Goal: Task Accomplishment & Management: Manage account settings

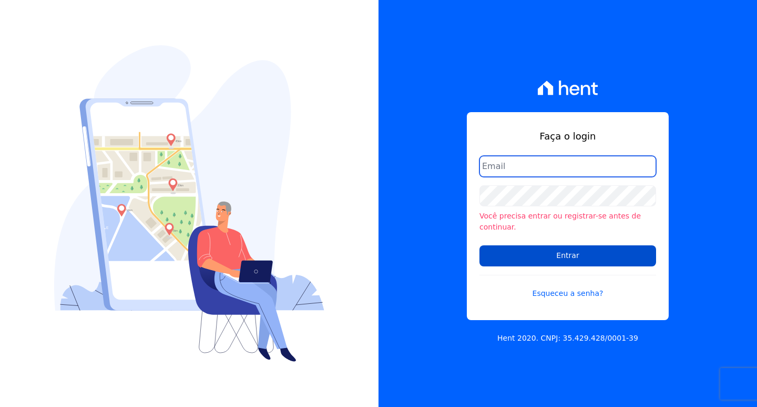
type input "financeiro01@imobcon.com"
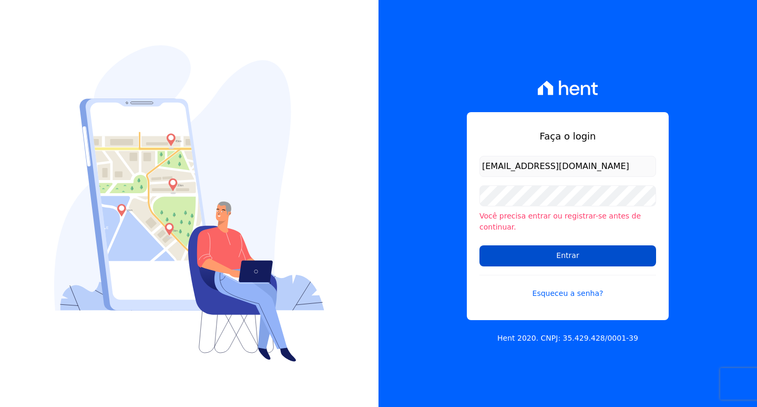
click at [557, 250] on input "Entrar" at bounding box center [568, 255] width 177 height 21
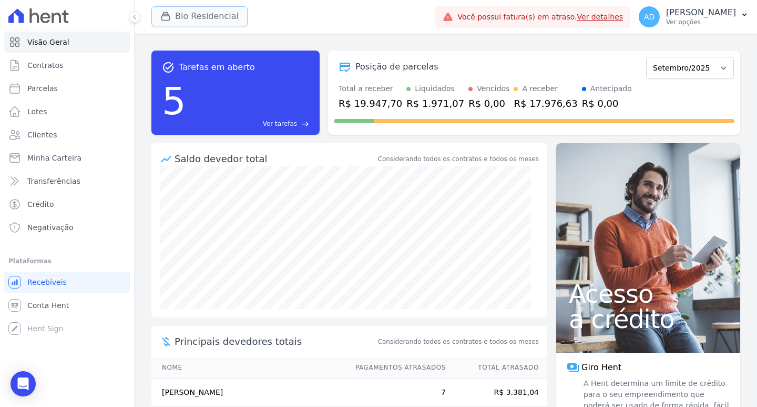
click at [180, 12] on button "Bio Residencial" at bounding box center [199, 16] width 96 height 20
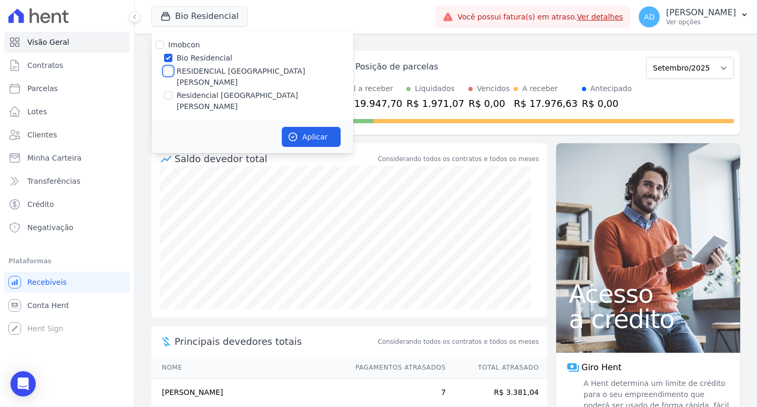
drag, startPoint x: 165, startPoint y: 72, endPoint x: 167, endPoint y: 60, distance: 11.7
click at [166, 72] on input "RESIDENCIAL [GEOGRAPHIC_DATA][PERSON_NAME]" at bounding box center [168, 71] width 8 height 8
checkbox input "true"
click at [167, 58] on input "Bio Residencial" at bounding box center [168, 58] width 8 height 8
checkbox input "false"
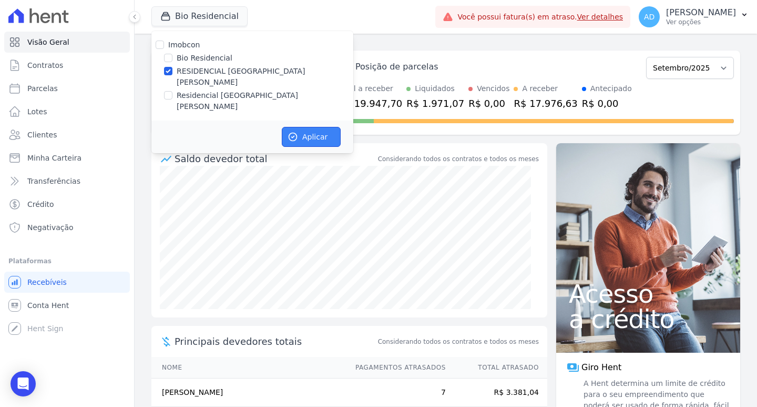
click at [304, 127] on button "Aplicar" at bounding box center [311, 137] width 59 height 20
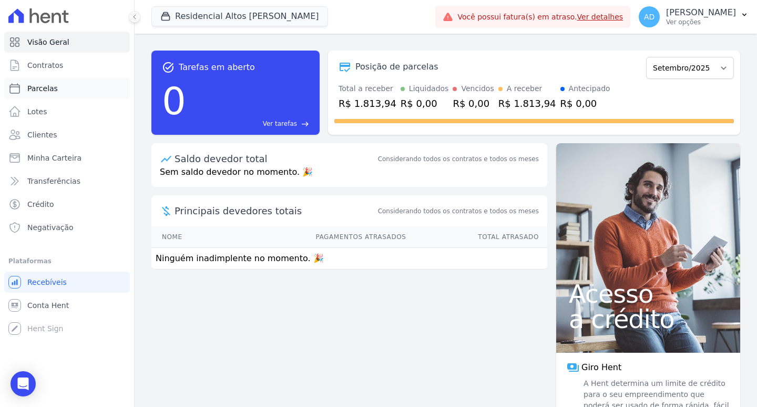
click at [48, 83] on span "Parcelas" at bounding box center [42, 88] width 31 height 11
select select
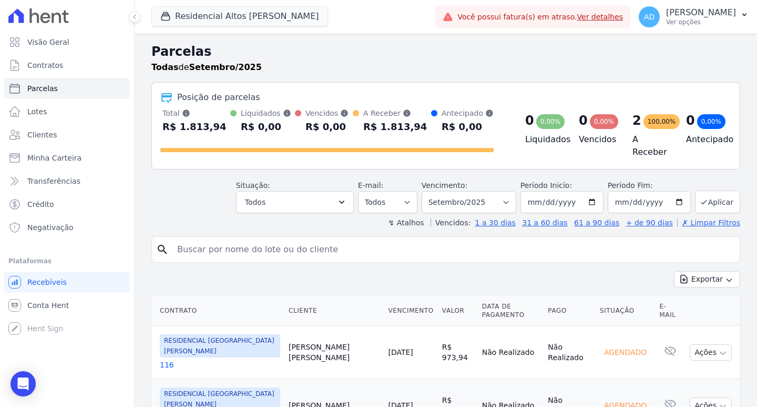
scroll to position [28, 0]
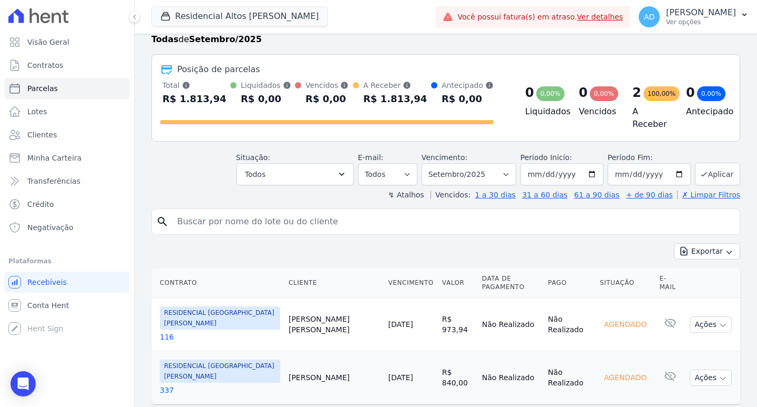
click at [388, 320] on link "[DATE]" at bounding box center [400, 324] width 25 height 8
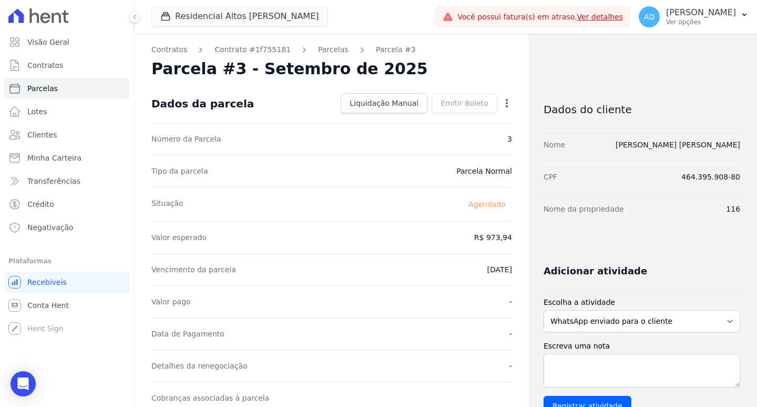
click at [502, 104] on icon "button" at bounding box center [507, 103] width 11 height 11
click at [469, 123] on link "Alterar" at bounding box center [461, 117] width 93 height 19
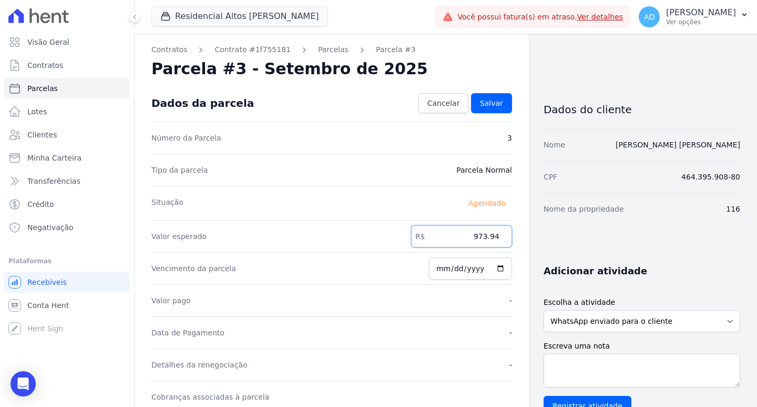
click at [464, 233] on input "973.94" at bounding box center [461, 236] width 101 height 22
type input "998.84"
click at [473, 104] on link "Salvar" at bounding box center [491, 103] width 41 height 20
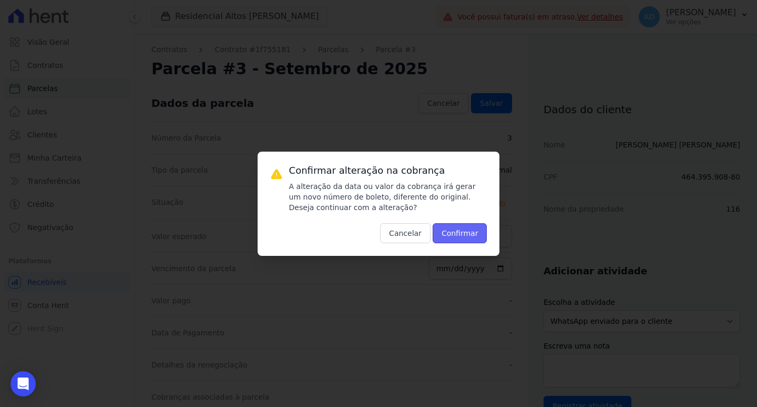
click at [463, 231] on button "Confirmar" at bounding box center [460, 233] width 55 height 20
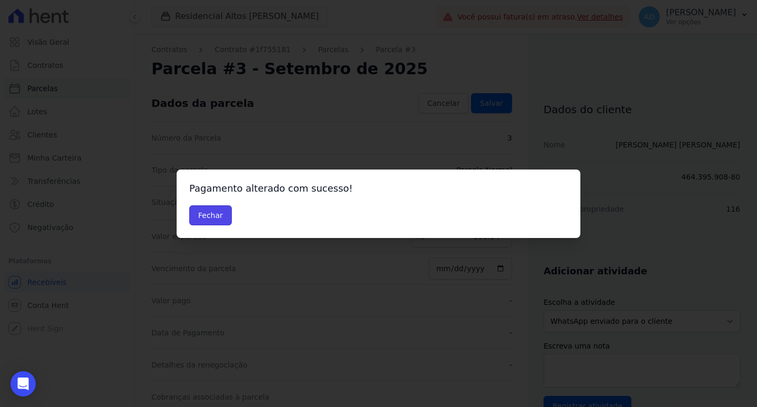
drag, startPoint x: 214, startPoint y: 216, endPoint x: 315, endPoint y: 201, distance: 102.0
click at [215, 216] on button "Fechar" at bounding box center [210, 215] width 43 height 20
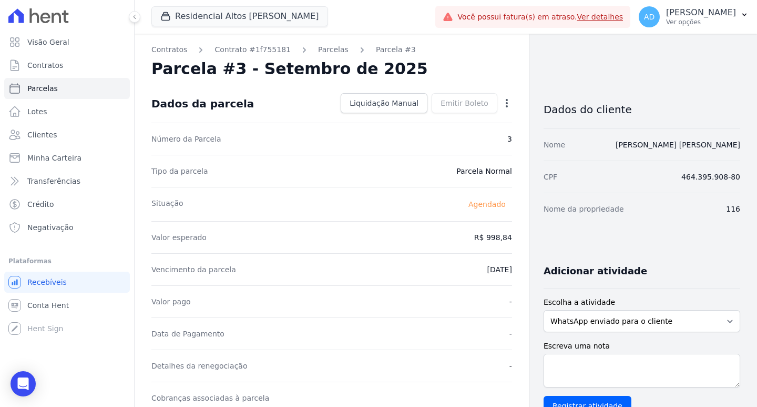
click at [503, 103] on icon "button" at bounding box center [507, 103] width 11 height 11
click at [456, 133] on link "Antecipar" at bounding box center [461, 136] width 93 height 19
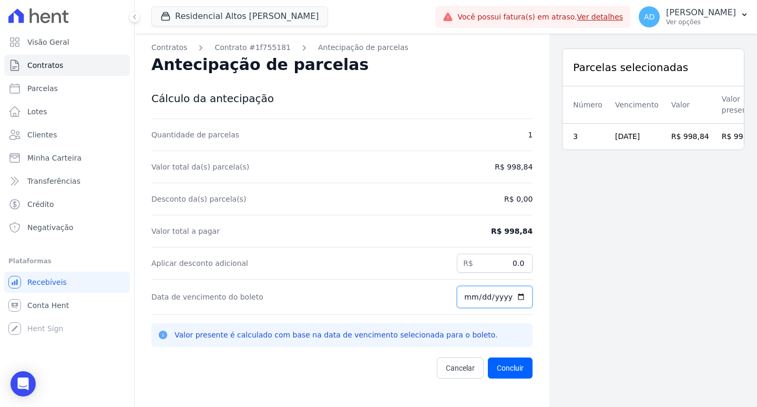
click at [461, 298] on input "[DATE]" at bounding box center [495, 297] width 76 height 22
type input "2025-09-10"
click at [512, 370] on button "Concluir" at bounding box center [510, 367] width 45 height 21
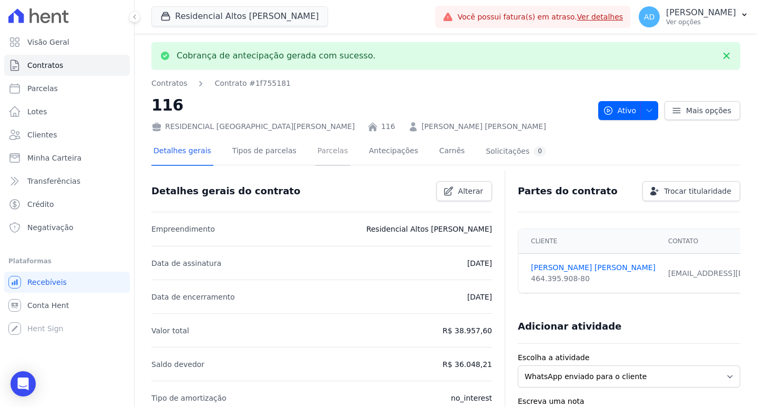
click at [318, 154] on link "Parcelas" at bounding box center [333, 152] width 35 height 28
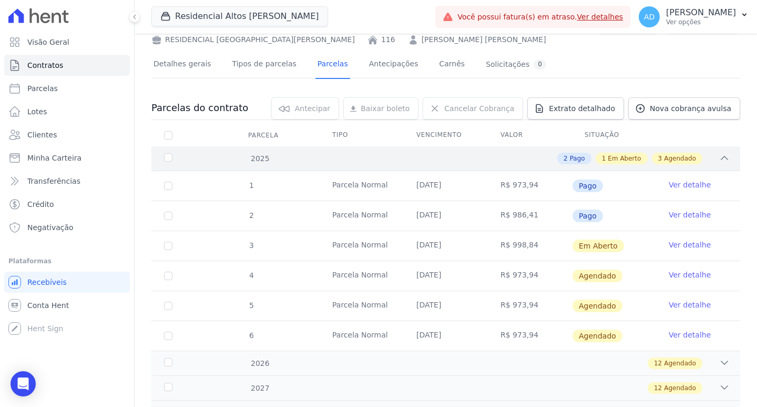
scroll to position [100, 0]
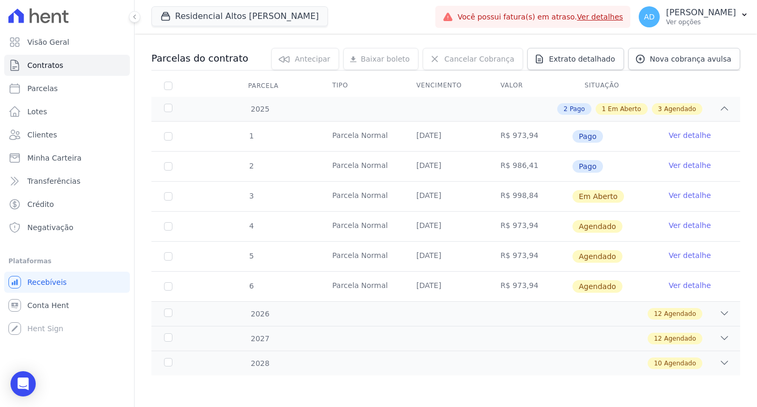
click at [683, 192] on link "Ver detalhe" at bounding box center [690, 195] width 42 height 11
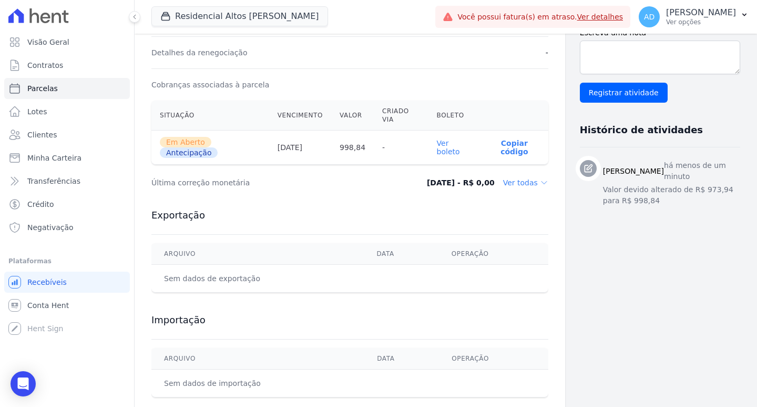
scroll to position [316, 0]
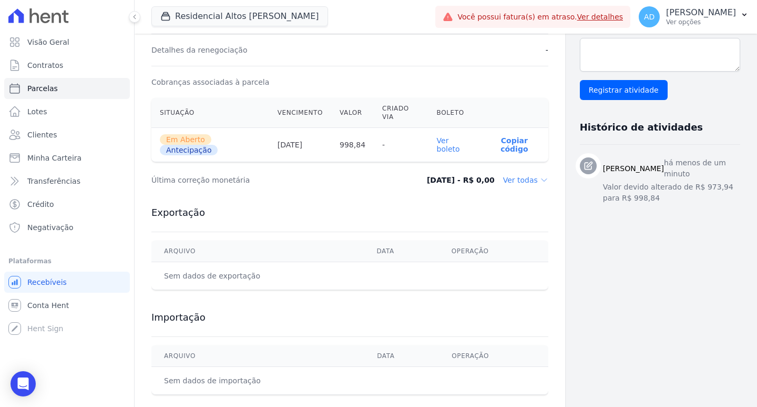
click at [489, 147] on p "Copiar código" at bounding box center [514, 144] width 51 height 17
drag, startPoint x: 55, startPoint y: 88, endPoint x: 80, endPoint y: 99, distance: 27.8
click at [55, 88] on link "Parcelas" at bounding box center [67, 88] width 126 height 21
select select
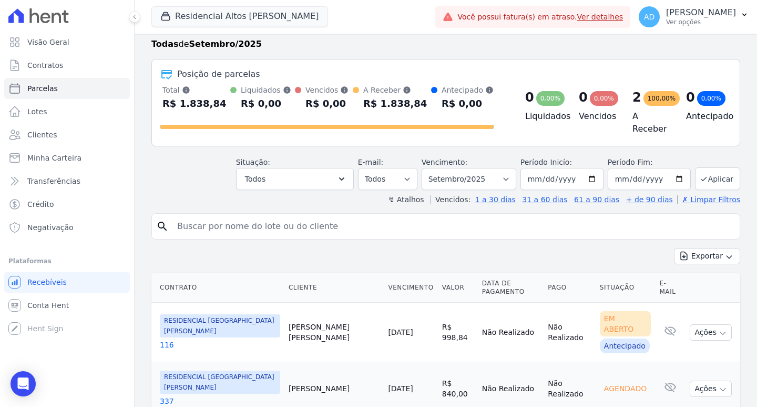
scroll to position [34, 0]
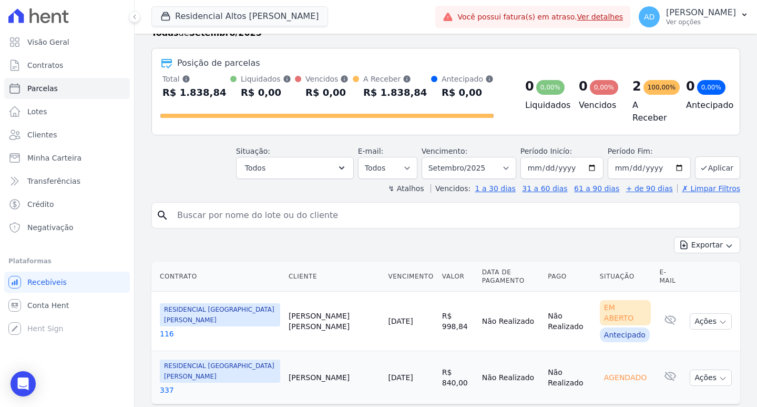
click at [301, 356] on td "Angela Carvalho" at bounding box center [334, 377] width 99 height 53
click at [388, 373] on link "[DATE]" at bounding box center [400, 377] width 25 height 8
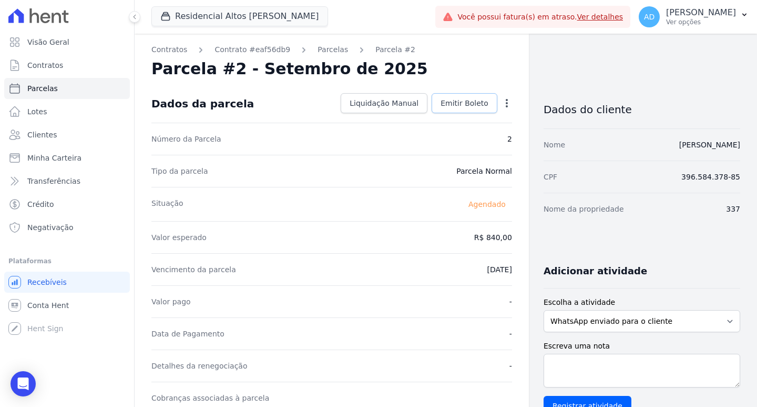
click at [467, 104] on span "Emitir Boleto" at bounding box center [465, 103] width 48 height 11
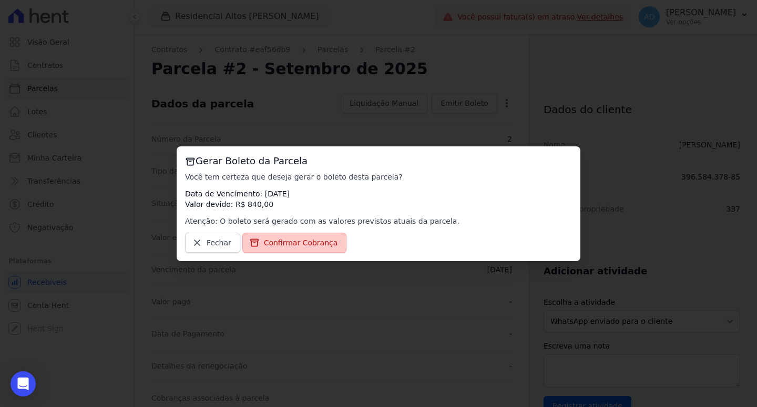
click at [291, 246] on span "Confirmar Cobrança" at bounding box center [301, 242] width 74 height 11
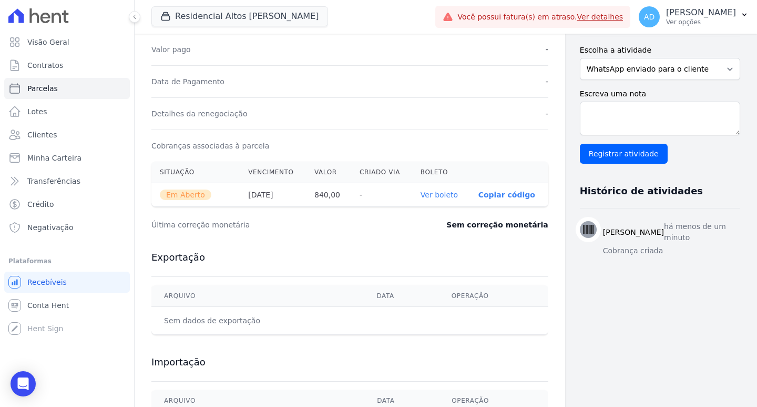
scroll to position [263, 0]
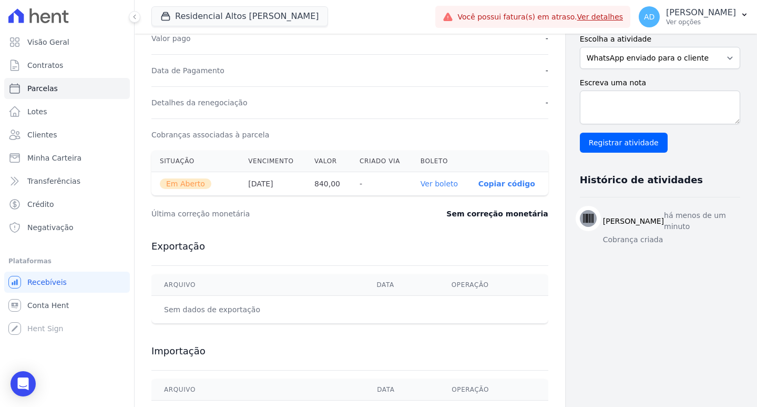
click at [479, 186] on p "Copiar código" at bounding box center [507, 183] width 57 height 8
click at [56, 79] on link "Parcelas" at bounding box center [67, 88] width 126 height 21
click at [171, 12] on div "button" at bounding box center [167, 16] width 15 height 11
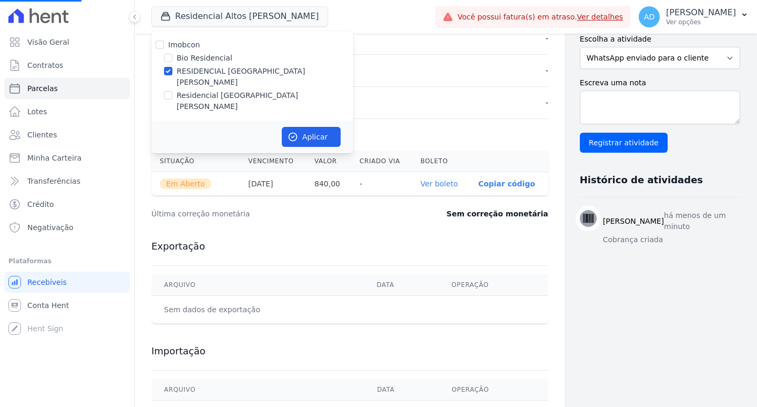
select select
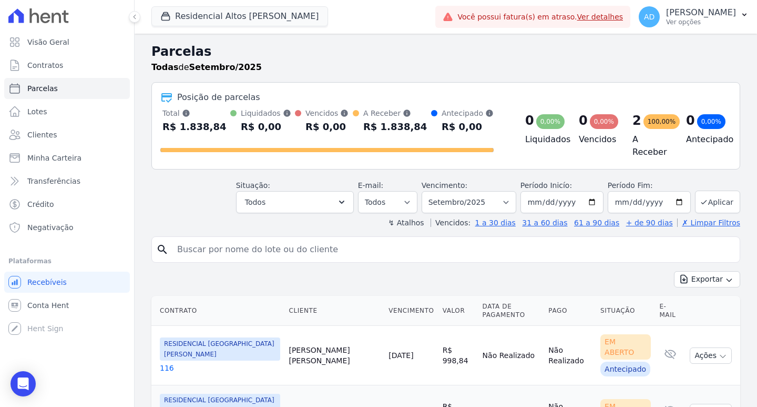
click at [175, 5] on div "Residencial Altos Da Colina Imobcon Bio Residencial RESIDENCIAL ALTOS DA COLINA…" at bounding box center [291, 16] width 280 height 35
click at [174, 14] on div "button" at bounding box center [167, 16] width 15 height 11
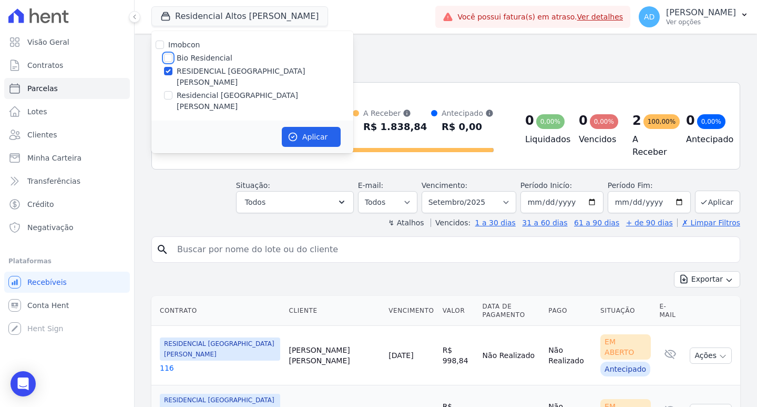
click at [168, 59] on input "Bio Residencial" at bounding box center [168, 58] width 8 height 8
checkbox input "true"
click at [168, 68] on input "RESIDENCIAL [GEOGRAPHIC_DATA][PERSON_NAME]" at bounding box center [168, 71] width 8 height 8
checkbox input "false"
click at [285, 127] on button "Aplicar" at bounding box center [311, 137] width 59 height 20
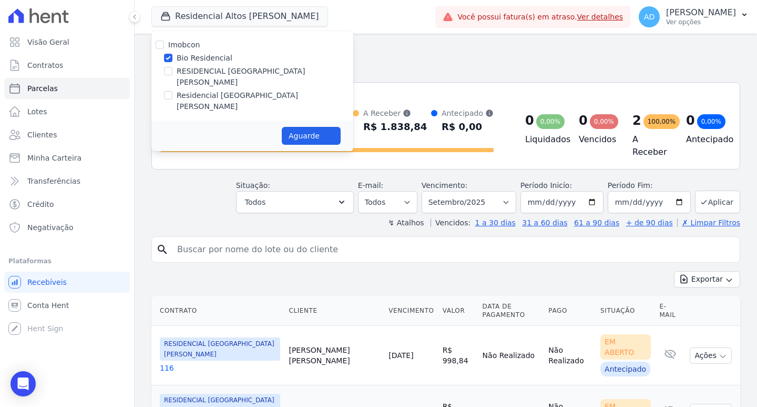
select select
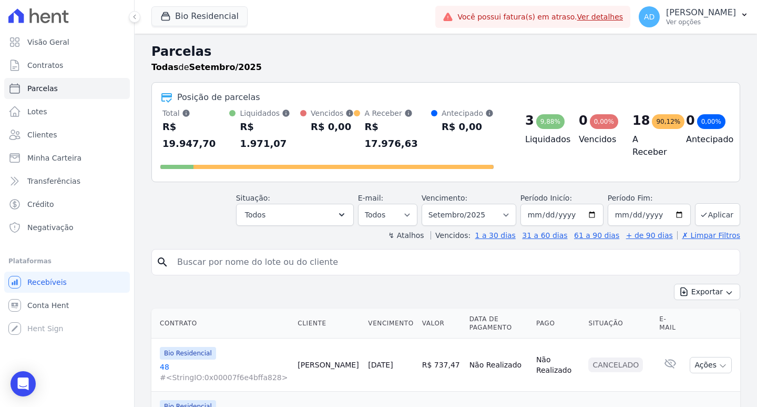
click at [256, 251] on input "search" at bounding box center [453, 261] width 565 height 21
type input "gabriel"
select select
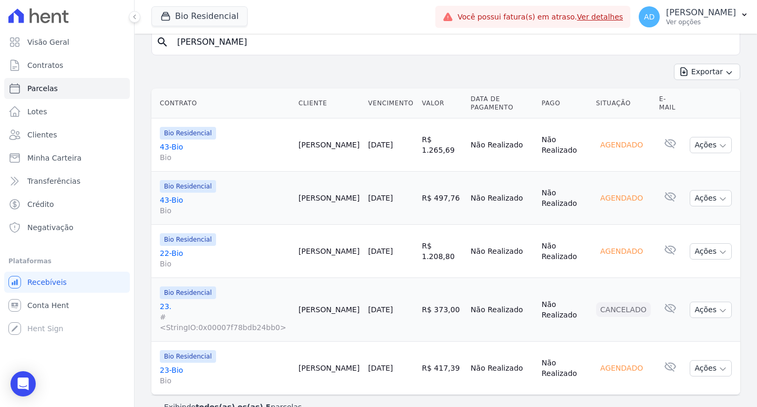
scroll to position [115, 0]
click at [368, 246] on link "[DATE]" at bounding box center [380, 250] width 25 height 8
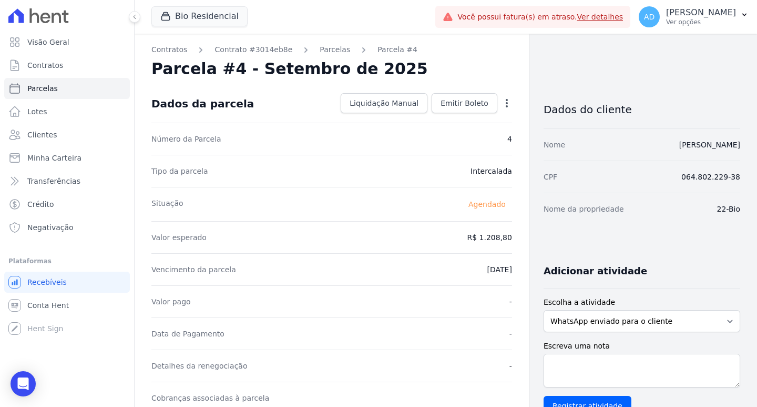
click at [502, 101] on icon "button" at bounding box center [507, 103] width 11 height 11
click at [474, 121] on link "Alterar" at bounding box center [461, 117] width 93 height 19
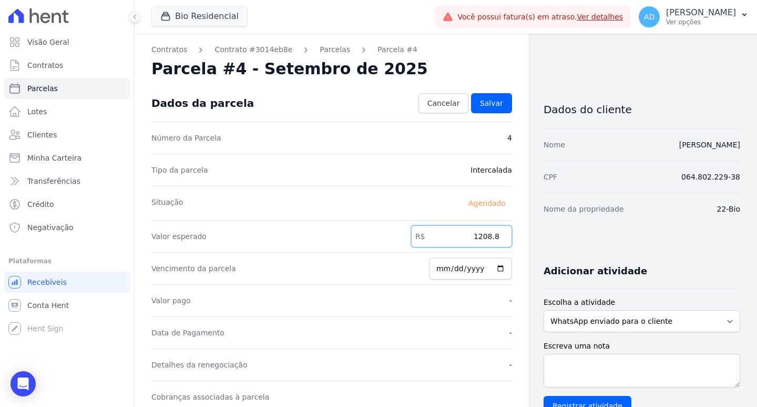
click at [464, 231] on input "1208.8" at bounding box center [461, 236] width 101 height 22
type input "1252.37"
click at [485, 99] on span "Salvar" at bounding box center [491, 103] width 23 height 11
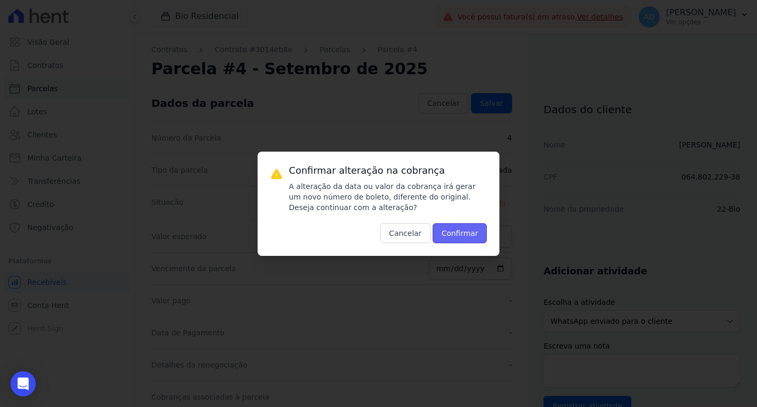
click at [460, 236] on button "Confirmar" at bounding box center [460, 233] width 55 height 20
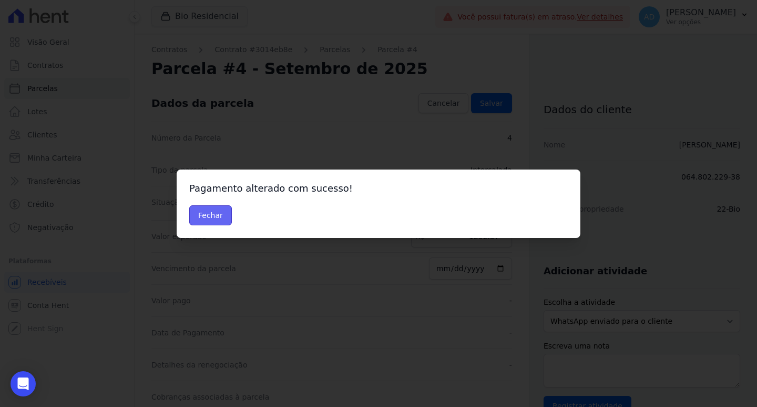
click at [202, 215] on button "Fechar" at bounding box center [210, 215] width 43 height 20
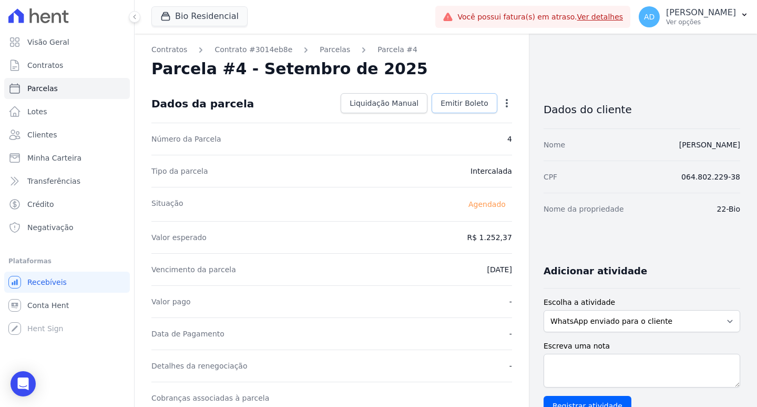
click at [472, 104] on span "Emitir Boleto" at bounding box center [465, 103] width 48 height 11
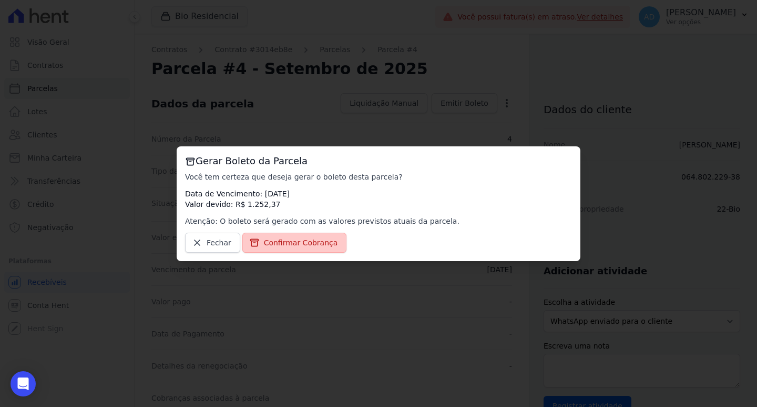
click at [304, 246] on span "Confirmar Cobrança" at bounding box center [301, 242] width 74 height 11
click at [304, 244] on span "Confirmar Cobrança" at bounding box center [301, 242] width 74 height 11
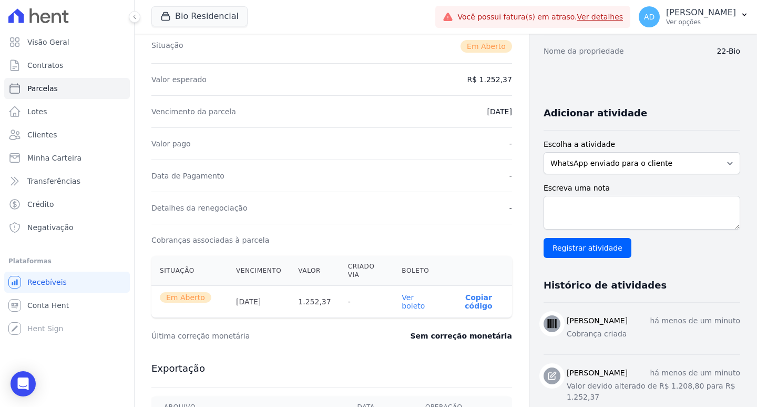
scroll to position [210, 0]
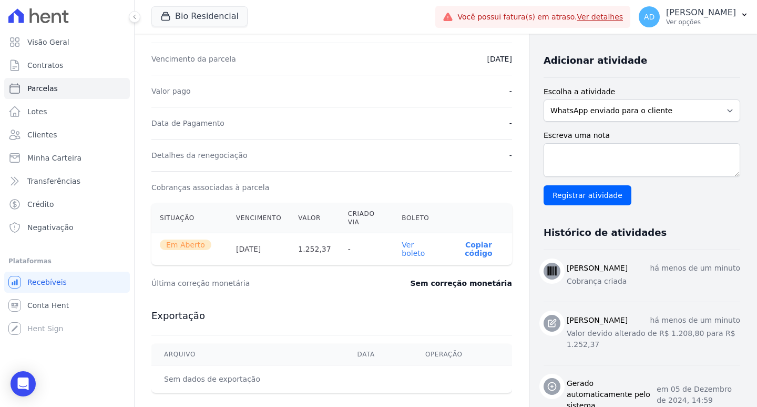
click at [466, 240] on p "Copiar código" at bounding box center [479, 248] width 50 height 17
click at [56, 89] on link "Parcelas" at bounding box center [67, 88] width 126 height 21
select select
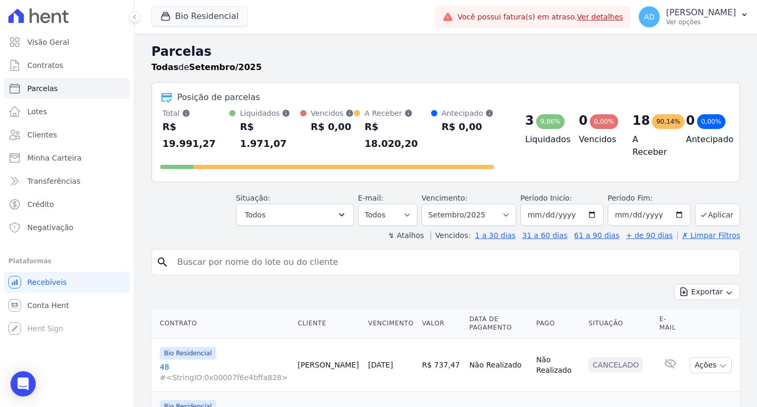
click at [253, 251] on input "search" at bounding box center [453, 261] width 565 height 21
type input "joao"
select select
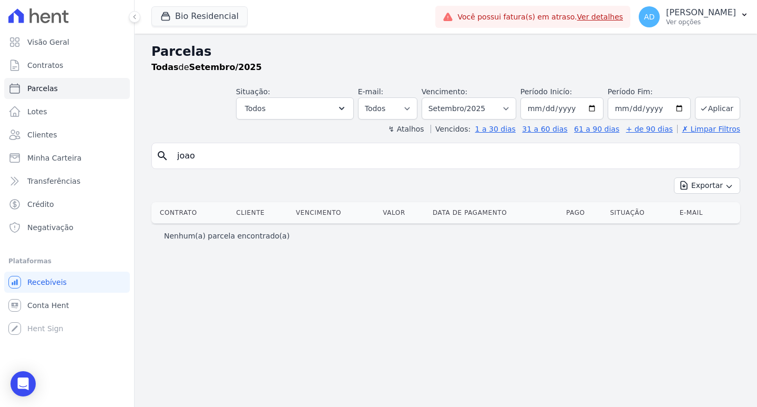
drag, startPoint x: 186, startPoint y: 159, endPoint x: 191, endPoint y: 171, distance: 13.4
click at [186, 159] on input "joao" at bounding box center [453, 155] width 565 height 21
type input "joão"
select select
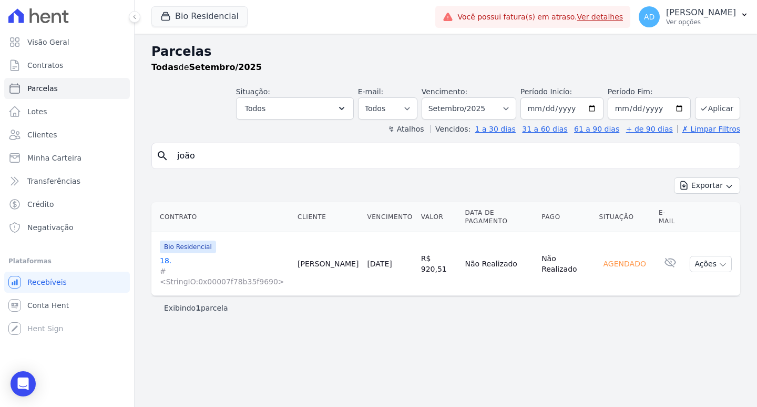
click at [367, 259] on link "[DATE]" at bounding box center [379, 263] width 25 height 8
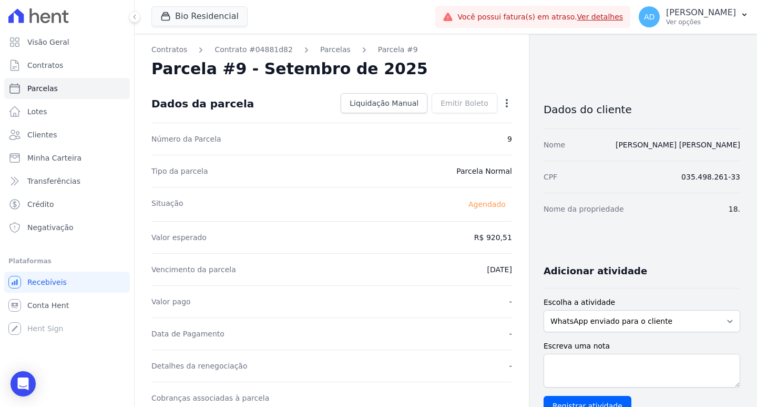
click at [502, 101] on icon "button" at bounding box center [507, 103] width 11 height 11
click at [468, 119] on link "Alterar" at bounding box center [461, 117] width 93 height 19
click at [458, 103] on span "Cancelar" at bounding box center [444, 103] width 33 height 11
click at [445, 107] on span "Cancelar" at bounding box center [444, 103] width 33 height 11
click at [502, 104] on icon "button" at bounding box center [507, 103] width 11 height 11
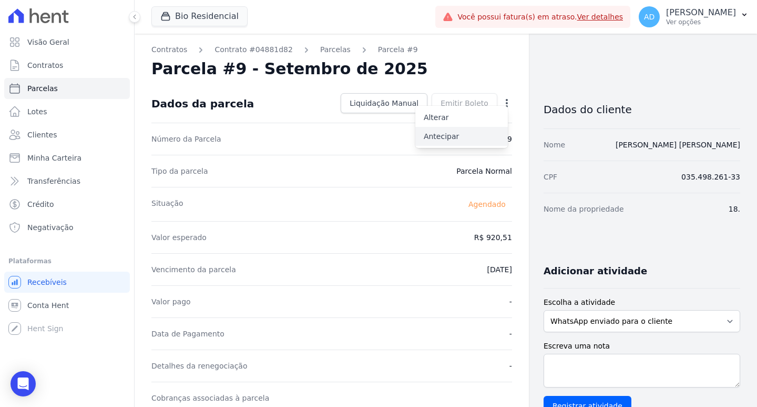
click at [470, 132] on link "Antecipar" at bounding box center [461, 136] width 93 height 19
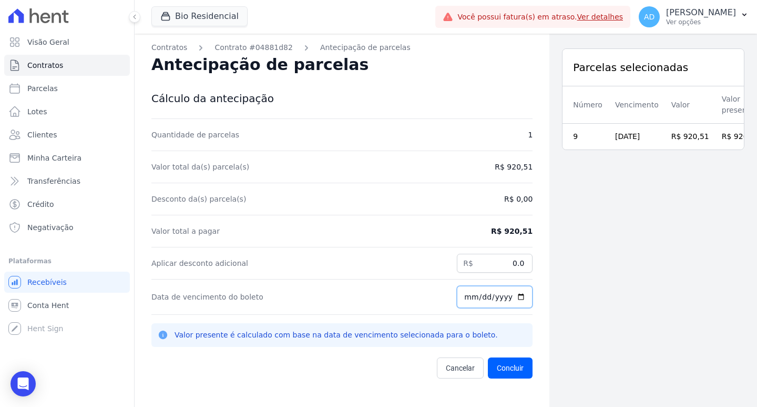
click at [459, 296] on input "[DATE]" at bounding box center [495, 297] width 76 height 22
type input "[DATE]"
click at [514, 368] on button "Concluir" at bounding box center [510, 367] width 45 height 21
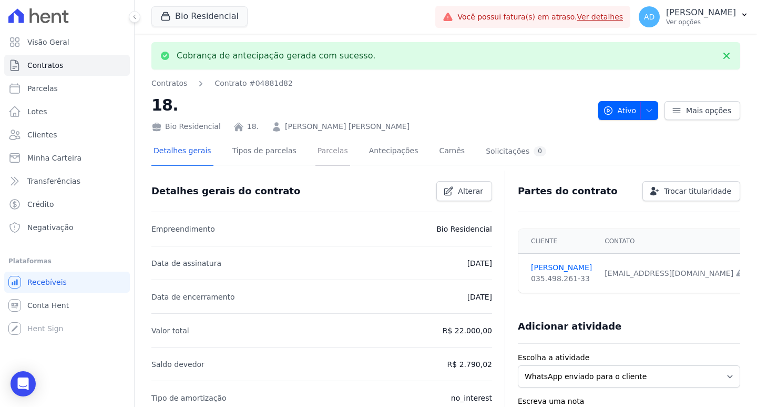
click at [328, 147] on link "Parcelas" at bounding box center [333, 152] width 35 height 28
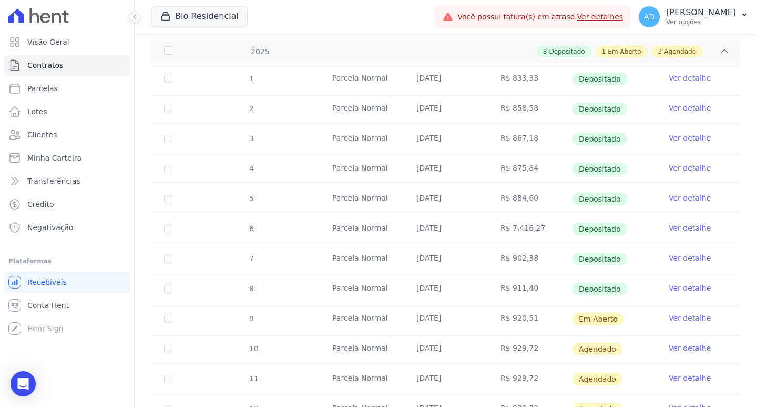
scroll to position [206, 0]
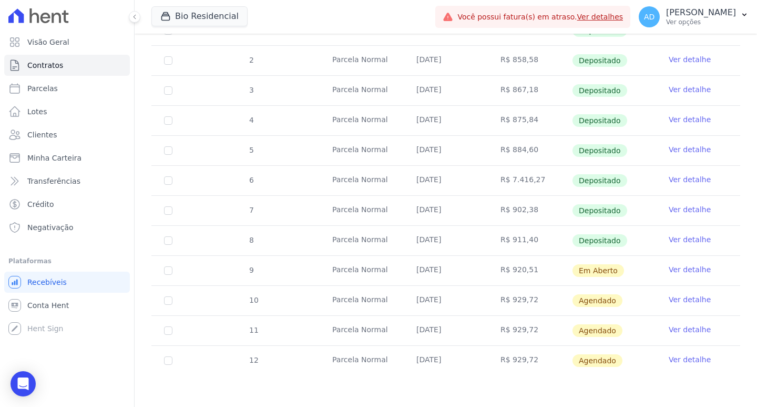
click at [677, 268] on link "Ver detalhe" at bounding box center [690, 269] width 42 height 11
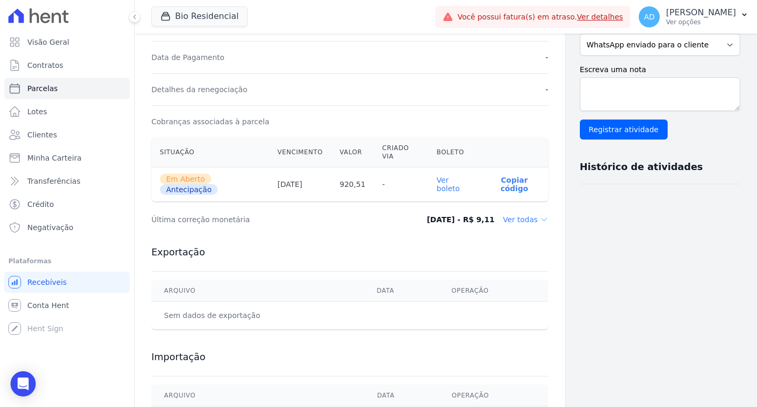
scroll to position [316, 0]
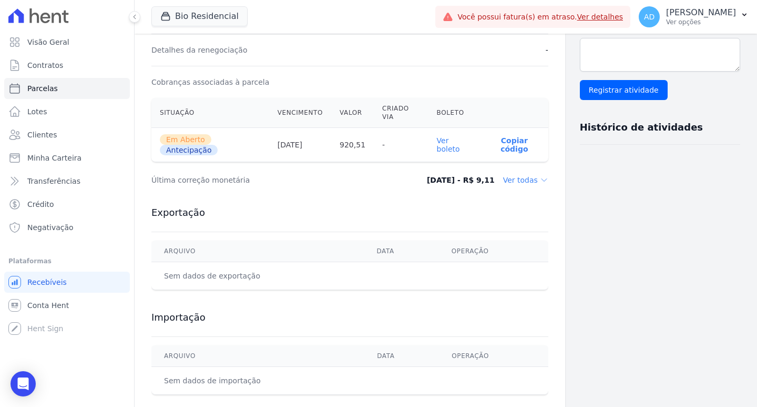
click at [489, 144] on p "Copiar código" at bounding box center [514, 144] width 51 height 17
click at [77, 93] on link "Parcelas" at bounding box center [67, 88] width 126 height 21
select select
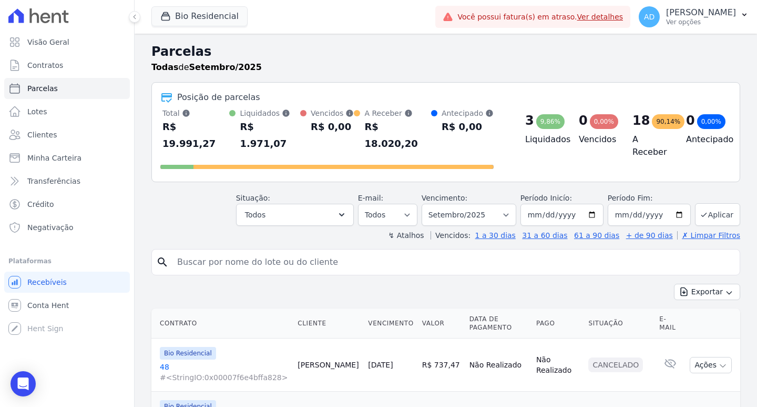
click at [207, 251] on input "search" at bounding box center [453, 261] width 565 height 21
type input "caio"
select select
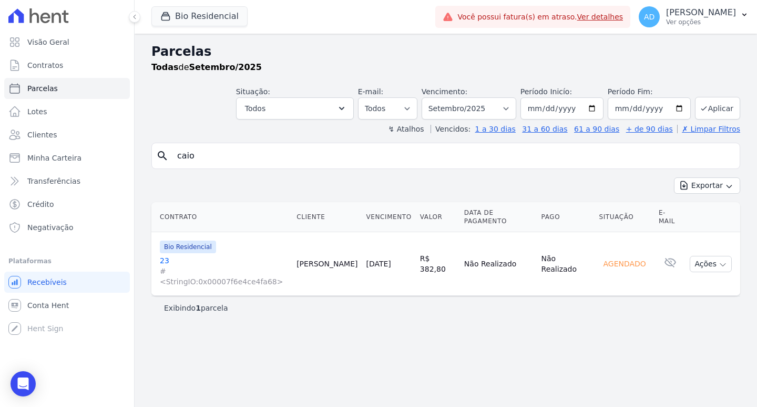
click at [366, 259] on link "[DATE]" at bounding box center [378, 263] width 25 height 8
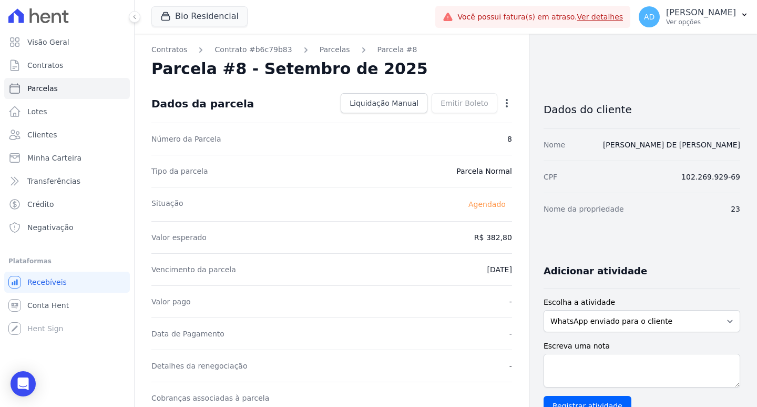
click at [502, 105] on icon "button" at bounding box center [507, 103] width 11 height 11
click at [429, 137] on link "Antecipar" at bounding box center [461, 136] width 93 height 19
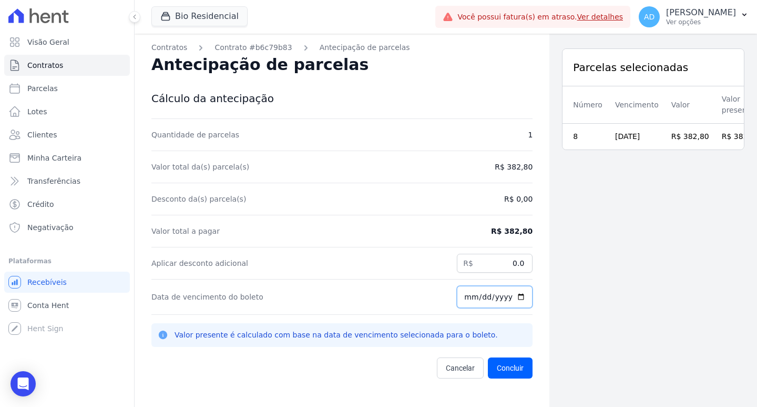
click at [462, 296] on input "[DATE]" at bounding box center [495, 297] width 76 height 22
type input "2025-09-10"
click at [504, 365] on button "Concluir" at bounding box center [510, 367] width 45 height 21
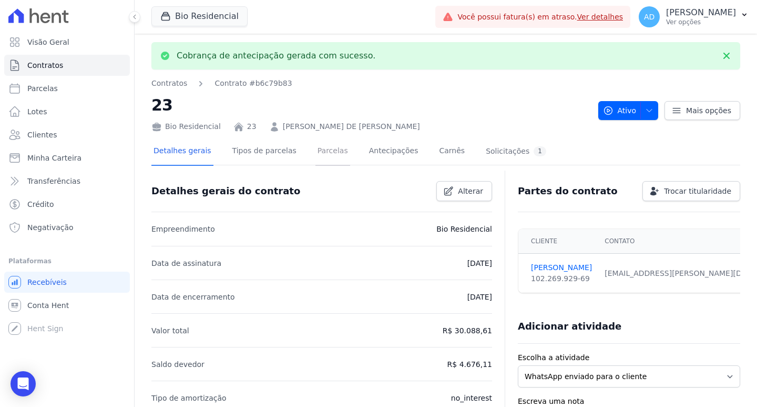
click at [326, 150] on link "Parcelas" at bounding box center [333, 152] width 35 height 28
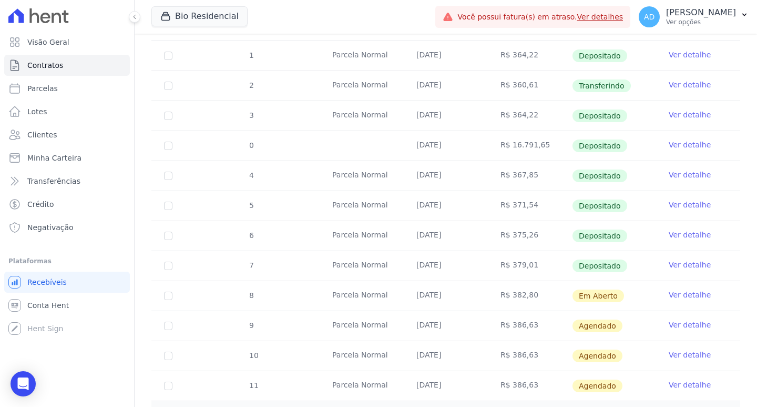
scroll to position [261, 0]
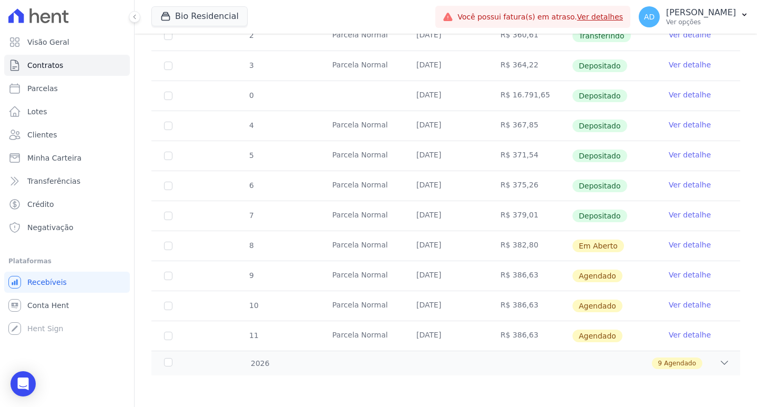
click at [682, 216] on link "Ver detalhe" at bounding box center [690, 214] width 42 height 11
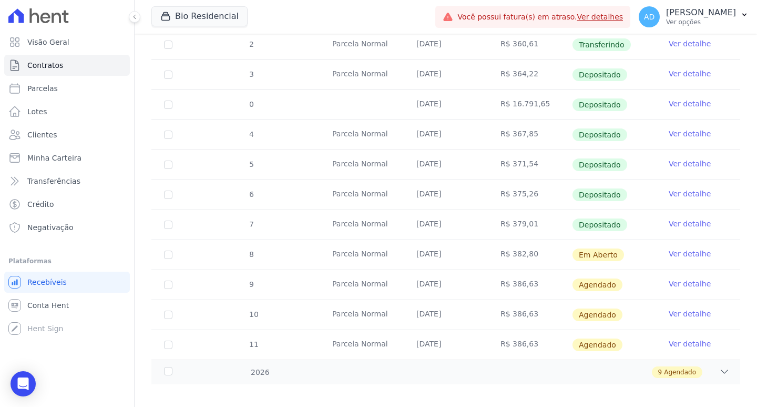
scroll to position [261, 0]
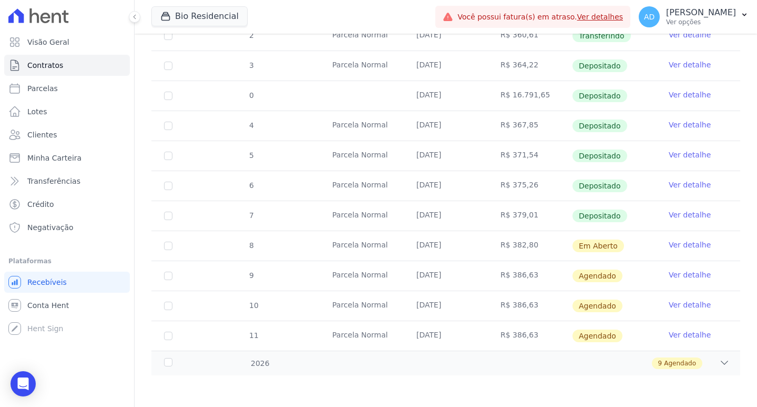
click at [682, 246] on link "Ver detalhe" at bounding box center [690, 244] width 42 height 11
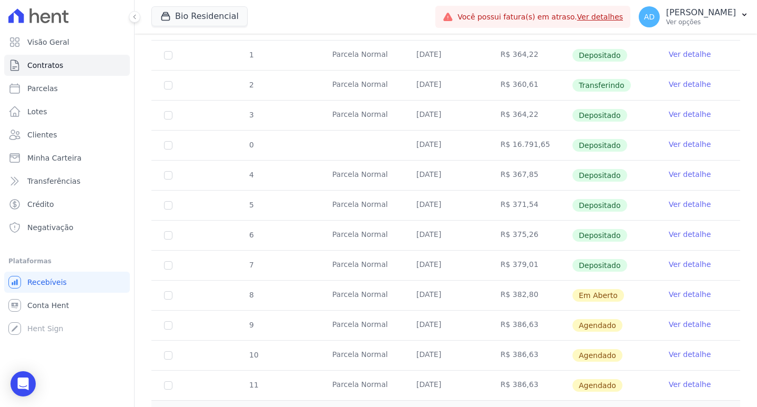
scroll to position [261, 0]
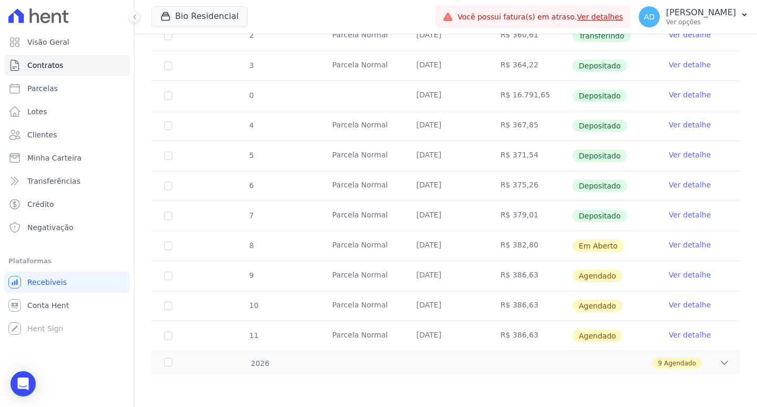
click at [672, 242] on link "Ver detalhe" at bounding box center [690, 244] width 42 height 11
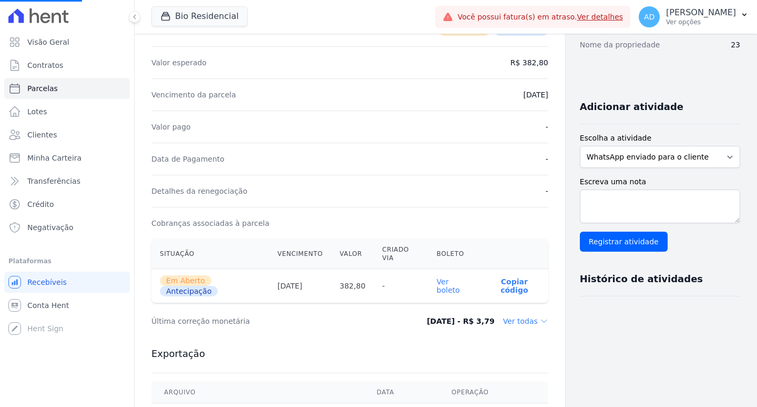
scroll to position [210, 0]
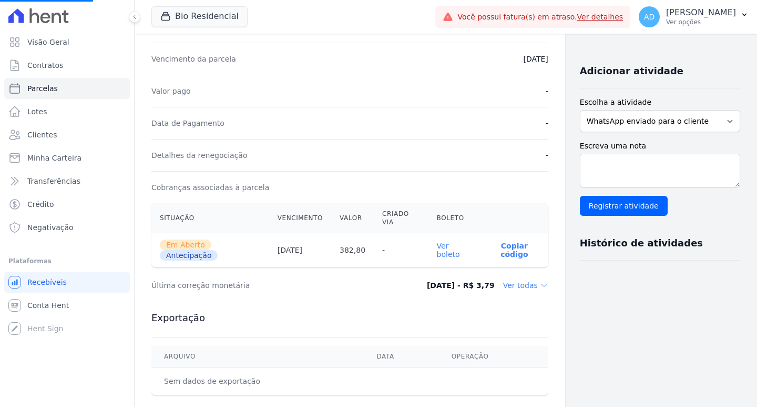
click at [489, 250] on p "Copiar código" at bounding box center [514, 249] width 51 height 17
click at [46, 91] on span "Parcelas" at bounding box center [42, 88] width 31 height 11
select select
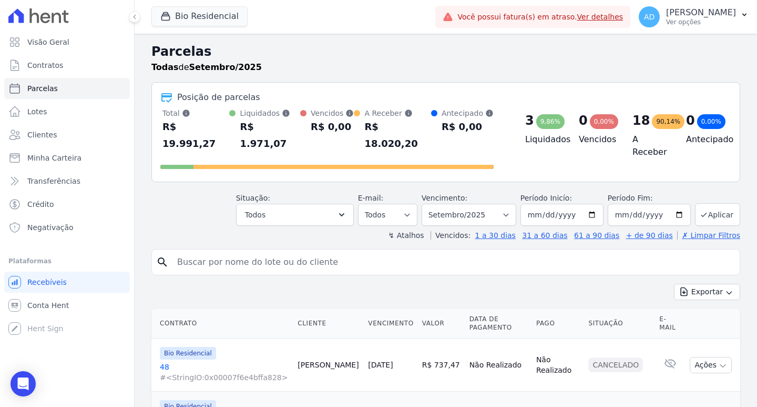
click at [222, 251] on input "search" at bounding box center [453, 261] width 565 height 21
type input "samuel"
select select
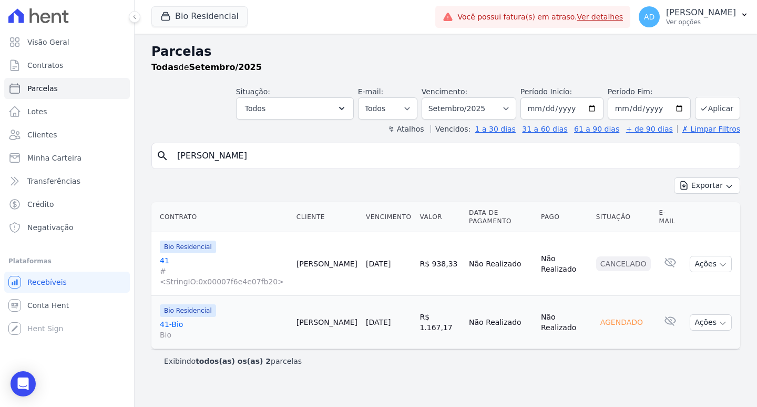
click at [368, 318] on link "[DATE]" at bounding box center [378, 322] width 25 height 8
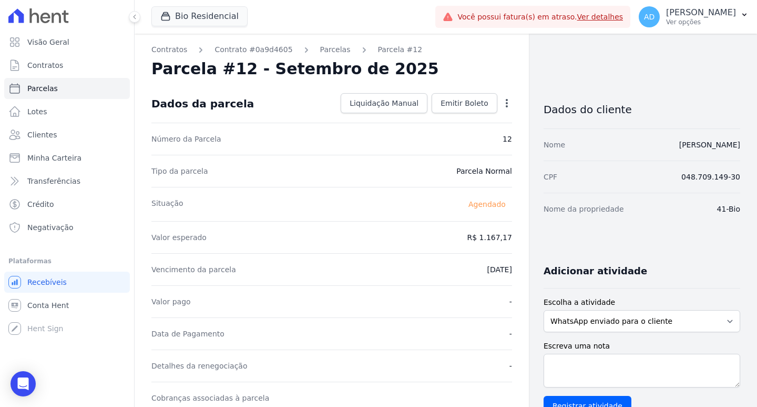
click at [502, 104] on icon "button" at bounding box center [507, 103] width 11 height 11
click at [476, 122] on link "Alterar" at bounding box center [461, 117] width 93 height 19
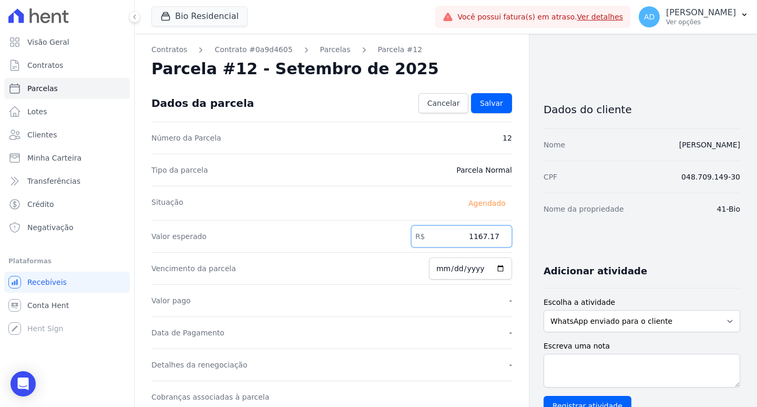
click at [475, 236] on input "1167.17" at bounding box center [461, 236] width 101 height 22
type input "1179.63"
click at [483, 104] on span "Salvar" at bounding box center [491, 103] width 23 height 11
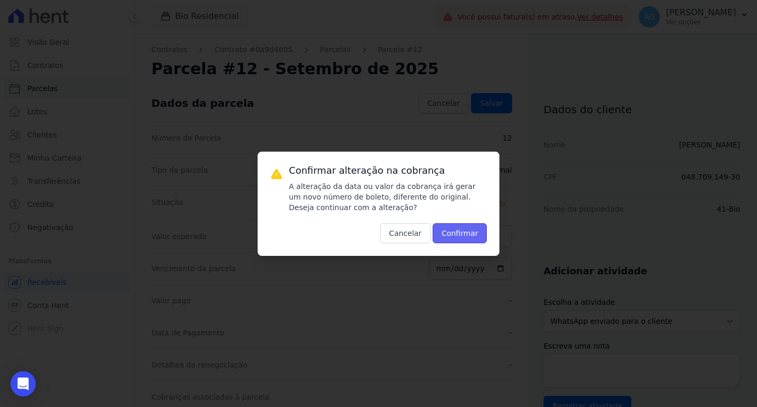
click at [450, 230] on button "Confirmar" at bounding box center [460, 233] width 55 height 20
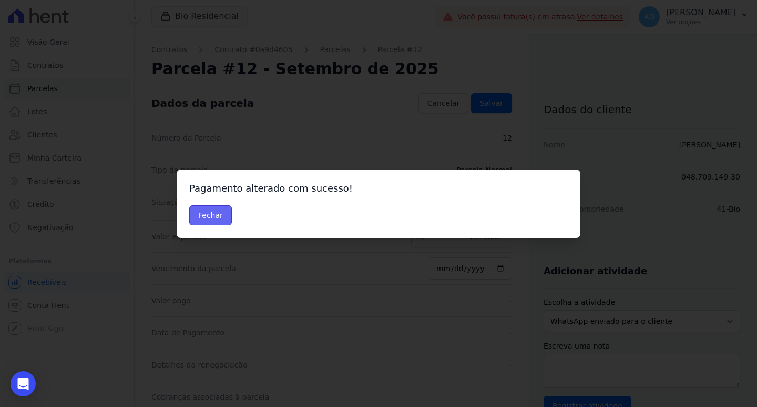
click at [209, 216] on button "Fechar" at bounding box center [210, 215] width 43 height 20
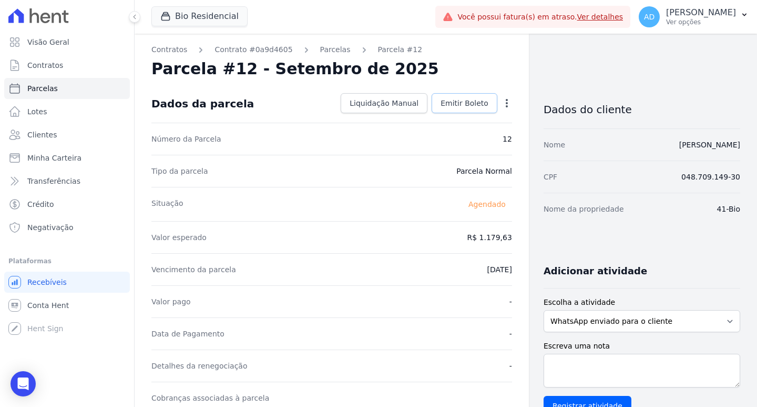
click at [464, 101] on span "Emitir Boleto" at bounding box center [465, 103] width 48 height 11
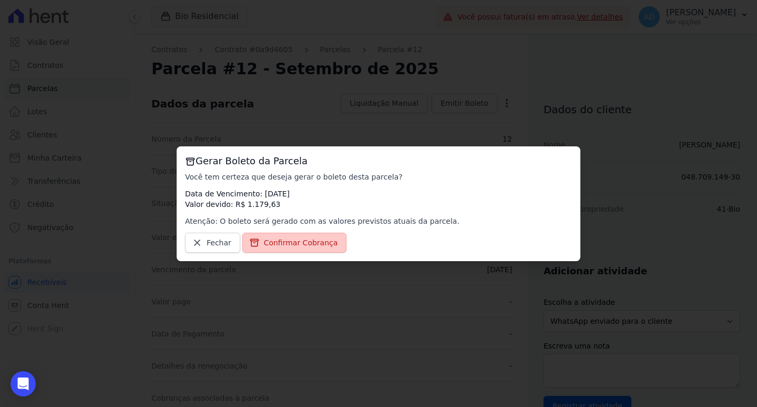
click at [281, 243] on span "Confirmar Cobrança" at bounding box center [301, 242] width 74 height 11
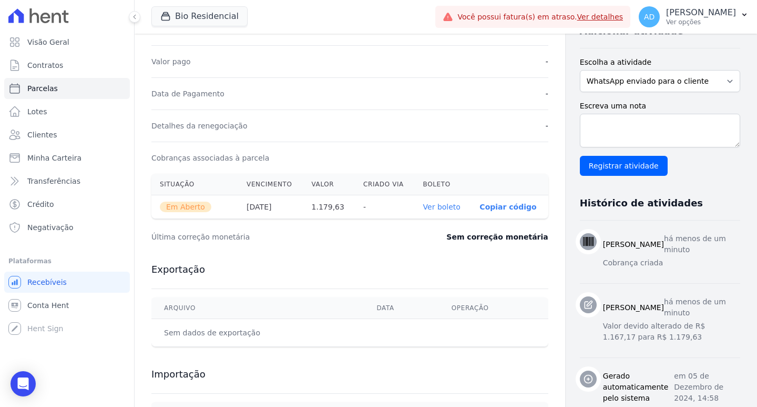
scroll to position [314, 0]
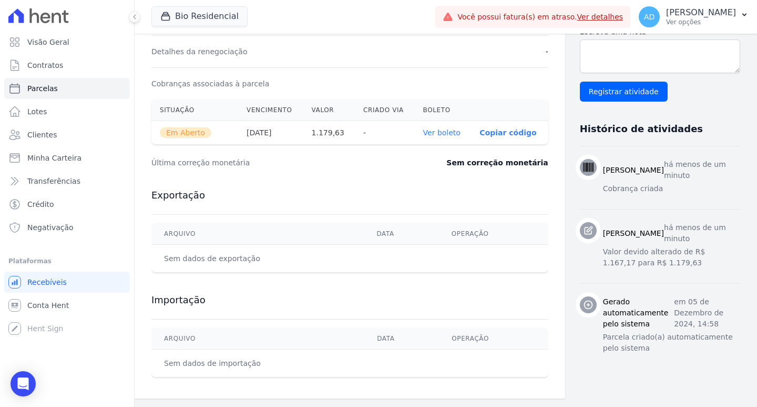
click at [480, 135] on p "Copiar código" at bounding box center [508, 132] width 57 height 8
drag, startPoint x: 39, startPoint y: 84, endPoint x: 52, endPoint y: 94, distance: 16.1
click at [39, 84] on span "Parcelas" at bounding box center [42, 88] width 31 height 11
select select
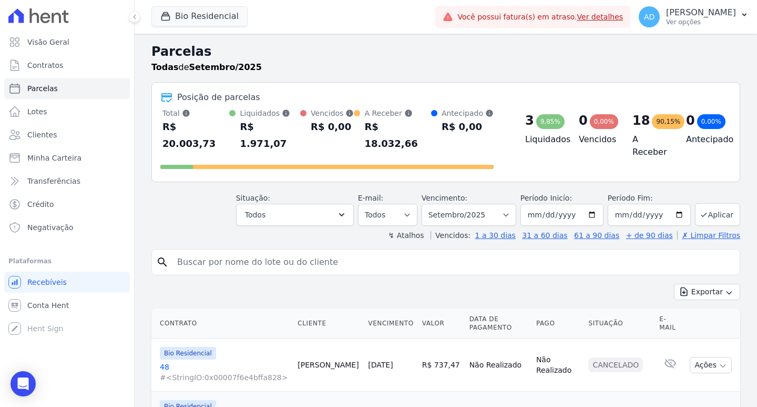
drag, startPoint x: 201, startPoint y: 253, endPoint x: 212, endPoint y: 253, distance: 11.1
click at [201, 253] on input "search" at bounding box center [453, 261] width 565 height 21
type input "[PERSON_NAME]"
select select
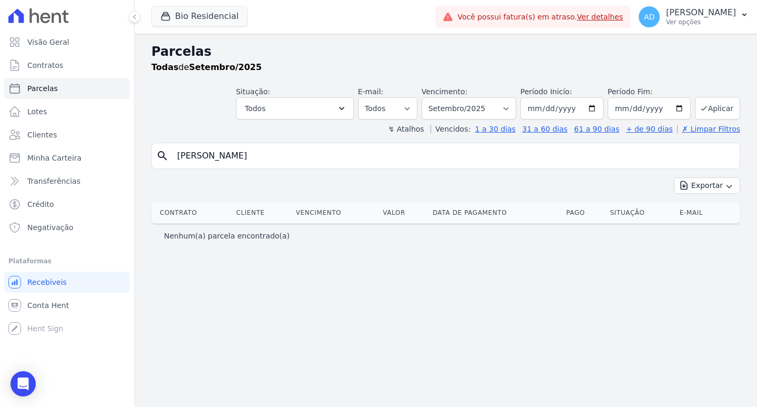
click at [192, 160] on input "[PERSON_NAME]" at bounding box center [453, 155] width 565 height 21
type input "saiane"
select select
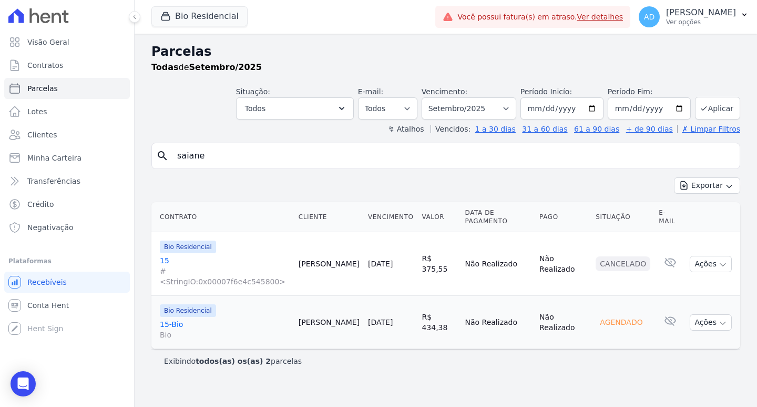
click at [379, 318] on link "[DATE]" at bounding box center [380, 322] width 25 height 8
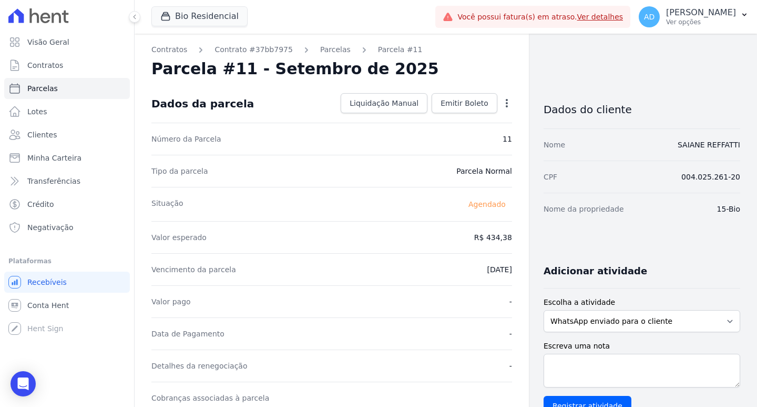
click at [502, 105] on icon "button" at bounding box center [507, 103] width 11 height 11
click at [469, 121] on link "Alterar" at bounding box center [461, 117] width 93 height 19
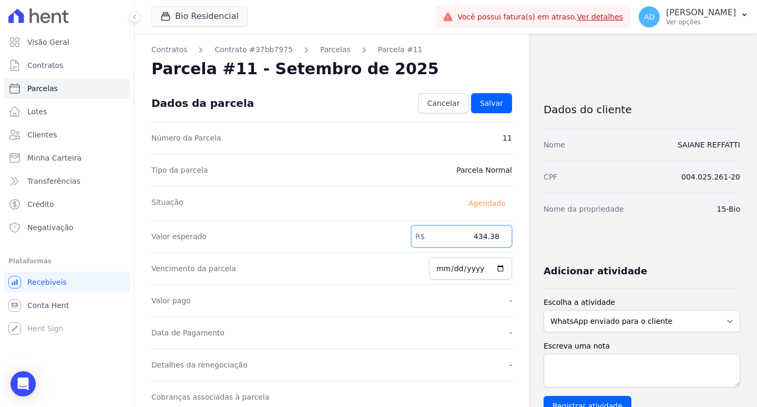
click at [468, 232] on input "434.38" at bounding box center [461, 236] width 101 height 22
type input "506.18"
click at [485, 104] on span "Salvar" at bounding box center [491, 103] width 23 height 11
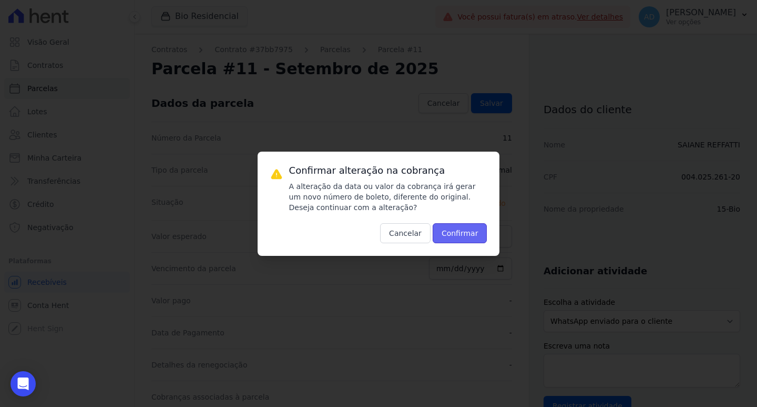
click at [465, 238] on button "Confirmar" at bounding box center [460, 233] width 55 height 20
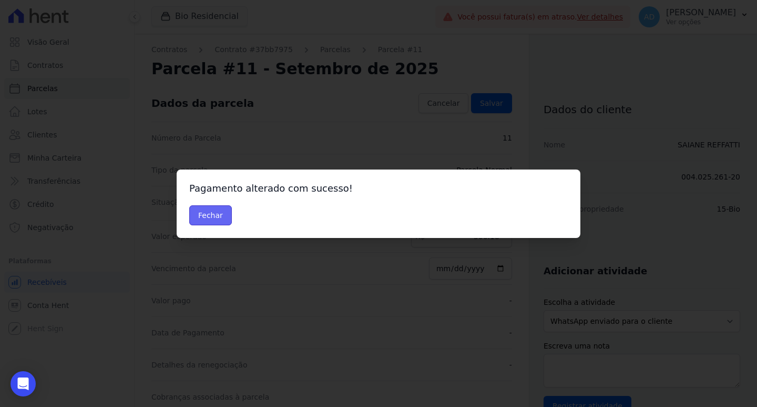
click at [219, 214] on button "Fechar" at bounding box center [210, 215] width 43 height 20
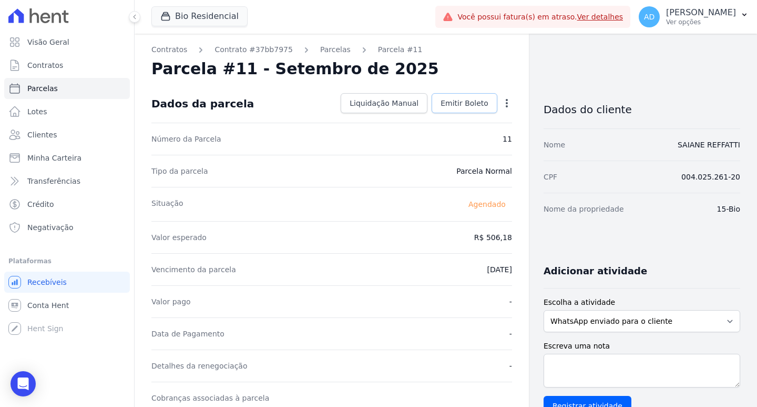
click at [456, 105] on span "Emitir Boleto" at bounding box center [465, 103] width 48 height 11
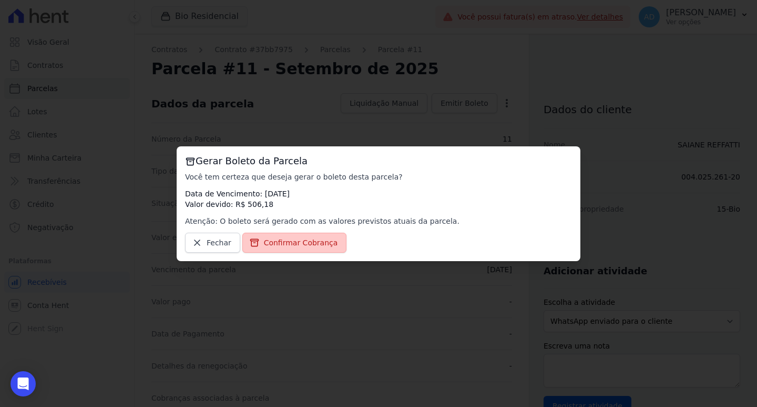
click at [293, 248] on link "Confirmar Cobrança" at bounding box center [294, 242] width 105 height 20
click at [305, 242] on span "Confirmar Cobrança" at bounding box center [301, 242] width 74 height 11
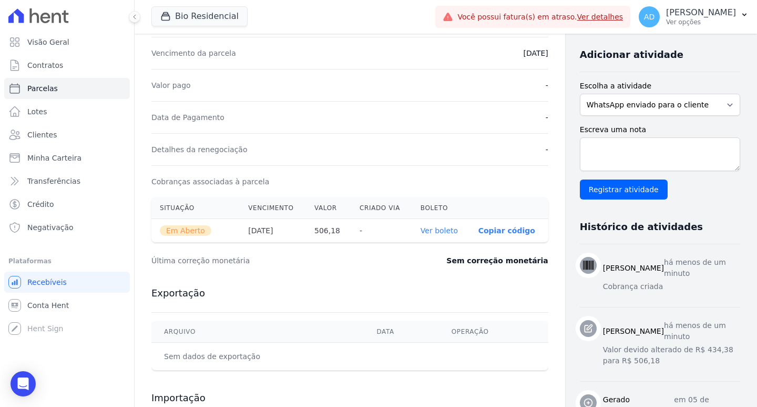
scroll to position [263, 0]
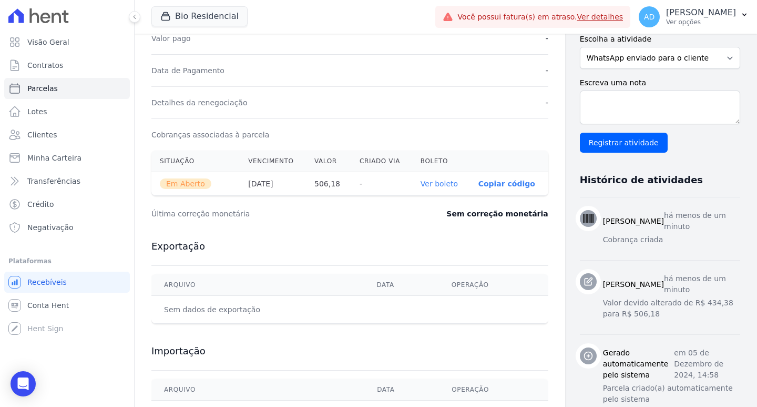
click at [479, 185] on p "Copiar código" at bounding box center [507, 183] width 57 height 8
drag, startPoint x: 49, startPoint y: 84, endPoint x: 91, endPoint y: 101, distance: 45.0
click at [49, 84] on span "Parcelas" at bounding box center [42, 88] width 31 height 11
select select
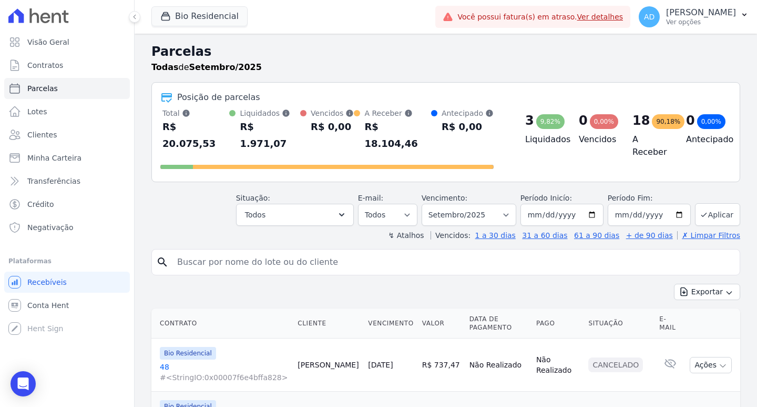
click at [201, 251] on input "search" at bounding box center [453, 261] width 565 height 21
type input "gabriel"
select select
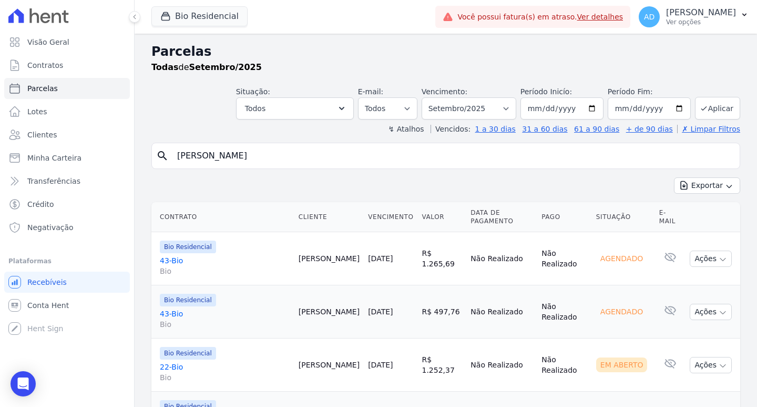
click at [377, 254] on link "[DATE]" at bounding box center [380, 258] width 25 height 8
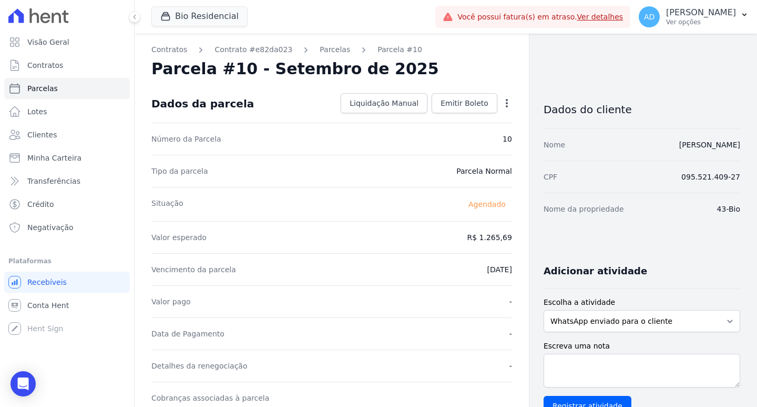
click at [506, 104] on icon "button" at bounding box center [507, 103] width 11 height 11
click at [454, 125] on link "Alterar" at bounding box center [461, 117] width 93 height 19
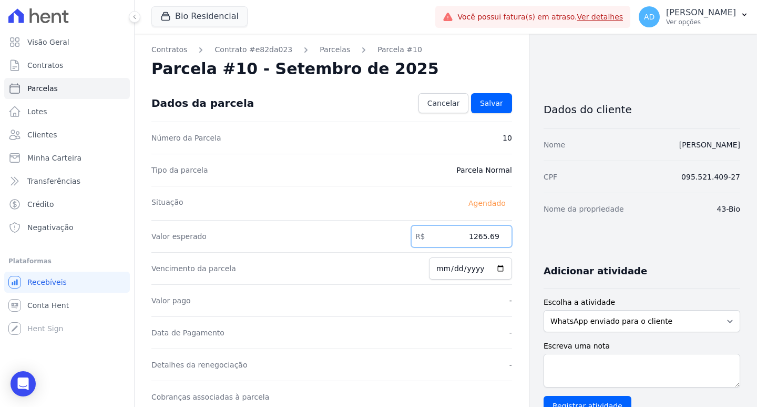
click at [466, 234] on input "1265.69" at bounding box center [461, 236] width 101 height 22
type input "1916.72"
click at [481, 104] on span "Salvar" at bounding box center [491, 103] width 23 height 11
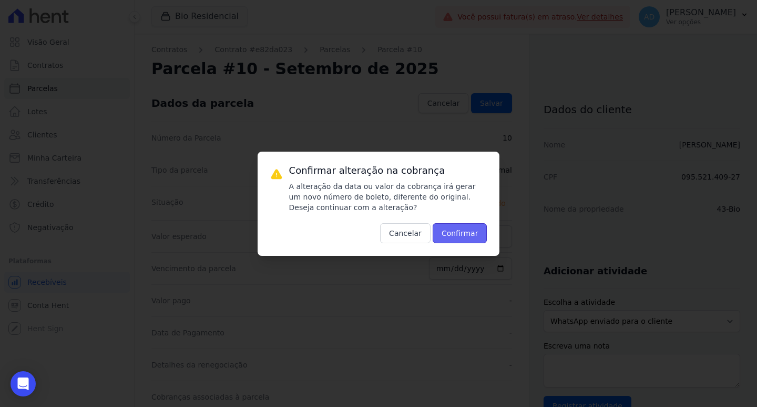
click at [458, 235] on button "Confirmar" at bounding box center [460, 233] width 55 height 20
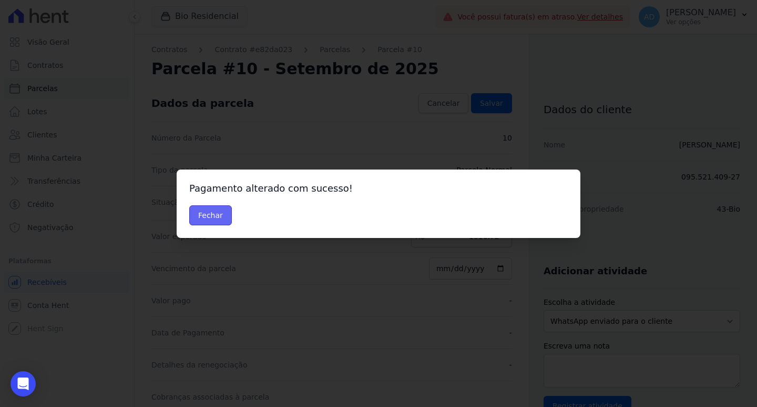
click at [210, 214] on button "Fechar" at bounding box center [210, 215] width 43 height 20
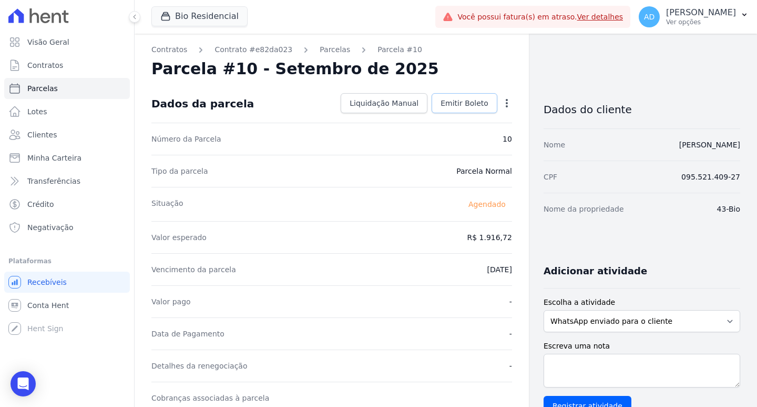
click at [475, 101] on span "Emitir Boleto" at bounding box center [465, 103] width 48 height 11
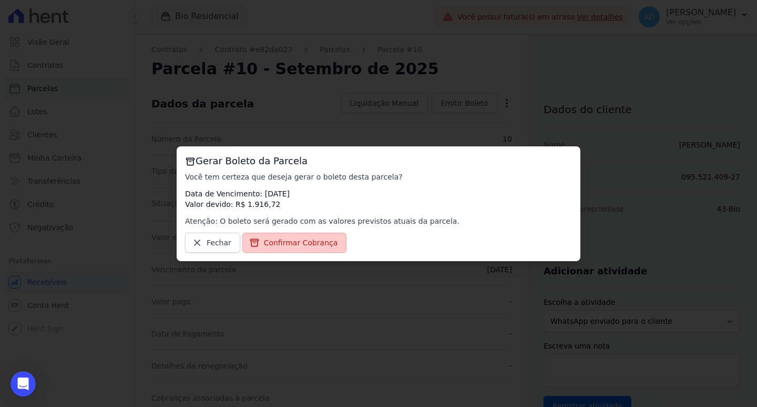
click at [321, 237] on link "Confirmar Cobrança" at bounding box center [294, 242] width 105 height 20
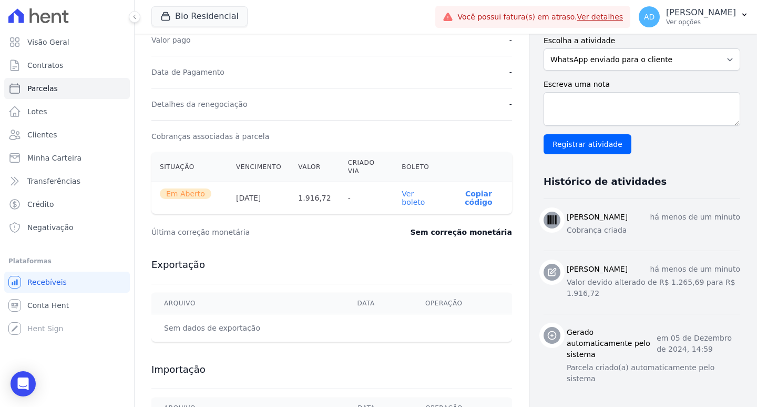
scroll to position [263, 0]
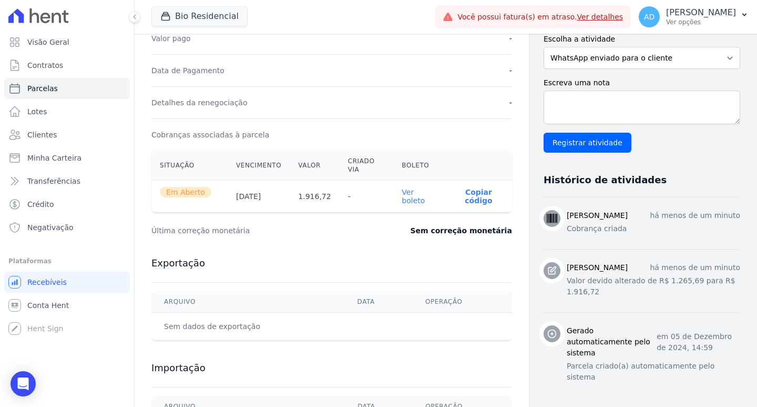
click at [458, 188] on p "Copiar código" at bounding box center [479, 196] width 50 height 17
click at [59, 90] on link "Parcelas" at bounding box center [67, 88] width 126 height 21
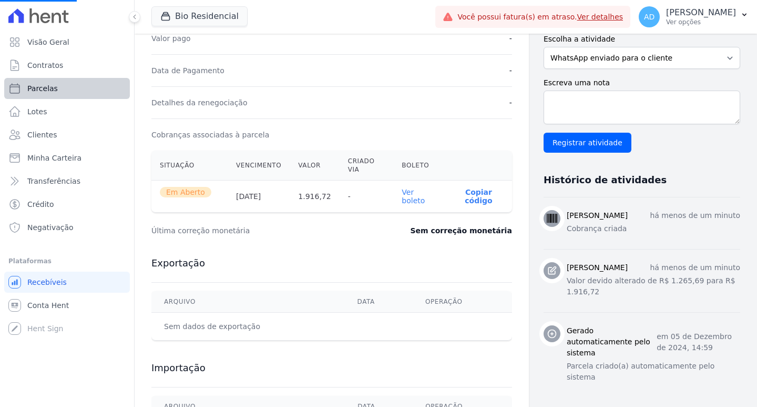
select select
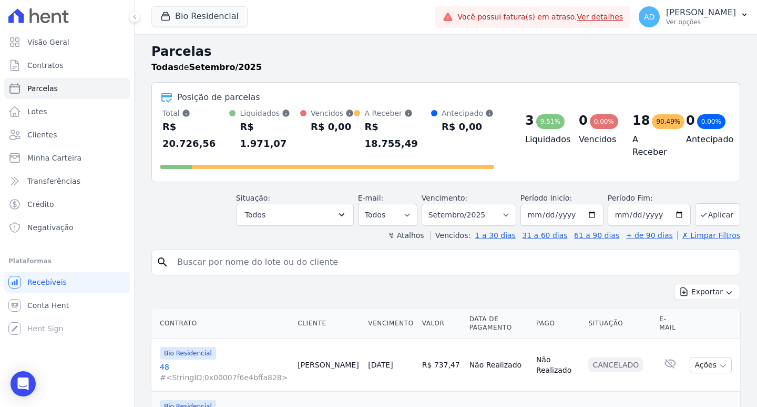
click at [226, 252] on input "search" at bounding box center [453, 261] width 565 height 21
type input "[PERSON_NAME]"
select select
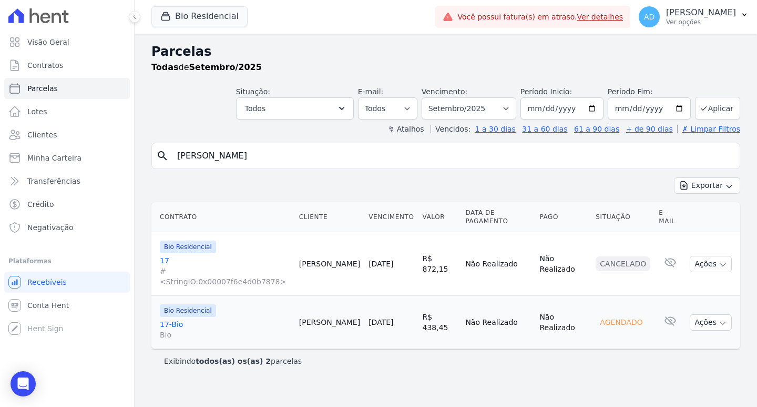
click at [369, 318] on link "[DATE]" at bounding box center [381, 322] width 25 height 8
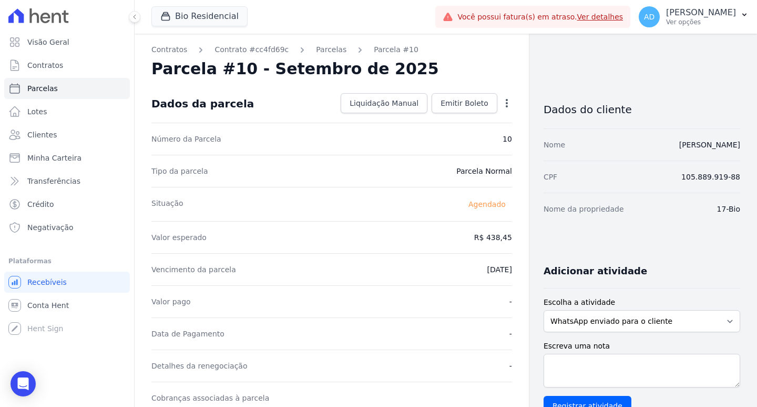
click at [502, 107] on icon "button" at bounding box center [507, 103] width 11 height 11
click at [468, 123] on link "Alterar" at bounding box center [461, 117] width 93 height 19
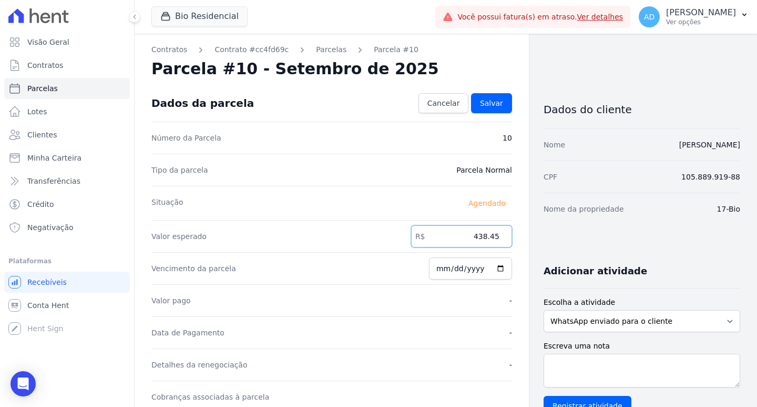
click at [475, 237] on input "438.45" at bounding box center [461, 236] width 101 height 22
type input "627.75"
click at [489, 104] on span "Salvar" at bounding box center [491, 103] width 23 height 11
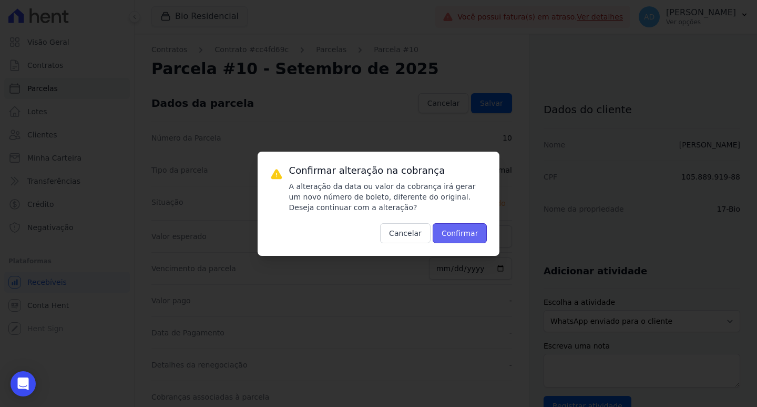
click at [458, 230] on button "Confirmar" at bounding box center [460, 233] width 55 height 20
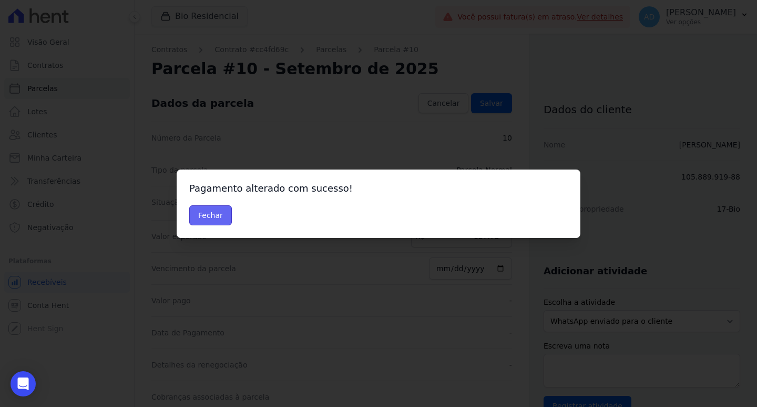
click at [212, 217] on button "Fechar" at bounding box center [210, 215] width 43 height 20
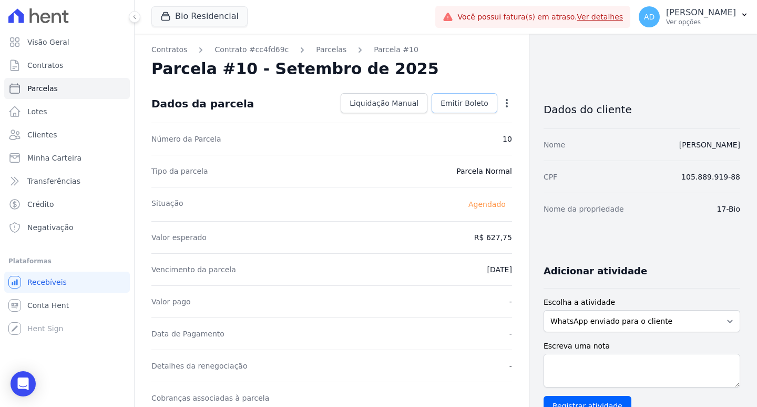
click at [468, 99] on span "Emitir Boleto" at bounding box center [465, 103] width 48 height 11
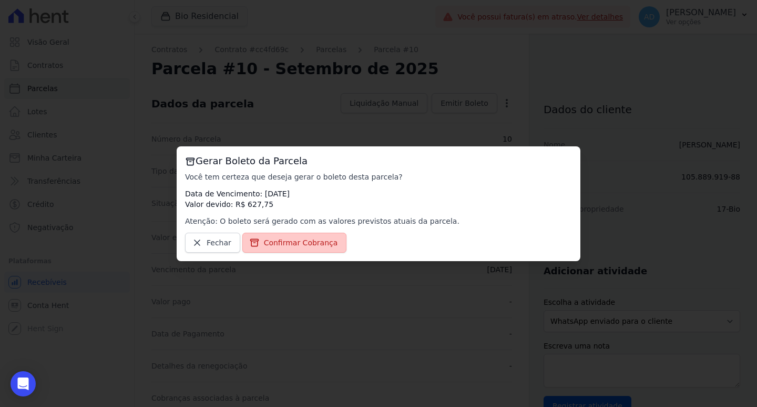
click at [283, 245] on span "Confirmar Cobrança" at bounding box center [301, 242] width 74 height 11
click at [304, 242] on span "Confirmar Cobrança" at bounding box center [301, 242] width 74 height 11
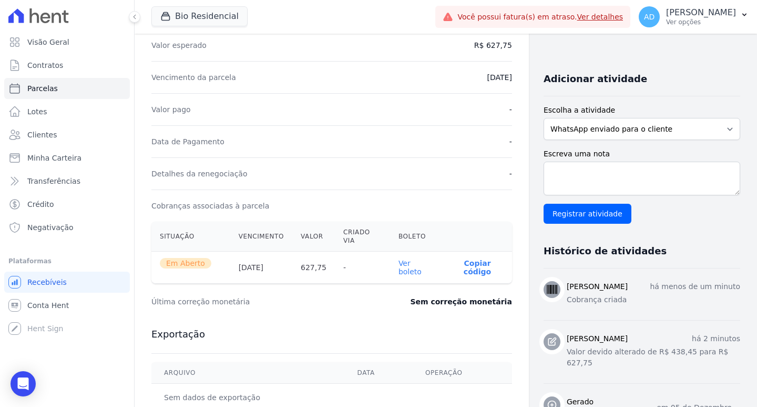
scroll to position [210, 0]
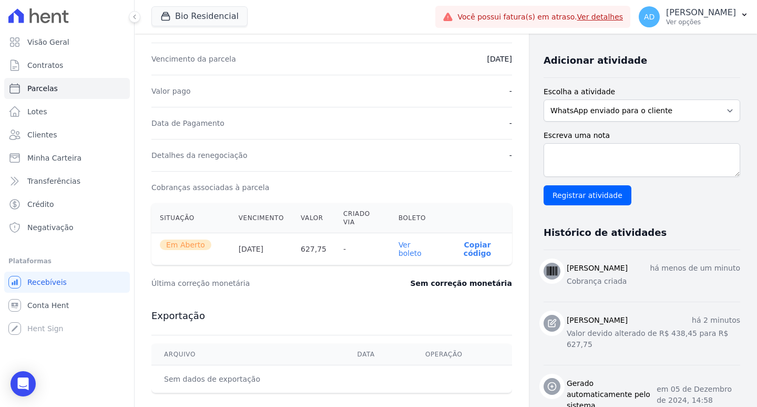
click at [475, 240] on p "Copiar código" at bounding box center [477, 248] width 53 height 17
click at [49, 65] on span "Contratos" at bounding box center [45, 65] width 36 height 11
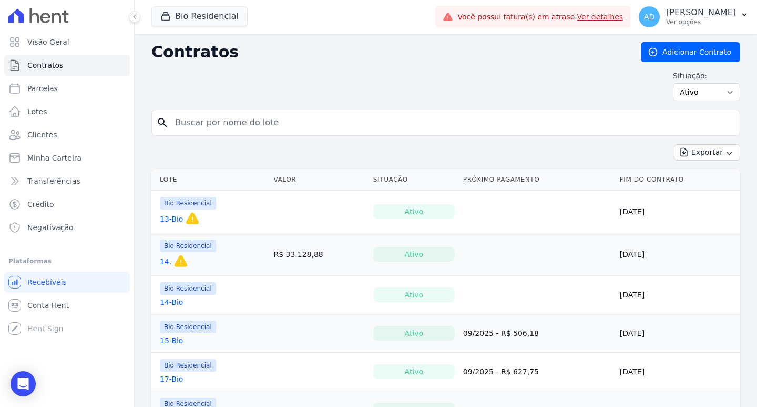
click at [218, 130] on input "search" at bounding box center [452, 122] width 567 height 21
type input "erica"
click at [70, 90] on link "Parcelas" at bounding box center [67, 88] width 126 height 21
select select
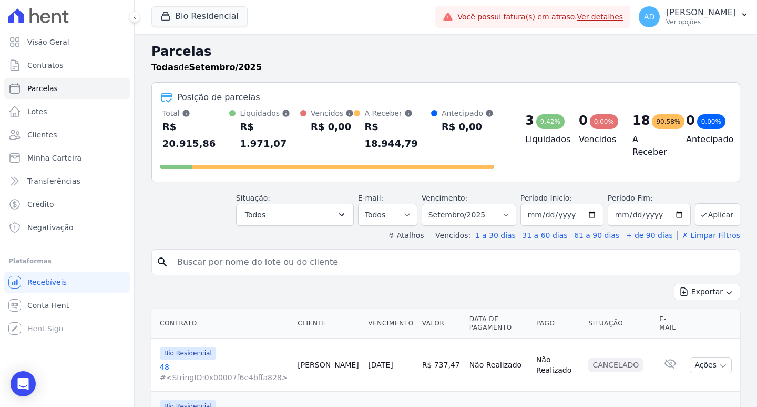
click at [214, 251] on input "search" at bounding box center [453, 261] width 565 height 21
type input "erica"
select select
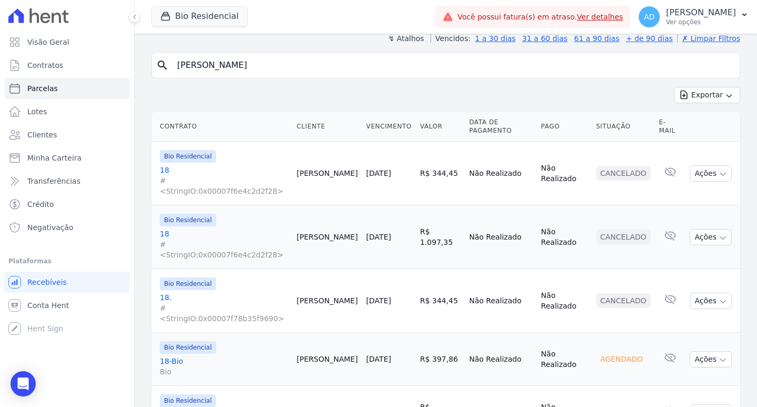
scroll to position [115, 0]
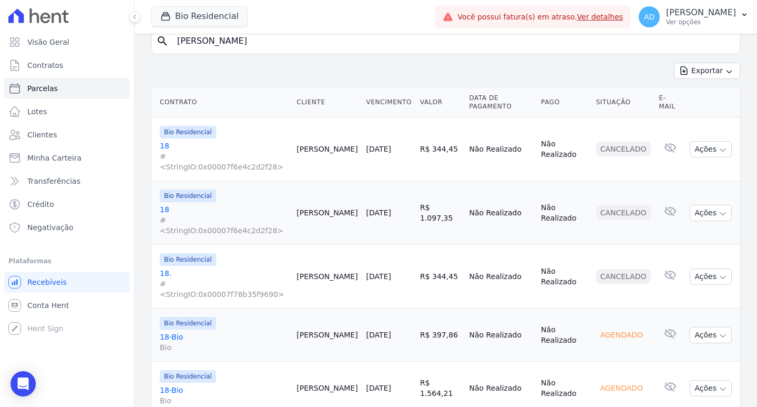
click at [367, 383] on link "[DATE]" at bounding box center [379, 387] width 25 height 8
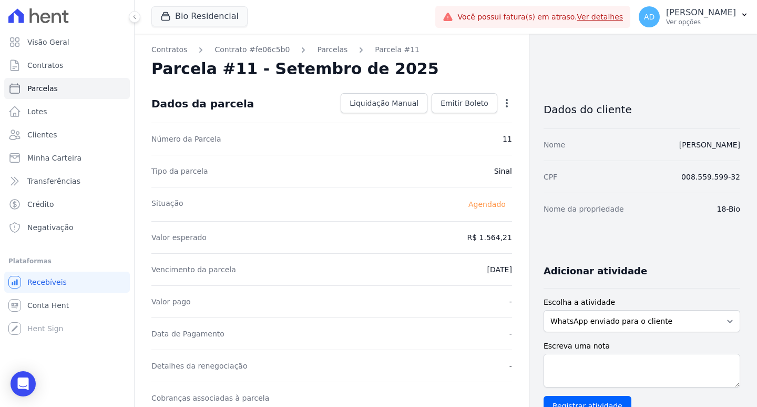
click at [505, 104] on icon "button" at bounding box center [507, 103] width 11 height 11
click at [456, 119] on link "Alterar" at bounding box center [461, 117] width 93 height 19
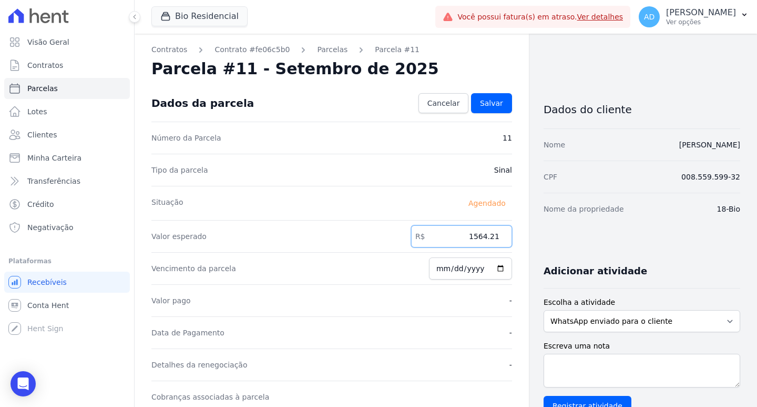
click at [470, 236] on input "1564.21" at bounding box center [461, 236] width 101 height 22
click at [470, 235] on input "1564.21" at bounding box center [461, 236] width 101 height 22
type input "1962.76"
click at [476, 108] on link "Salvar" at bounding box center [491, 103] width 41 height 20
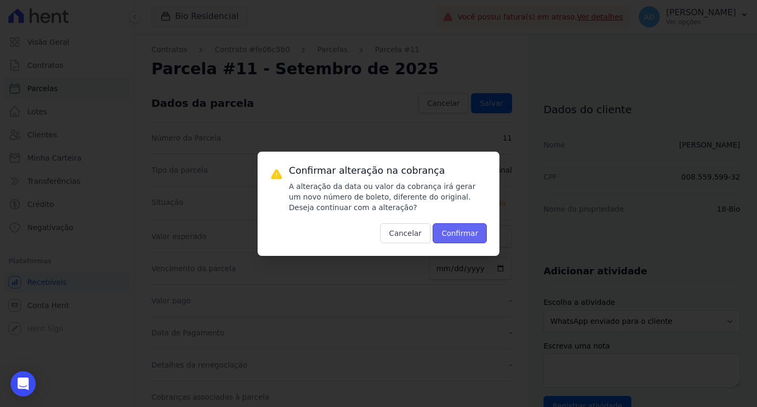
click at [454, 235] on button "Confirmar" at bounding box center [460, 233] width 55 height 20
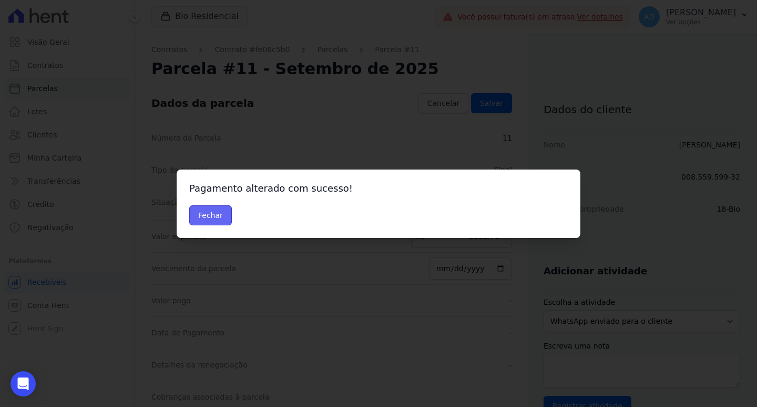
click at [209, 215] on button "Fechar" at bounding box center [210, 215] width 43 height 20
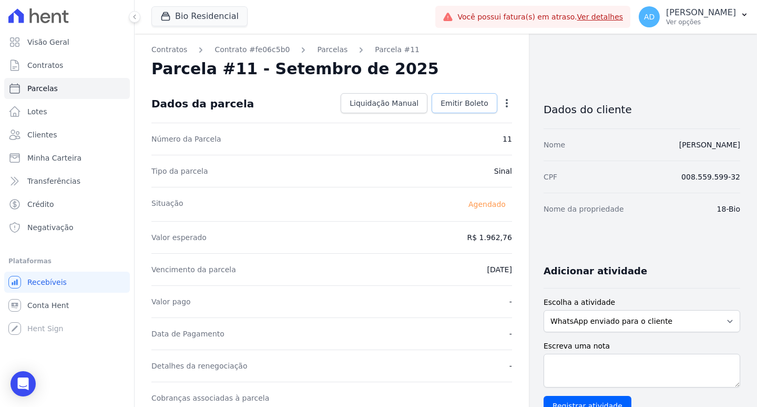
click at [466, 103] on span "Emitir Boleto" at bounding box center [465, 103] width 48 height 11
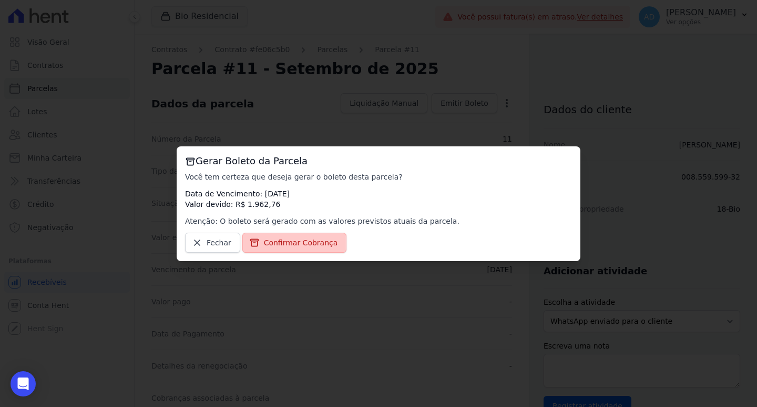
click at [280, 248] on link "Confirmar Cobrança" at bounding box center [294, 242] width 105 height 20
click at [275, 239] on span "Confirmar Cobrança" at bounding box center [301, 242] width 74 height 11
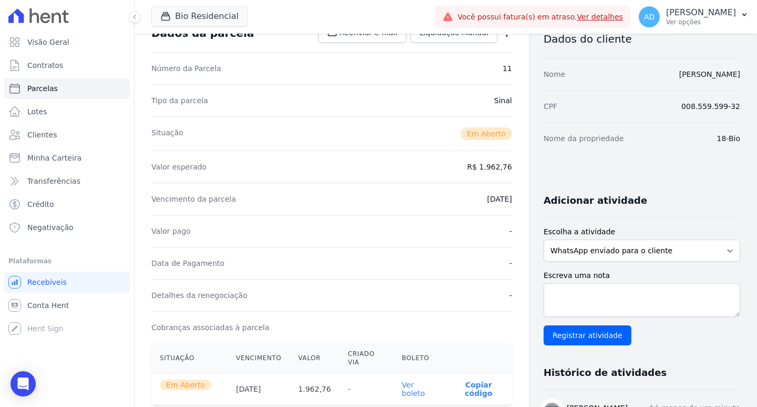
scroll to position [158, 0]
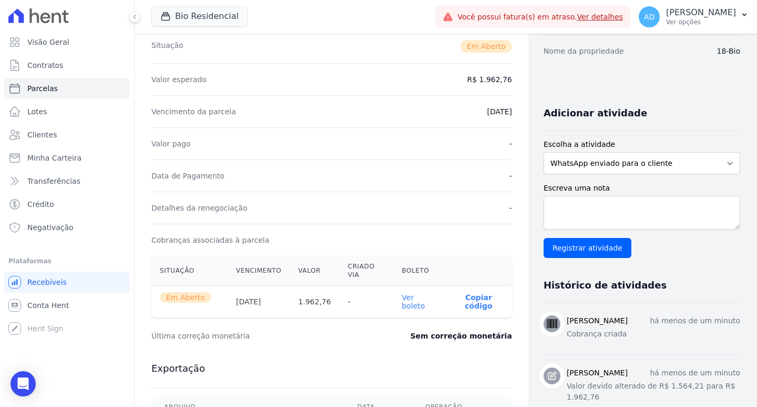
click at [472, 293] on p "Copiar código" at bounding box center [479, 301] width 50 height 17
click at [55, 91] on link "Parcelas" at bounding box center [67, 88] width 126 height 21
select select
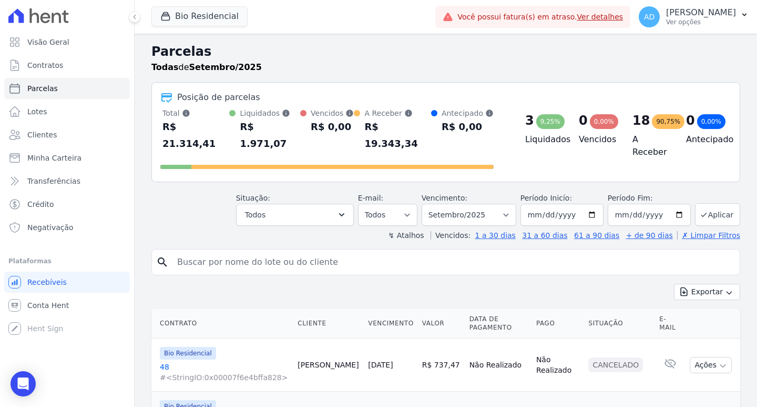
click at [226, 251] on input "search" at bounding box center [453, 261] width 565 height 21
type input "klinsmm"
select select
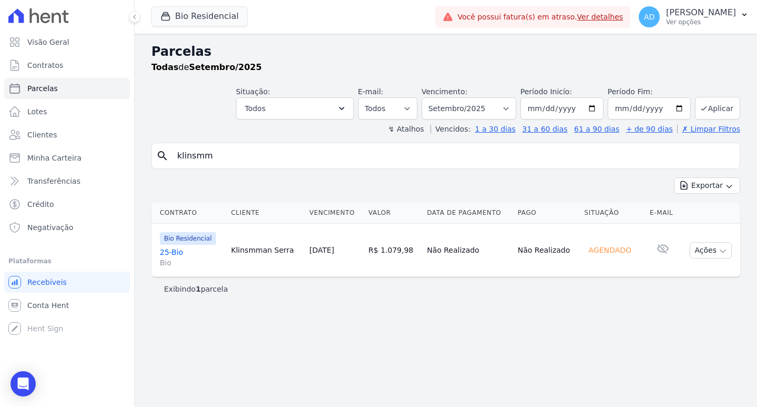
click at [261, 252] on td "Klinsmman Serra" at bounding box center [266, 250] width 78 height 53
click at [329, 247] on link "[DATE]" at bounding box center [321, 250] width 25 height 8
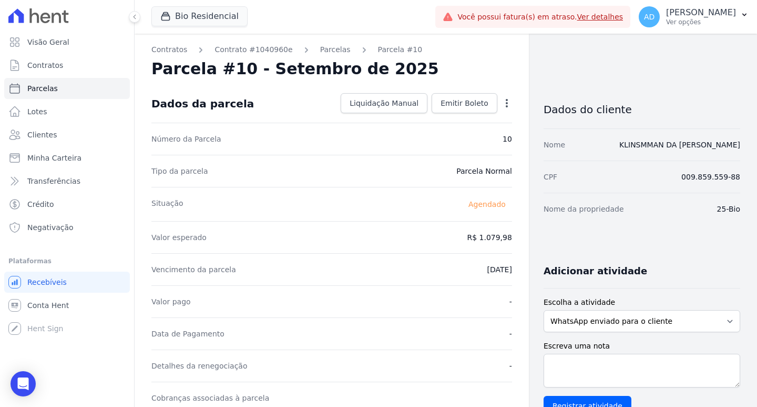
click at [505, 101] on icon "button" at bounding box center [507, 103] width 11 height 11
click at [458, 121] on link "Alterar" at bounding box center [461, 117] width 93 height 19
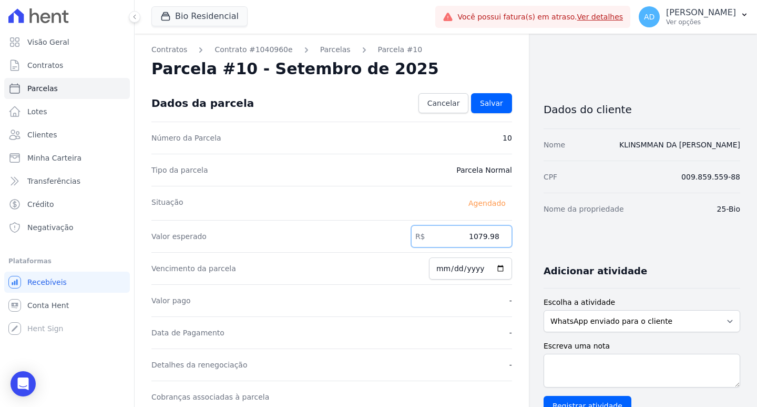
click at [437, 238] on input "1079.98" at bounding box center [461, 236] width 101 height 22
type input "1153.68"
click at [476, 100] on link "Salvar" at bounding box center [491, 103] width 41 height 20
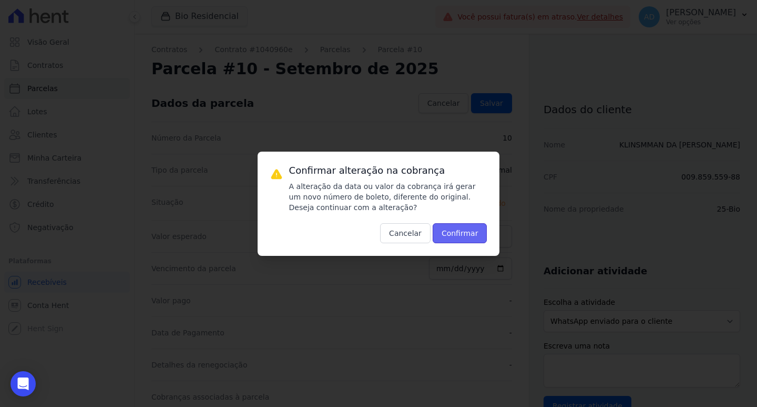
click at [458, 230] on button "Confirmar" at bounding box center [460, 233] width 55 height 20
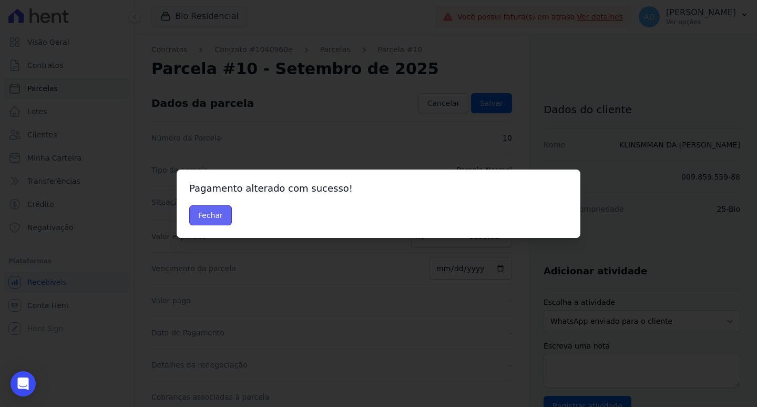
click at [199, 217] on button "Fechar" at bounding box center [210, 215] width 43 height 20
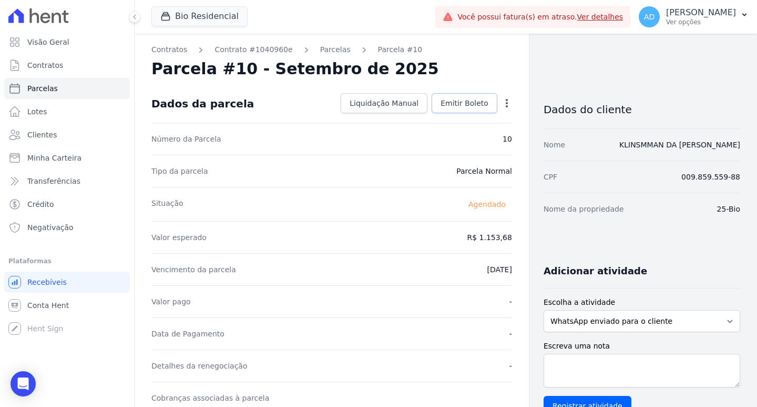
click at [459, 106] on span "Emitir Boleto" at bounding box center [465, 103] width 48 height 11
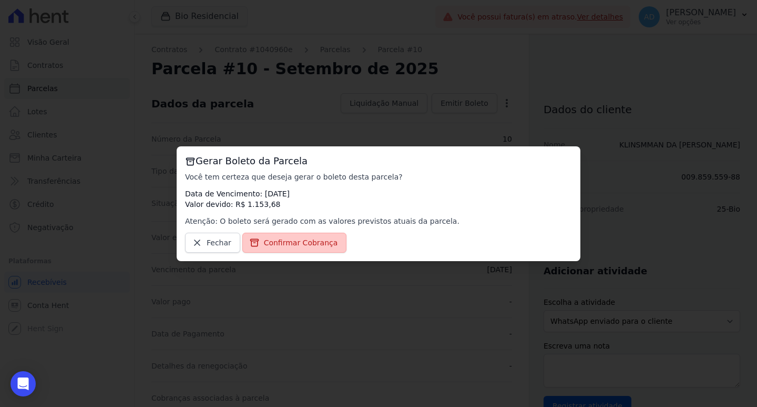
click at [319, 238] on span "Confirmar Cobrança" at bounding box center [301, 242] width 74 height 11
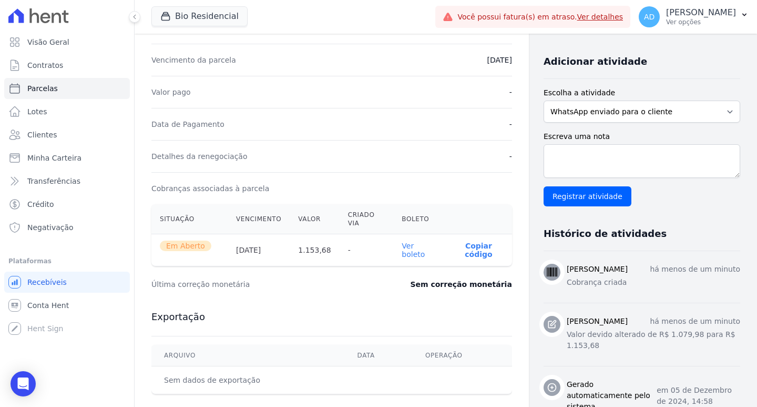
scroll to position [210, 0]
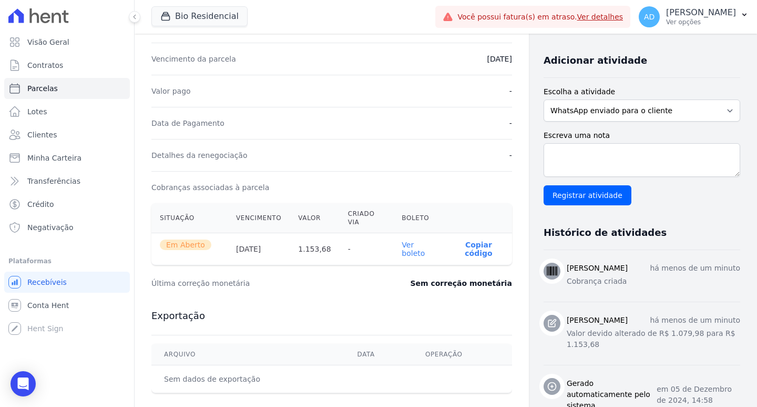
click at [464, 240] on p "Copiar código" at bounding box center [479, 248] width 50 height 17
click at [46, 94] on link "Parcelas" at bounding box center [67, 88] width 126 height 21
select select
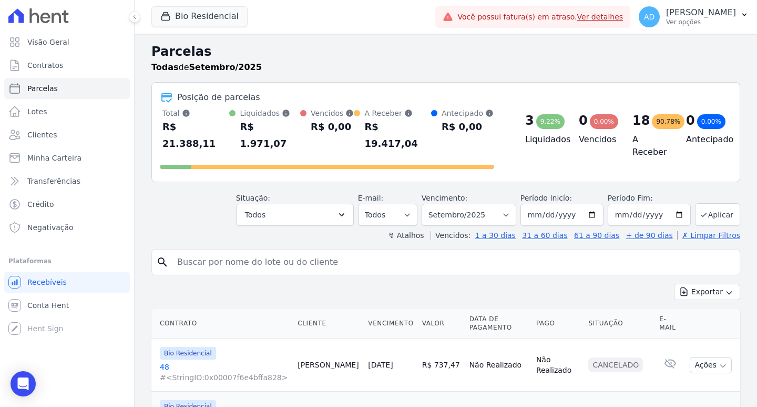
click at [220, 252] on input "search" at bounding box center [453, 261] width 565 height 21
type input "[PERSON_NAME]"
select select
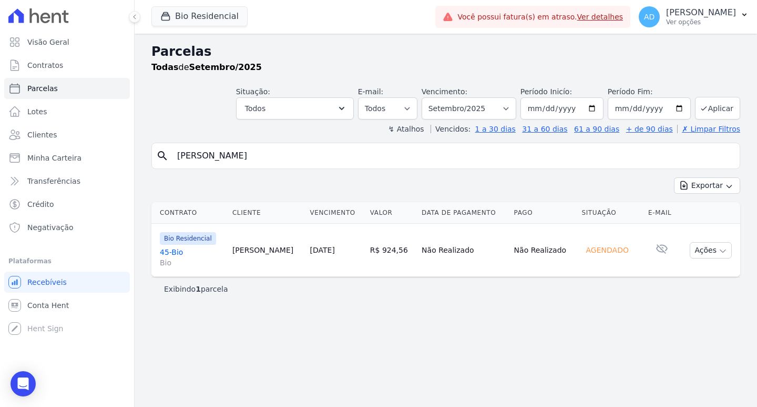
click at [319, 250] on link "[DATE]" at bounding box center [322, 250] width 25 height 8
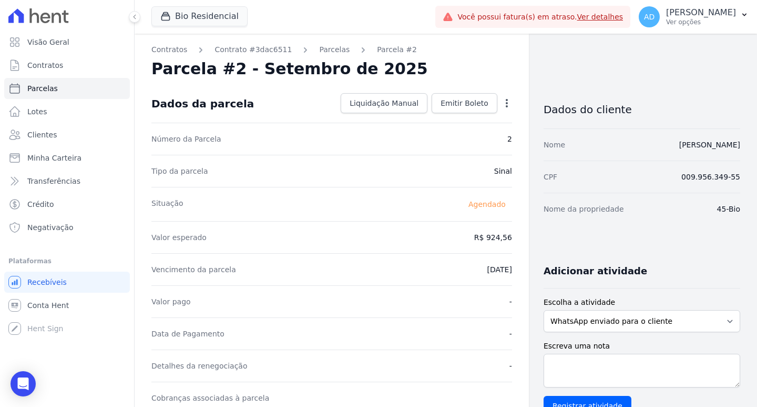
scroll to position [53, 0]
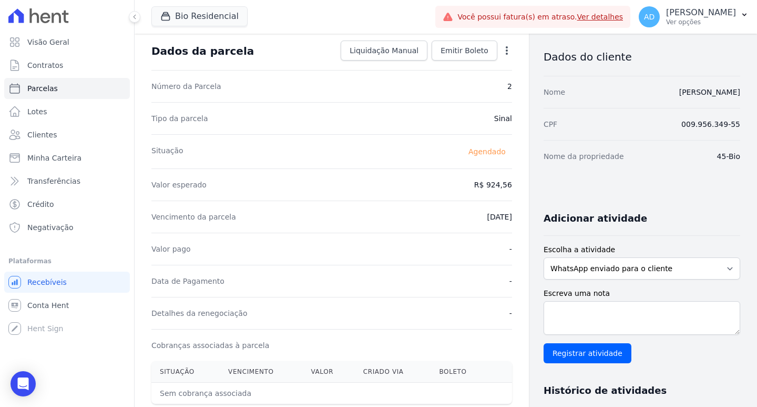
click at [502, 49] on icon "button" at bounding box center [507, 50] width 11 height 11
click at [466, 69] on link "Alterar" at bounding box center [461, 64] width 93 height 19
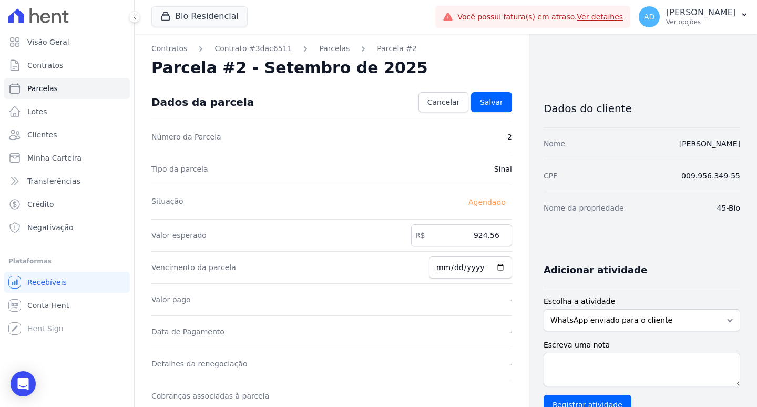
scroll to position [0, 0]
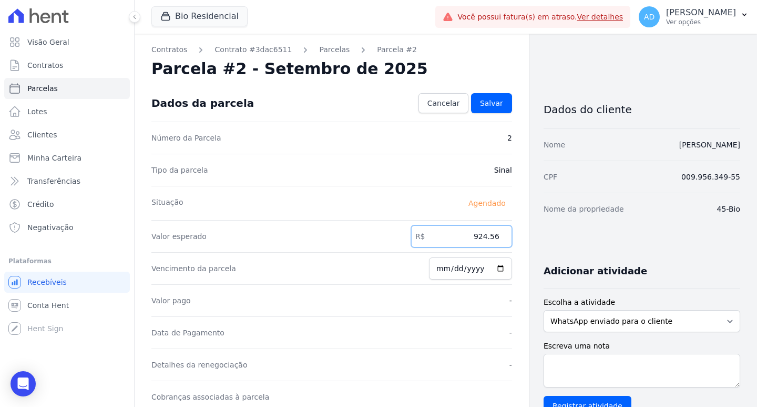
click at [475, 238] on input "924.56" at bounding box center [461, 236] width 101 height 22
type input "957.89"
click at [490, 106] on span "Salvar" at bounding box center [491, 103] width 23 height 11
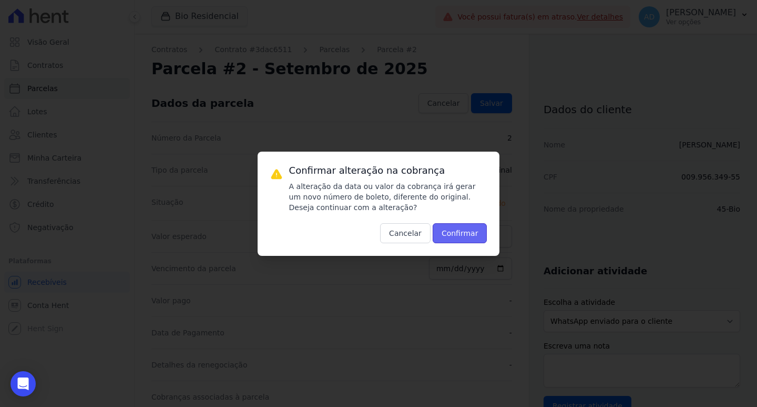
click at [454, 234] on button "Confirmar" at bounding box center [460, 233] width 55 height 20
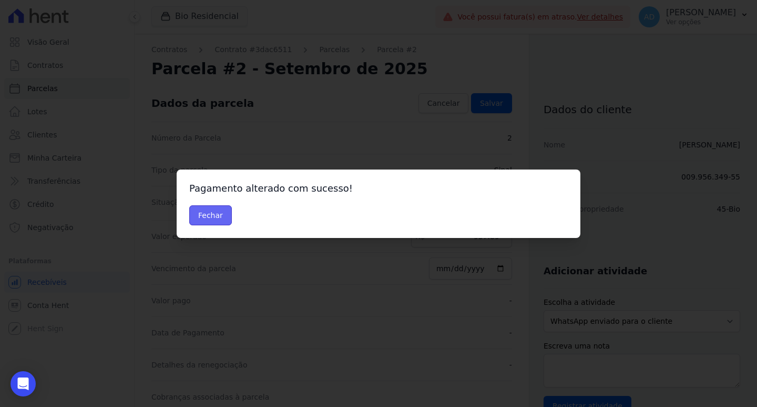
click at [213, 215] on button "Fechar" at bounding box center [210, 215] width 43 height 20
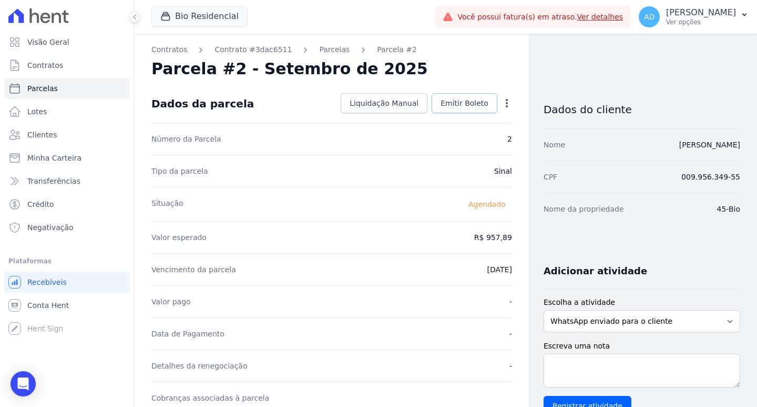
click at [468, 108] on span "Emitir Boleto" at bounding box center [465, 103] width 48 height 11
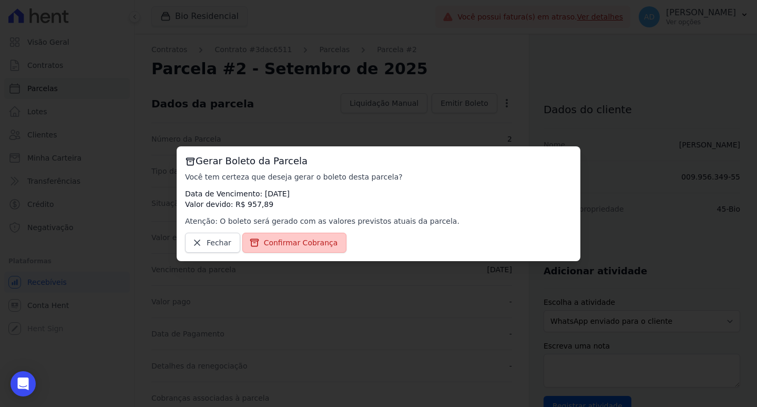
click at [314, 236] on link "Confirmar Cobrança" at bounding box center [294, 242] width 105 height 20
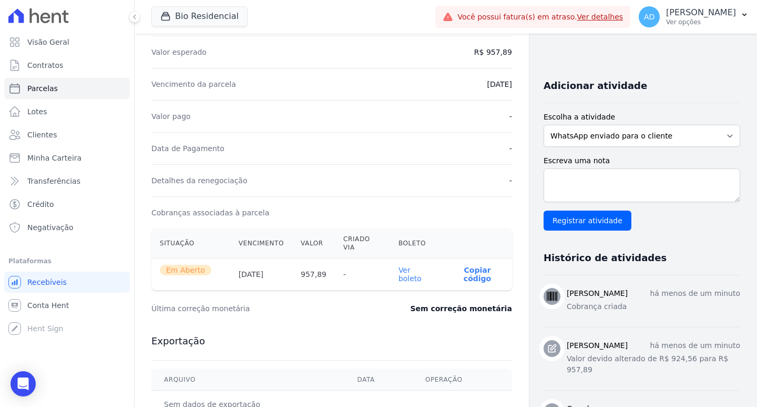
scroll to position [210, 0]
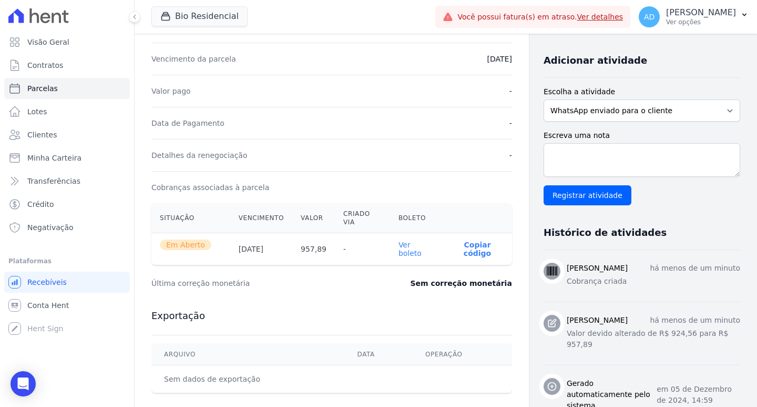
click at [470, 240] on p "Copiar código" at bounding box center [477, 248] width 53 height 17
click at [473, 240] on p "Copiar código" at bounding box center [477, 248] width 53 height 17
click at [44, 88] on span "Parcelas" at bounding box center [42, 88] width 31 height 11
select select
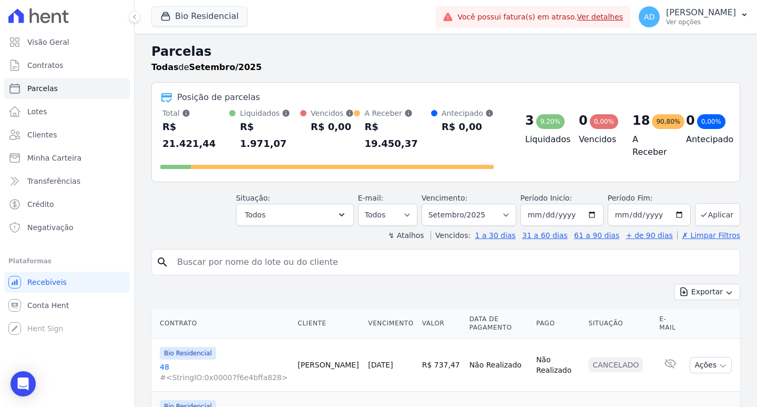
click at [203, 251] on input "search" at bounding box center [453, 261] width 565 height 21
type input "alex"
select select
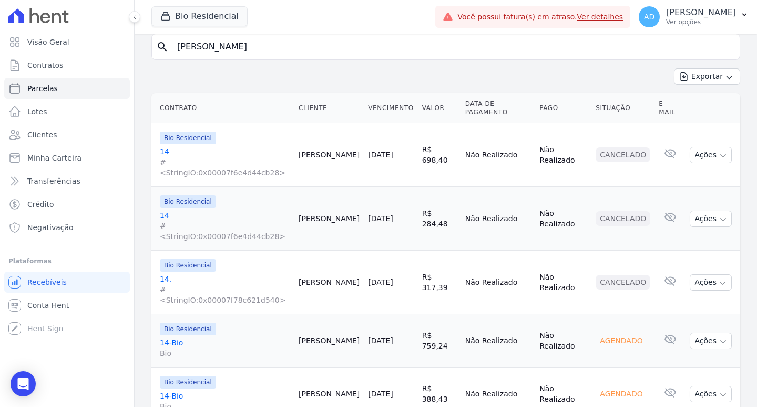
scroll to position [115, 0]
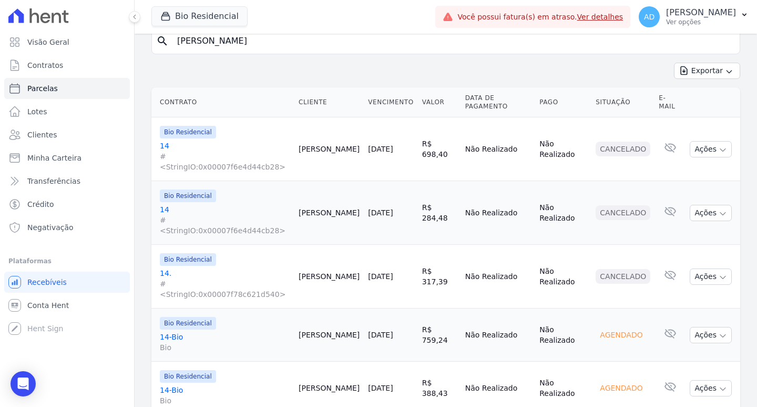
click at [368, 330] on link "[DATE]" at bounding box center [380, 334] width 25 height 8
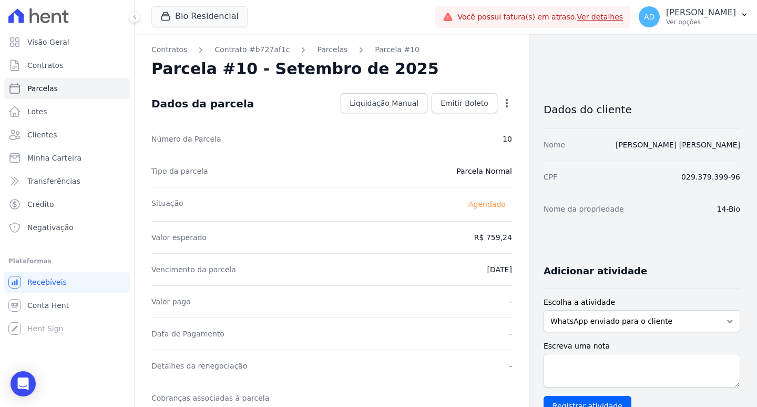
click at [503, 103] on icon "button" at bounding box center [507, 103] width 11 height 11
click at [470, 120] on link "Alterar" at bounding box center [461, 117] width 93 height 19
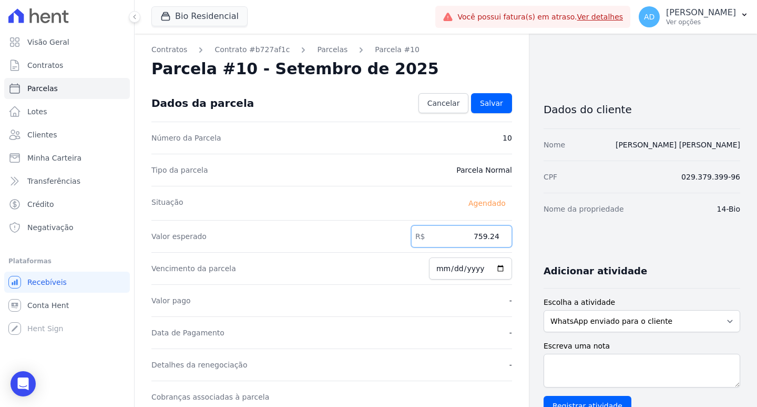
click at [447, 237] on input "759.24" at bounding box center [461, 236] width 101 height 22
type input "1324.78"
click at [484, 97] on link "Salvar" at bounding box center [491, 103] width 41 height 20
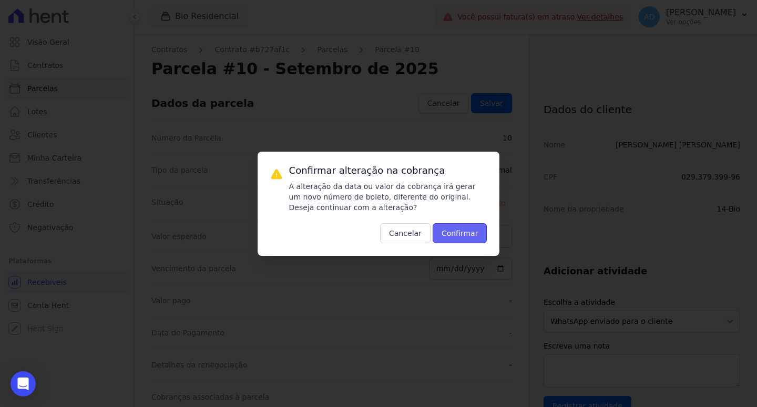
click at [463, 231] on button "Confirmar" at bounding box center [460, 233] width 55 height 20
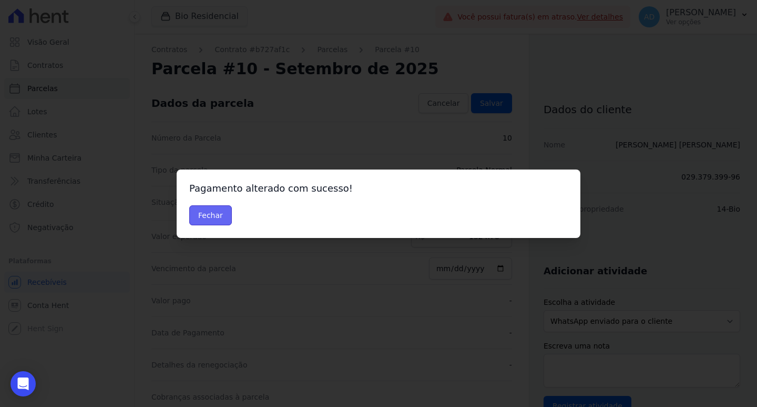
click at [205, 211] on button "Fechar" at bounding box center [210, 215] width 43 height 20
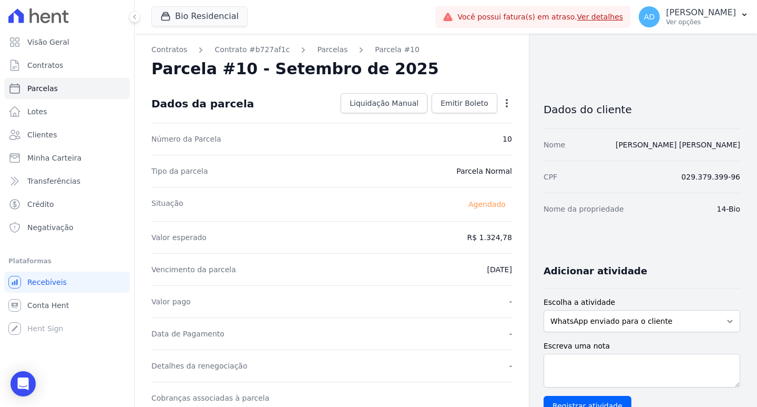
click at [503, 103] on icon "button" at bounding box center [507, 103] width 11 height 11
click at [371, 192] on div "Situação Agendado" at bounding box center [331, 204] width 361 height 34
click at [445, 107] on span "Emitir Boleto" at bounding box center [465, 103] width 48 height 11
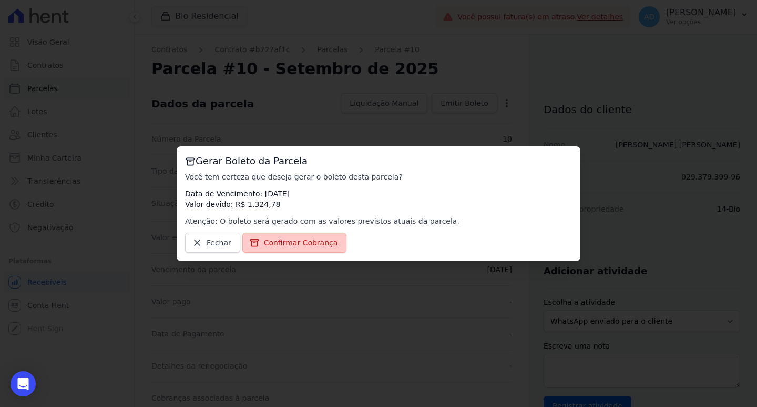
click at [304, 244] on span "Confirmar Cobrança" at bounding box center [301, 242] width 74 height 11
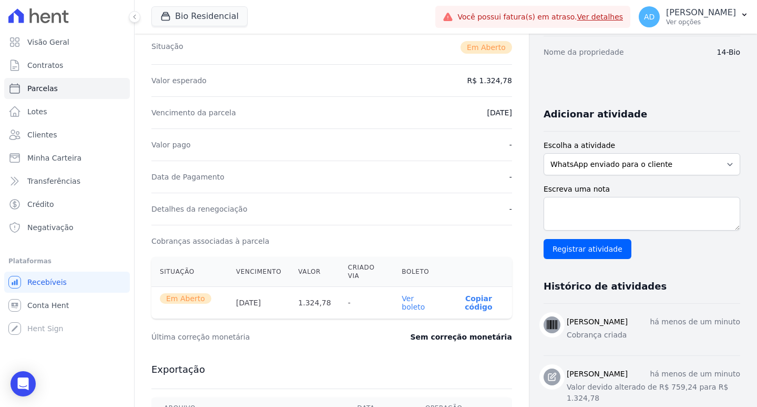
scroll to position [158, 0]
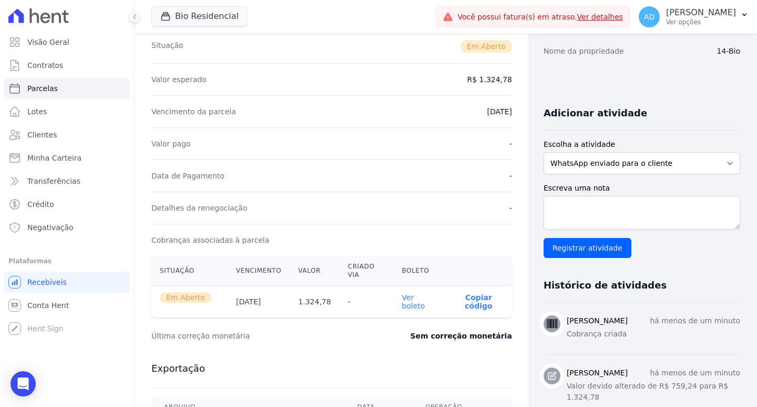
drag, startPoint x: 460, startPoint y: 290, endPoint x: 453, endPoint y: 291, distance: 6.3
click at [460, 293] on p "Copiar código" at bounding box center [479, 301] width 50 height 17
click at [71, 87] on link "Parcelas" at bounding box center [67, 88] width 126 height 21
select select
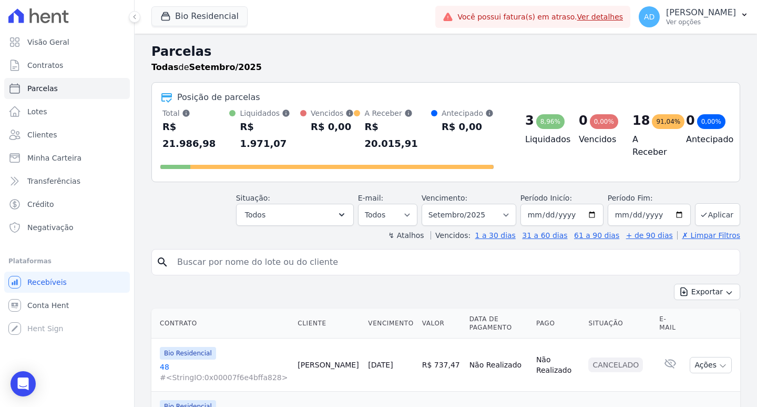
click at [207, 251] on input "search" at bounding box center [453, 261] width 565 height 21
type input "antonio"
select select
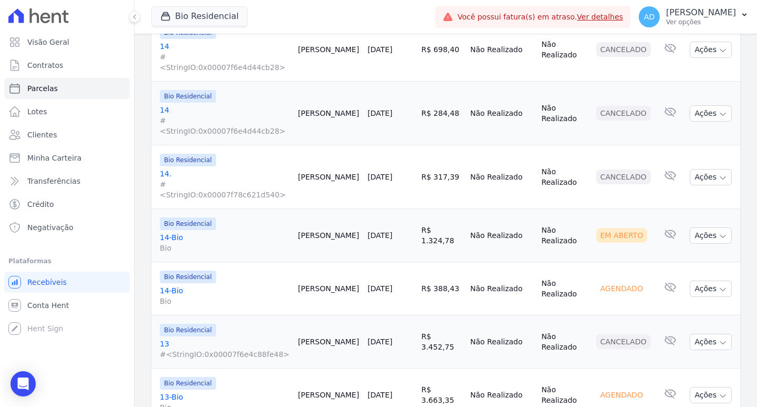
scroll to position [221, 0]
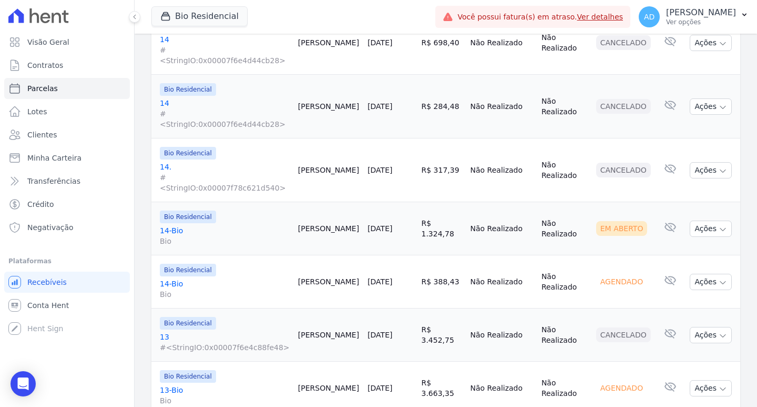
click at [368, 383] on link "25/09/2025" at bounding box center [380, 387] width 25 height 8
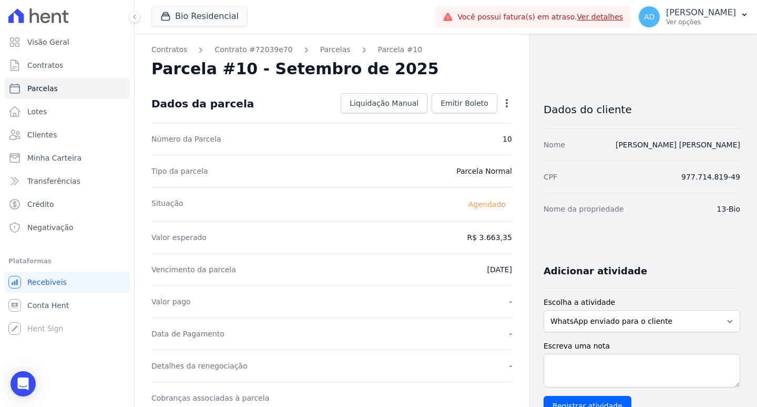
click at [502, 104] on icon "button" at bounding box center [507, 103] width 11 height 11
click at [459, 119] on link "Alterar" at bounding box center [461, 117] width 93 height 19
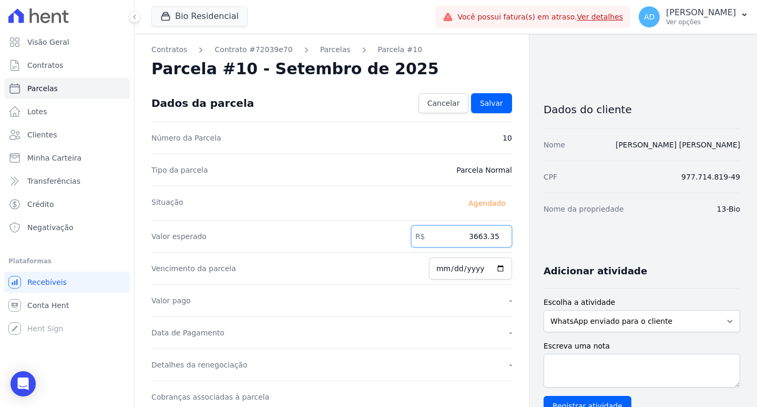
click at [478, 232] on input "3663.35" at bounding box center [461, 236] width 101 height 22
type input "4891.18"
click at [490, 100] on span "Salvar" at bounding box center [491, 103] width 23 height 11
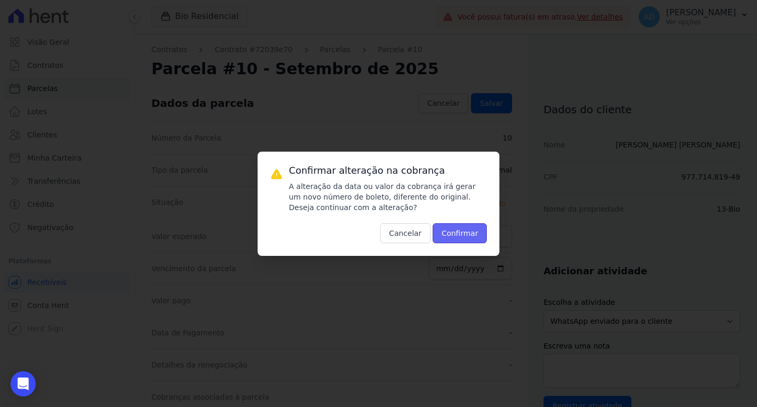
click at [448, 230] on button "Confirmar" at bounding box center [460, 233] width 55 height 20
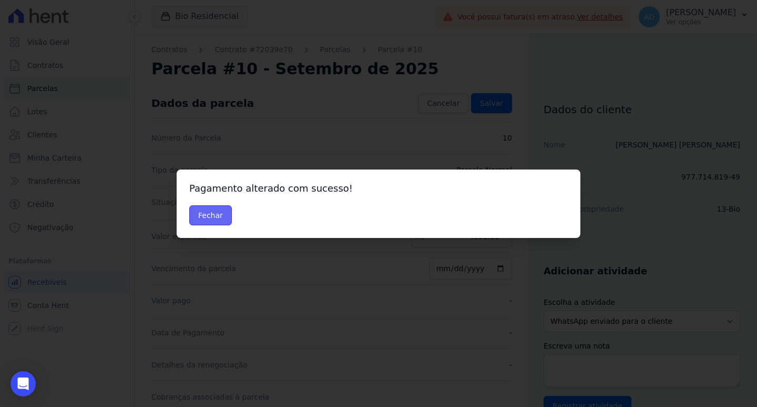
click at [201, 215] on button "Fechar" at bounding box center [210, 215] width 43 height 20
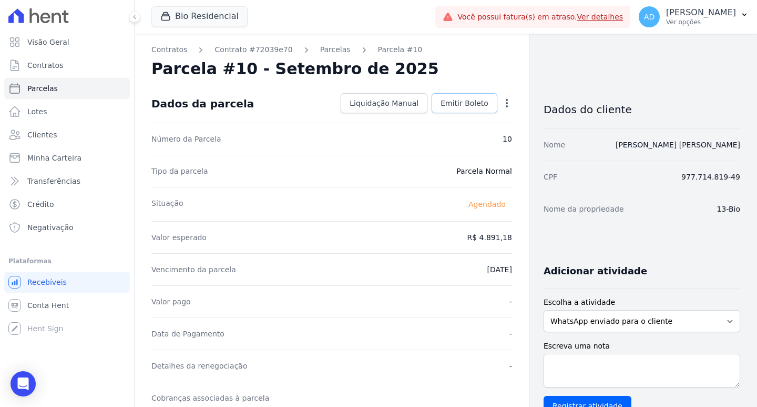
click at [468, 100] on span "Emitir Boleto" at bounding box center [465, 103] width 48 height 11
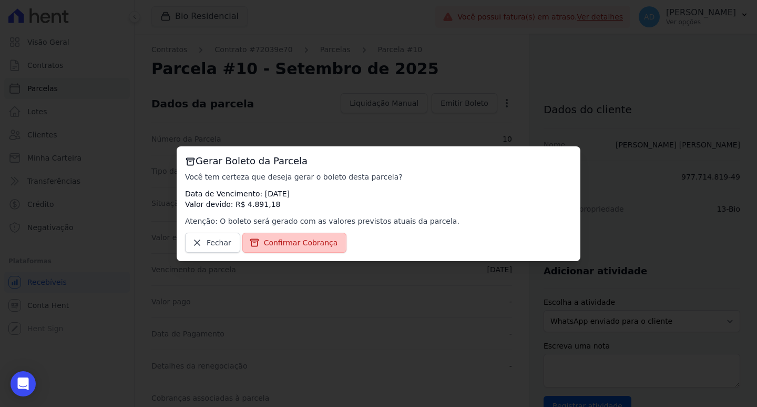
click at [290, 245] on span "Confirmar Cobrança" at bounding box center [301, 242] width 74 height 11
click at [308, 240] on span "Confirmar Cobrança" at bounding box center [301, 242] width 74 height 11
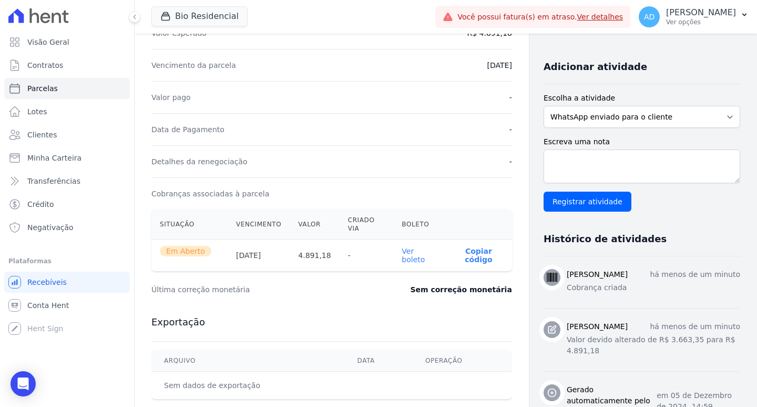
scroll to position [263, 0]
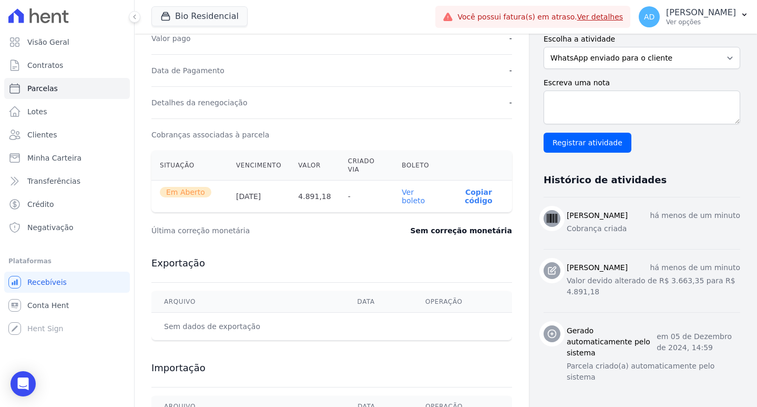
click at [470, 188] on p "Copiar código" at bounding box center [479, 196] width 50 height 17
click at [50, 86] on span "Parcelas" at bounding box center [42, 88] width 31 height 11
select select
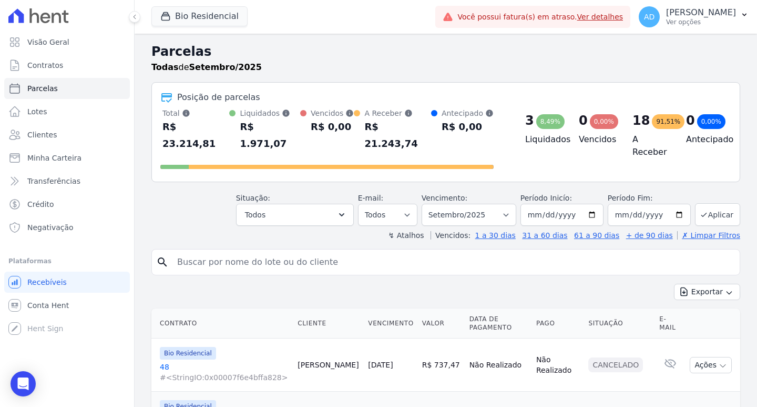
click at [206, 251] on input "search" at bounding box center [453, 261] width 565 height 21
type input "jessica"
select select
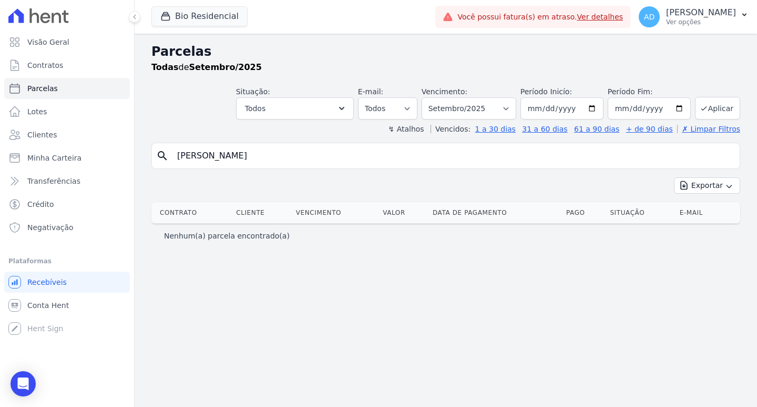
drag, startPoint x: 181, startPoint y: 157, endPoint x: 186, endPoint y: 168, distance: 11.8
click at [181, 157] on input "jessica" at bounding box center [453, 155] width 565 height 21
type input "jéssica"
select select
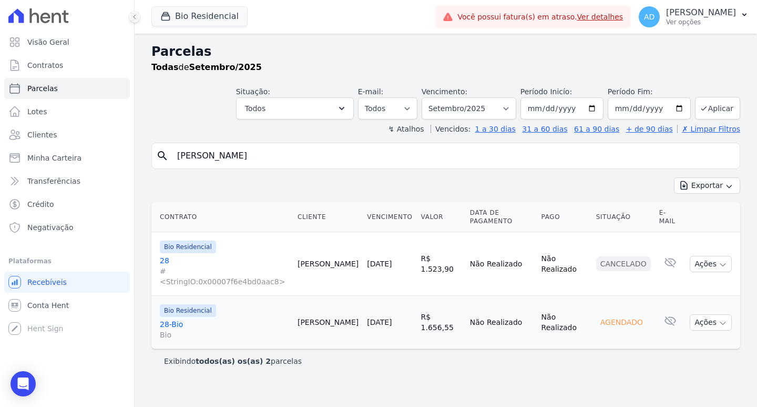
click at [371, 318] on link "[DATE]" at bounding box center [379, 322] width 25 height 8
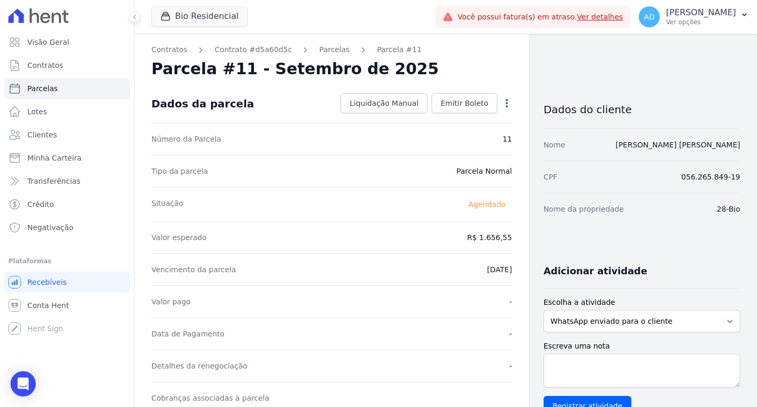
click at [506, 100] on icon "button" at bounding box center [507, 103] width 2 height 8
click at [460, 117] on link "Alterar" at bounding box center [461, 117] width 93 height 19
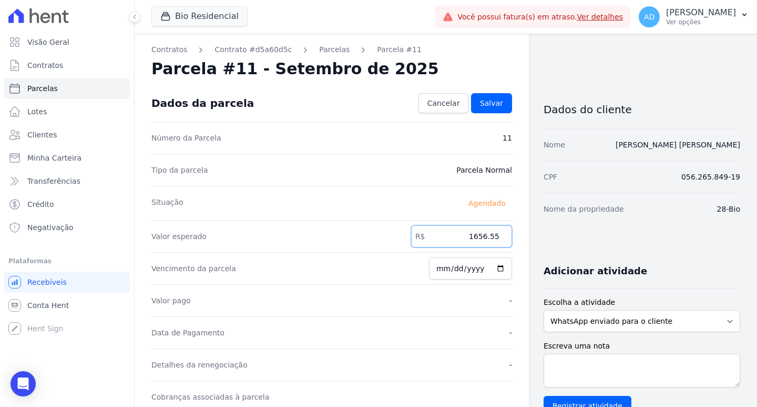
click at [463, 230] on input "1656.55" at bounding box center [461, 236] width 101 height 22
type input "1751.11"
click at [494, 107] on span "Salvar" at bounding box center [491, 103] width 23 height 11
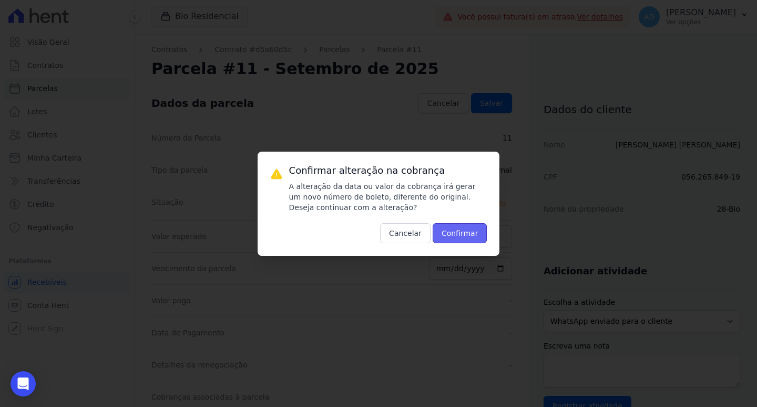
click at [455, 230] on button "Confirmar" at bounding box center [460, 233] width 55 height 20
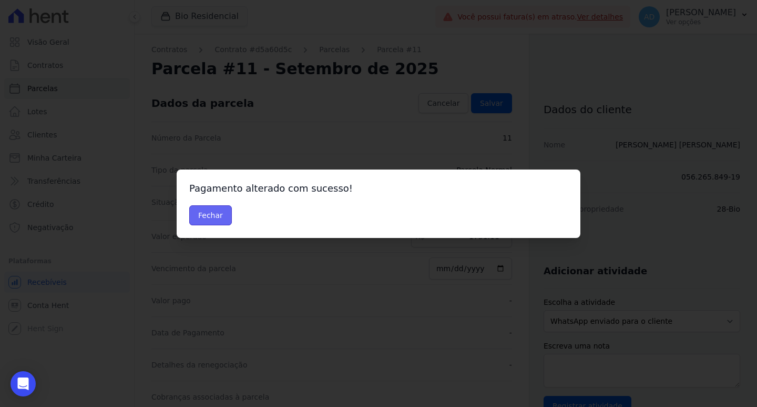
click at [202, 218] on button "Fechar" at bounding box center [210, 215] width 43 height 20
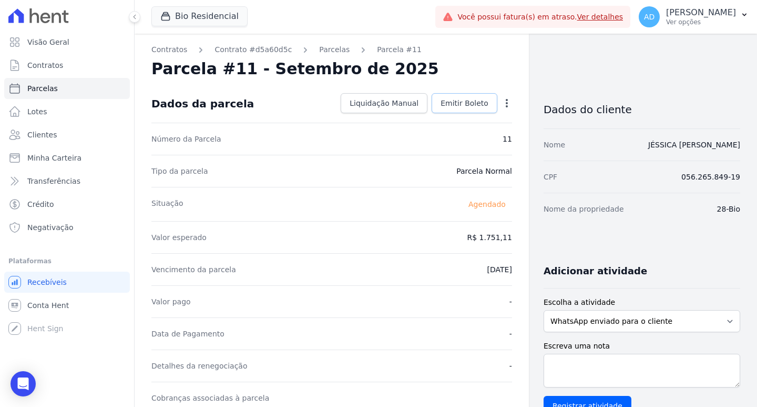
click at [460, 103] on span "Emitir Boleto" at bounding box center [465, 103] width 48 height 11
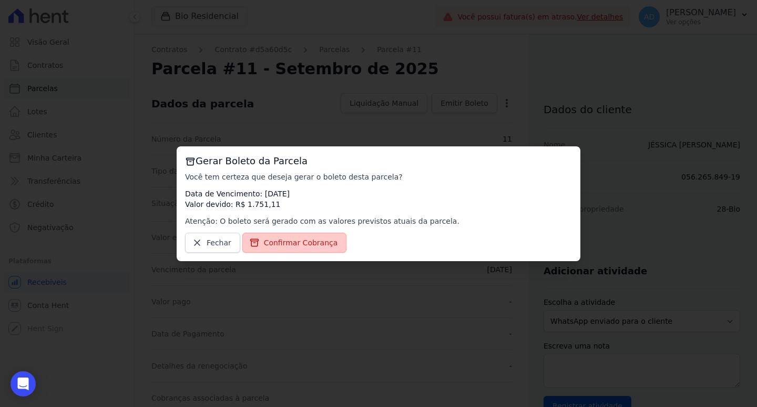
click at [287, 244] on span "Confirmar Cobrança" at bounding box center [301, 242] width 74 height 11
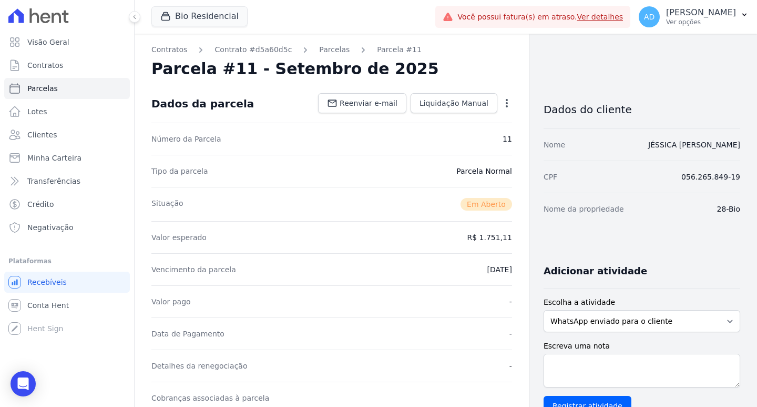
scroll to position [210, 0]
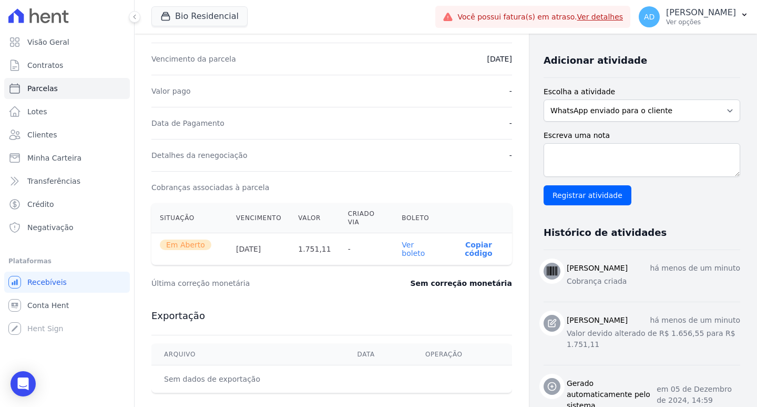
drag, startPoint x: 477, startPoint y: 239, endPoint x: 475, endPoint y: 248, distance: 9.1
click at [477, 240] on p "Copiar código" at bounding box center [479, 248] width 50 height 17
click at [48, 88] on span "Parcelas" at bounding box center [42, 88] width 31 height 11
select select
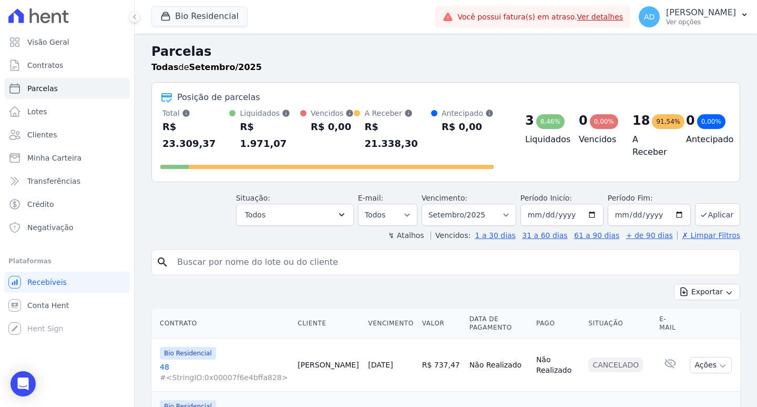
click at [214, 251] on input "search" at bounding box center [453, 261] width 565 height 21
type input "[PERSON_NAME]"
select select
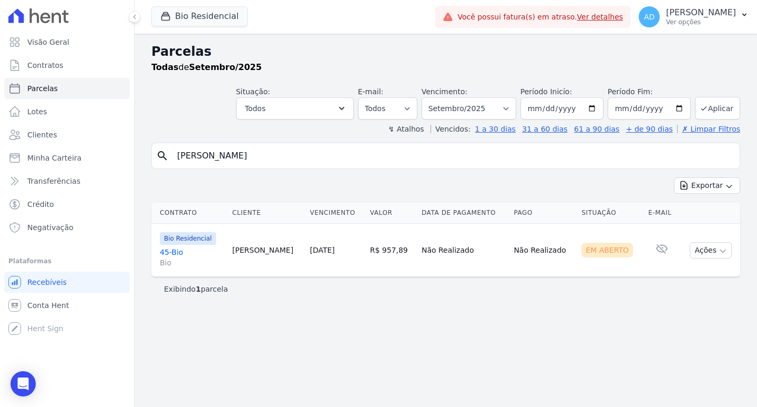
click at [334, 250] on link "15/09/2025" at bounding box center [322, 250] width 25 height 8
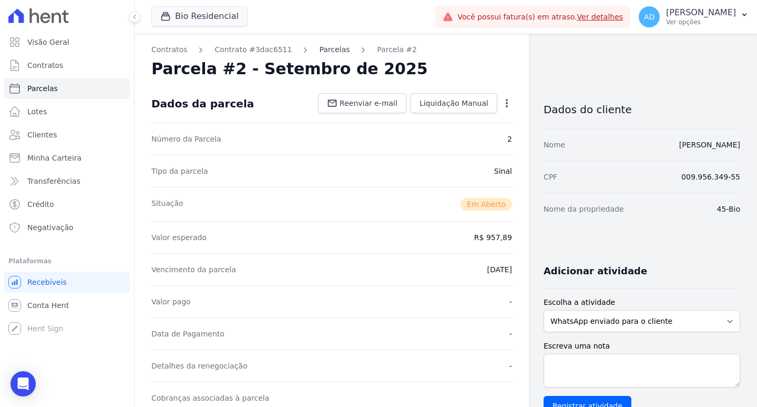
click at [321, 53] on link "Parcelas" at bounding box center [334, 49] width 31 height 11
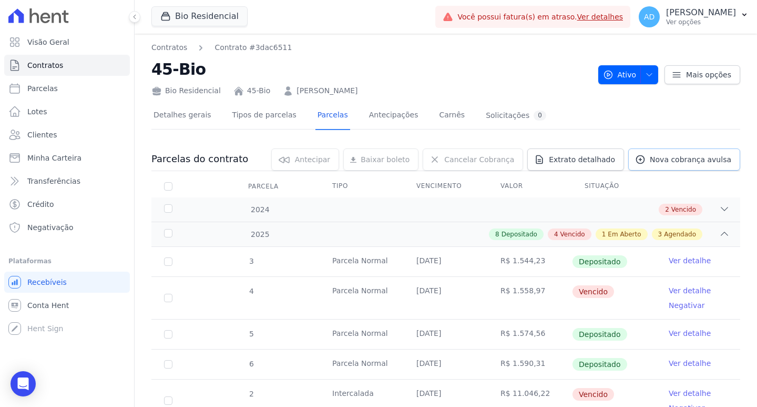
click at [673, 155] on span "Nova cobrança avulsa" at bounding box center [691, 159] width 82 height 11
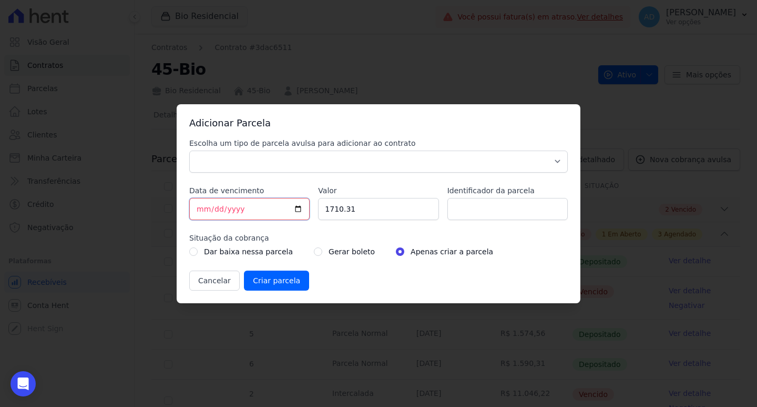
click at [202, 210] on input "[DATE]" at bounding box center [249, 209] width 120 height 22
type input "2025-09-04"
drag, startPoint x: 342, startPoint y: 213, endPoint x: 347, endPoint y: 219, distance: 7.6
click at [341, 213] on input "1710.31" at bounding box center [378, 209] width 120 height 22
drag, startPoint x: 361, startPoint y: 208, endPoint x: 310, endPoint y: 204, distance: 51.2
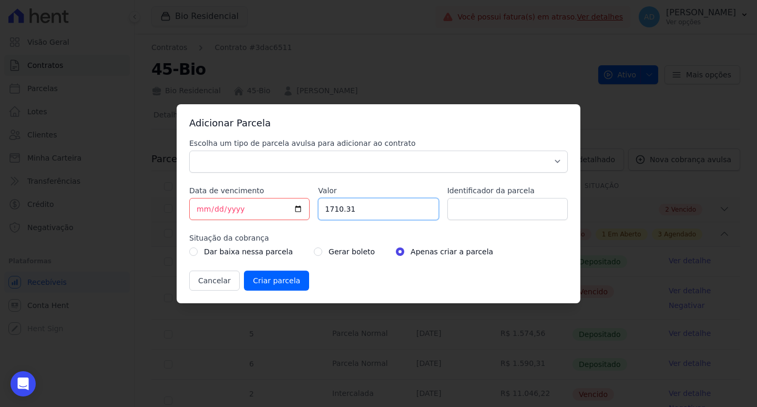
click at [310, 204] on div "Escolha um tipo de parcela avulsa para adicionar ao contrato Parcela Normal Sin…" at bounding box center [378, 214] width 379 height 153
drag, startPoint x: 340, startPoint y: 209, endPoint x: 358, endPoint y: 209, distance: 17.9
click at [358, 209] on input "983.11" at bounding box center [378, 209] width 120 height 22
type input "983.43"
click at [314, 253] on div "Gerar boleto" at bounding box center [344, 251] width 61 height 13
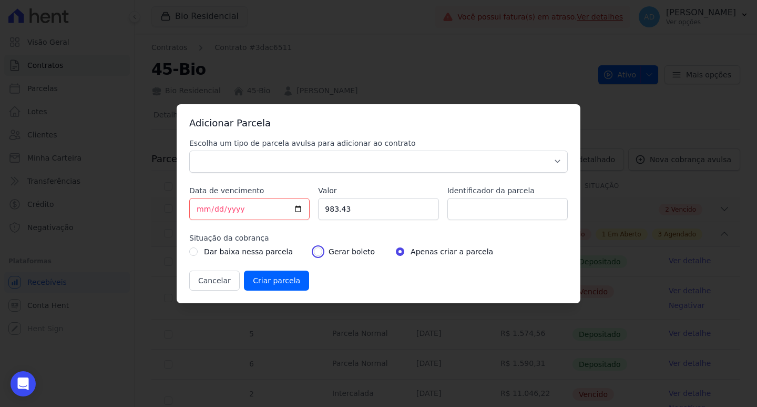
click at [314, 249] on input "radio" at bounding box center [318, 251] width 8 height 8
radio input "true"
click at [232, 162] on select "Parcela Normal Sinal Caução Intercalada Chaves Pré Chaves Pós Chaves Taxas Quit…" at bounding box center [378, 161] width 379 height 22
select select "standard"
click at [189, 150] on select "Parcela Normal Sinal Caução Intercalada Chaves Pré Chaves Pós Chaves Taxas Quit…" at bounding box center [378, 161] width 379 height 22
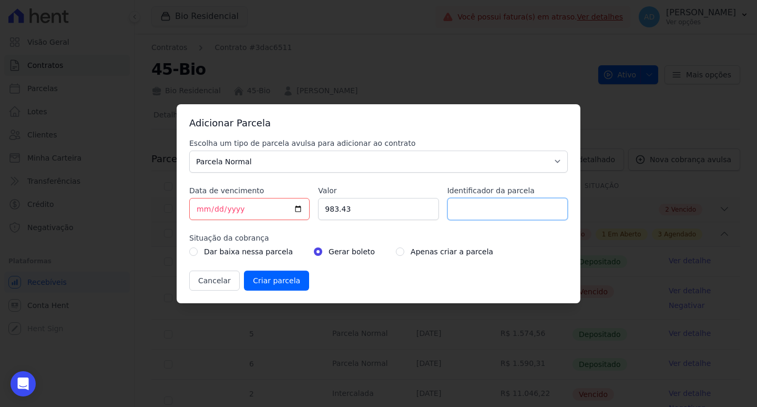
click at [498, 212] on input "Identificador da parcela" at bounding box center [508, 209] width 120 height 22
type input "Parcela referente a Agosto"
click at [283, 278] on input "Criar parcela" at bounding box center [276, 280] width 65 height 20
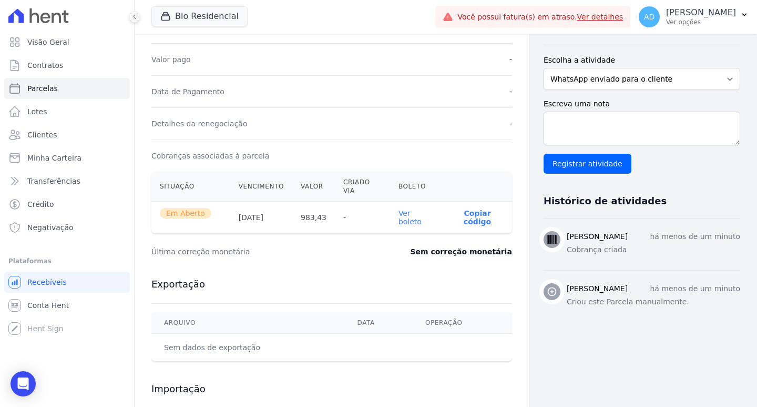
scroll to position [263, 0]
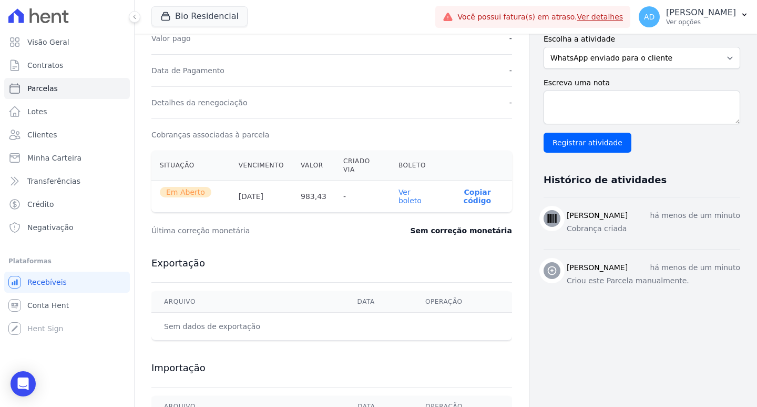
click at [415, 188] on link "Ver boleto" at bounding box center [410, 196] width 23 height 17
click at [194, 16] on button "Bio Residencial" at bounding box center [199, 16] width 96 height 20
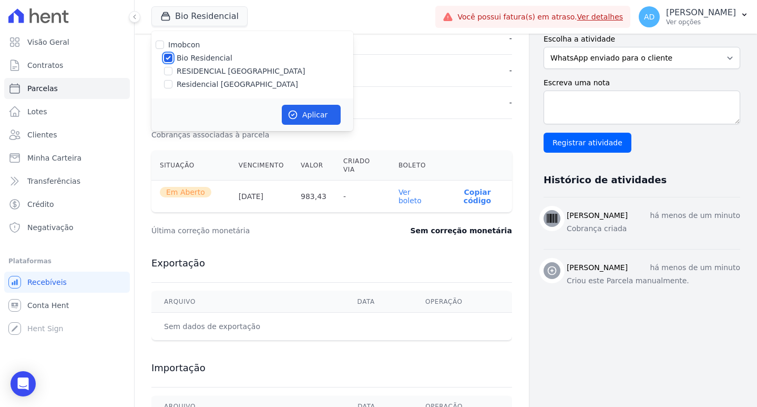
click at [168, 57] on input "Bio Residencial" at bounding box center [168, 58] width 8 height 8
checkbox input "false"
click at [168, 85] on input "Residencial [GEOGRAPHIC_DATA][PERSON_NAME]" at bounding box center [168, 84] width 8 height 8
checkbox input "true"
click at [288, 112] on button "Aplicar" at bounding box center [311, 115] width 59 height 20
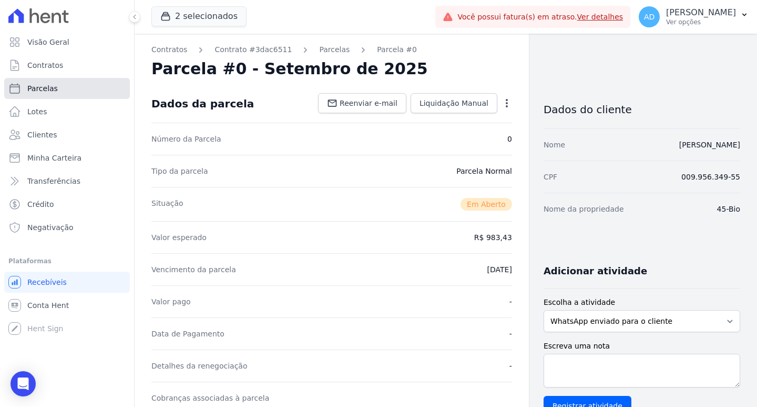
click at [49, 84] on span "Parcelas" at bounding box center [42, 88] width 31 height 11
select select
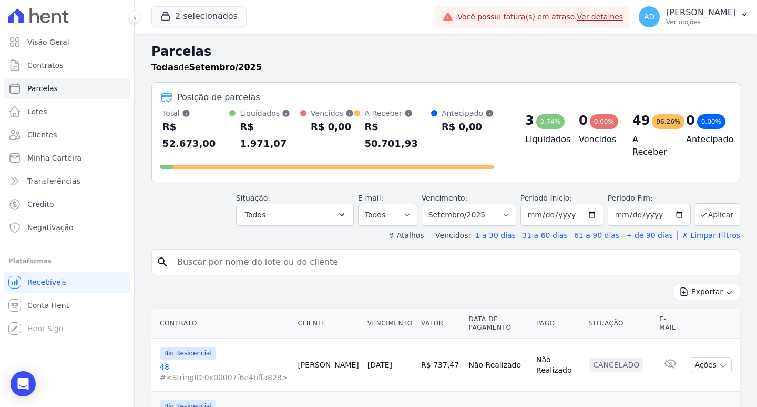
click at [177, 14] on button "2 selecionados" at bounding box center [198, 16] width 95 height 20
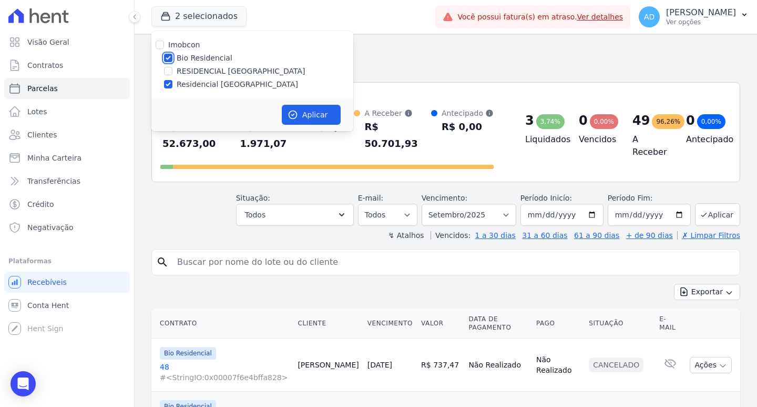
click at [170, 54] on input "Bio Residencial" at bounding box center [168, 58] width 8 height 8
checkbox input "false"
click at [315, 119] on button "Aplicar" at bounding box center [311, 115] width 59 height 20
click at [216, 251] on input "search" at bounding box center [453, 261] width 565 height 21
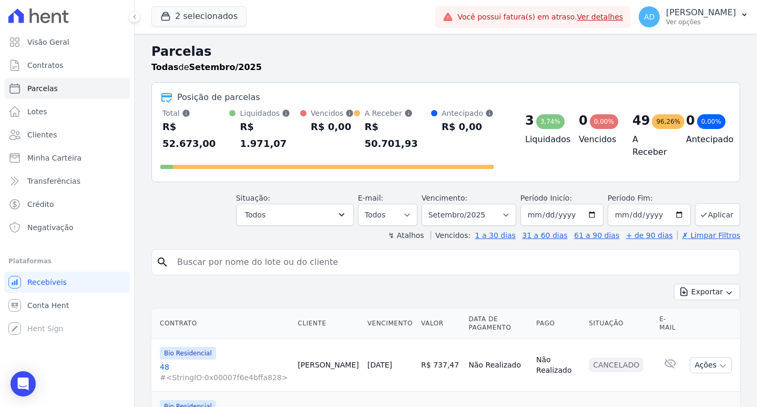
select select
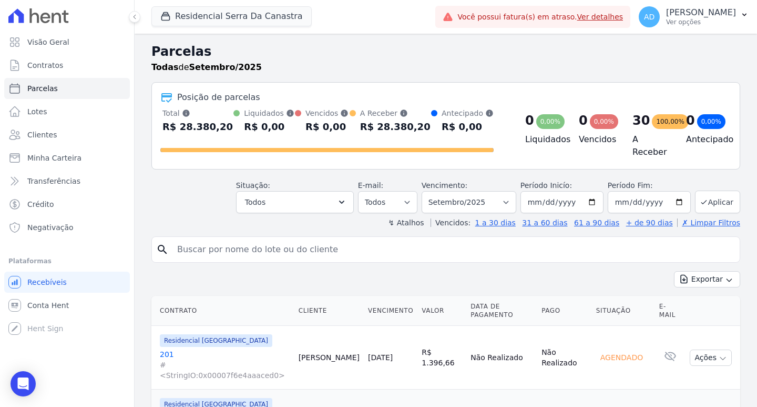
click at [216, 245] on input "search" at bounding box center [453, 249] width 565 height 21
type input "fernanda"
select select
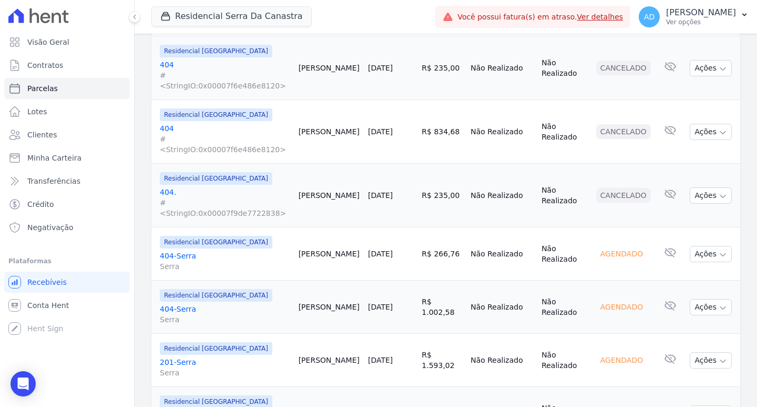
scroll to position [380, 0]
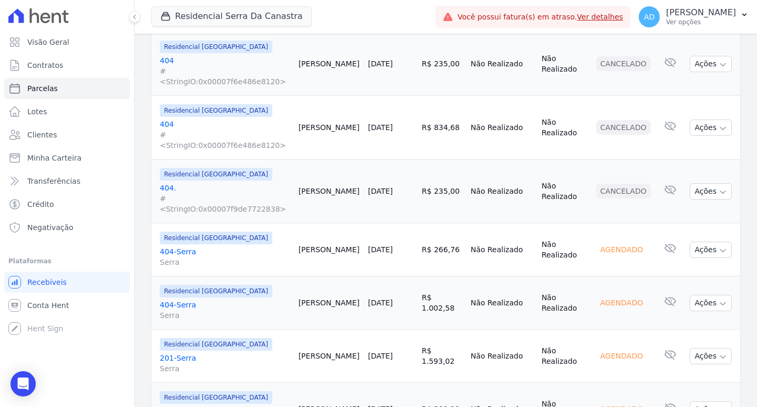
click at [378, 351] on link "[DATE]" at bounding box center [380, 355] width 25 height 8
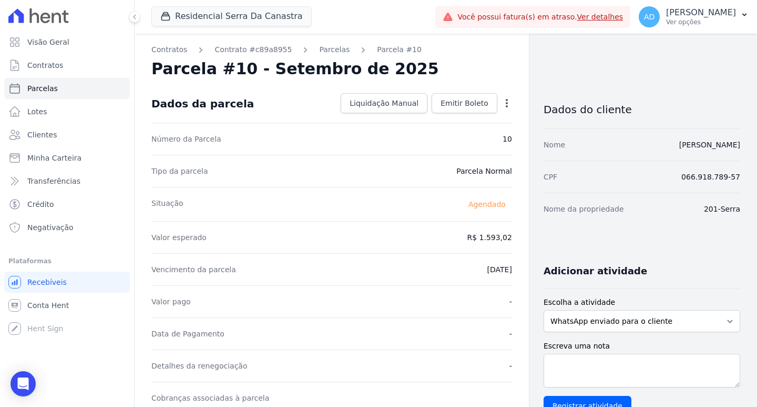
click at [502, 106] on icon "button" at bounding box center [507, 103] width 11 height 11
drag, startPoint x: 469, startPoint y: 124, endPoint x: 461, endPoint y: 123, distance: 8.5
click at [469, 123] on link "Alterar" at bounding box center [461, 117] width 93 height 19
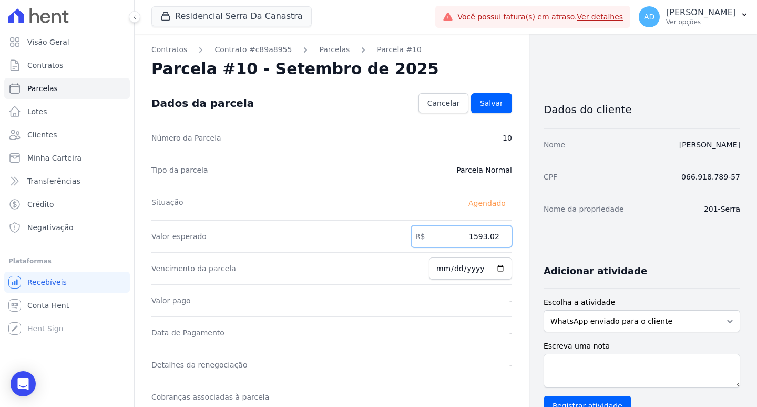
click at [480, 242] on input "1593.02" at bounding box center [461, 236] width 101 height 22
type input "1995.69"
click at [479, 97] on link "Salvar" at bounding box center [491, 103] width 41 height 20
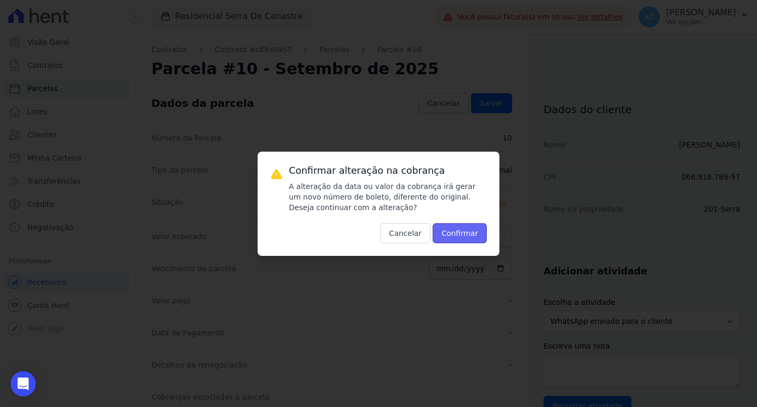
click at [461, 224] on button "Confirmar" at bounding box center [460, 233] width 55 height 20
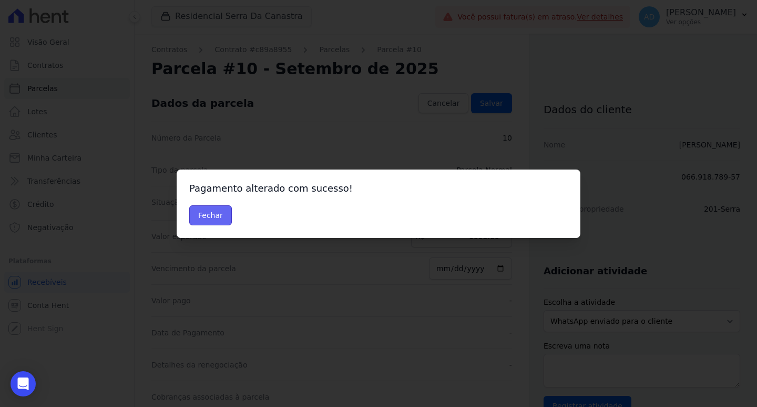
click at [204, 210] on button "Fechar" at bounding box center [210, 215] width 43 height 20
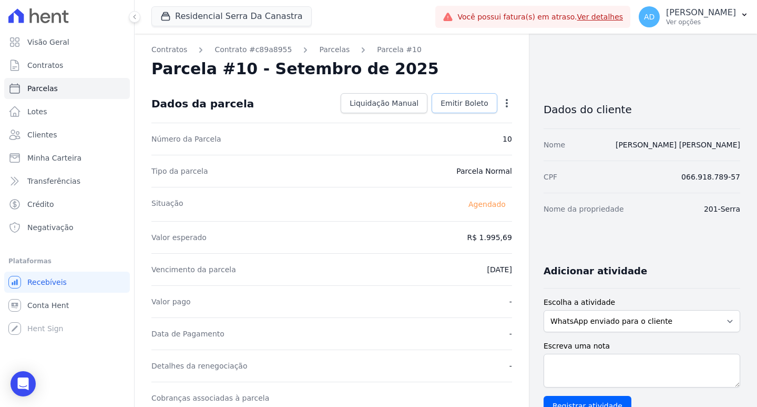
click at [463, 107] on span "Emitir Boleto" at bounding box center [465, 103] width 48 height 11
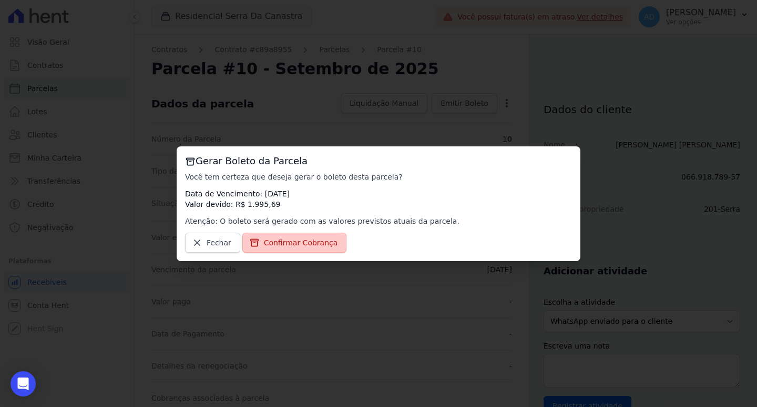
click at [301, 236] on link "Confirmar Cobrança" at bounding box center [294, 242] width 105 height 20
click at [310, 240] on span "Confirmar Cobrança" at bounding box center [301, 242] width 74 height 11
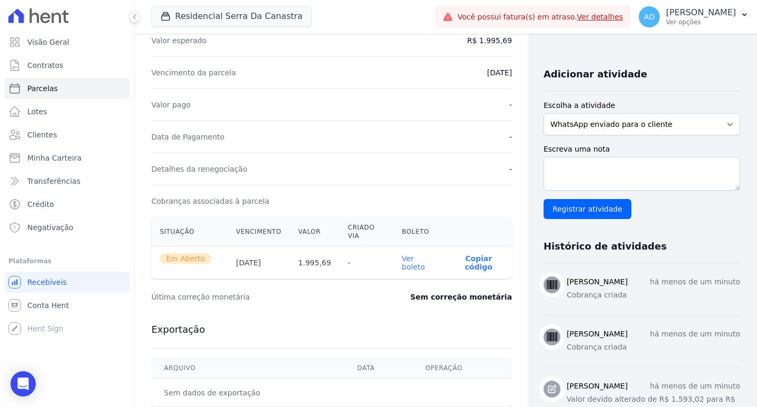
scroll to position [263, 0]
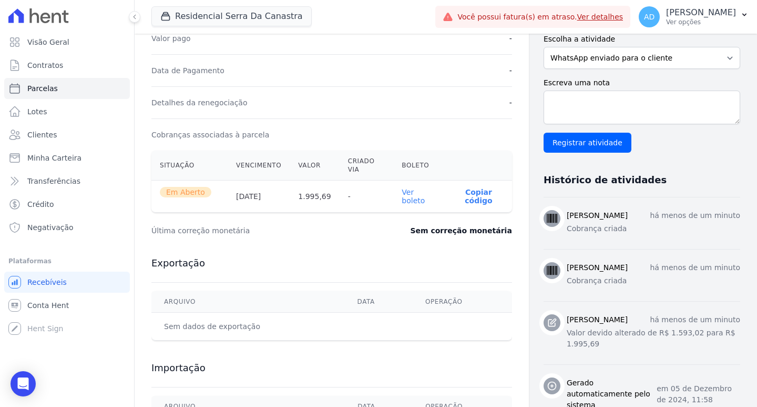
click at [465, 188] on p "Copiar código" at bounding box center [479, 196] width 50 height 17
click at [57, 90] on link "Parcelas" at bounding box center [67, 88] width 126 height 21
select select
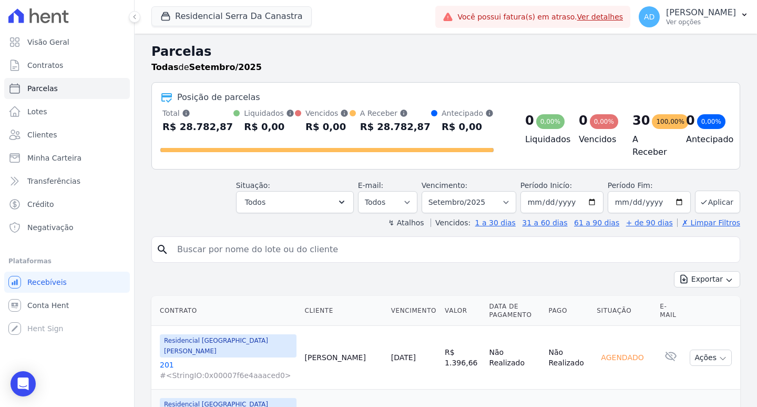
click at [227, 251] on input "search" at bounding box center [453, 249] width 565 height 21
type input "alexandre"
select select
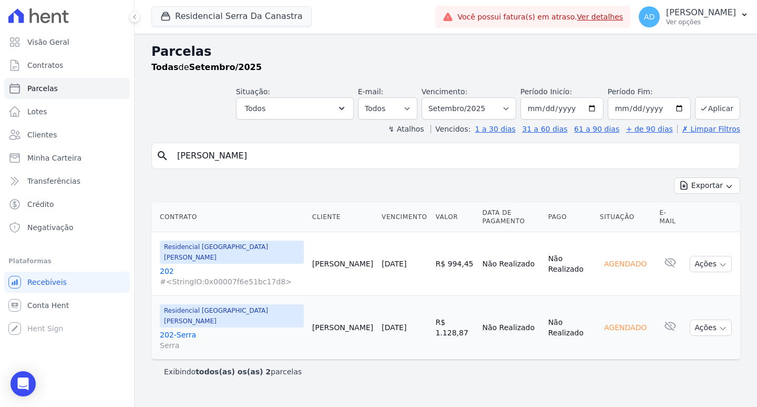
click at [382, 323] on link "[DATE]" at bounding box center [394, 327] width 25 height 8
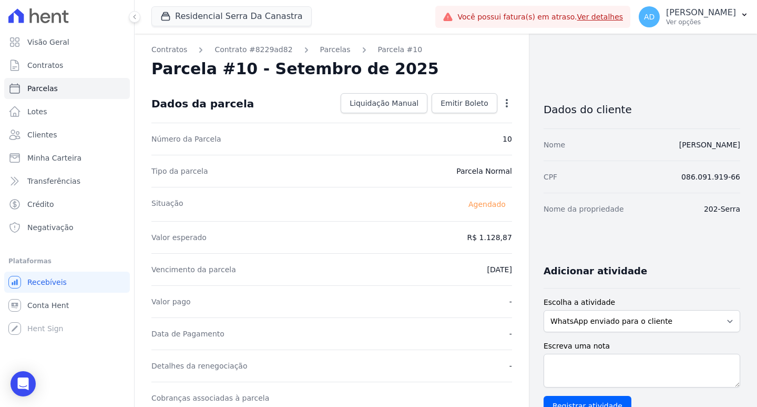
click at [506, 106] on icon "button" at bounding box center [507, 103] width 2 height 8
click at [464, 119] on link "Alterar" at bounding box center [461, 117] width 93 height 19
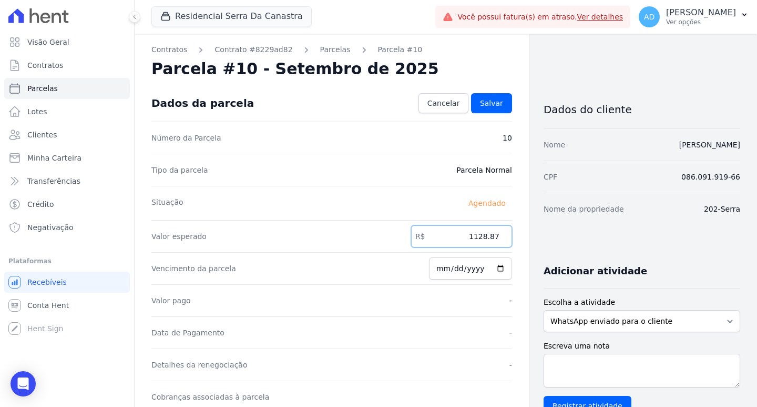
click at [467, 239] on input "1128.87" at bounding box center [461, 236] width 101 height 22
type input "1225.55"
click at [497, 106] on span "Salvar" at bounding box center [491, 103] width 23 height 11
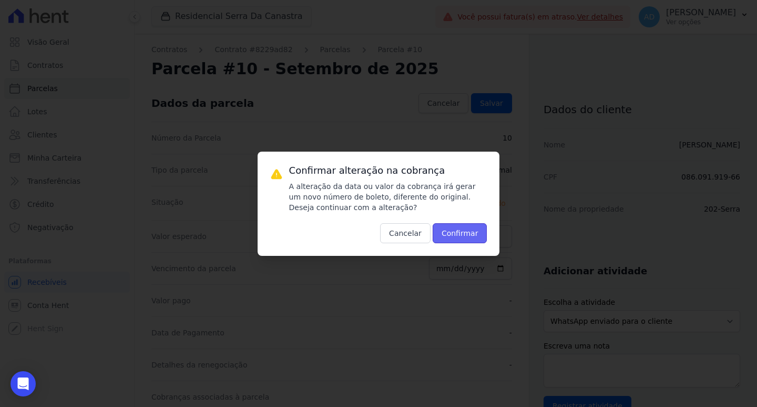
click at [465, 234] on button "Confirmar" at bounding box center [460, 233] width 55 height 20
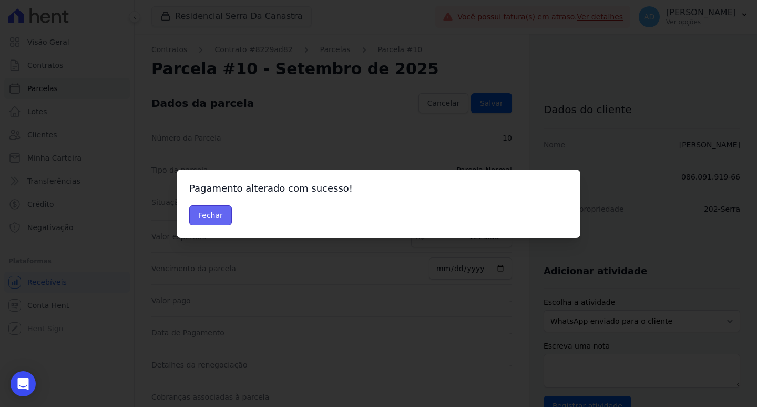
click at [208, 211] on button "Fechar" at bounding box center [210, 215] width 43 height 20
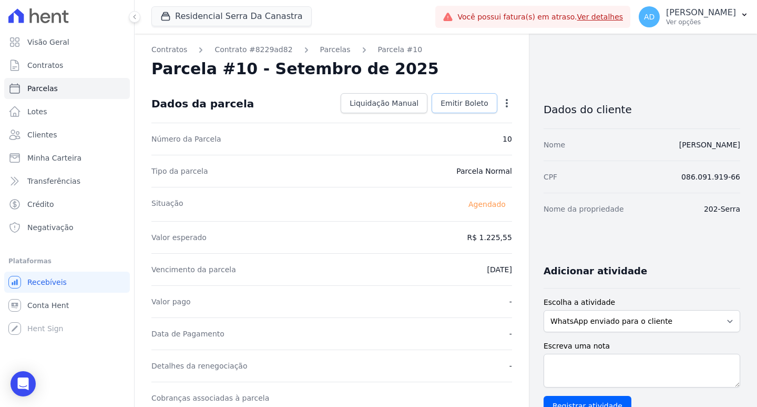
click at [466, 106] on span "Emitir Boleto" at bounding box center [465, 103] width 48 height 11
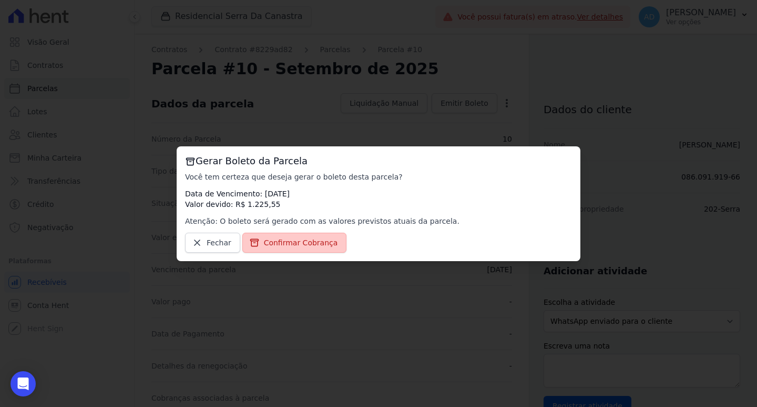
click at [287, 245] on span "Confirmar Cobrança" at bounding box center [301, 242] width 74 height 11
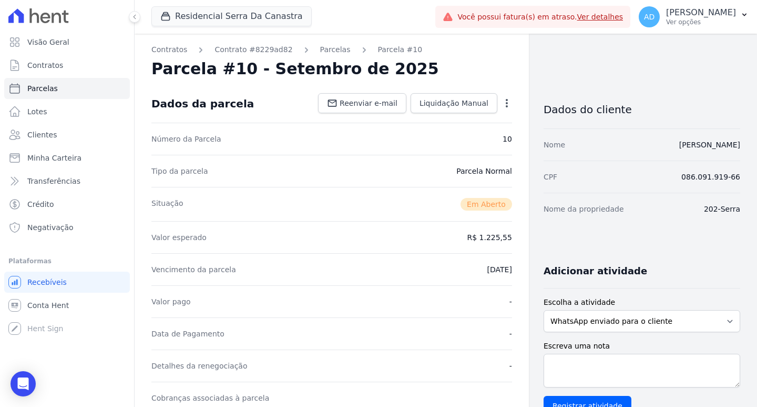
click at [285, 240] on div "Valor esperado R$ 1.225,55" at bounding box center [331, 237] width 361 height 32
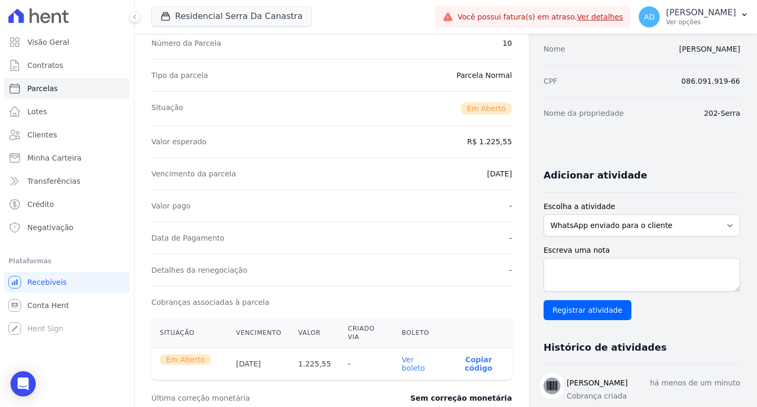
scroll to position [105, 0]
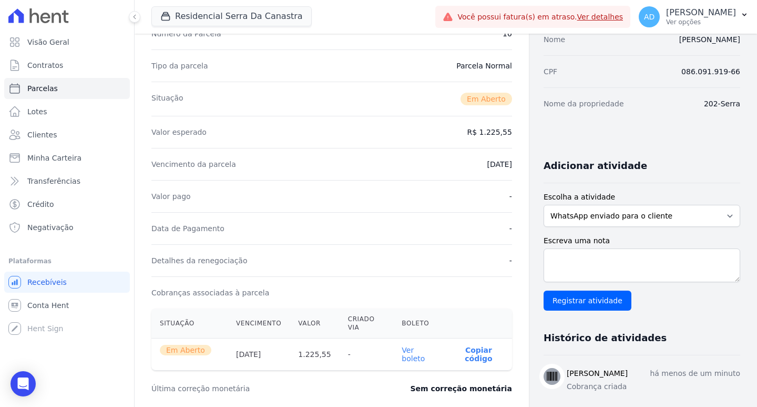
click at [467, 346] on p "Copiar código" at bounding box center [479, 354] width 50 height 17
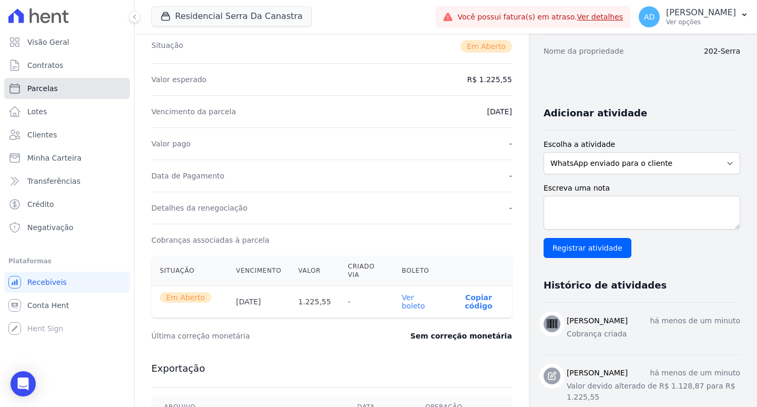
click at [65, 91] on link "Parcelas" at bounding box center [67, 88] width 126 height 21
select select
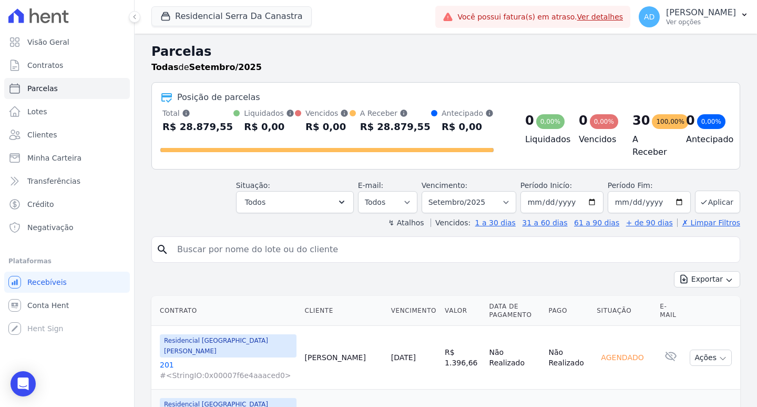
click at [218, 247] on input "search" at bounding box center [453, 249] width 565 height 21
type input "guilherme"
select select
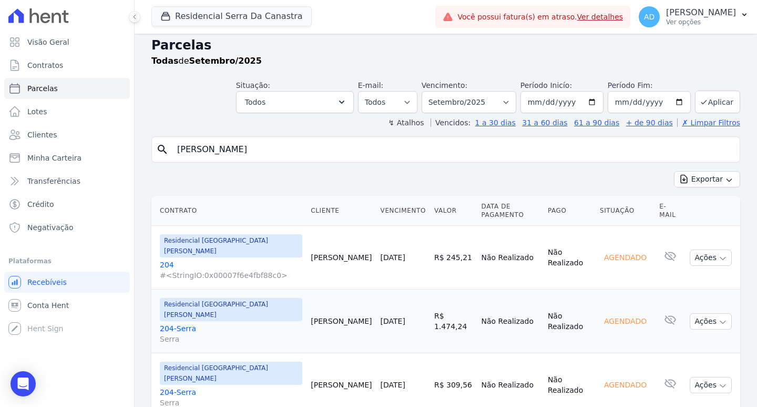
scroll to position [8, 0]
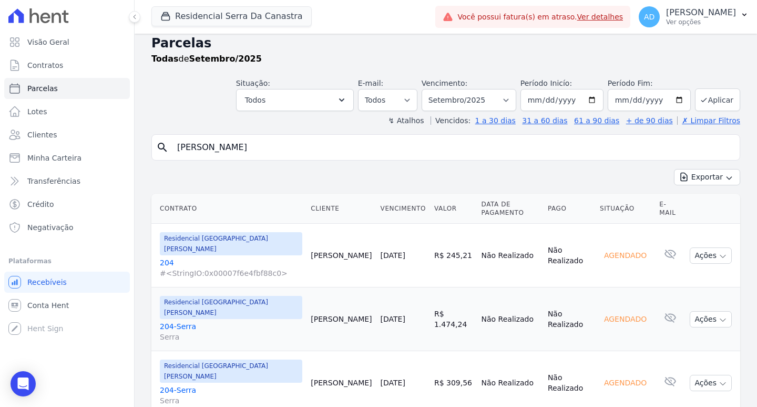
click at [381, 314] on link "[DATE]" at bounding box center [393, 318] width 25 height 8
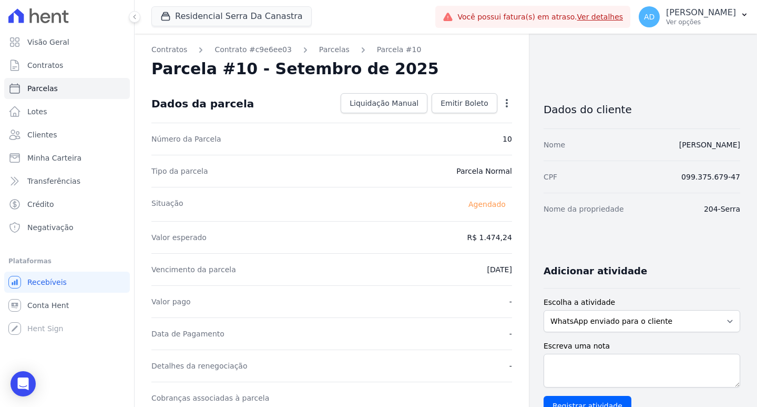
click at [506, 106] on icon "button" at bounding box center [507, 103] width 2 height 8
click at [456, 120] on link "Alterar" at bounding box center [461, 117] width 93 height 19
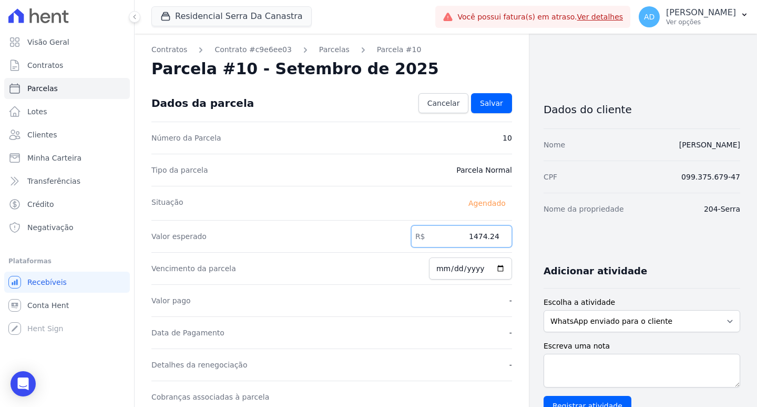
click at [453, 239] on input "1474.24" at bounding box center [461, 236] width 101 height 22
type input "2091.24"
click at [480, 111] on link "Salvar" at bounding box center [491, 103] width 41 height 20
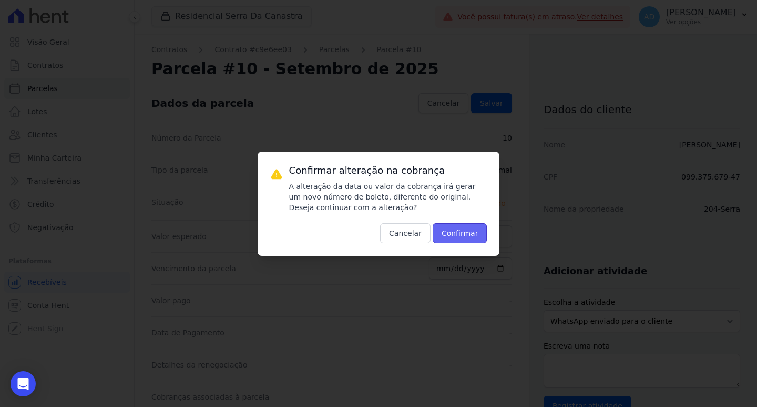
click at [469, 230] on button "Confirmar" at bounding box center [460, 233] width 55 height 20
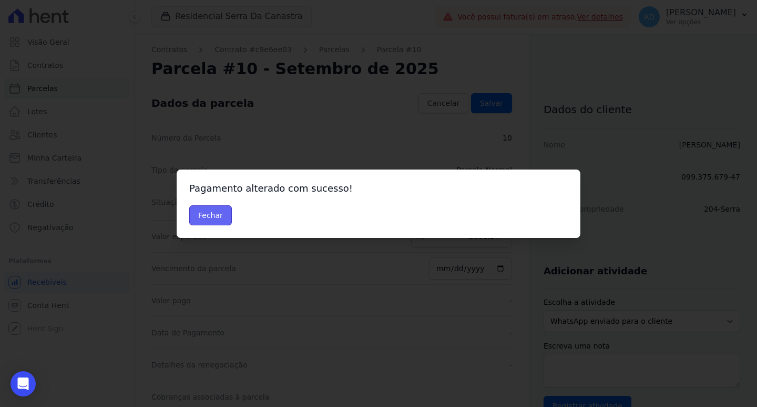
click at [204, 210] on button "Fechar" at bounding box center [210, 215] width 43 height 20
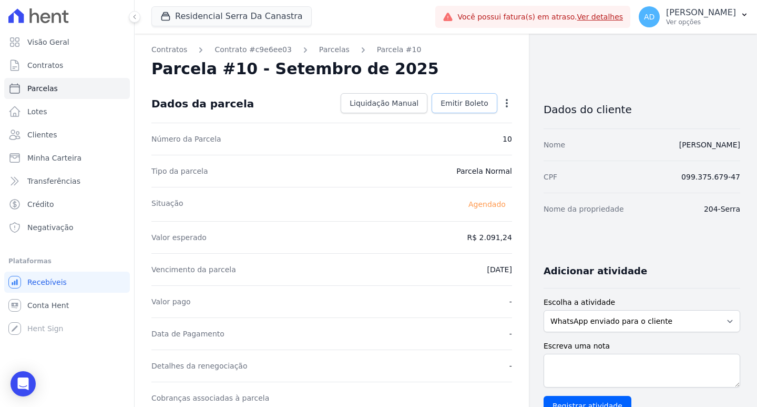
click at [460, 101] on span "Emitir Boleto" at bounding box center [465, 103] width 48 height 11
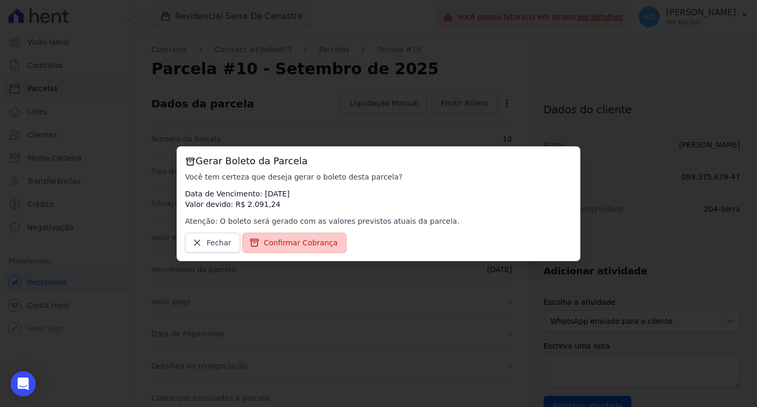
click at [299, 245] on span "Confirmar Cobrança" at bounding box center [301, 242] width 74 height 11
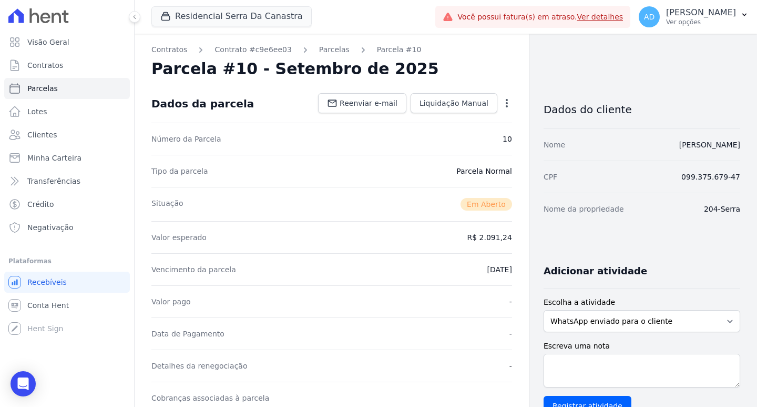
scroll to position [263, 0]
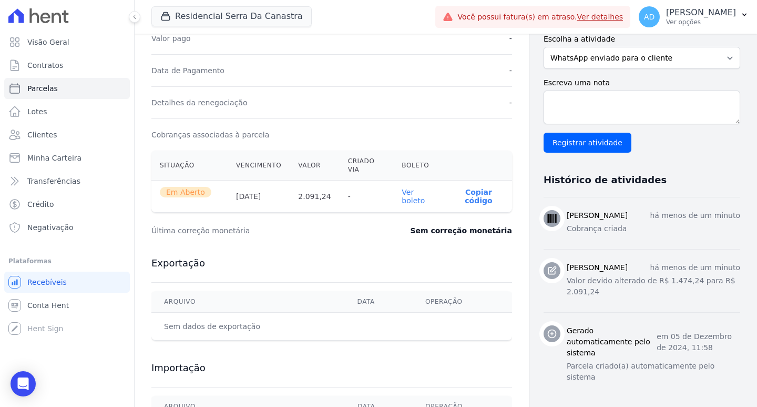
click at [466, 188] on p "Copiar código" at bounding box center [479, 196] width 50 height 17
click at [56, 91] on link "Parcelas" at bounding box center [67, 88] width 126 height 21
select select
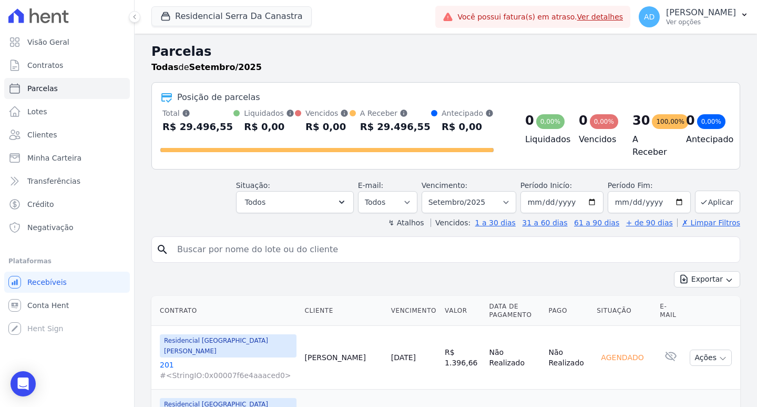
click at [227, 252] on input "search" at bounding box center [453, 249] width 565 height 21
type input "[PERSON_NAME]"
select select
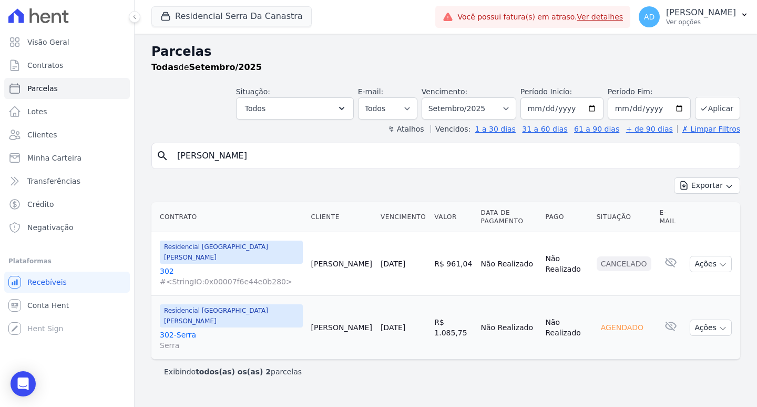
click at [381, 323] on link "[DATE]" at bounding box center [393, 327] width 25 height 8
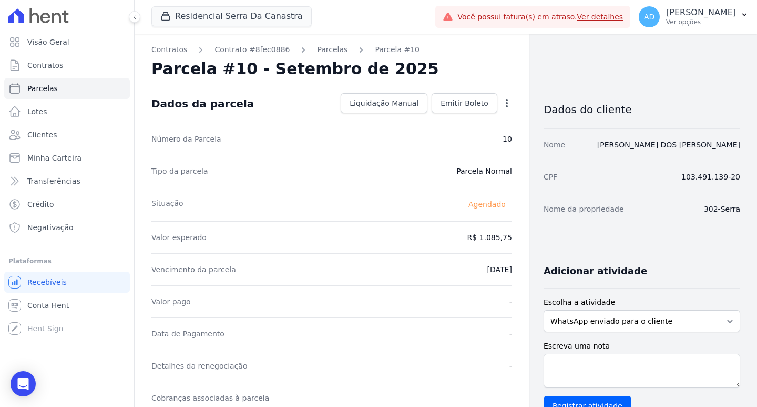
click at [502, 105] on icon "button" at bounding box center [507, 103] width 11 height 11
click at [483, 120] on link "Alterar" at bounding box center [461, 117] width 93 height 19
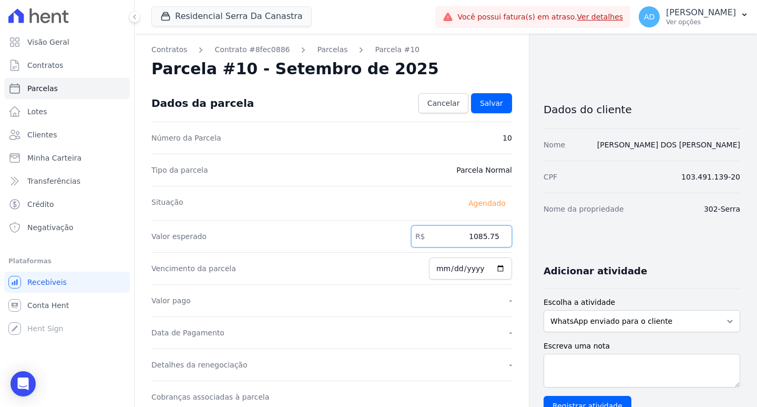
click at [460, 232] on input "1085.75" at bounding box center [461, 236] width 101 height 22
type input "1196.22"
click at [493, 108] on span "Salvar" at bounding box center [491, 103] width 23 height 11
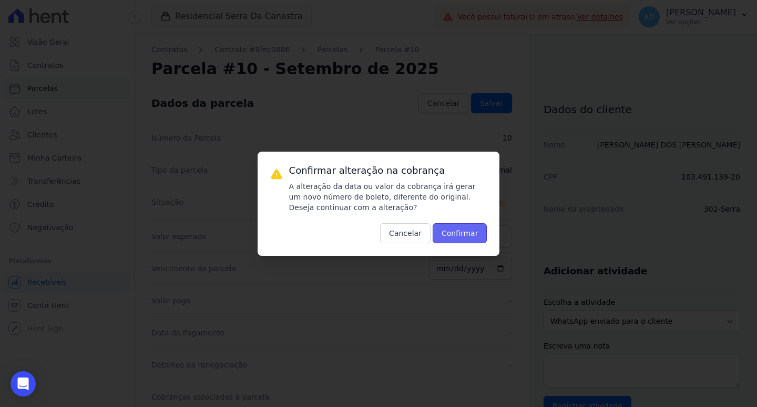
click at [449, 228] on button "Confirmar" at bounding box center [460, 233] width 55 height 20
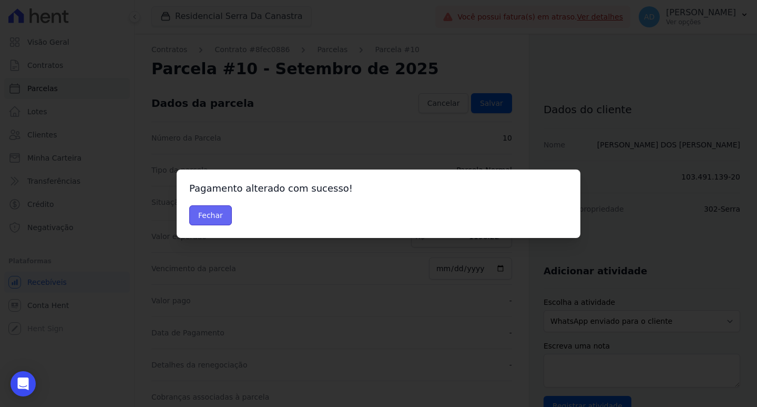
click at [208, 213] on button "Fechar" at bounding box center [210, 215] width 43 height 20
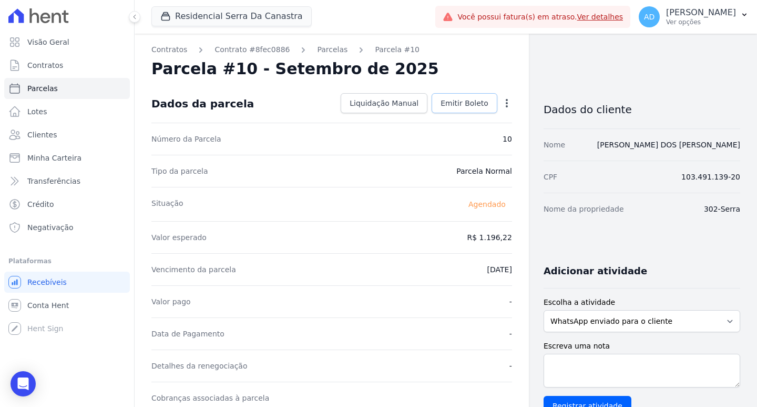
click at [451, 107] on span "Emitir Boleto" at bounding box center [465, 103] width 48 height 11
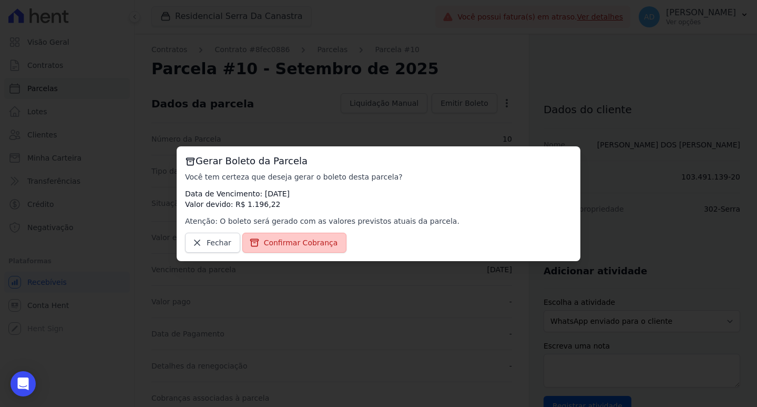
click at [319, 237] on span "Confirmar Cobrança" at bounding box center [301, 242] width 74 height 11
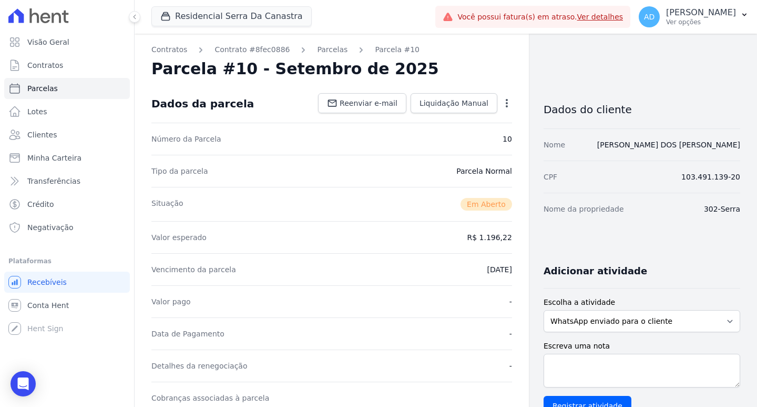
click at [306, 245] on div "Valor esperado R$ 1.196,22" at bounding box center [331, 237] width 361 height 32
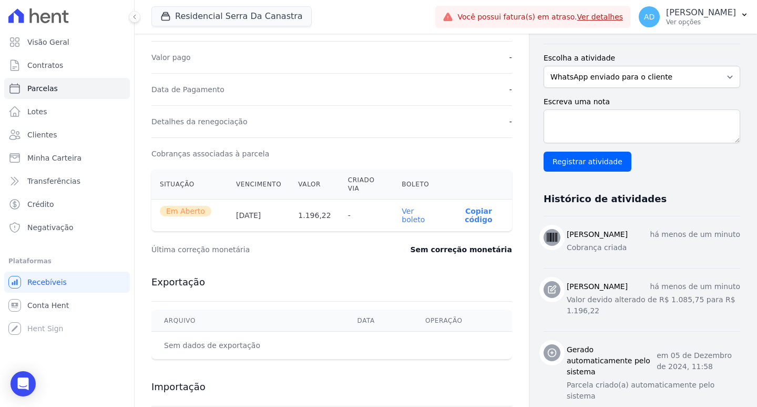
scroll to position [263, 0]
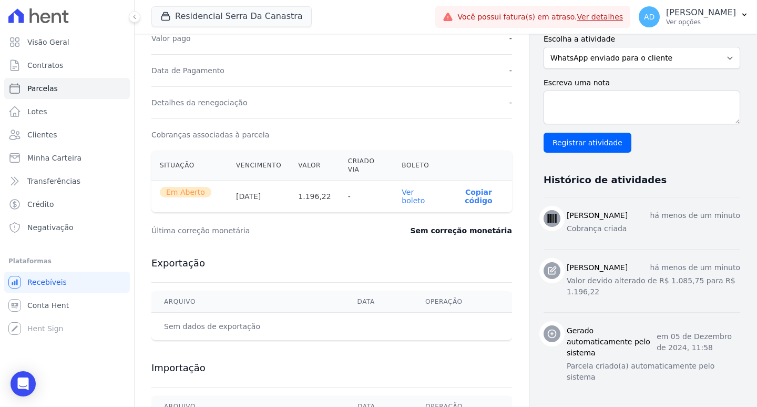
click at [462, 188] on p "Copiar código" at bounding box center [479, 196] width 50 height 17
click at [42, 88] on span "Parcelas" at bounding box center [42, 88] width 31 height 11
select select
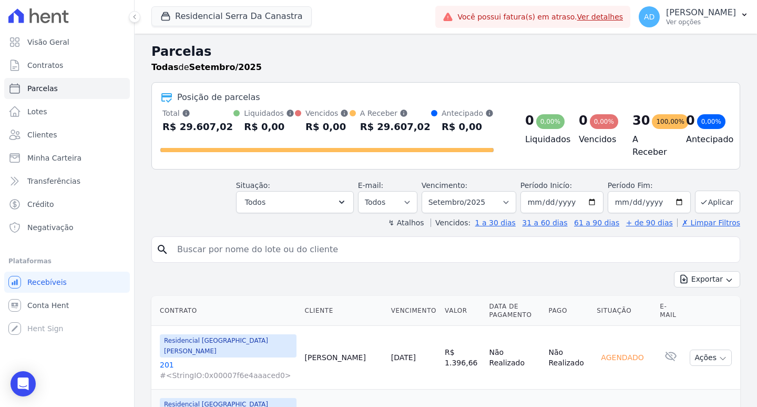
click at [257, 250] on input "search" at bounding box center [453, 249] width 565 height 21
type input "eduardo"
select select
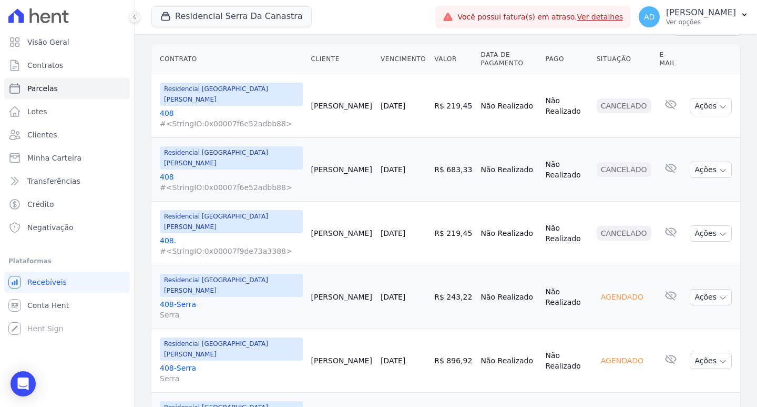
scroll to position [168, 0]
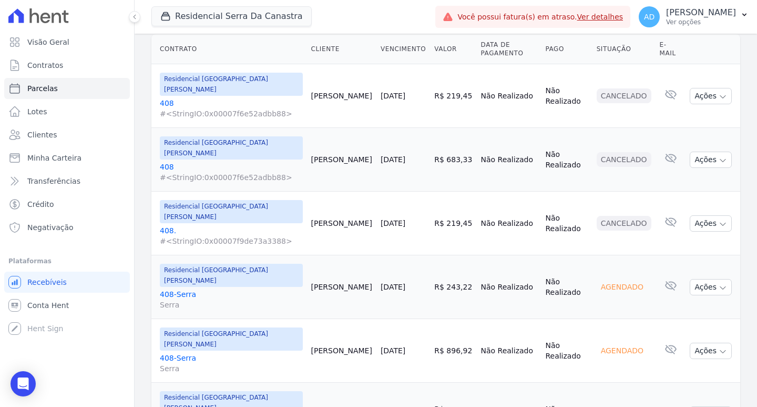
click at [392, 406] on link "[DATE]" at bounding box center [393, 414] width 25 height 8
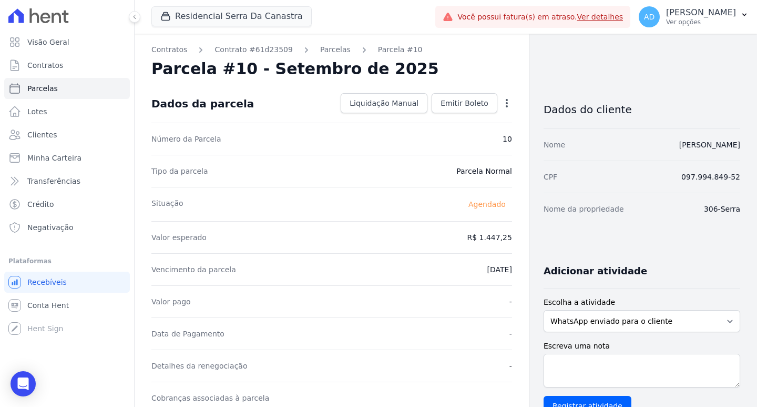
click at [503, 103] on icon "button" at bounding box center [507, 103] width 11 height 11
click at [471, 116] on link "Alterar" at bounding box center [461, 117] width 93 height 19
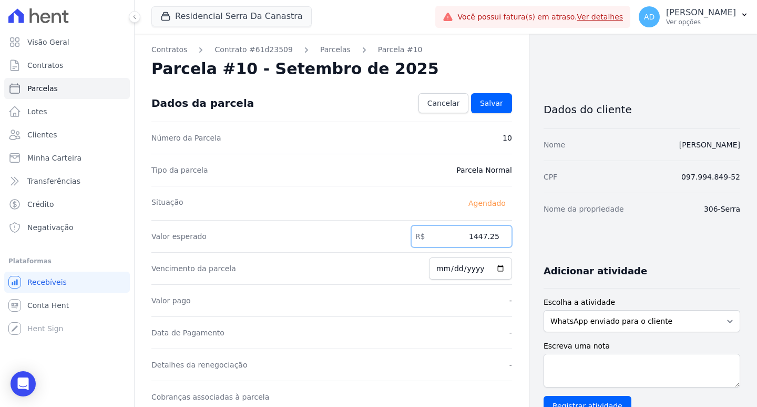
click at [452, 236] on input "1447.25" at bounding box center [461, 236] width 101 height 22
type input "1533.61"
click at [480, 98] on span "Salvar" at bounding box center [491, 103] width 23 height 11
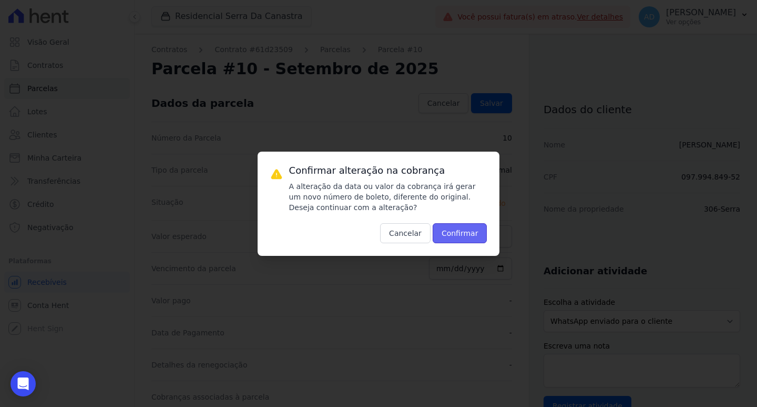
click at [451, 233] on button "Confirmar" at bounding box center [460, 233] width 55 height 20
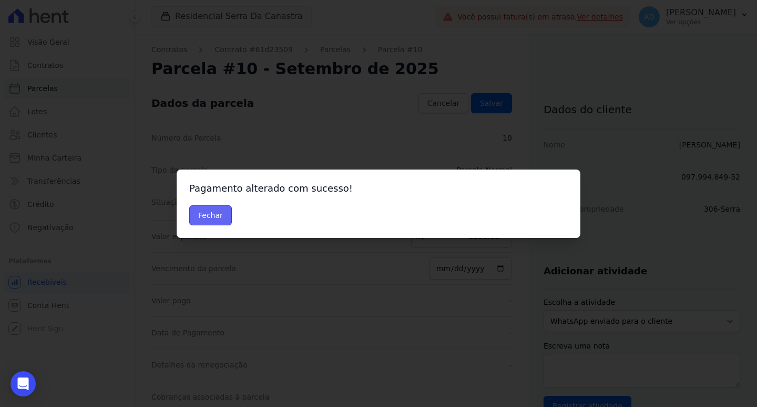
click at [214, 218] on button "Fechar" at bounding box center [210, 215] width 43 height 20
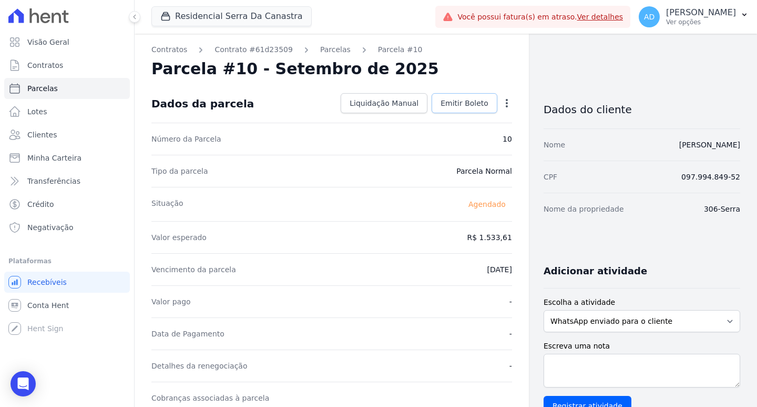
click at [453, 105] on span "Emitir Boleto" at bounding box center [465, 103] width 48 height 11
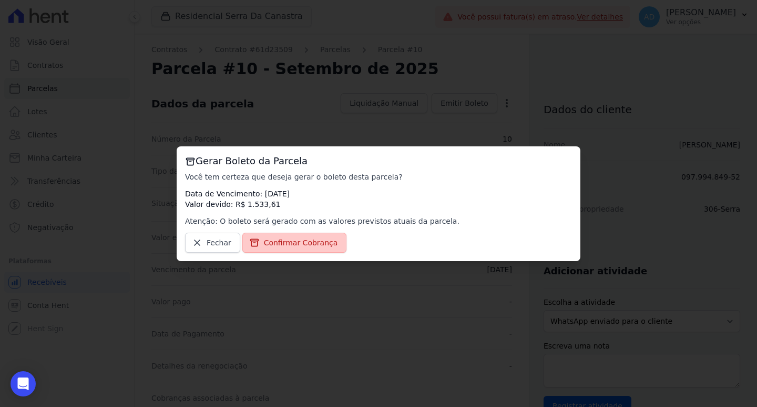
click at [300, 243] on span "Confirmar Cobrança" at bounding box center [301, 242] width 74 height 11
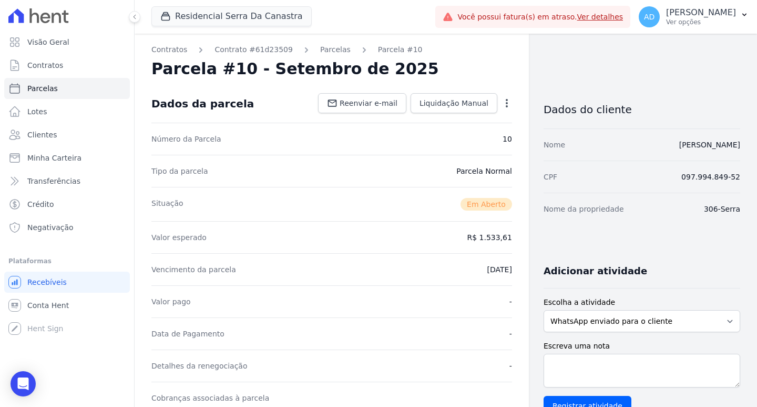
scroll to position [263, 0]
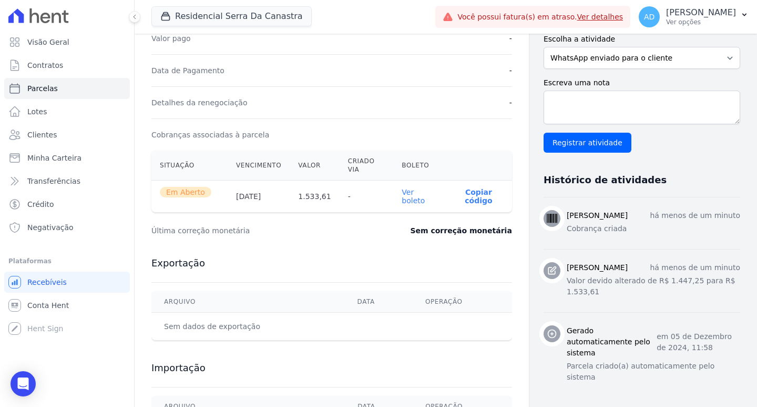
click at [457, 188] on p "Copiar código" at bounding box center [479, 196] width 50 height 17
drag, startPoint x: 63, startPoint y: 88, endPoint x: 142, endPoint y: 131, distance: 90.1
click at [63, 88] on link "Parcelas" at bounding box center [67, 88] width 126 height 21
select select
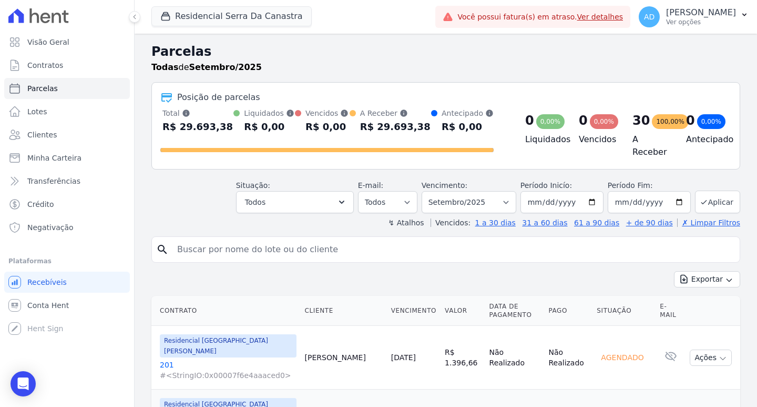
click at [195, 246] on input "search" at bounding box center [453, 249] width 565 height 21
type input "mel"
select select
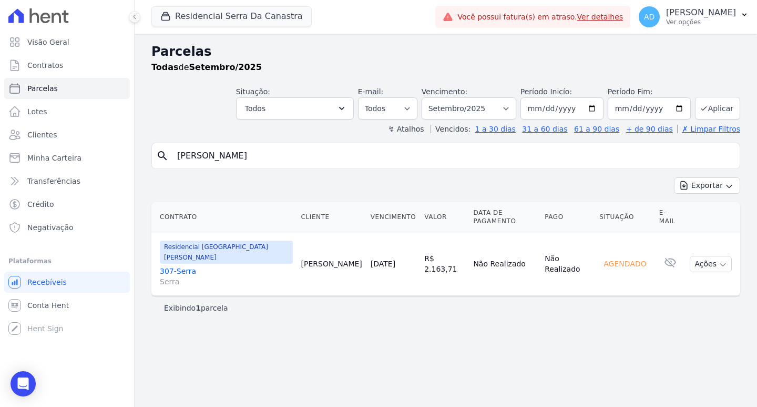
click at [371, 259] on link "[DATE]" at bounding box center [383, 263] width 25 height 8
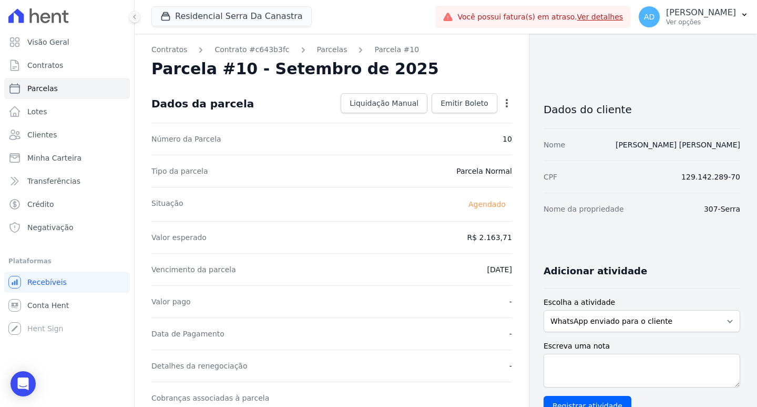
click at [502, 109] on div "Open options" at bounding box center [507, 104] width 11 height 13
click at [506, 106] on icon "button" at bounding box center [507, 103] width 2 height 8
click at [468, 123] on link "Alterar" at bounding box center [461, 117] width 93 height 19
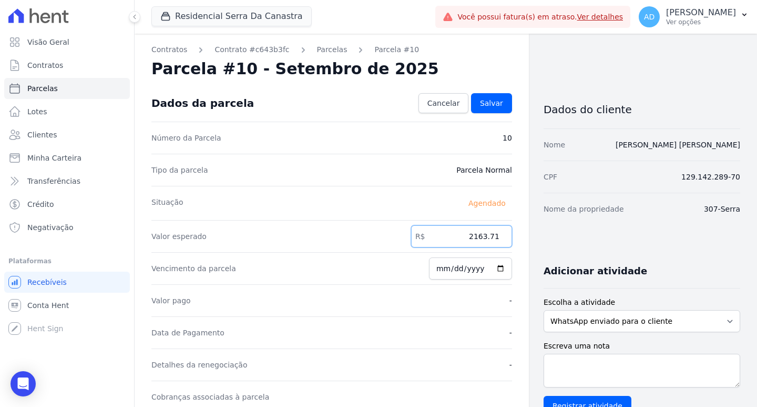
click at [473, 234] on input "2163.71" at bounding box center [461, 236] width 101 height 22
type input "2416.22"
click at [499, 100] on link "Salvar" at bounding box center [491, 103] width 41 height 20
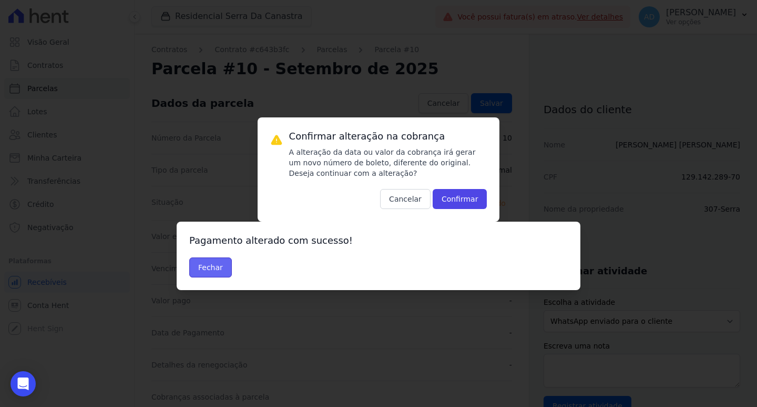
click at [220, 267] on button "Fechar" at bounding box center [210, 267] width 43 height 20
drag, startPoint x: 460, startPoint y: 202, endPoint x: 456, endPoint y: 209, distance: 7.3
click at [460, 202] on button "Confirmar" at bounding box center [460, 199] width 55 height 20
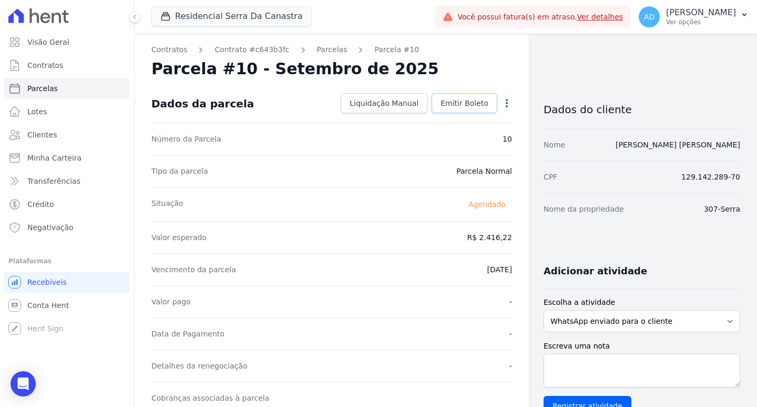
click at [451, 105] on span "Emitir Boleto" at bounding box center [465, 103] width 48 height 11
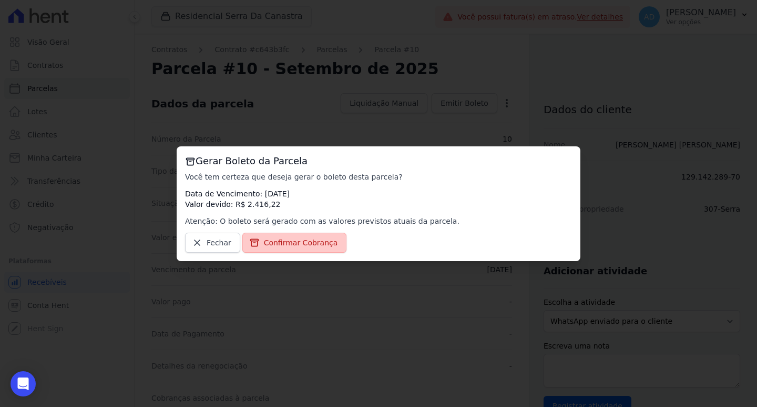
click at [299, 241] on span "Confirmar Cobrança" at bounding box center [301, 242] width 74 height 11
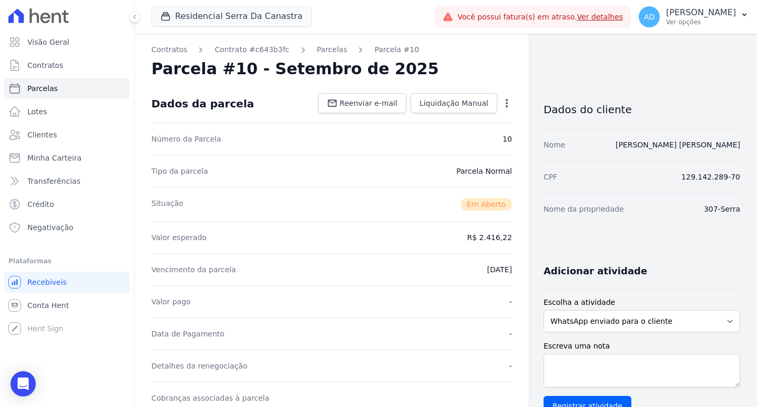
scroll to position [158, 0]
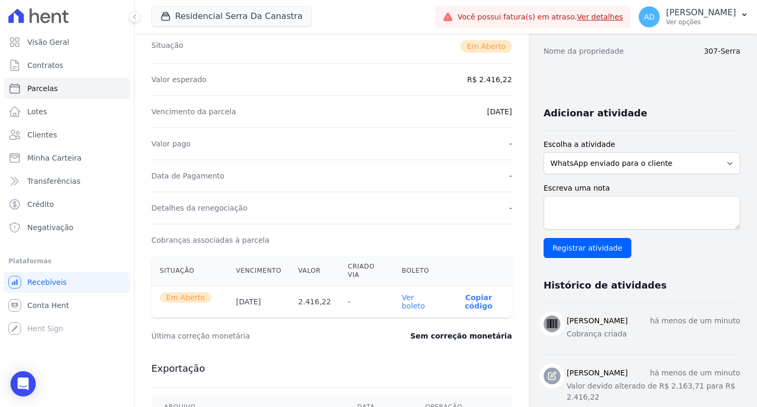
click at [467, 293] on p "Copiar código" at bounding box center [479, 301] width 50 height 17
click at [52, 86] on span "Parcelas" at bounding box center [42, 88] width 31 height 11
select select
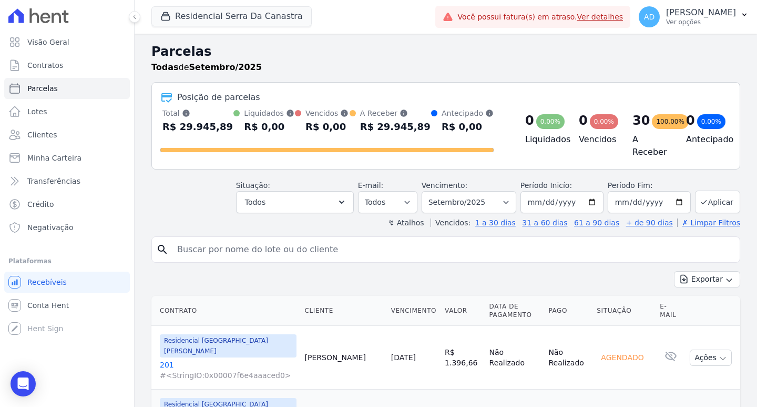
click at [208, 252] on input "search" at bounding box center [453, 249] width 565 height 21
type input "[PERSON_NAME]"
select select
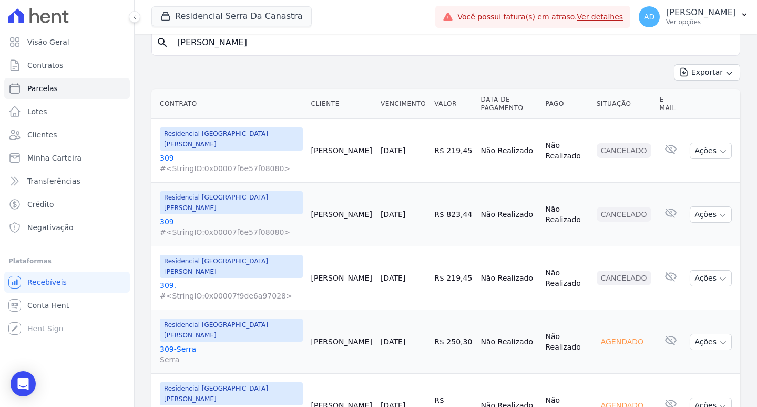
scroll to position [115, 0]
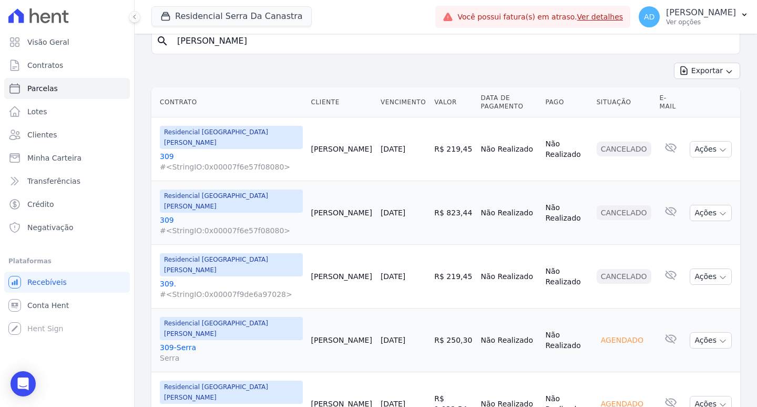
click at [381, 399] on link "[DATE]" at bounding box center [393, 403] width 25 height 8
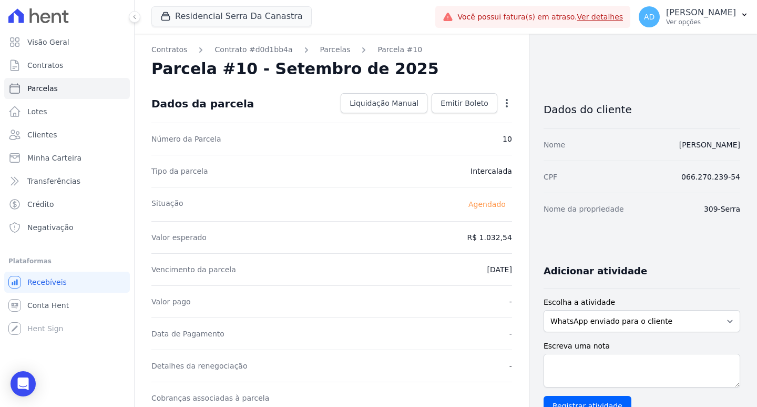
click at [502, 100] on icon "button" at bounding box center [507, 103] width 11 height 11
click at [465, 121] on link "Alterar" at bounding box center [461, 117] width 93 height 19
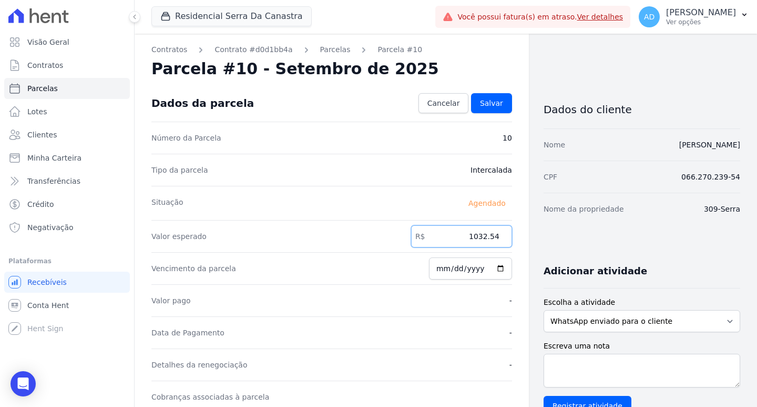
click at [444, 238] on input "1032.54" at bounding box center [461, 236] width 101 height 22
type input "2"
type input "1272.52"
click at [486, 106] on span "Salvar" at bounding box center [491, 103] width 23 height 11
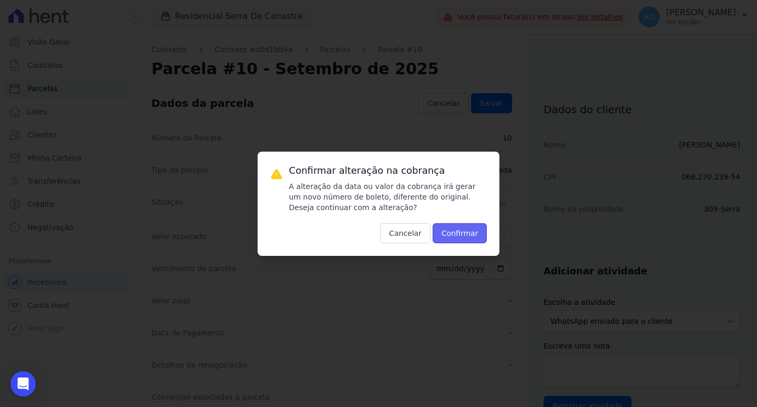
click at [448, 230] on button "Confirmar" at bounding box center [460, 233] width 55 height 20
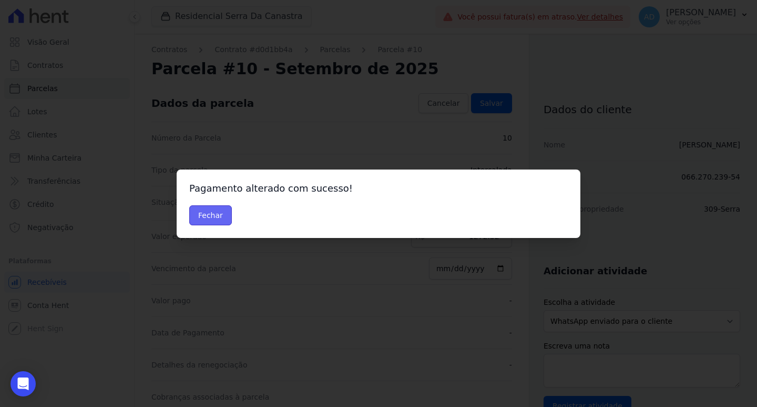
click at [220, 217] on button "Fechar" at bounding box center [210, 215] width 43 height 20
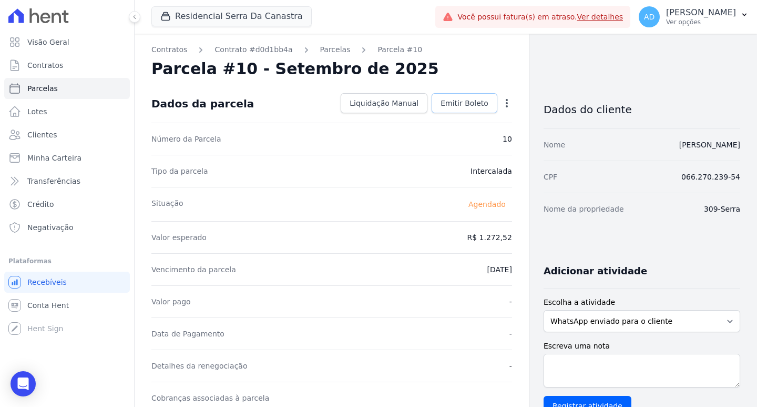
click at [452, 101] on span "Emitir Boleto" at bounding box center [465, 103] width 48 height 11
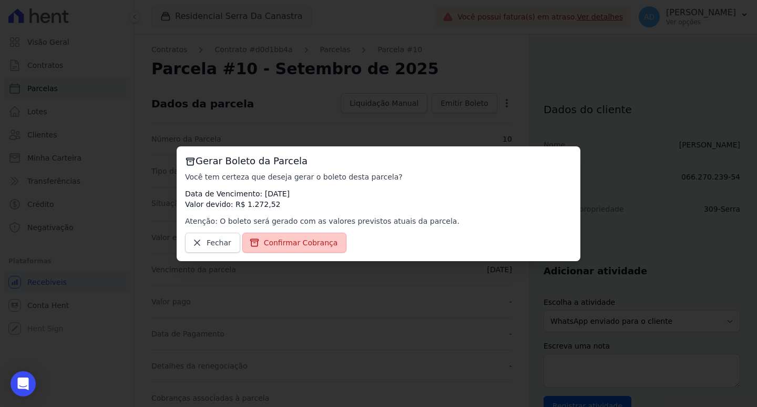
click at [311, 245] on span "Confirmar Cobrança" at bounding box center [301, 242] width 74 height 11
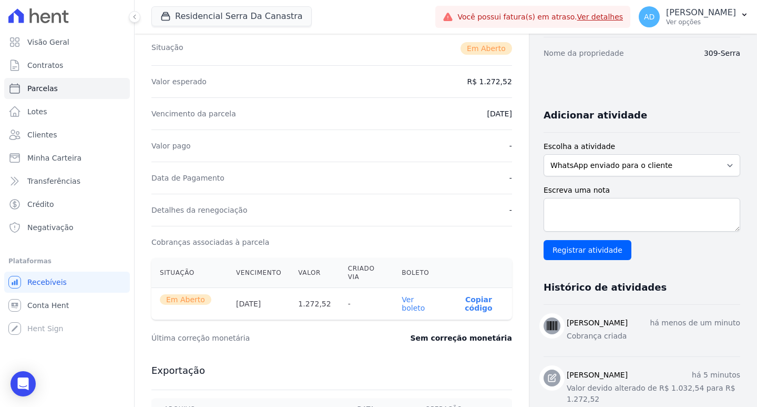
scroll to position [158, 0]
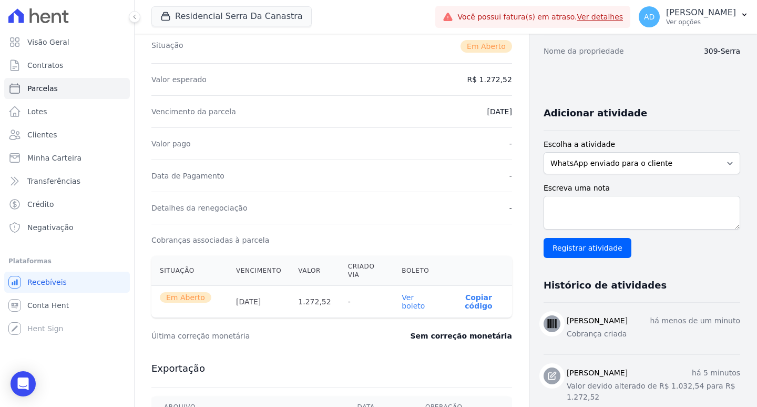
click at [466, 293] on p "Copiar código" at bounding box center [479, 301] width 50 height 17
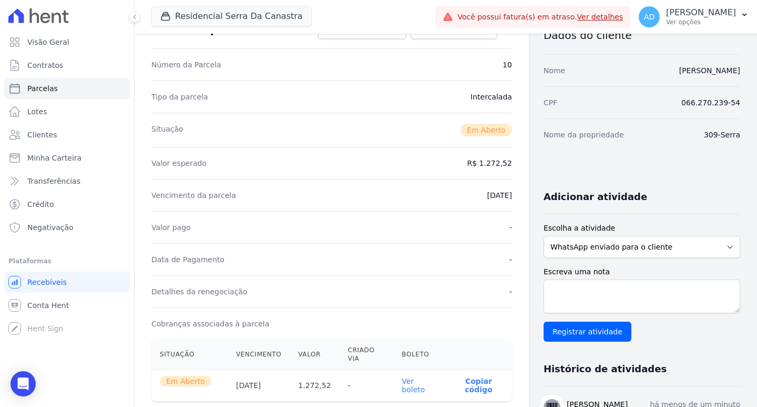
scroll to position [0, 0]
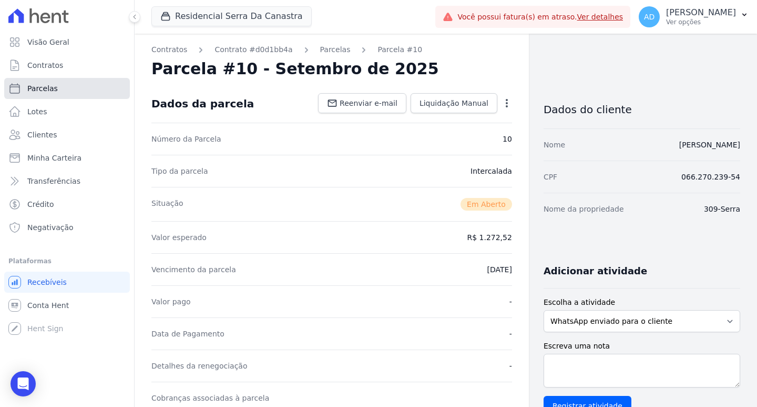
click at [71, 88] on link "Parcelas" at bounding box center [67, 88] width 126 height 21
select select
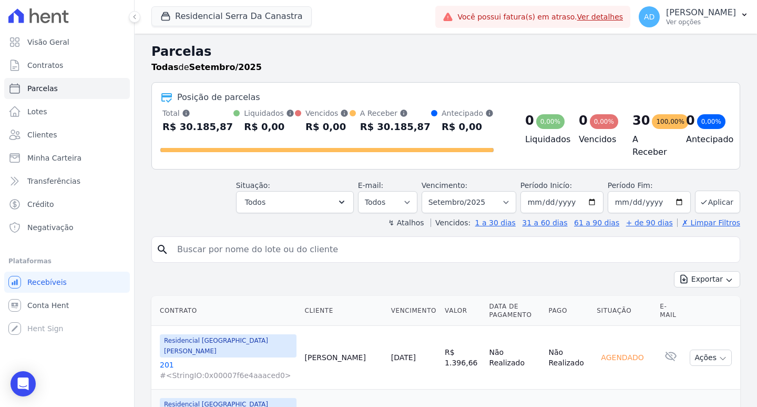
click at [218, 248] on input "search" at bounding box center [453, 249] width 565 height 21
type input "andre"
select select
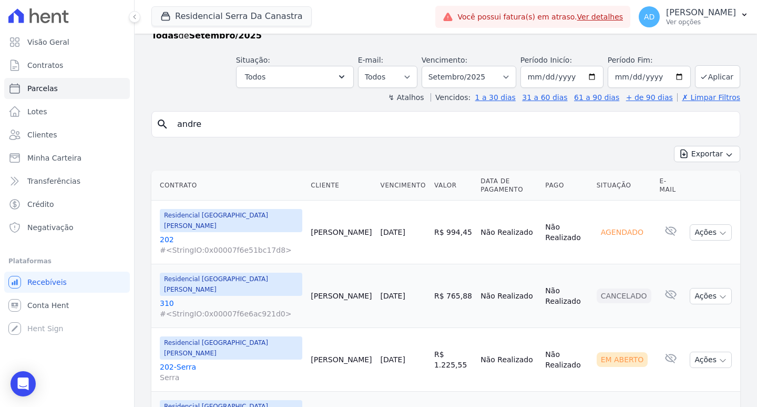
scroll to position [62, 0]
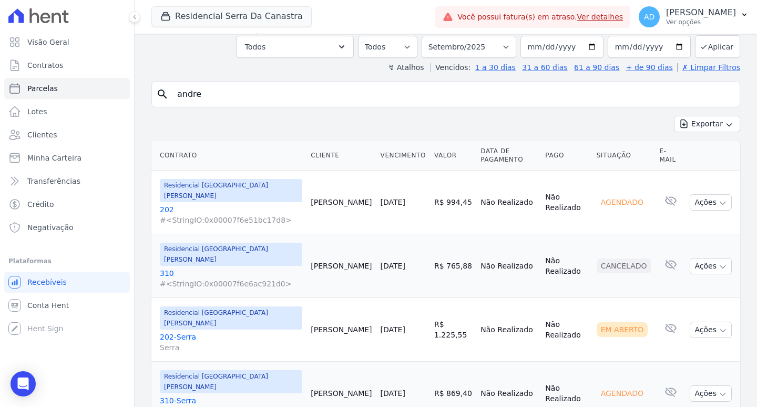
click at [381, 389] on link "[DATE]" at bounding box center [393, 393] width 25 height 8
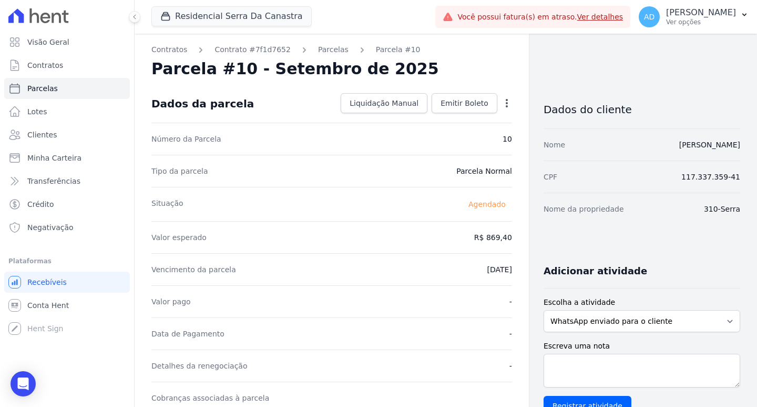
click at [502, 103] on icon "button" at bounding box center [507, 103] width 11 height 11
click at [469, 121] on link "Alterar" at bounding box center [461, 117] width 93 height 19
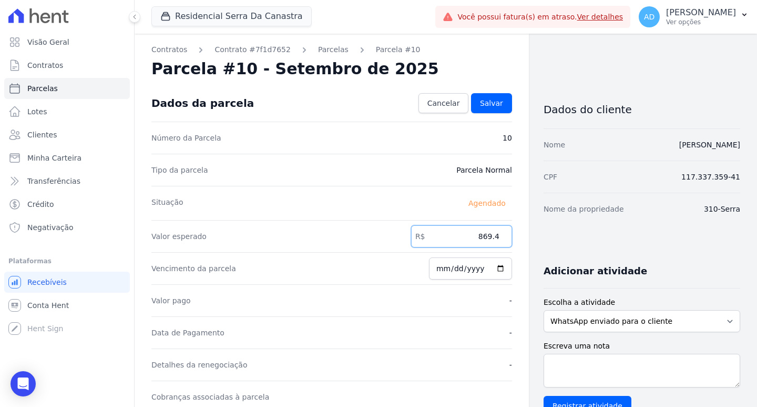
click at [458, 240] on input "869.4" at bounding box center [461, 236] width 101 height 22
type input "943.86"
click at [481, 103] on span "Salvar" at bounding box center [491, 103] width 23 height 11
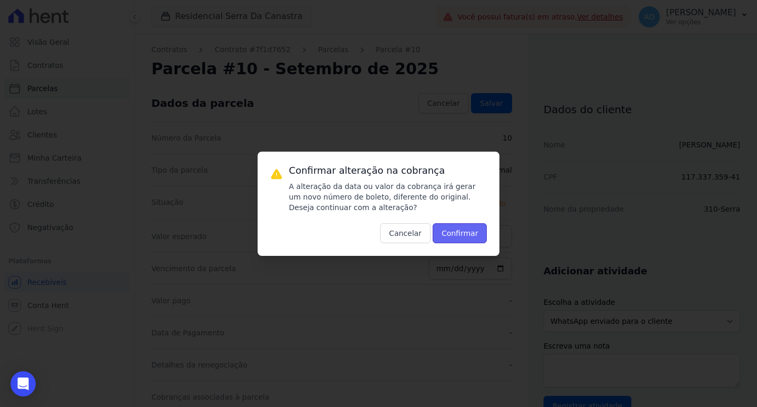
click at [461, 231] on button "Confirmar" at bounding box center [460, 233] width 55 height 20
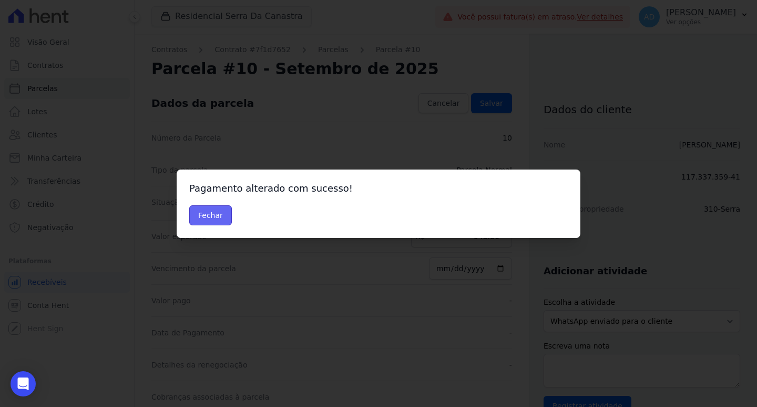
click at [219, 216] on button "Fechar" at bounding box center [210, 215] width 43 height 20
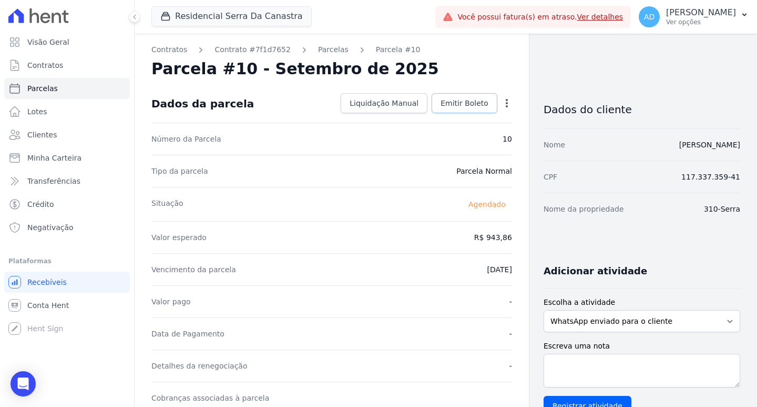
click at [472, 107] on span "Emitir Boleto" at bounding box center [465, 103] width 48 height 11
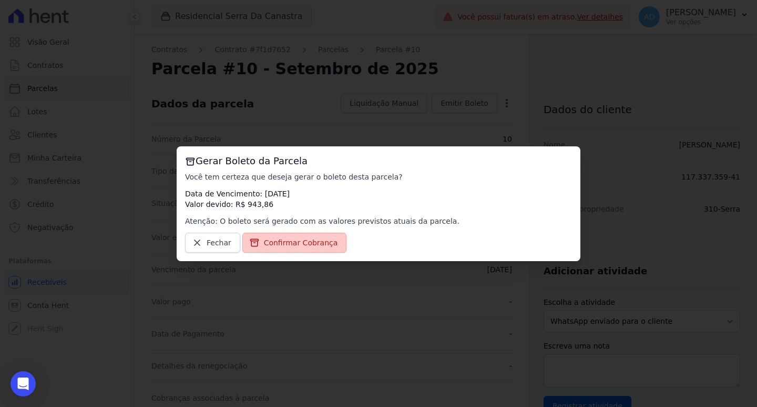
click at [326, 240] on span "Confirmar Cobrança" at bounding box center [301, 242] width 74 height 11
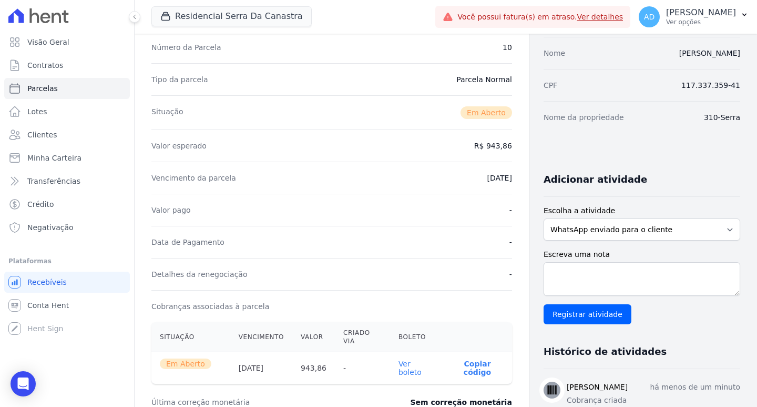
scroll to position [210, 0]
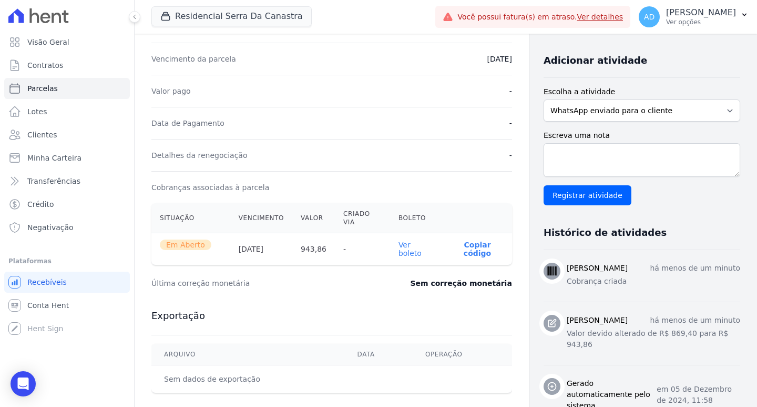
click at [469, 240] on p "Copiar código" at bounding box center [477, 248] width 53 height 17
click at [50, 86] on span "Parcelas" at bounding box center [42, 88] width 31 height 11
select select
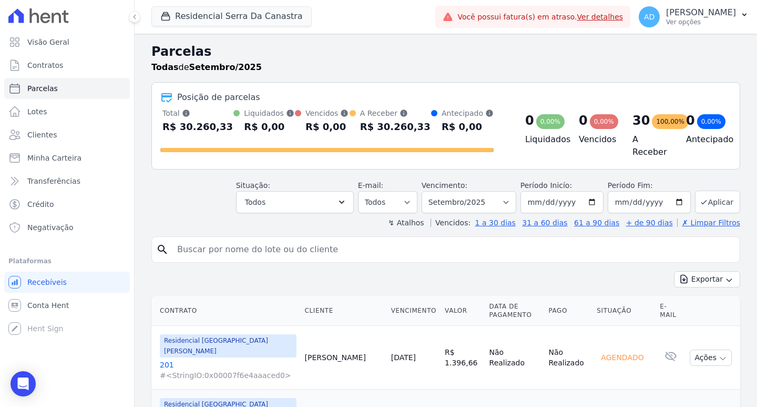
click at [198, 250] on input "search" at bounding box center [453, 249] width 565 height 21
type input "fernanda"
select select
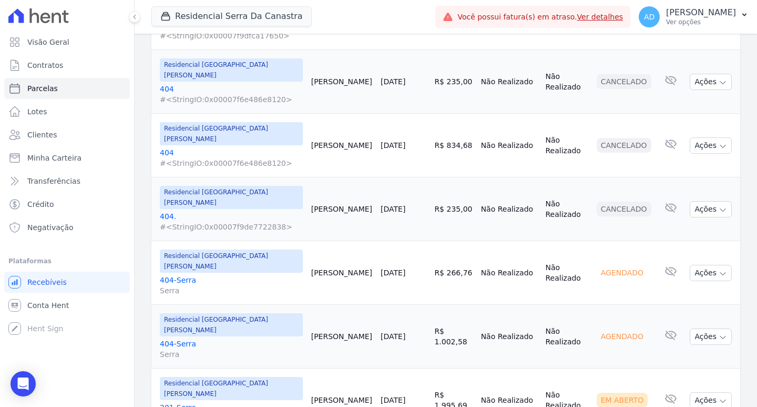
scroll to position [380, 0]
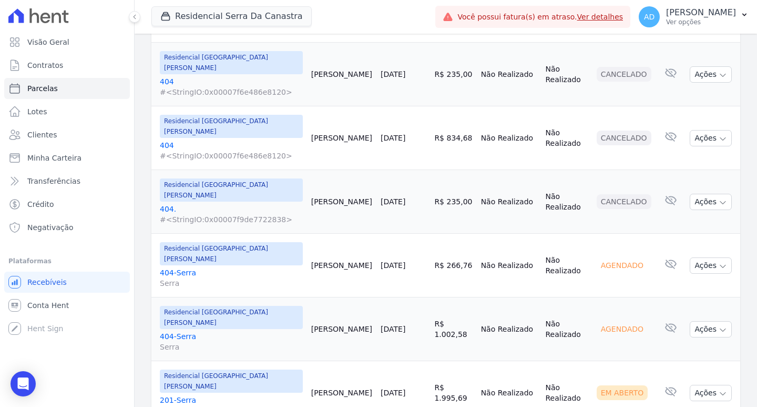
click at [381, 324] on link "[DATE]" at bounding box center [393, 328] width 25 height 8
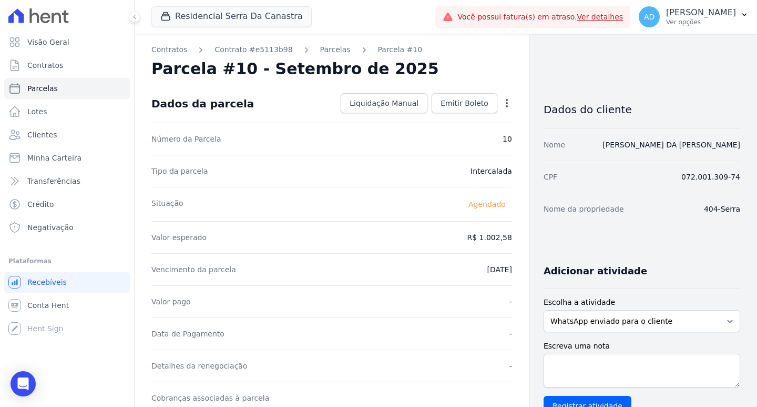
click at [502, 103] on icon "button" at bounding box center [507, 103] width 11 height 11
click at [473, 121] on link "Alterar" at bounding box center [461, 117] width 93 height 19
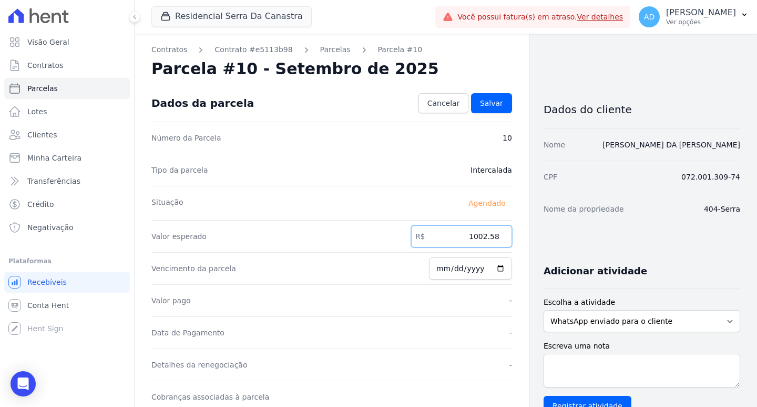
click at [467, 240] on input "1002.58" at bounding box center [461, 236] width 101 height 22
type input "1318.26"
click at [498, 100] on link "Salvar" at bounding box center [491, 103] width 41 height 20
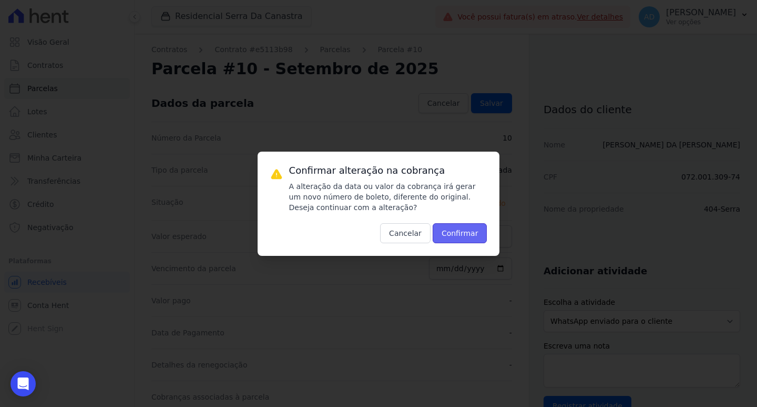
click at [464, 231] on button "Confirmar" at bounding box center [460, 233] width 55 height 20
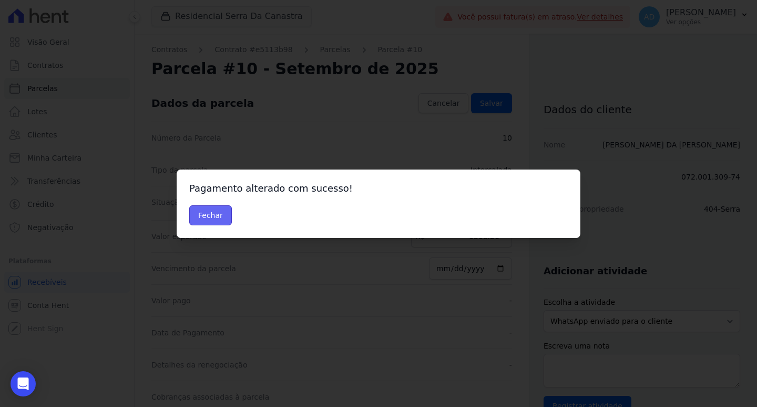
click at [200, 218] on button "Fechar" at bounding box center [210, 215] width 43 height 20
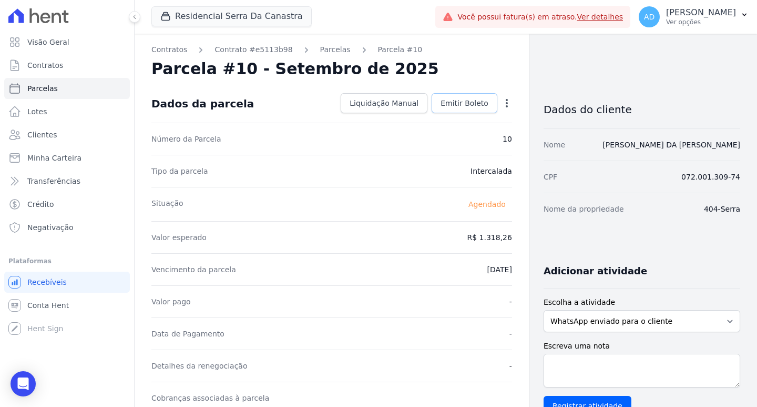
click at [476, 108] on link "Emitir Boleto" at bounding box center [465, 103] width 66 height 20
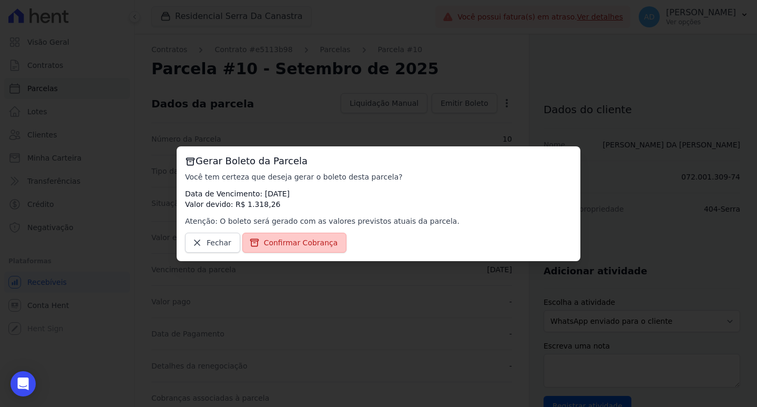
click at [316, 240] on span "Confirmar Cobrança" at bounding box center [301, 242] width 74 height 11
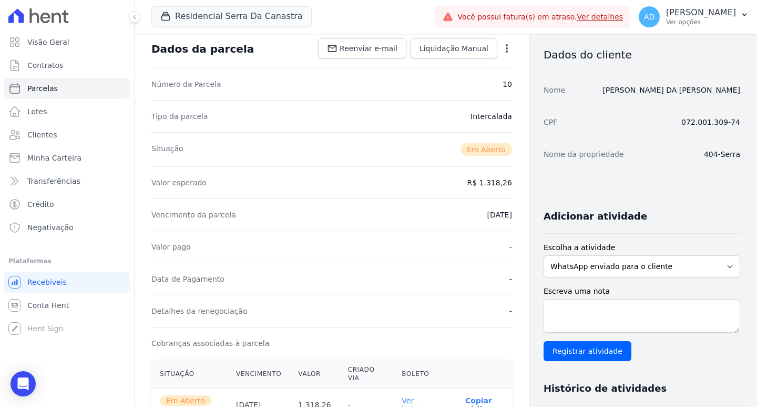
scroll to position [210, 0]
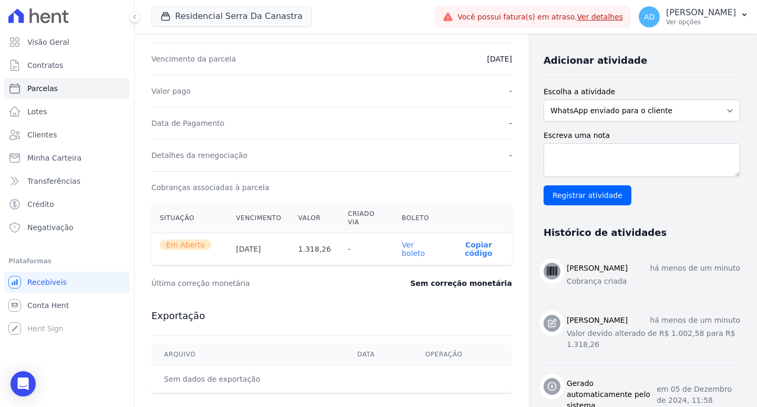
click at [473, 240] on p "Copiar código" at bounding box center [479, 248] width 50 height 17
drag, startPoint x: 75, startPoint y: 87, endPoint x: 120, endPoint y: 106, distance: 49.5
click at [74, 87] on link "Parcelas" at bounding box center [67, 88] width 126 height 21
select select
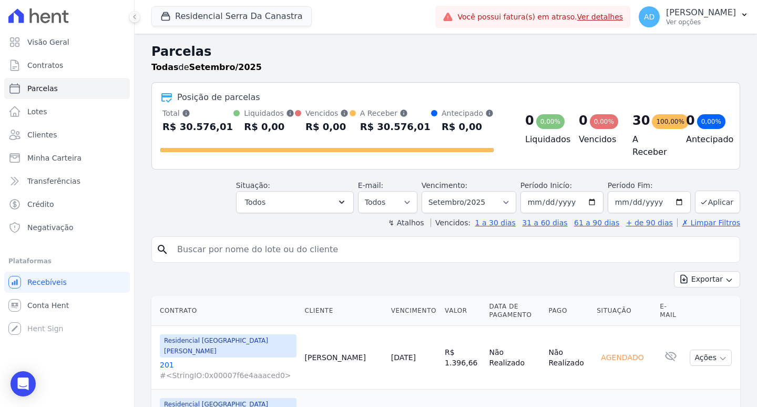
click at [205, 248] on input "search" at bounding box center [453, 249] width 565 height 21
type input "ana paula"
select select
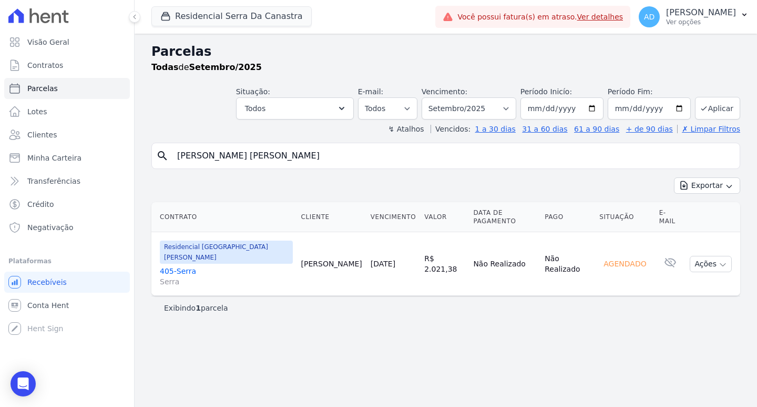
click at [371, 259] on link "[DATE]" at bounding box center [383, 263] width 25 height 8
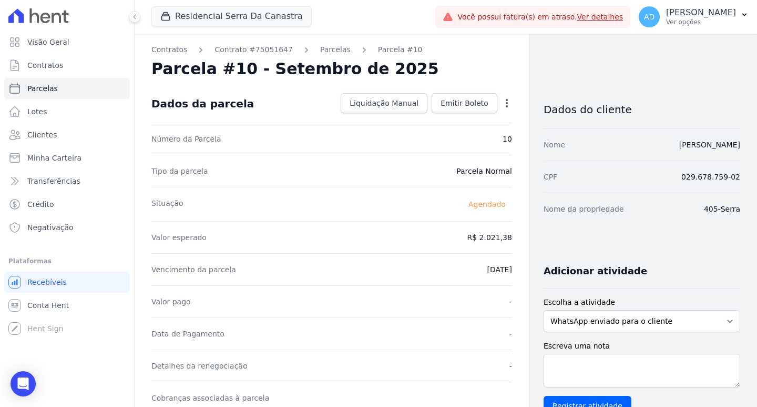
click at [504, 104] on icon "button" at bounding box center [507, 103] width 11 height 11
click at [450, 120] on link "Alterar" at bounding box center [461, 117] width 93 height 19
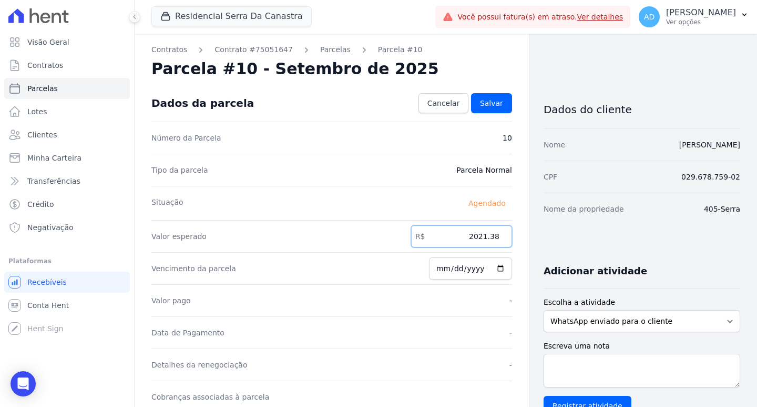
click at [452, 243] on input "2021.38" at bounding box center [461, 236] width 101 height 22
type input "2162.45"
click at [486, 107] on span "Salvar" at bounding box center [491, 103] width 23 height 11
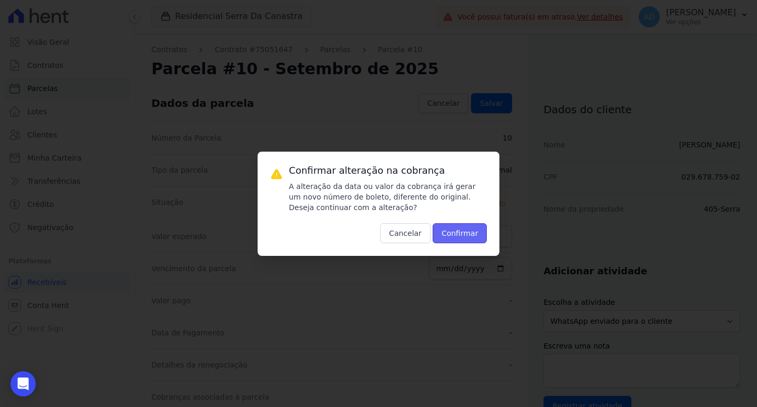
click at [450, 234] on button "Confirmar" at bounding box center [460, 233] width 55 height 20
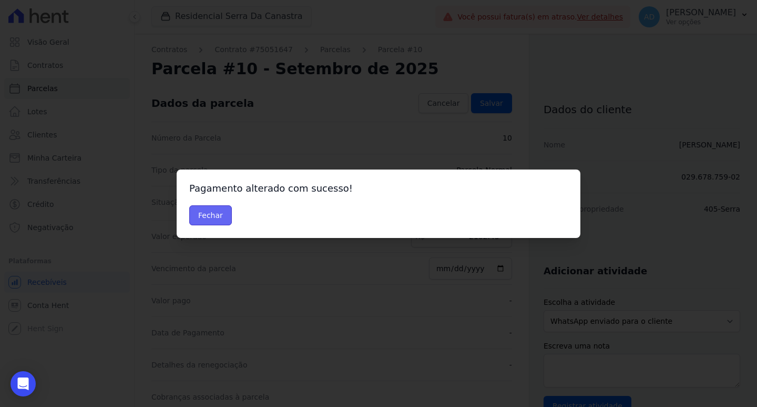
click at [204, 220] on button "Fechar" at bounding box center [210, 215] width 43 height 20
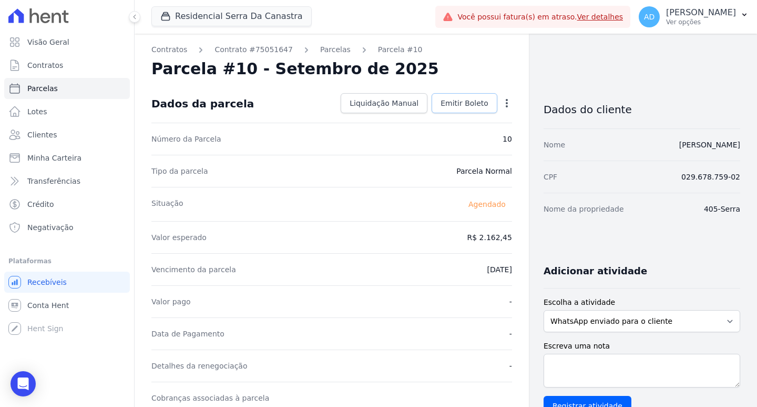
click at [460, 105] on span "Emitir Boleto" at bounding box center [465, 103] width 48 height 11
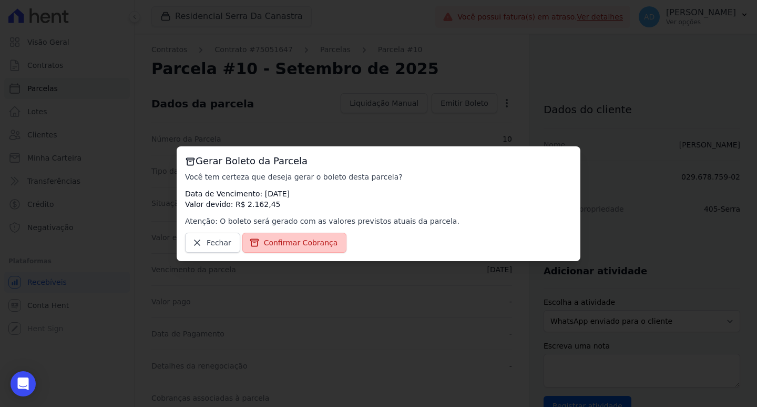
click at [310, 243] on span "Confirmar Cobrança" at bounding box center [301, 242] width 74 height 11
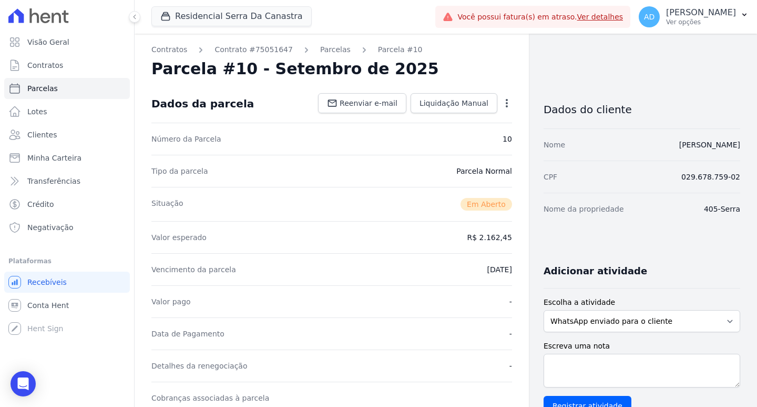
click at [295, 240] on div "Valor esperado R$ 2.162,45" at bounding box center [331, 237] width 361 height 32
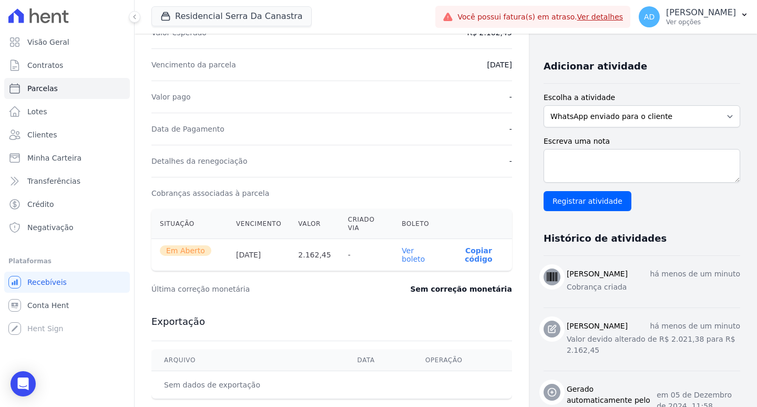
scroll to position [210, 0]
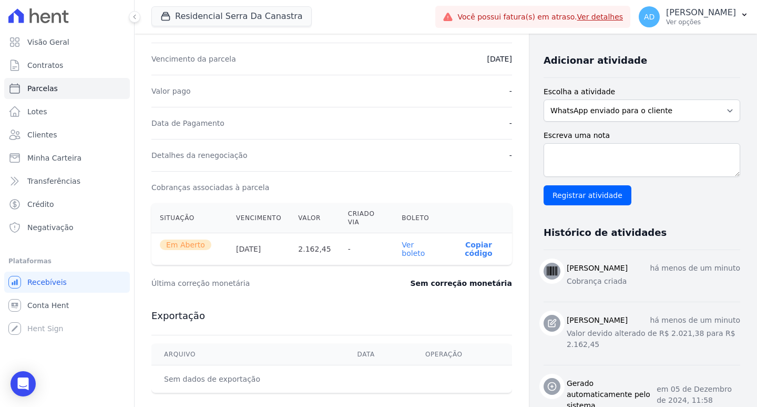
click at [471, 240] on p "Copiar código" at bounding box center [479, 248] width 50 height 17
click at [87, 89] on link "Parcelas" at bounding box center [67, 88] width 126 height 21
select select
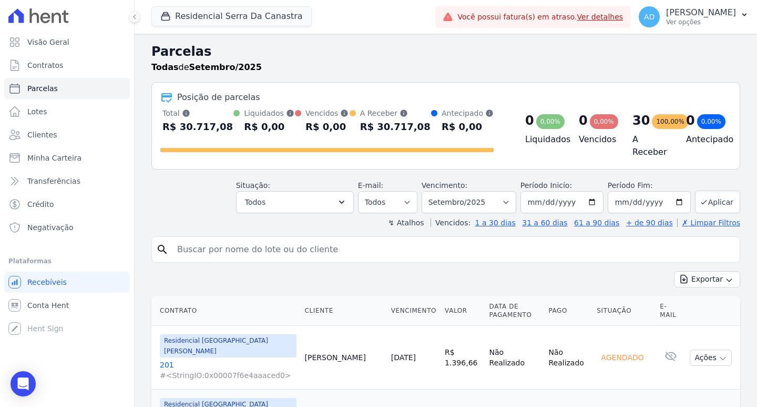
click at [296, 247] on input "search" at bounding box center [453, 249] width 565 height 21
type input "victor"
select select
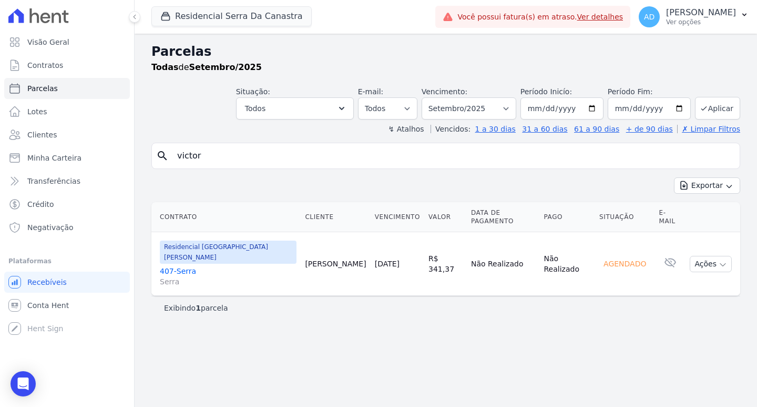
click at [375, 259] on link "[DATE]" at bounding box center [387, 263] width 25 height 8
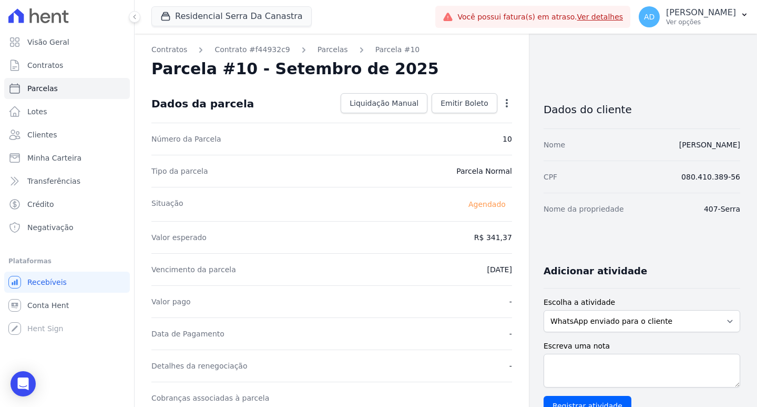
click at [506, 99] on icon "button" at bounding box center [507, 103] width 2 height 8
click at [443, 122] on link "Alterar" at bounding box center [461, 117] width 93 height 19
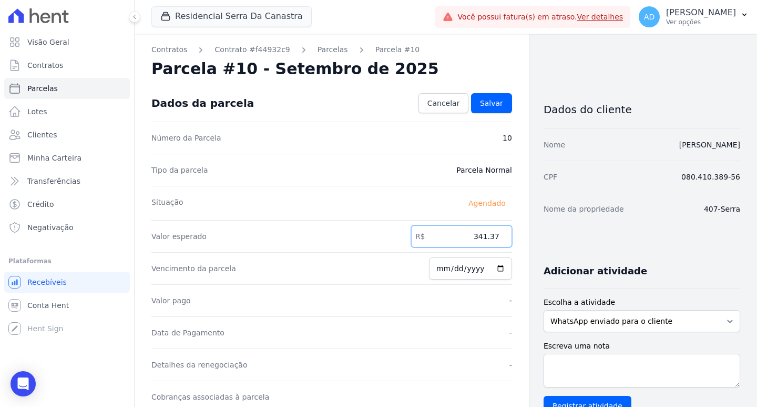
click at [464, 236] on input "341.37" at bounding box center [461, 236] width 101 height 22
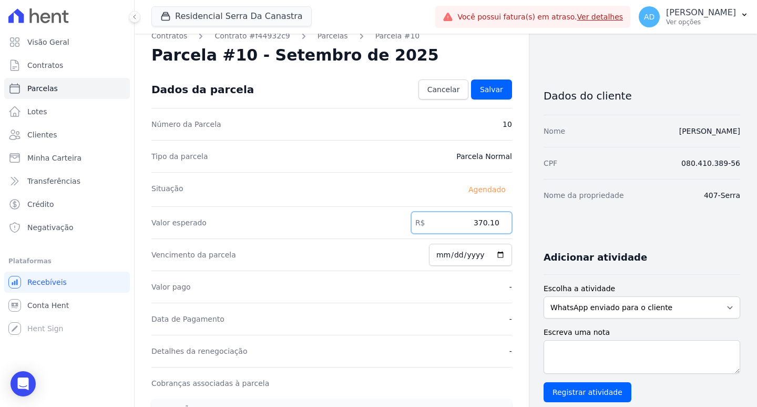
scroll to position [53, 0]
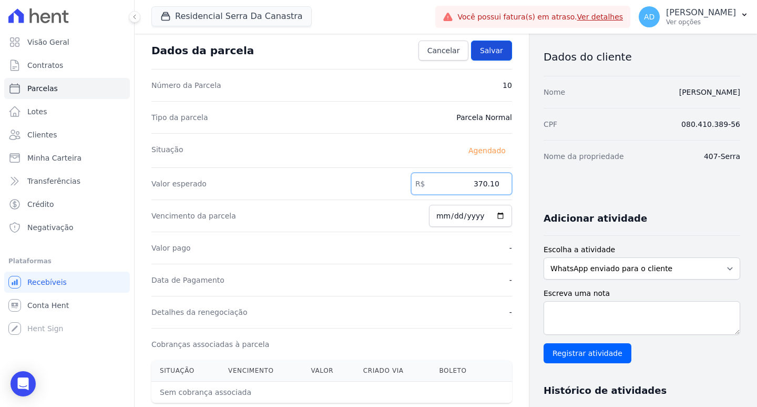
type input "370.10"
click at [480, 57] on link "Salvar" at bounding box center [491, 50] width 41 height 20
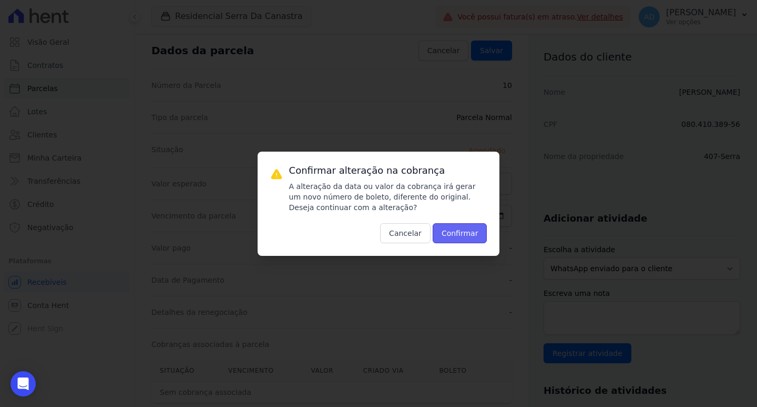
click at [446, 229] on button "Confirmar" at bounding box center [460, 233] width 55 height 20
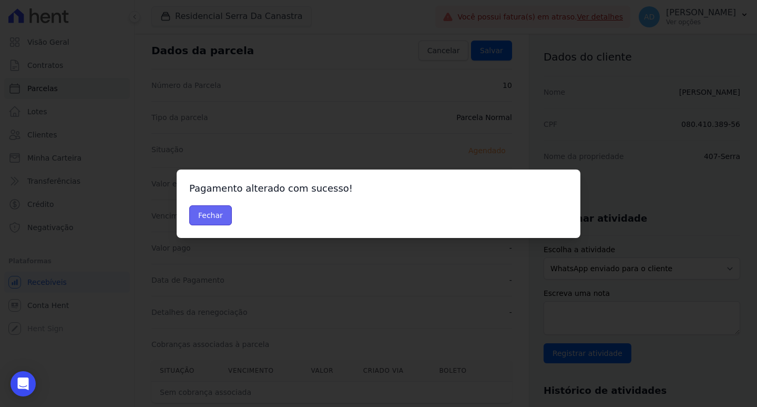
click at [213, 214] on button "Fechar" at bounding box center [210, 215] width 43 height 20
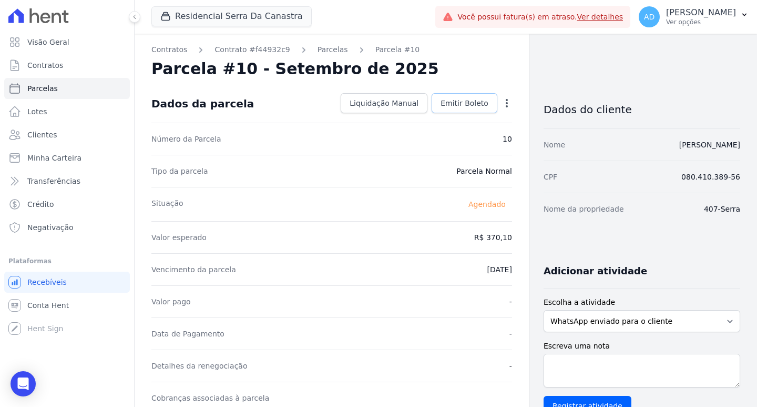
click at [465, 105] on span "Emitir Boleto" at bounding box center [465, 103] width 48 height 11
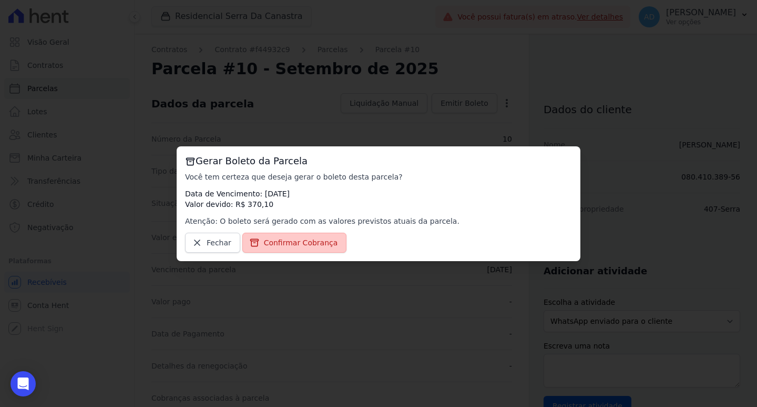
click at [298, 240] on span "Confirmar Cobrança" at bounding box center [301, 242] width 74 height 11
click at [297, 243] on span "Confirmar Cobrança" at bounding box center [301, 242] width 74 height 11
click at [279, 244] on span "Confirmar Cobrança" at bounding box center [301, 242] width 74 height 11
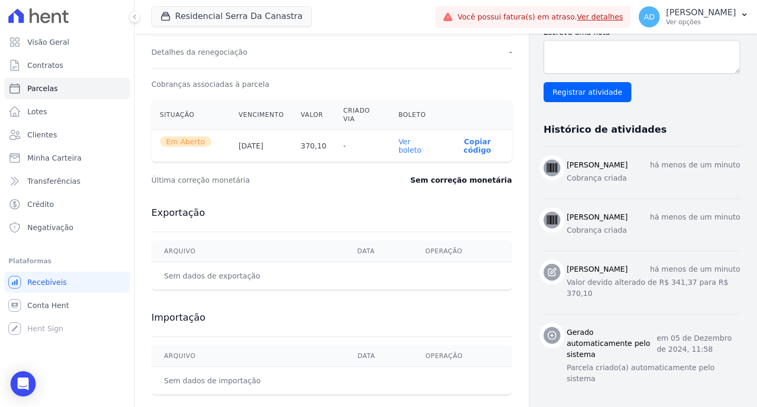
scroll to position [314, 0]
click at [466, 137] on p "Copiar código" at bounding box center [477, 145] width 53 height 17
click at [71, 88] on link "Parcelas" at bounding box center [67, 88] width 126 height 21
select select
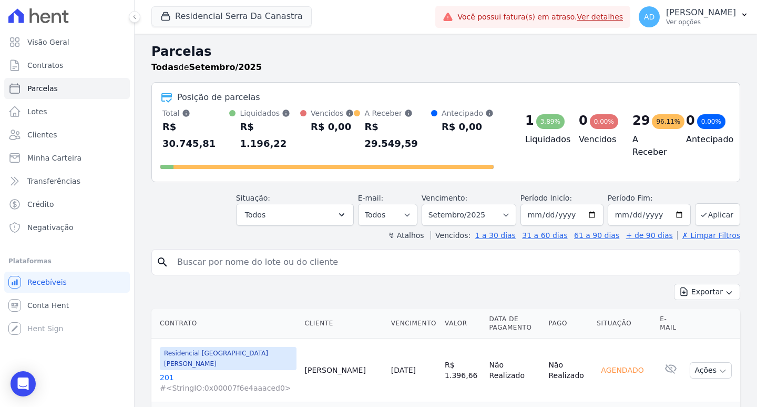
drag, startPoint x: 204, startPoint y: 249, endPoint x: 210, endPoint y: 247, distance: 6.7
click at [204, 251] on input "search" at bounding box center [453, 261] width 565 height 21
type input "adrian"
select select
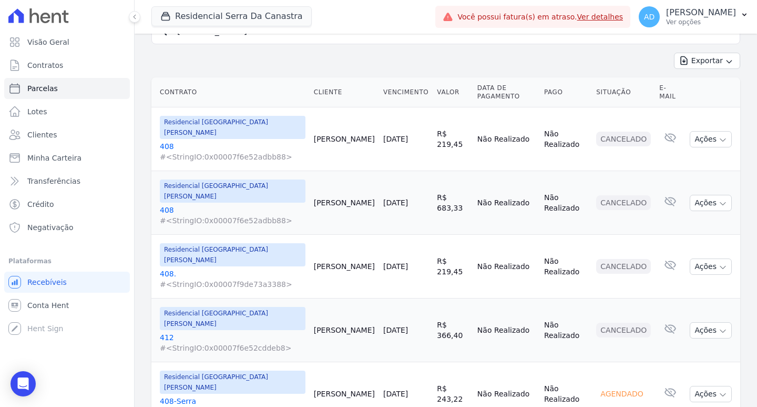
scroll to position [221, 0]
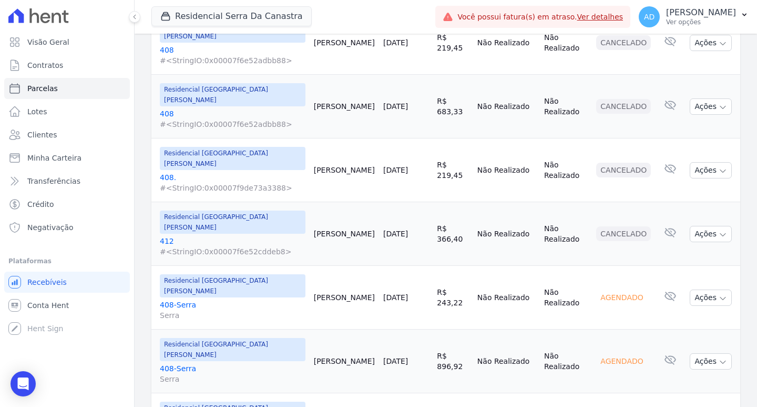
click at [384, 357] on link "[DATE]" at bounding box center [395, 361] width 25 height 8
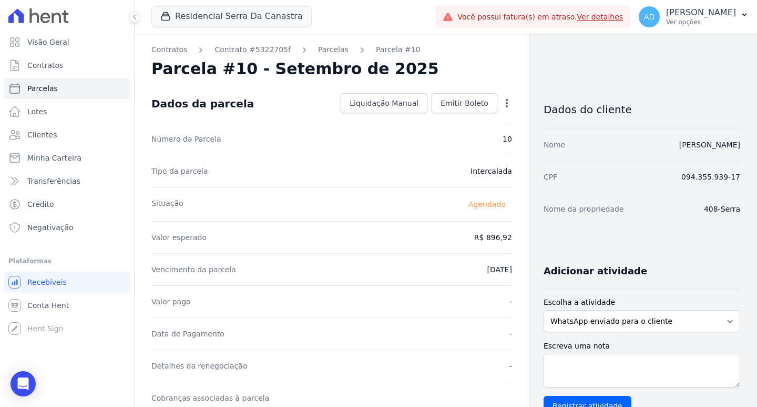
click at [504, 101] on icon "button" at bounding box center [507, 103] width 11 height 11
click at [458, 121] on link "Alterar" at bounding box center [461, 117] width 93 height 19
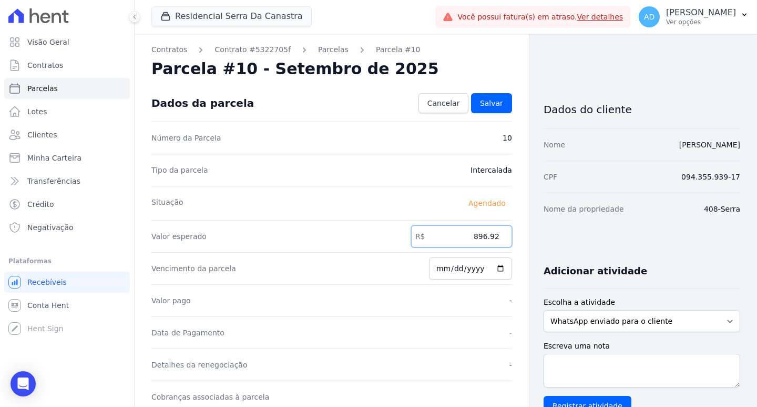
click at [461, 241] on input "896.92" at bounding box center [461, 236] width 101 height 22
type input "1181.03"
click at [480, 98] on span "Salvar" at bounding box center [491, 103] width 23 height 11
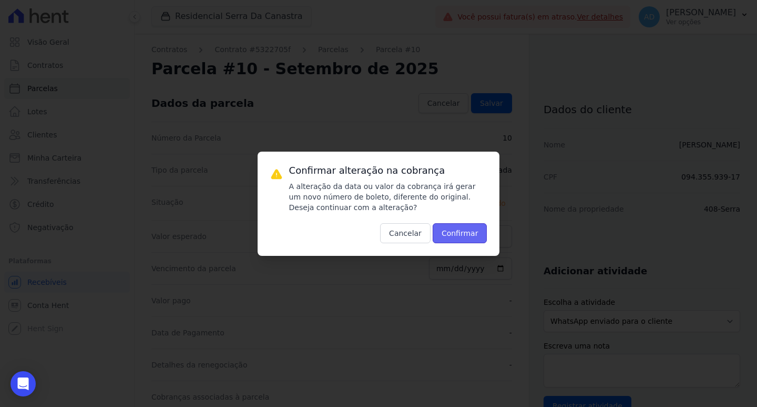
click at [448, 231] on button "Confirmar" at bounding box center [460, 233] width 55 height 20
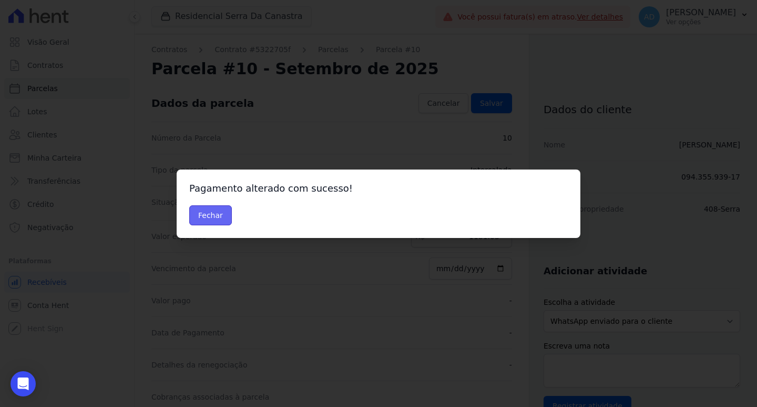
click at [210, 214] on button "Fechar" at bounding box center [210, 215] width 43 height 20
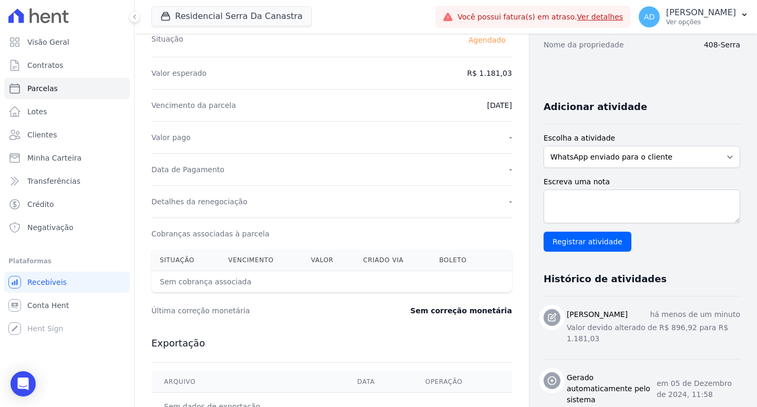
scroll to position [53, 0]
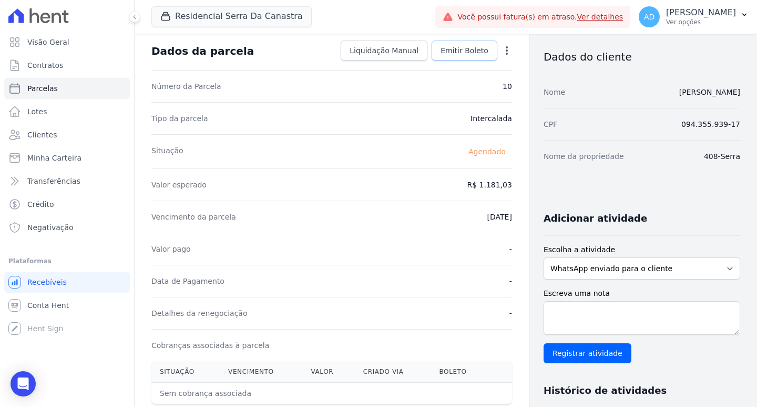
click at [461, 58] on link "Emitir Boleto" at bounding box center [465, 50] width 66 height 20
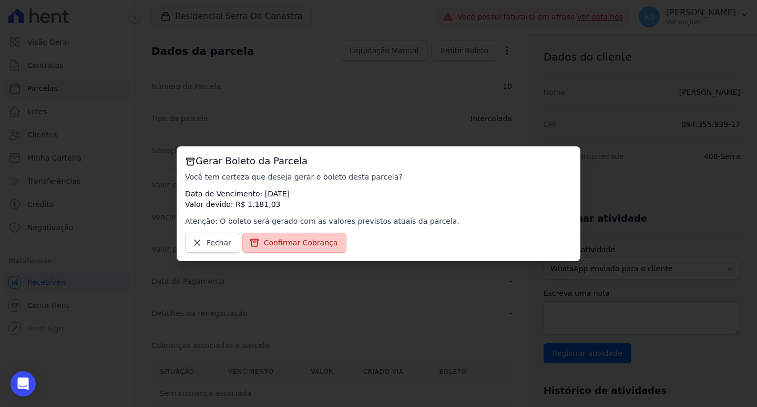
click at [295, 237] on span "Confirmar Cobrança" at bounding box center [301, 242] width 74 height 11
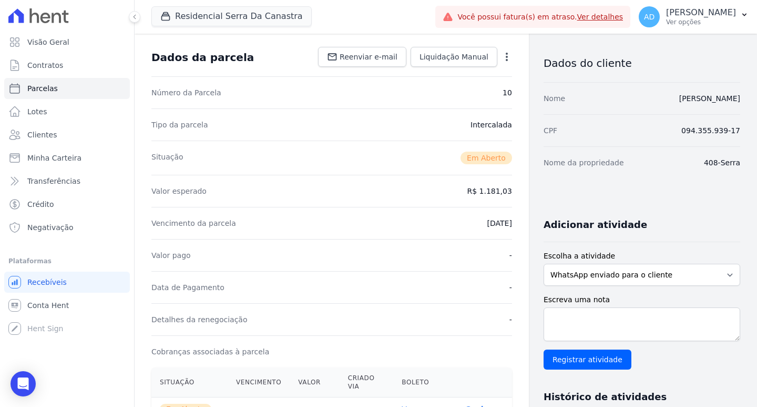
scroll to position [263, 0]
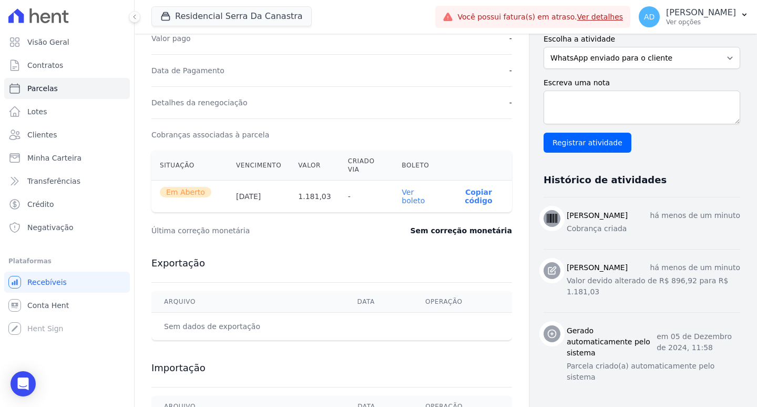
click at [474, 188] on p "Copiar código" at bounding box center [479, 196] width 50 height 17
click at [55, 92] on link "Parcelas" at bounding box center [67, 88] width 126 height 21
select select
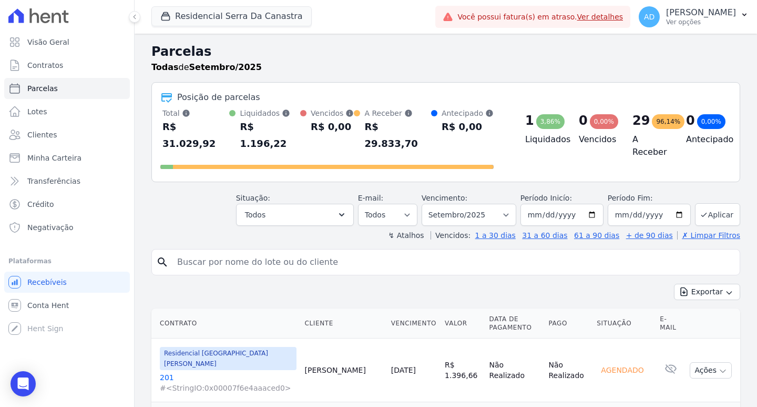
click at [198, 251] on input "search" at bounding box center [453, 261] width 565 height 21
type input "anderson"
select select
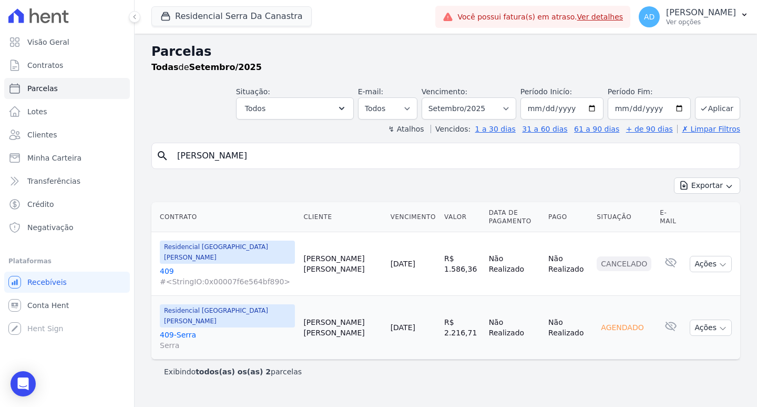
click at [391, 323] on link "[DATE]" at bounding box center [403, 327] width 25 height 8
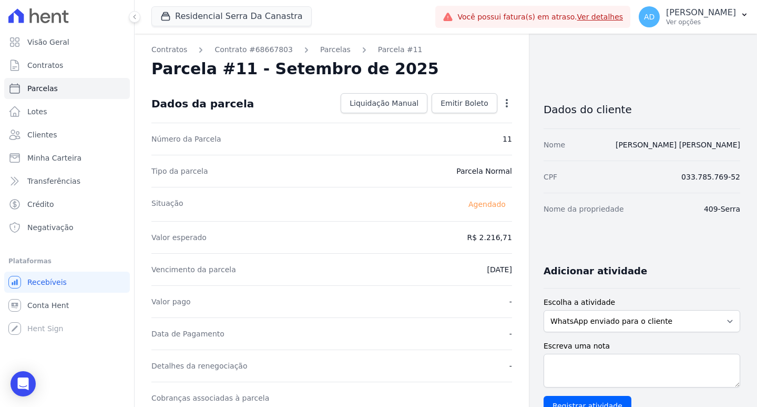
click at [502, 101] on icon "button" at bounding box center [507, 103] width 11 height 11
click at [464, 119] on link "Alterar" at bounding box center [461, 117] width 93 height 19
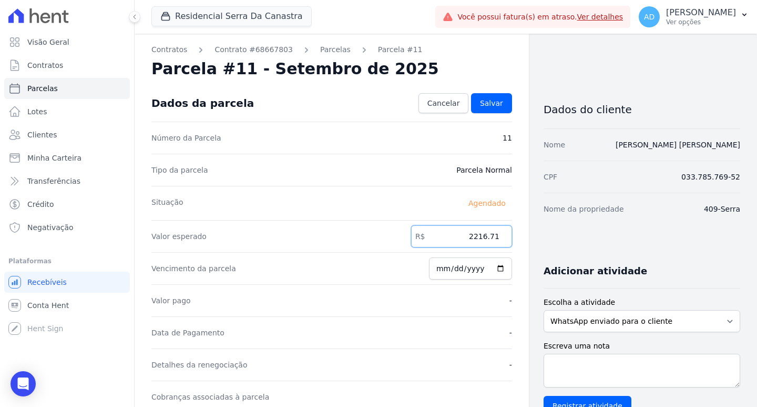
click at [455, 237] on input "2216.71" at bounding box center [461, 236] width 101 height 22
type input "2117.00"
click at [483, 102] on span "Salvar" at bounding box center [491, 103] width 23 height 11
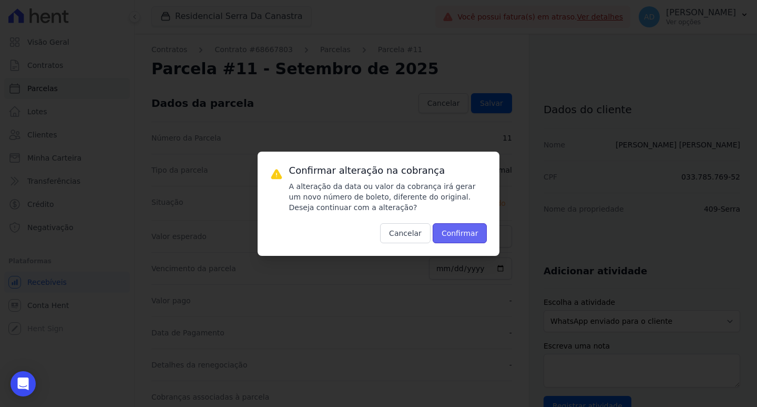
click at [466, 238] on button "Confirmar" at bounding box center [460, 233] width 55 height 20
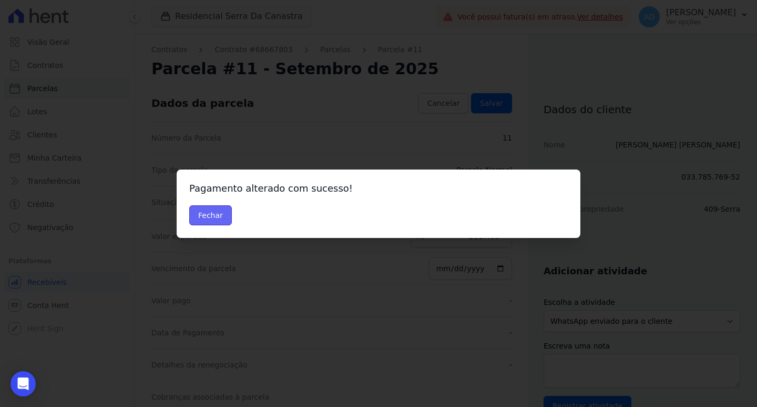
click at [204, 216] on button "Fechar" at bounding box center [210, 215] width 43 height 20
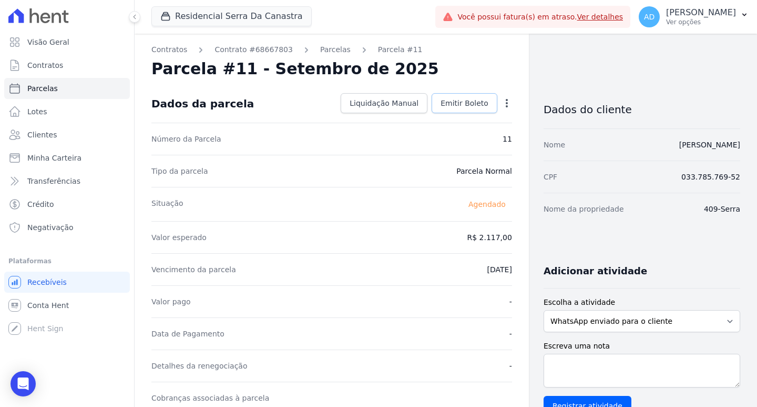
click at [450, 104] on span "Emitir Boleto" at bounding box center [465, 103] width 48 height 11
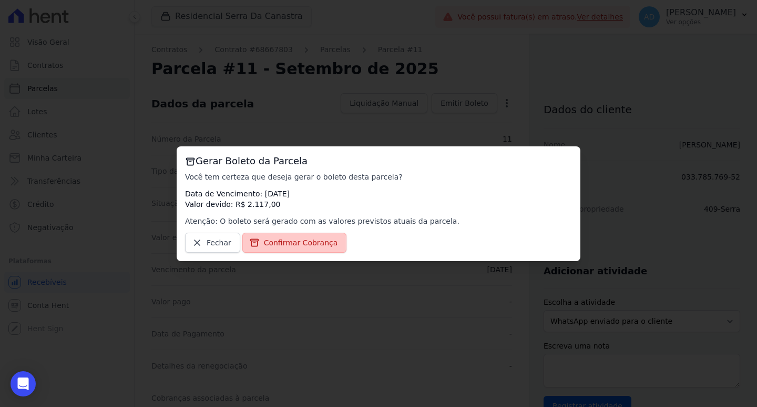
click at [301, 245] on span "Confirmar Cobrança" at bounding box center [301, 242] width 74 height 11
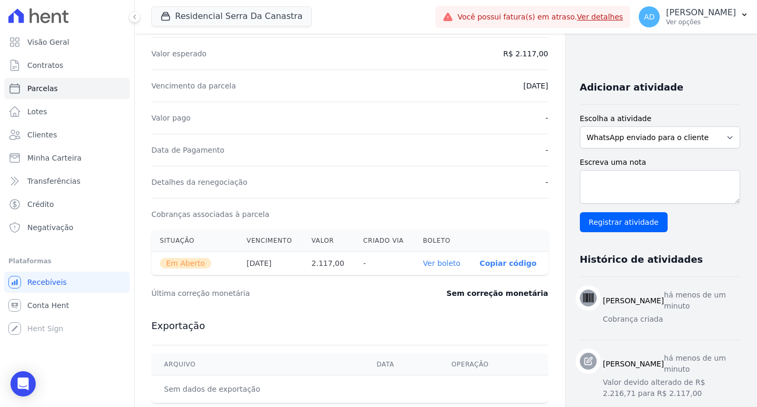
scroll to position [210, 0]
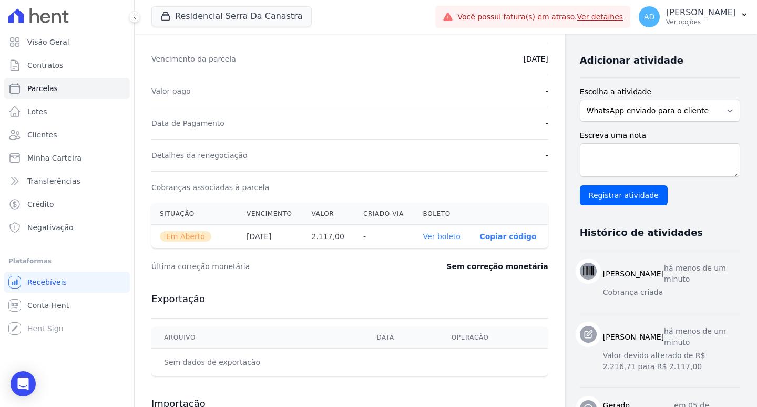
click at [480, 237] on p "Copiar código" at bounding box center [508, 236] width 57 height 8
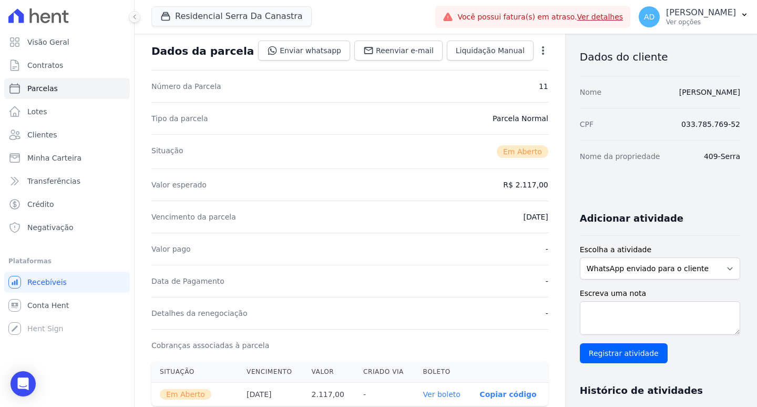
scroll to position [0, 0]
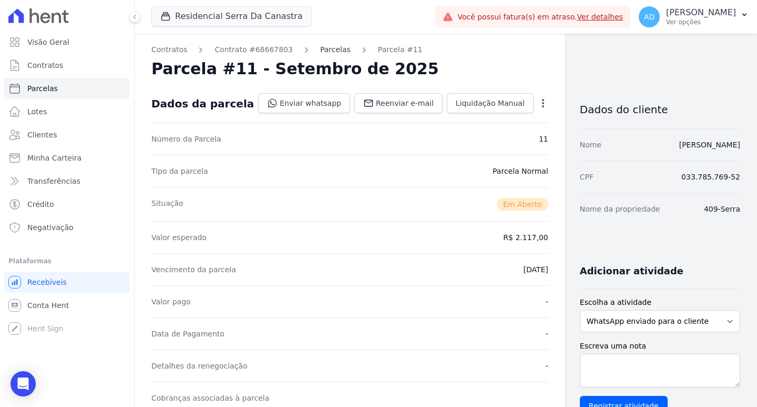
click at [320, 49] on link "Parcelas" at bounding box center [335, 49] width 31 height 11
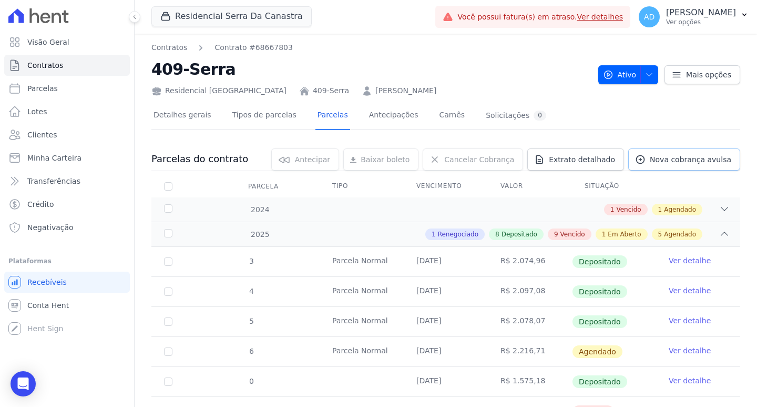
click at [678, 160] on span "Nova cobrança avulsa" at bounding box center [691, 159] width 82 height 11
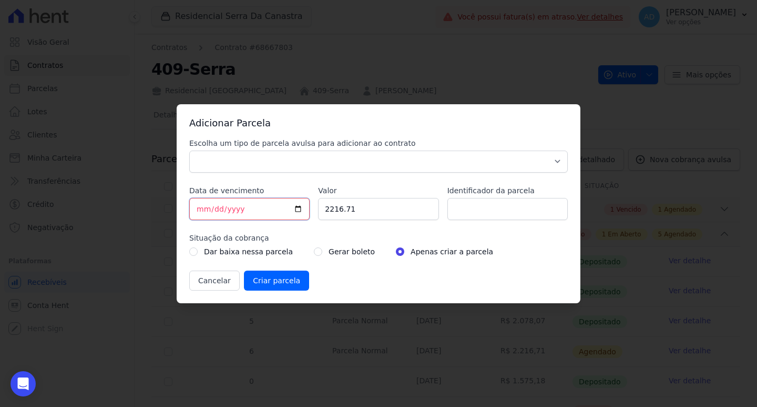
click at [203, 208] on input "[DATE]" at bounding box center [249, 209] width 120 height 22
type input "2025-09-15"
drag, startPoint x: 354, startPoint y: 208, endPoint x: 311, endPoint y: 207, distance: 43.1
click at [311, 207] on div "Escolha um tipo de parcela avulsa para adicionar ao contrato Parcela Normal Sin…" at bounding box center [378, 214] width 379 height 153
type input "1622.90"
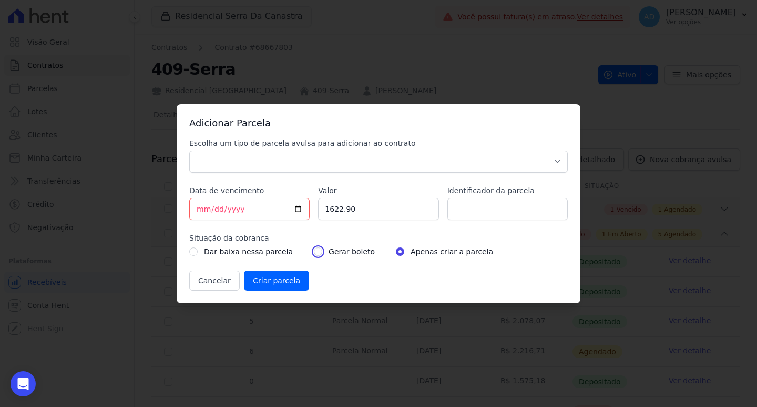
click at [314, 251] on input "radio" at bounding box center [318, 251] width 8 height 8
radio input "true"
drag, startPoint x: 232, startPoint y: 165, endPoint x: 231, endPoint y: 172, distance: 7.5
click at [232, 165] on select "Parcela Normal Sinal Caução Intercalada Chaves Pré Chaves Pós Chaves Taxas Quit…" at bounding box center [378, 161] width 379 height 22
select select "settling"
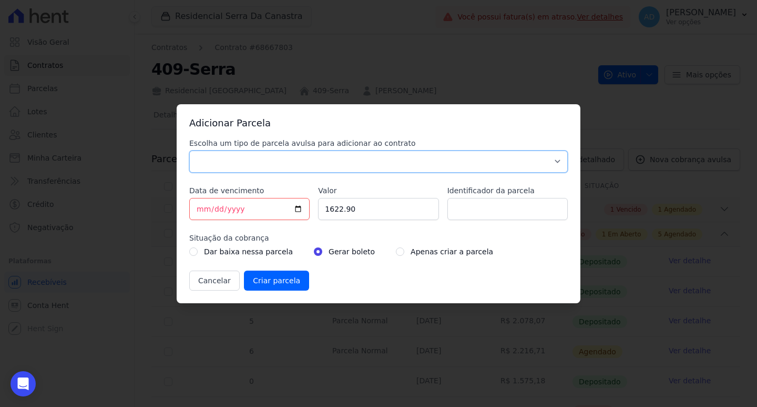
click at [189, 150] on select "Parcela Normal Sinal Caução Intercalada Chaves Pré Chaves Pós Chaves Taxas Quit…" at bounding box center [378, 161] width 379 height 22
click at [504, 211] on input "Identificador da parcela" at bounding box center [508, 209] width 120 height 22
type input "04/07"
click at [265, 278] on input "Criar parcela" at bounding box center [276, 280] width 65 height 20
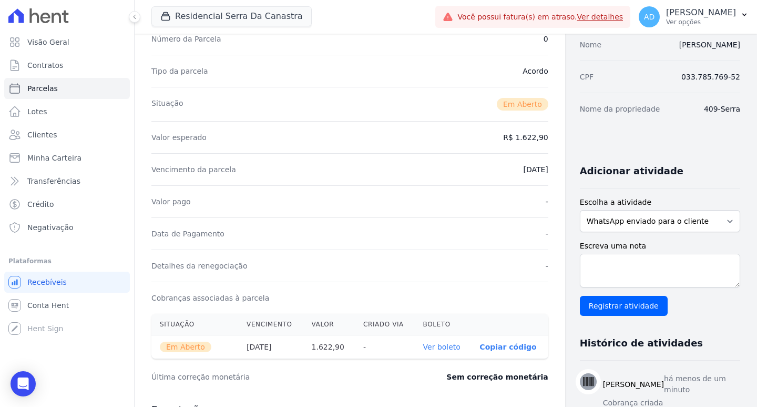
scroll to position [210, 0]
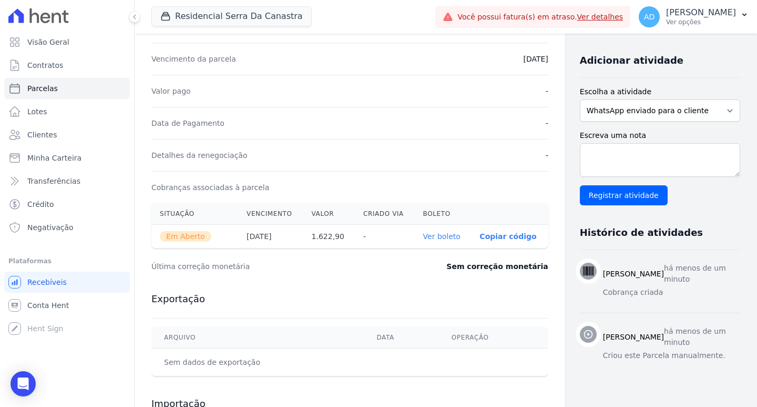
click at [480, 233] on p "Copiar código" at bounding box center [508, 236] width 57 height 8
drag, startPoint x: 37, startPoint y: 88, endPoint x: 50, endPoint y: 95, distance: 14.6
click at [37, 88] on span "Parcelas" at bounding box center [42, 88] width 31 height 11
select select
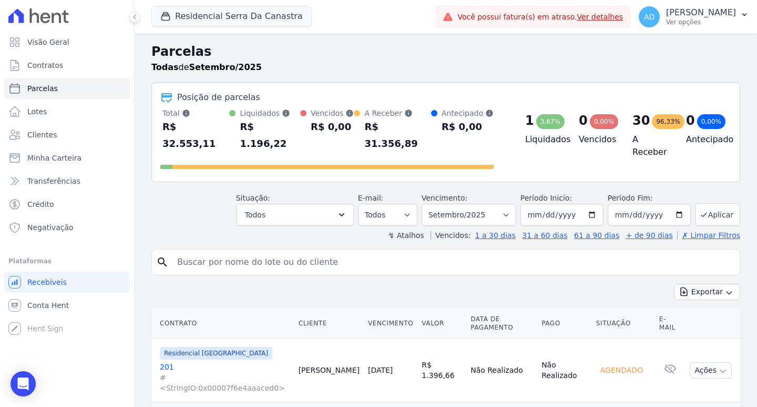
click at [239, 253] on input "search" at bounding box center [453, 261] width 565 height 21
type input "adriana"
select select
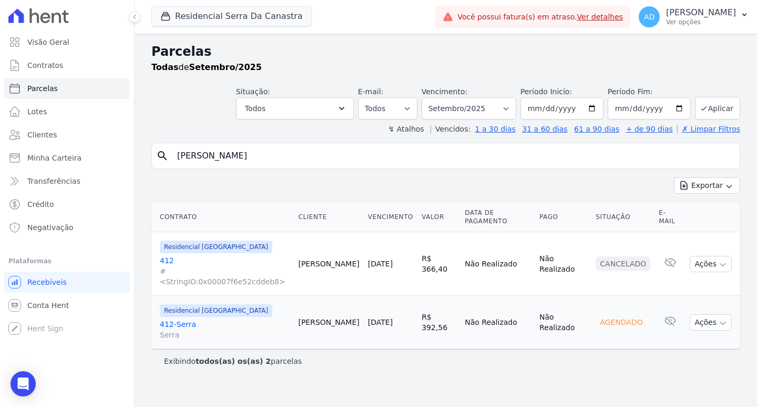
click at [381, 318] on link "10/09/2025" at bounding box center [380, 322] width 25 height 8
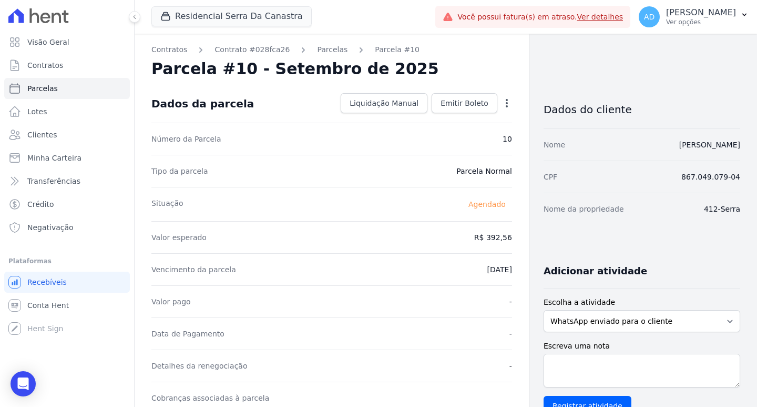
click at [506, 103] on icon "button" at bounding box center [507, 103] width 2 height 8
click at [456, 121] on link "Alterar" at bounding box center [461, 117] width 93 height 19
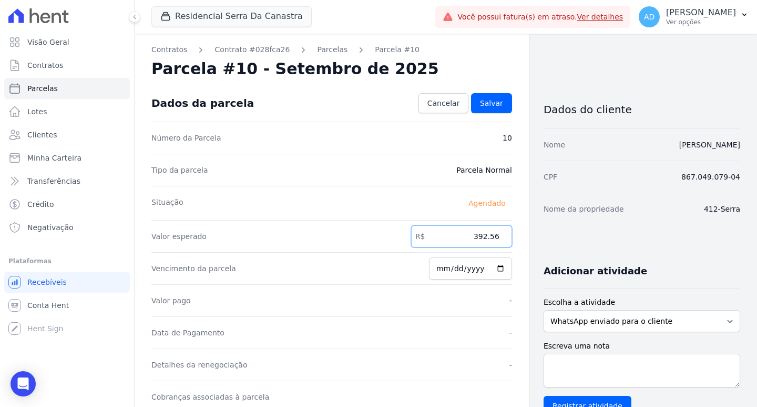
click at [472, 237] on input "392.56" at bounding box center [461, 236] width 101 height 22
type input "508.82"
click at [489, 104] on span "Salvar" at bounding box center [491, 103] width 23 height 11
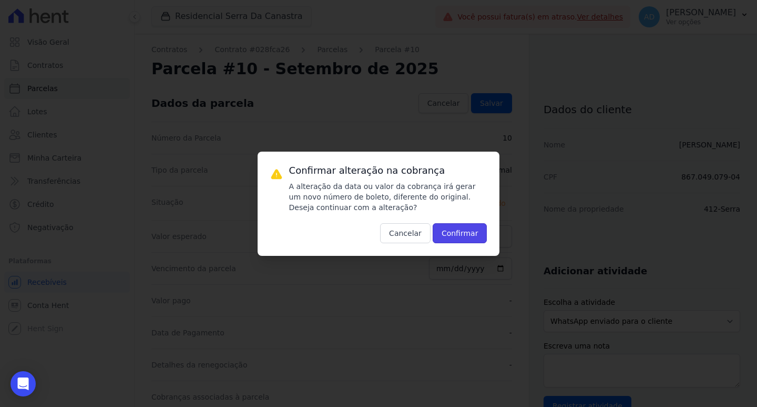
click at [449, 229] on button "Confirmar" at bounding box center [460, 233] width 55 height 20
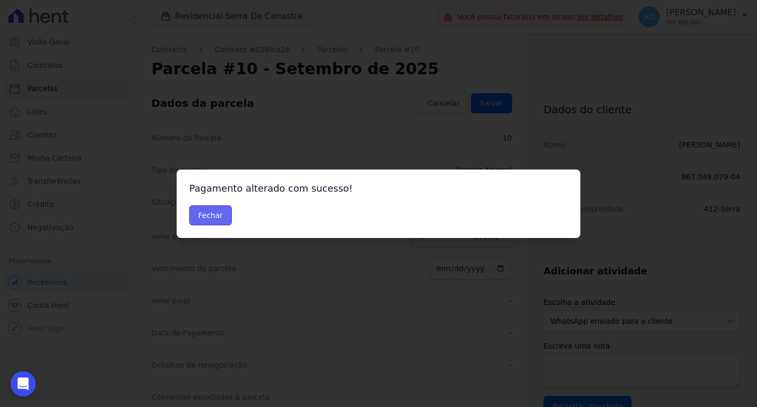
drag, startPoint x: 216, startPoint y: 217, endPoint x: 309, endPoint y: 241, distance: 95.7
click at [216, 217] on button "Fechar" at bounding box center [210, 215] width 43 height 20
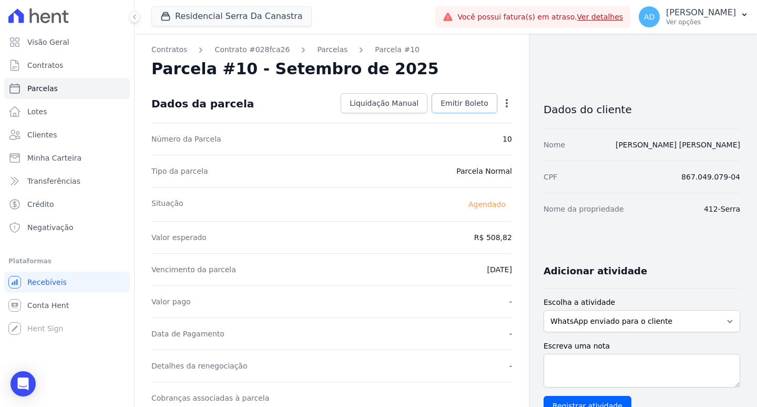
click at [468, 101] on span "Emitir Boleto" at bounding box center [465, 103] width 48 height 11
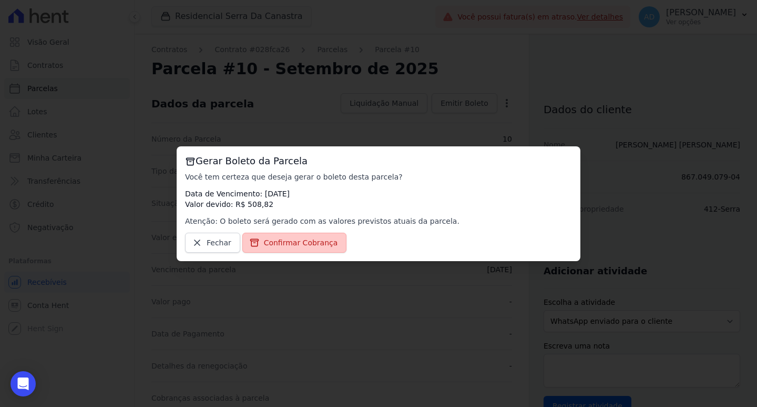
click at [293, 246] on span "Confirmar Cobrança" at bounding box center [301, 242] width 74 height 11
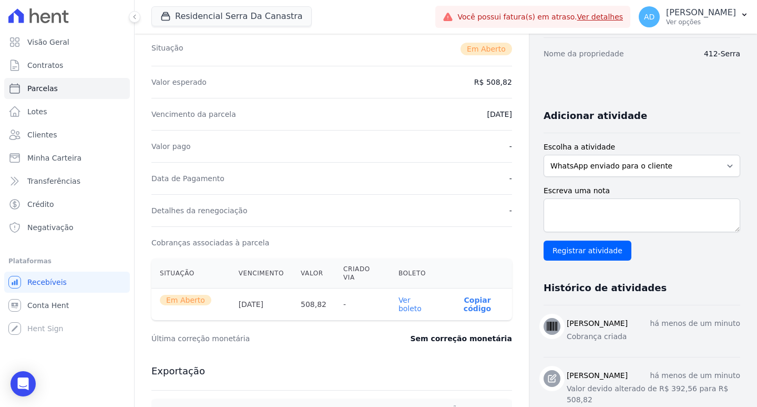
scroll to position [158, 0]
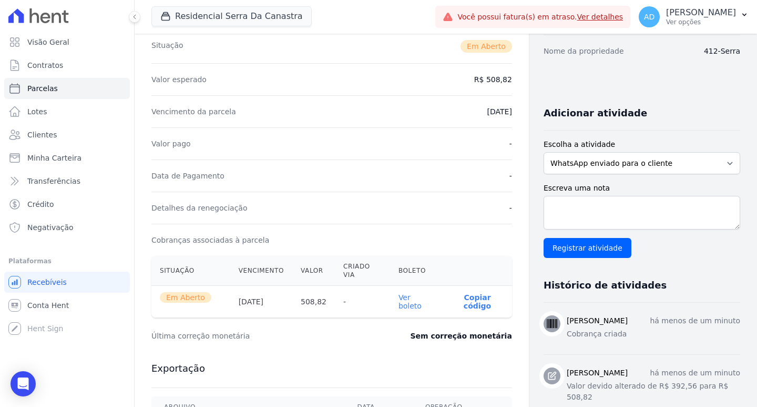
click at [473, 293] on p "Copiar código" at bounding box center [477, 301] width 53 height 17
click at [82, 87] on link "Parcelas" at bounding box center [67, 88] width 126 height 21
select select
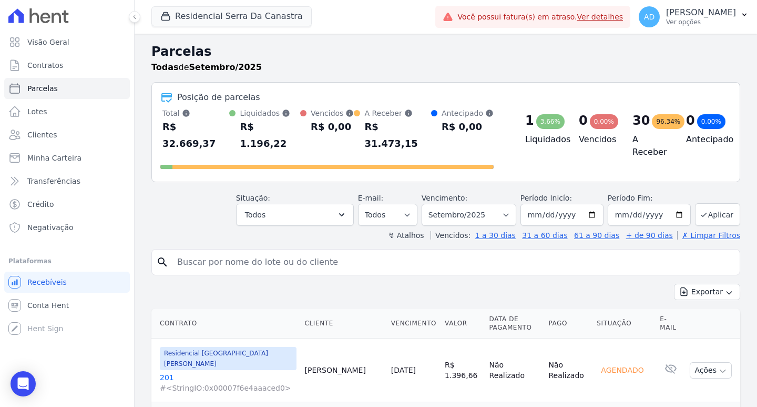
click at [205, 251] on input "search" at bounding box center [453, 261] width 565 height 21
type input "franciellen"
select select
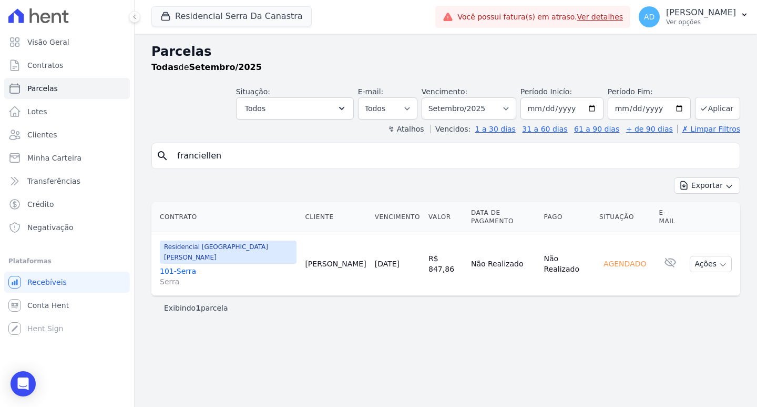
click at [375, 259] on link "[DATE]" at bounding box center [387, 263] width 25 height 8
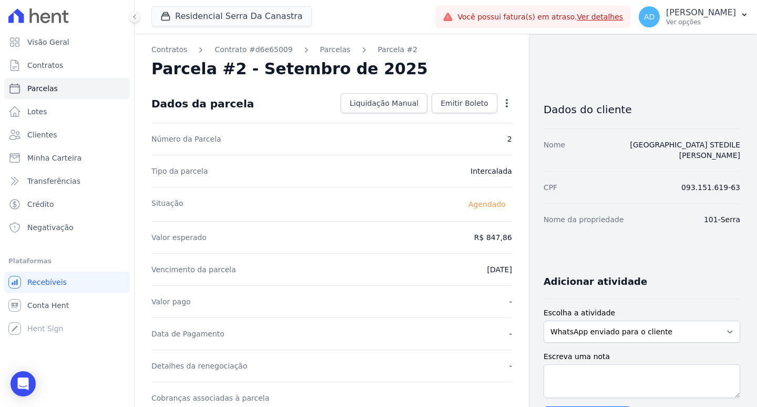
click at [502, 104] on icon "button" at bounding box center [507, 103] width 11 height 11
click at [469, 120] on link "Alterar" at bounding box center [461, 117] width 93 height 19
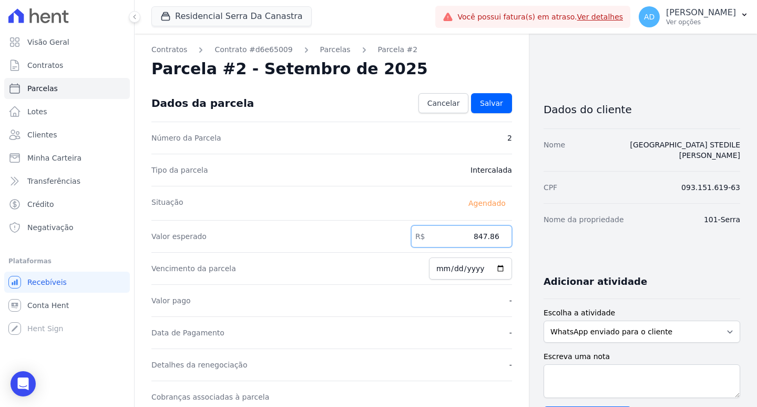
click at [469, 235] on input "847.86" at bounding box center [461, 236] width 101 height 22
type input "9"
type input "878.43"
click at [489, 96] on link "Salvar" at bounding box center [491, 103] width 41 height 20
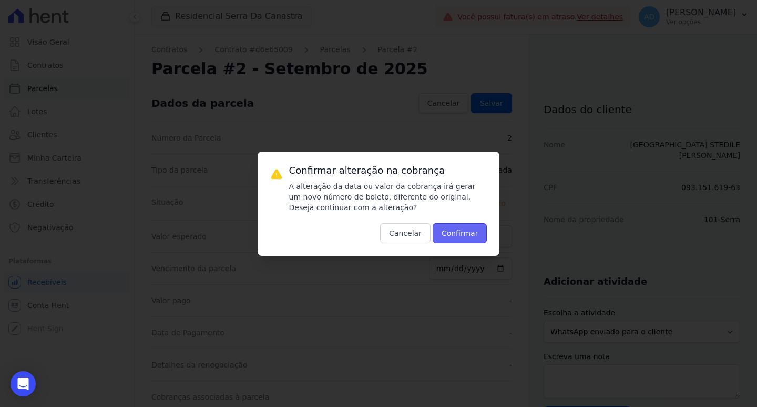
click at [452, 229] on button "Confirmar" at bounding box center [460, 233] width 55 height 20
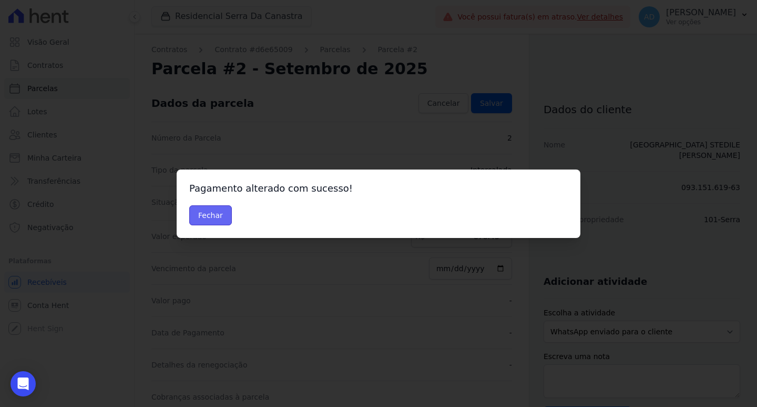
click at [215, 217] on button "Fechar" at bounding box center [210, 215] width 43 height 20
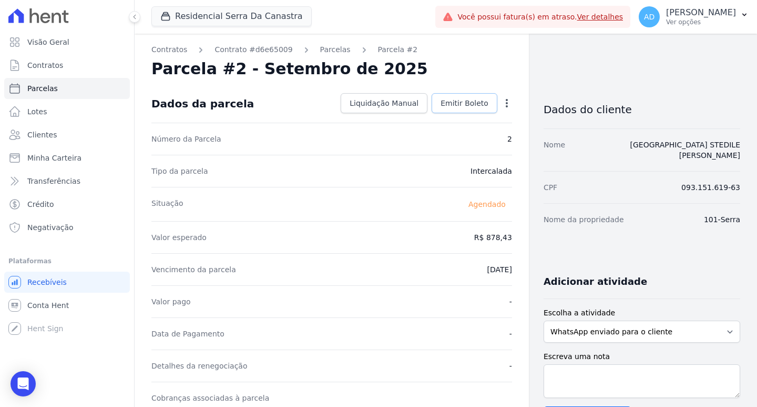
click at [459, 99] on span "Emitir Boleto" at bounding box center [465, 103] width 48 height 11
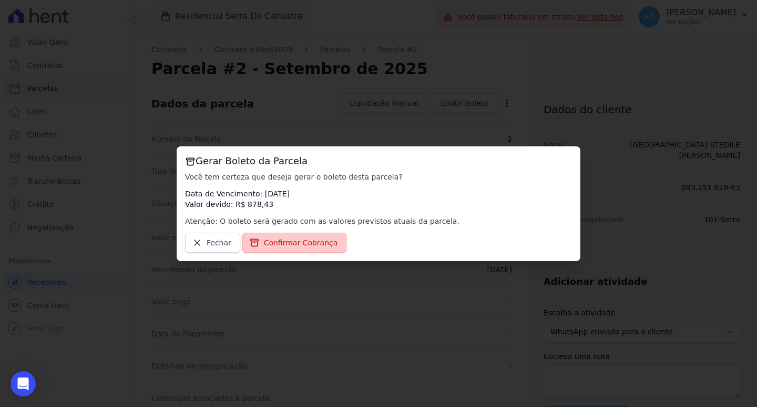
click at [301, 245] on span "Confirmar Cobrança" at bounding box center [301, 242] width 74 height 11
click at [293, 237] on span "Confirmar Cobrança" at bounding box center [301, 242] width 74 height 11
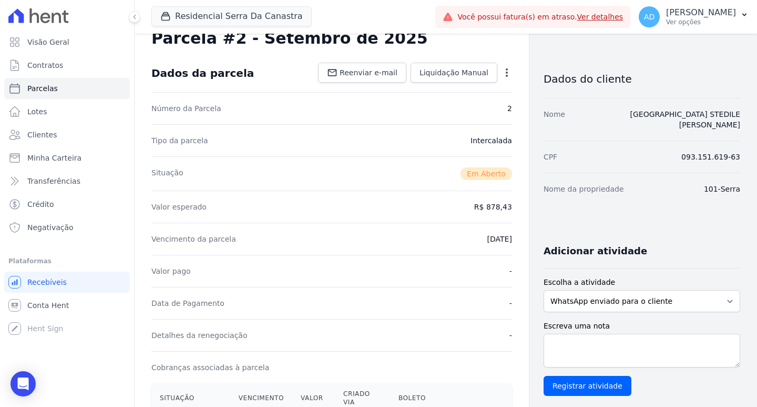
scroll to position [158, 0]
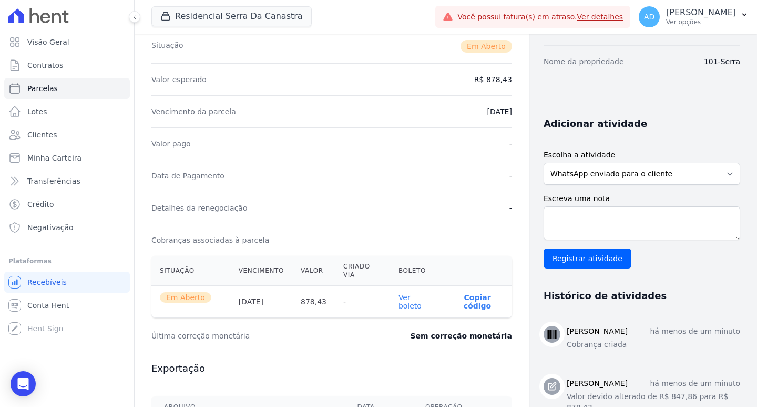
click at [460, 293] on p "Copiar código" at bounding box center [477, 301] width 53 height 17
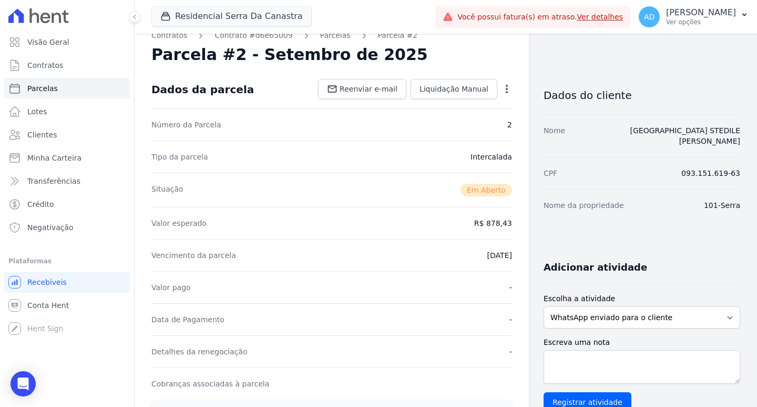
scroll to position [0, 0]
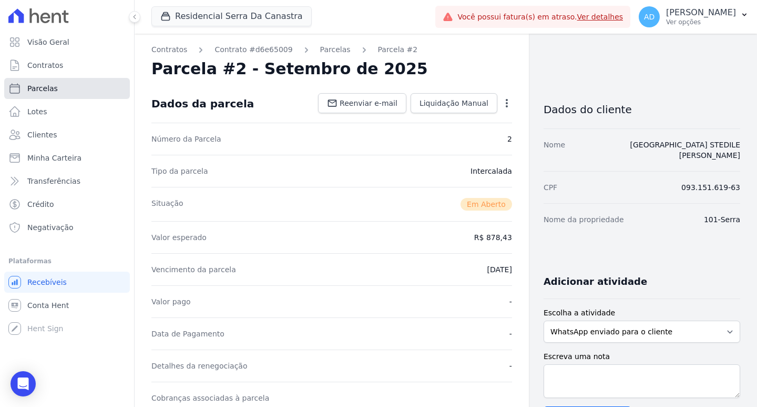
click at [74, 90] on link "Parcelas" at bounding box center [67, 88] width 126 height 21
select select
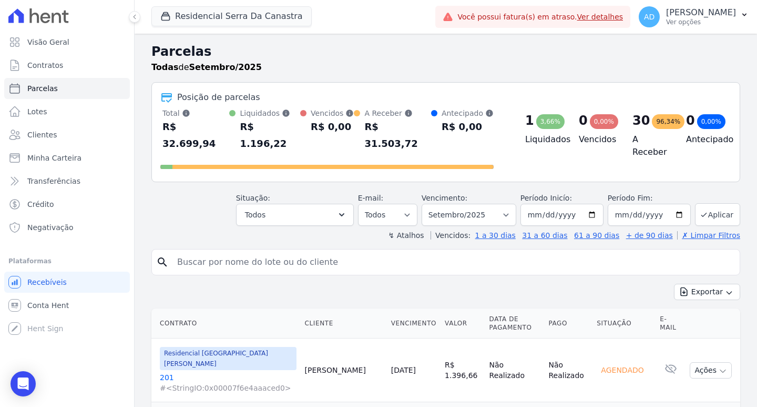
click at [204, 255] on input "search" at bounding box center [453, 261] width 565 height 21
type input "michele"
select select
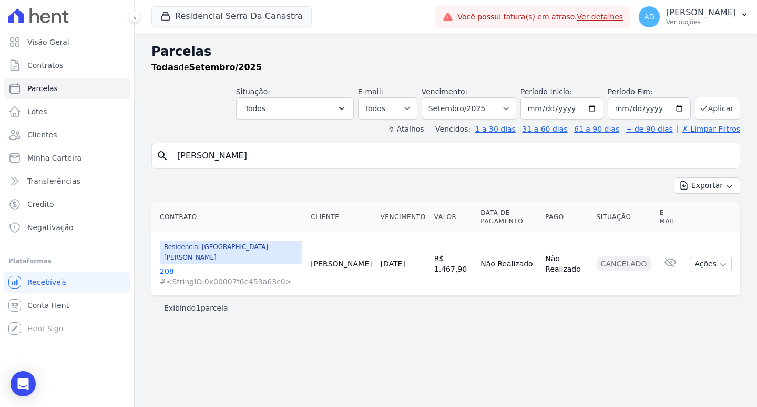
click at [383, 259] on link "20/09/2025" at bounding box center [392, 263] width 25 height 8
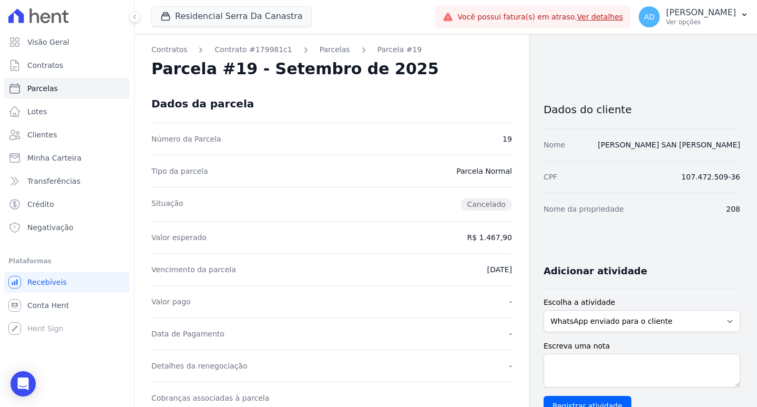
select select
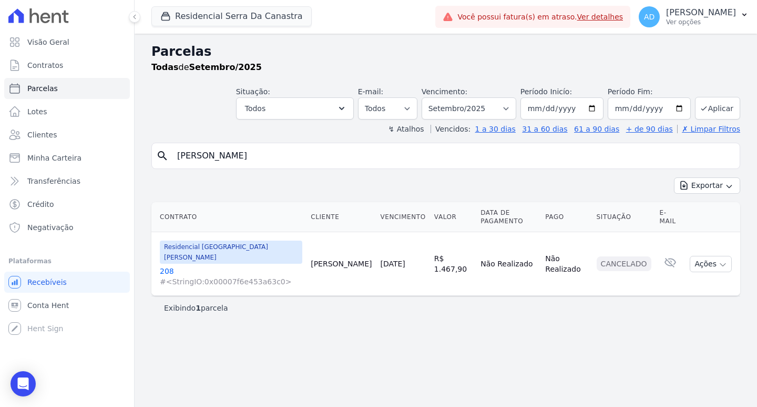
click at [222, 159] on input "michele" at bounding box center [453, 155] width 565 height 21
click at [380, 259] on link "20/09/2025" at bounding box center [392, 263] width 25 height 8
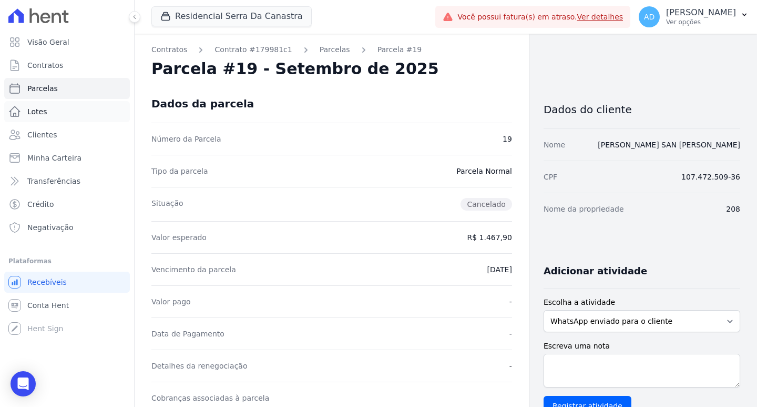
click at [51, 109] on link "Lotes" at bounding box center [67, 111] width 126 height 21
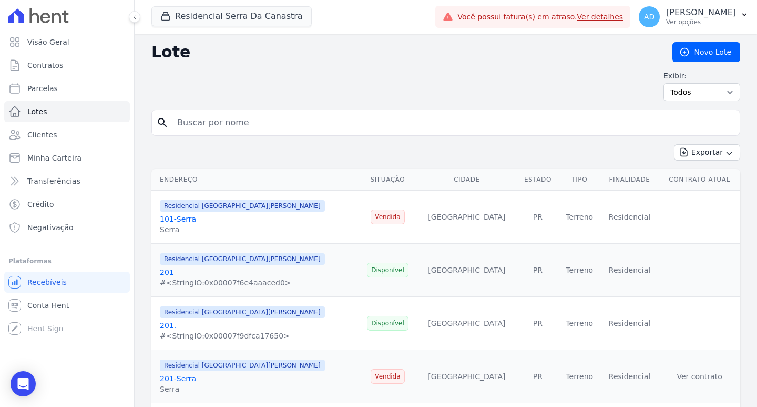
click at [166, 271] on link "201" at bounding box center [167, 272] width 14 height 8
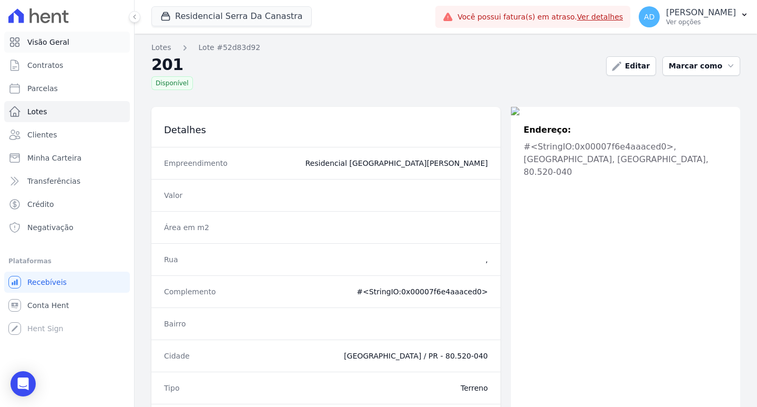
click at [71, 45] on link "Visão Geral" at bounding box center [67, 42] width 126 height 21
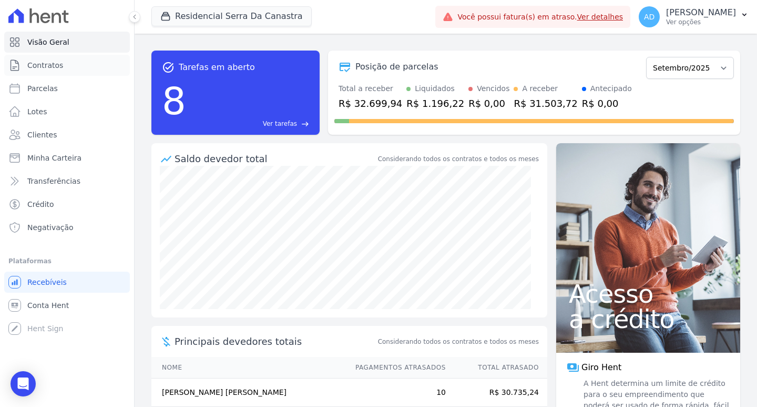
click at [71, 67] on link "Contratos" at bounding box center [67, 65] width 126 height 21
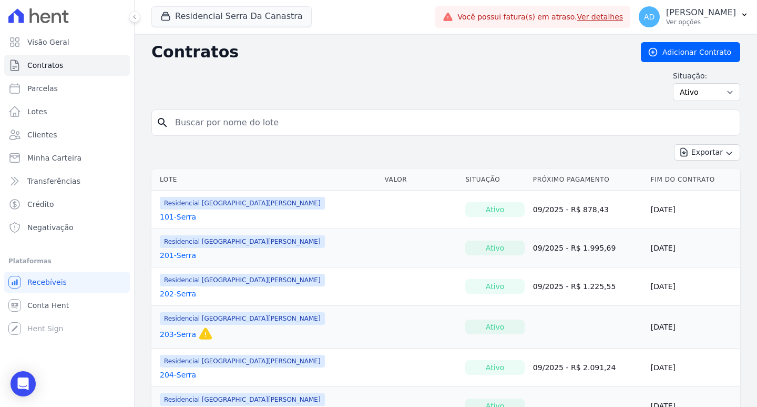
click at [279, 127] on input "search" at bounding box center [452, 122] width 567 height 21
type input "208"
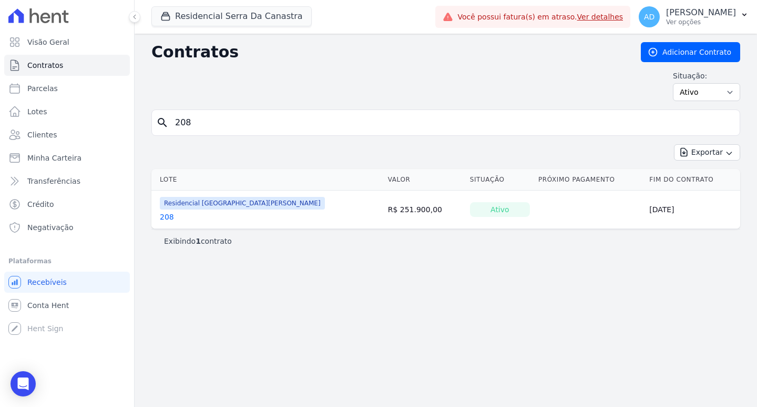
click at [163, 217] on link "208" at bounding box center [167, 216] width 14 height 11
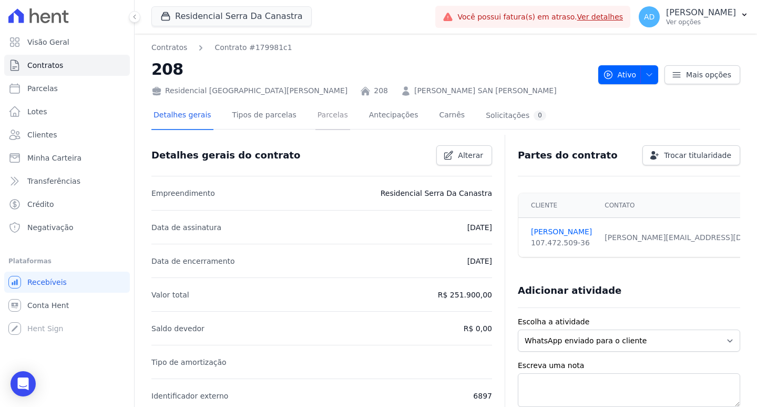
click at [326, 121] on link "Parcelas" at bounding box center [333, 116] width 35 height 28
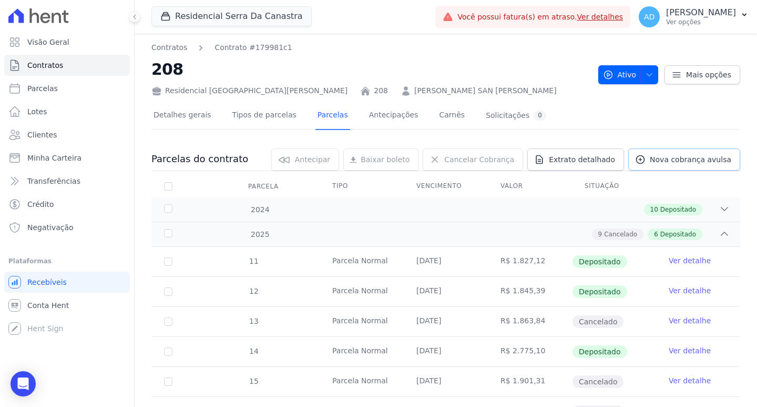
click at [652, 158] on span "Nova cobrança avulsa" at bounding box center [691, 159] width 82 height 11
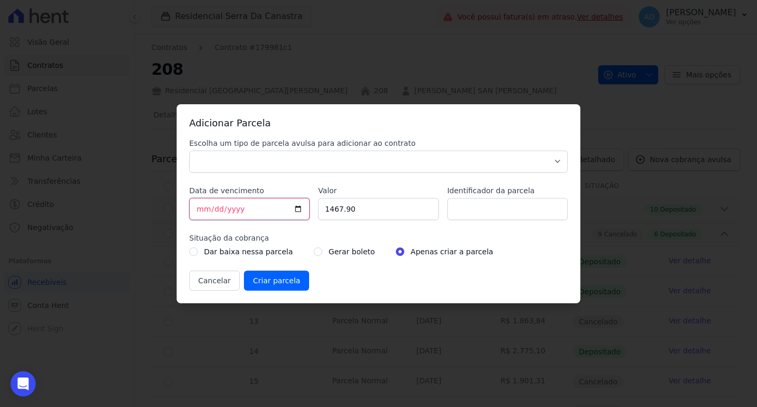
click at [200, 209] on input "2025-09-03" at bounding box center [249, 209] width 120 height 22
type input "2025-09-20"
drag, startPoint x: 352, startPoint y: 211, endPoint x: 321, endPoint y: 206, distance: 31.0
click at [321, 206] on input "1467.90" at bounding box center [378, 209] width 120 height 22
type input "1978.51"
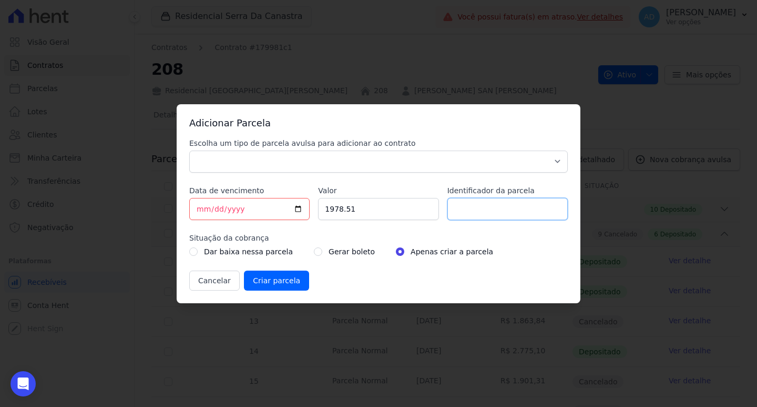
click at [502, 209] on input "Identificador da parcela" at bounding box center [508, 209] width 120 height 22
type input "21/27"
click at [287, 284] on input "Criar parcela" at bounding box center [276, 280] width 65 height 20
click at [273, 160] on select "Parcela Normal Sinal Caução Intercalada Chaves Pré Chaves Pós Chaves Taxas Quit…" at bounding box center [378, 161] width 379 height 22
select select "standard"
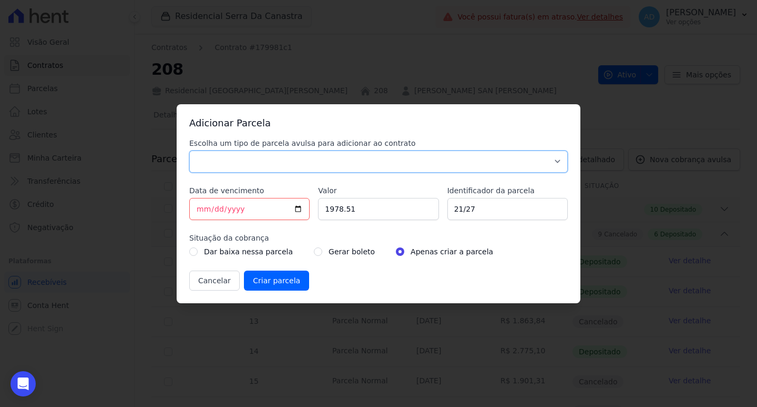
click at [189, 150] on select "Parcela Normal Sinal Caução Intercalada Chaves Pré Chaves Pós Chaves Taxas Quit…" at bounding box center [378, 161] width 379 height 22
click at [285, 279] on input "Criar parcela" at bounding box center [276, 280] width 65 height 20
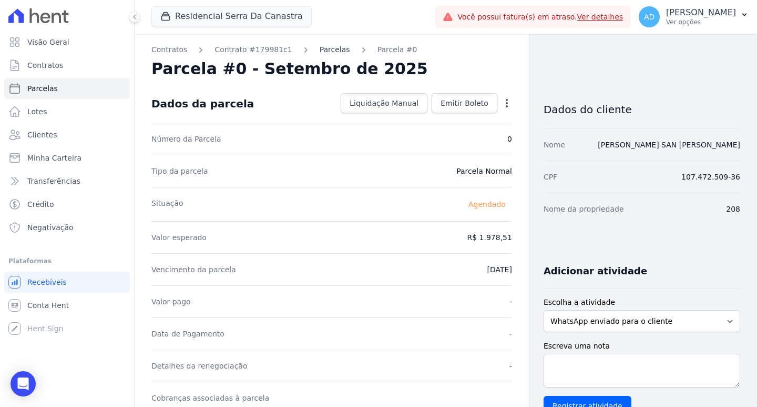
click at [320, 53] on link "Parcelas" at bounding box center [335, 49] width 31 height 11
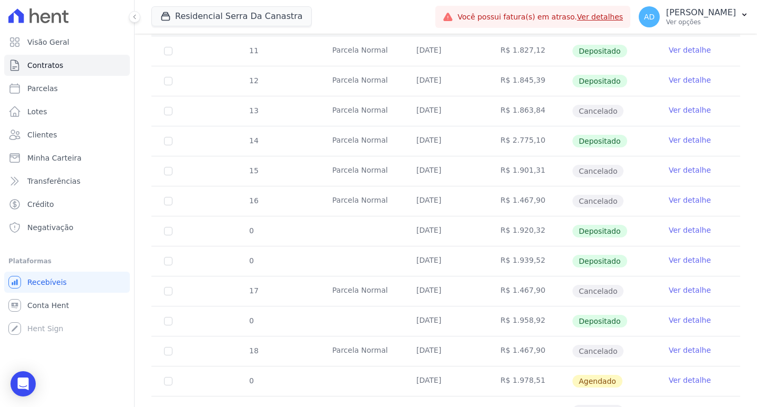
scroll to position [263, 0]
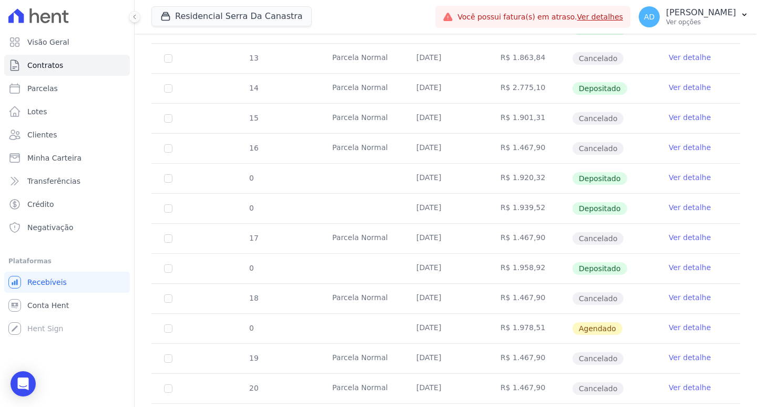
click at [682, 324] on link "Ver detalhe" at bounding box center [690, 327] width 42 height 11
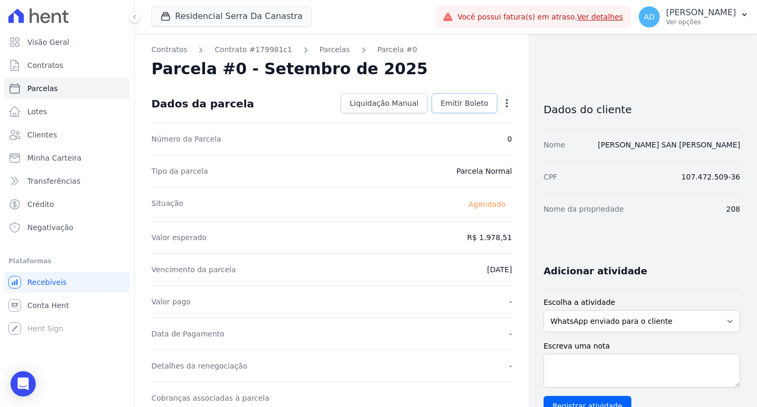
click at [445, 104] on span "Emitir Boleto" at bounding box center [465, 103] width 48 height 11
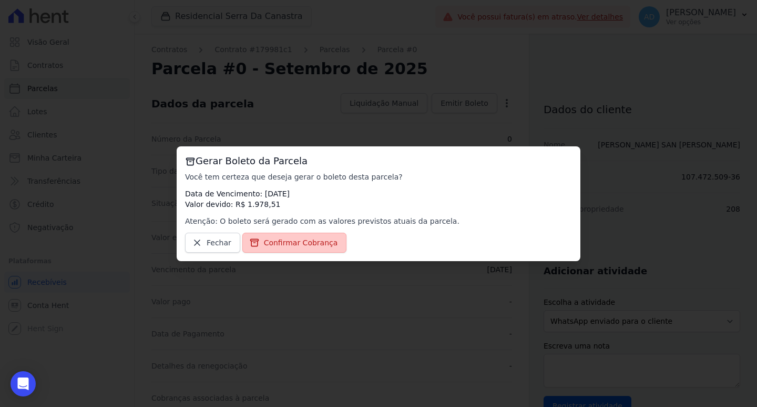
click at [291, 247] on span "Confirmar Cobrança" at bounding box center [301, 242] width 74 height 11
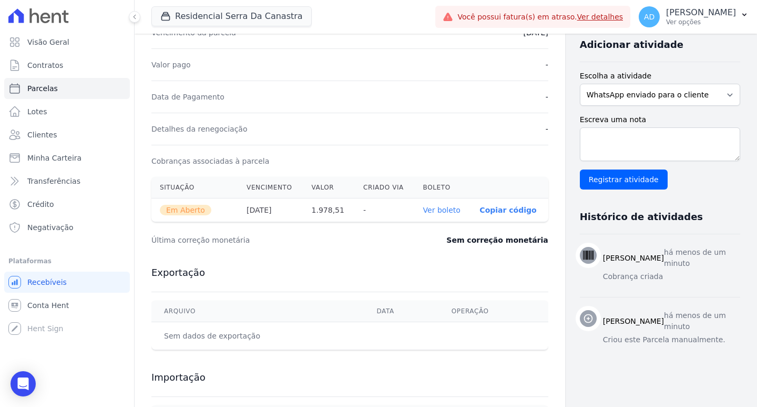
scroll to position [263, 0]
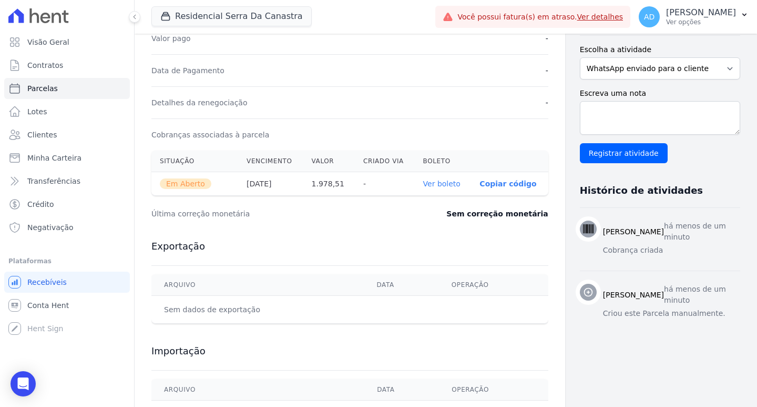
click at [480, 184] on p "Copiar código" at bounding box center [508, 183] width 57 height 8
drag, startPoint x: 46, startPoint y: 85, endPoint x: 68, endPoint y: 96, distance: 24.9
click at [46, 85] on span "Parcelas" at bounding box center [42, 88] width 31 height 11
select select
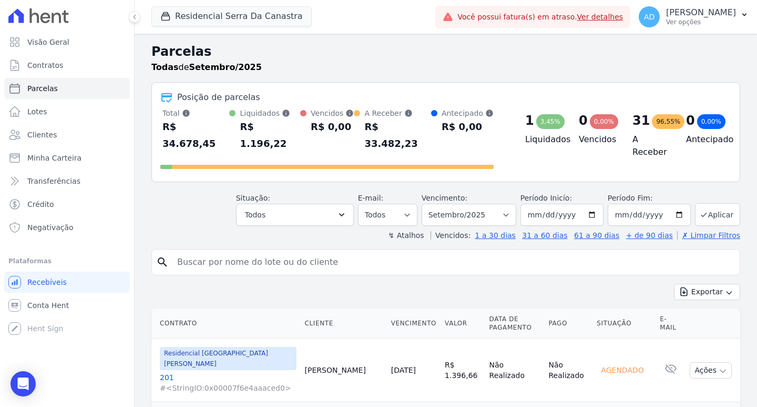
click at [198, 253] on input "search" at bounding box center [453, 261] width 565 height 21
type input "emanoeli"
select select
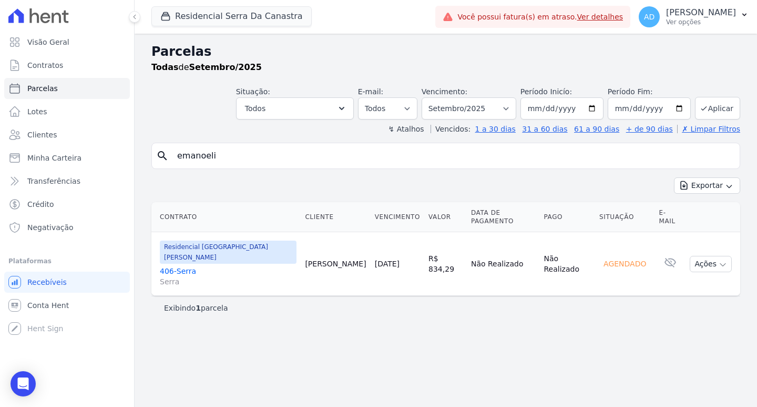
click at [375, 259] on link "20/09/2025" at bounding box center [387, 263] width 25 height 8
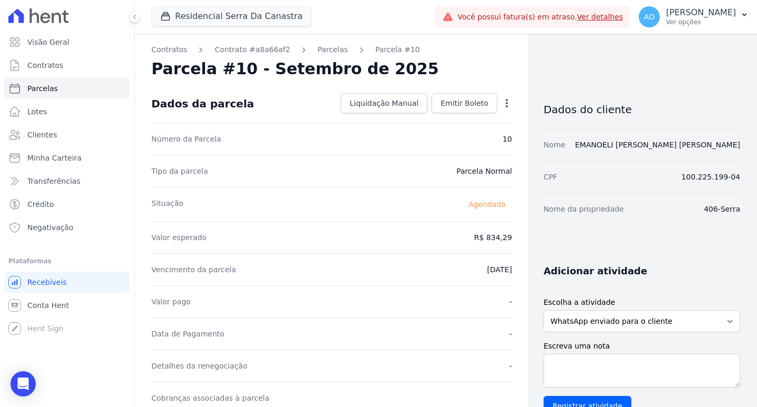
click at [502, 108] on icon "button" at bounding box center [507, 103] width 11 height 11
click at [432, 120] on link "Alterar" at bounding box center [461, 117] width 93 height 19
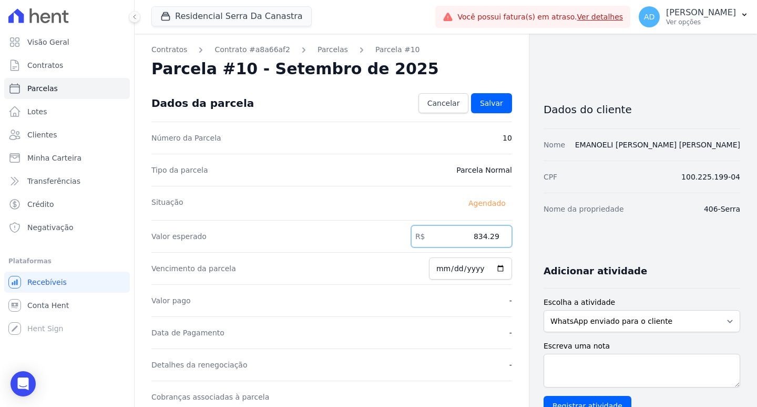
click at [470, 237] on input "834.29" at bounding box center [461, 236] width 101 height 22
drag, startPoint x: 477, startPoint y: 238, endPoint x: 471, endPoint y: 238, distance: 5.8
click at [471, 238] on input "979.11" at bounding box center [461, 236] width 101 height 22
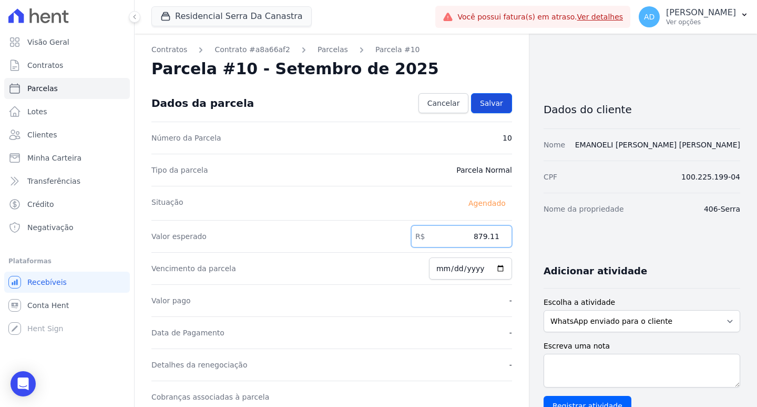
type input "879.11"
click at [488, 105] on span "Salvar" at bounding box center [491, 103] width 23 height 11
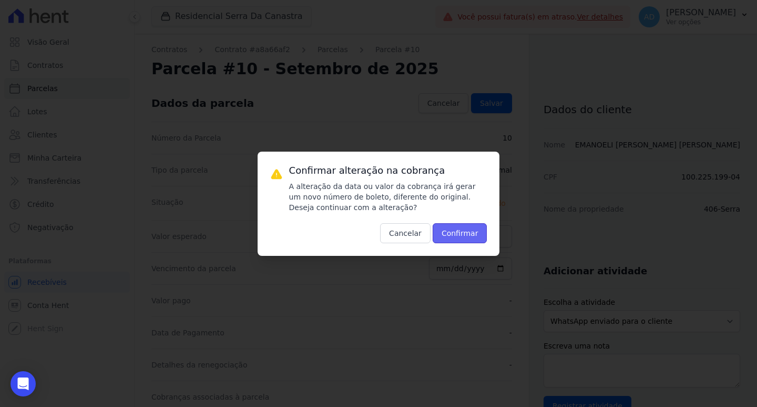
click at [444, 236] on button "Confirmar" at bounding box center [460, 233] width 55 height 20
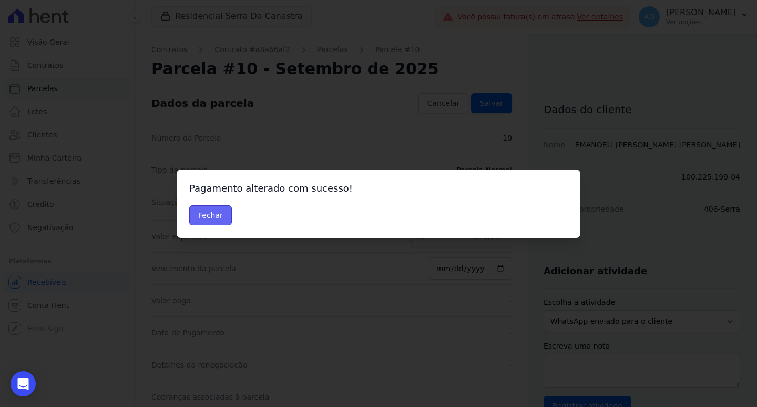
click at [200, 212] on button "Fechar" at bounding box center [210, 215] width 43 height 20
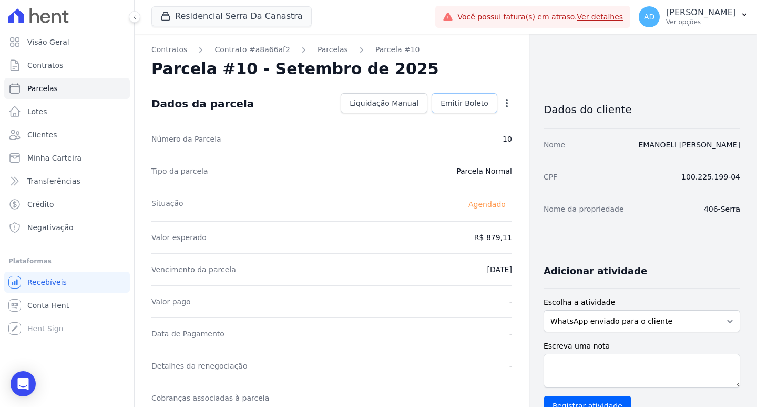
click at [458, 100] on span "Emitir Boleto" at bounding box center [465, 103] width 48 height 11
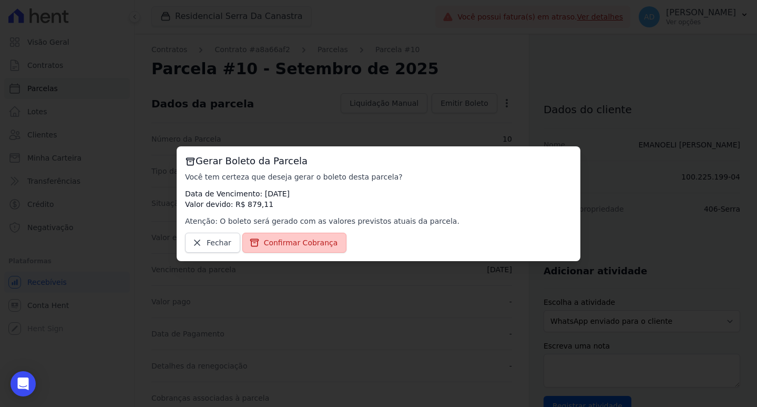
click at [277, 247] on span "Confirmar Cobrança" at bounding box center [301, 242] width 74 height 11
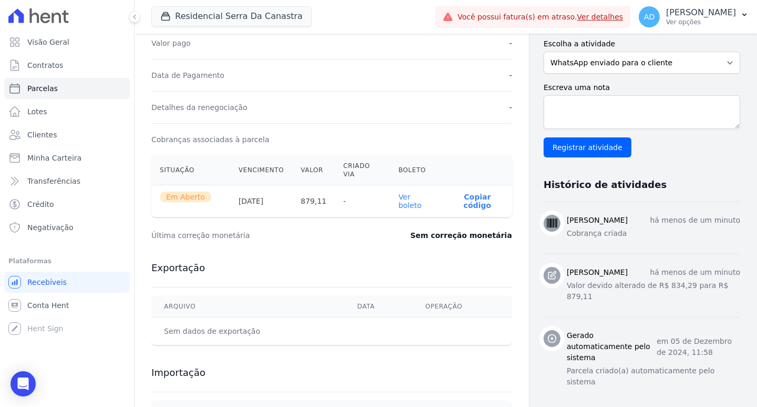
scroll to position [263, 0]
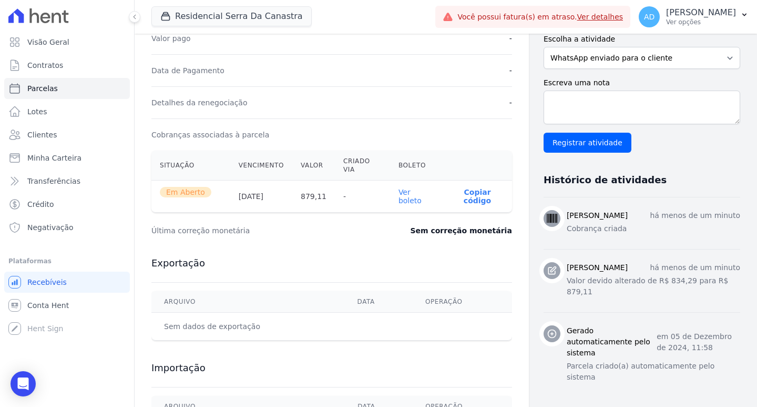
click at [476, 188] on p "Copiar código" at bounding box center [477, 196] width 53 height 17
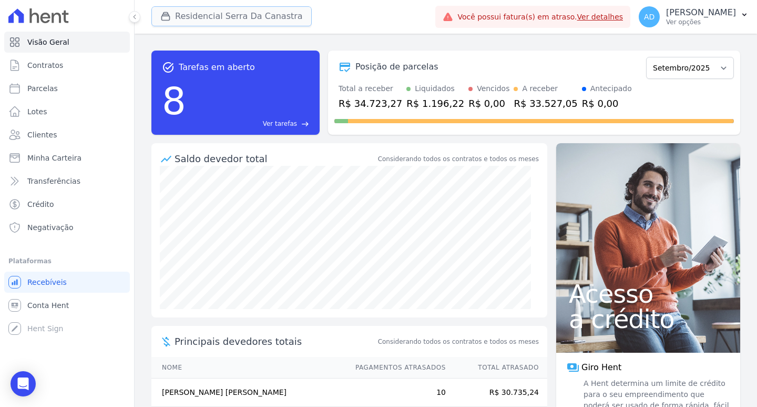
click at [209, 17] on button "Residencial Serra Da Canastra" at bounding box center [231, 16] width 160 height 20
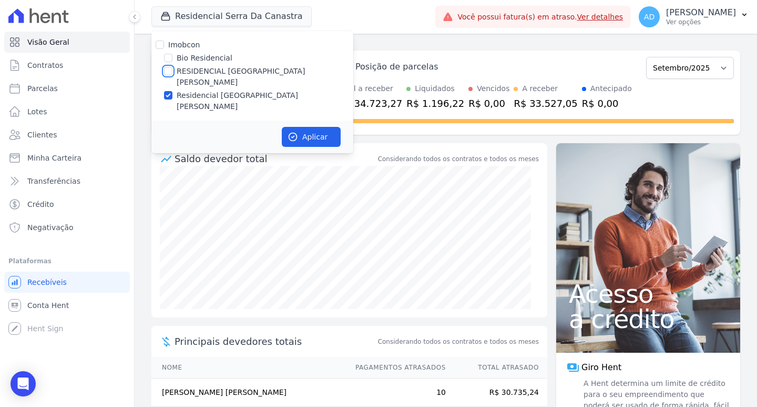
click at [169, 74] on input "RESIDENCIAL [GEOGRAPHIC_DATA][PERSON_NAME]" at bounding box center [168, 71] width 8 height 8
checkbox input "true"
click at [166, 91] on input "Residencial [GEOGRAPHIC_DATA][PERSON_NAME]" at bounding box center [168, 95] width 8 height 8
checkbox input "false"
click at [297, 131] on icon "button" at bounding box center [293, 136] width 11 height 11
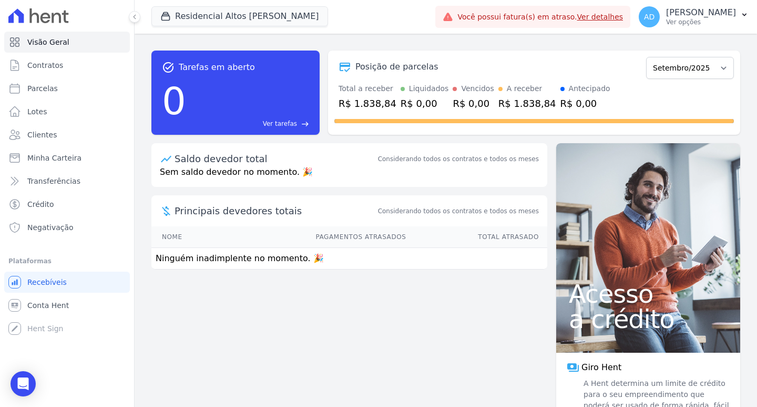
click at [144, 147] on div "task_alt Tarefas em aberto 0 Ver tarefas east Posição de parcelas Julho/2025 Ag…" at bounding box center [446, 220] width 623 height 373
click at [602, 15] on link "Ver detalhes" at bounding box center [600, 17] width 46 height 8
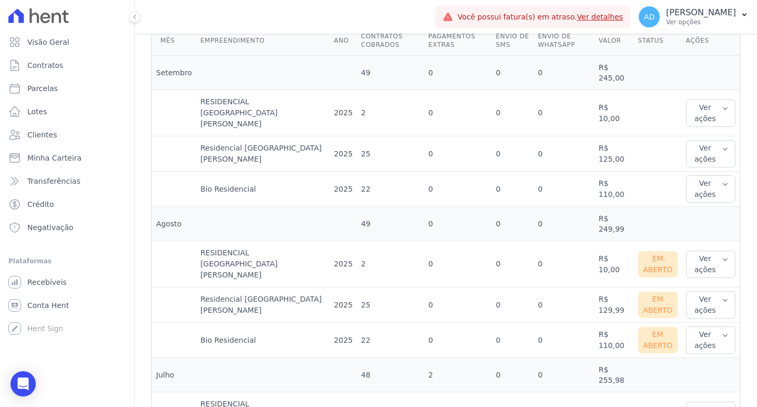
scroll to position [368, 0]
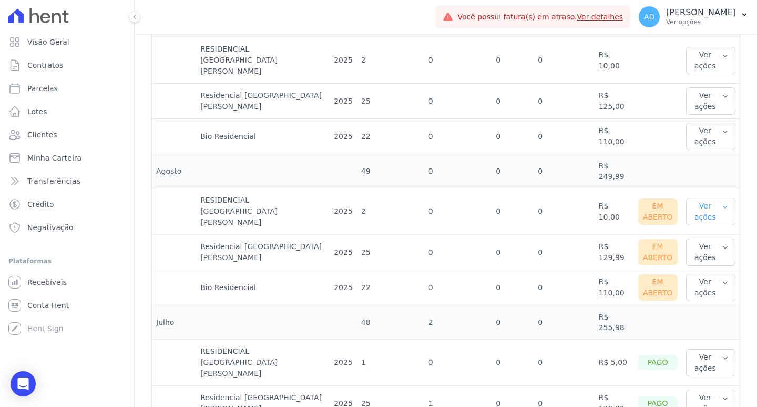
click at [722, 202] on icon "button" at bounding box center [725, 206] width 7 height 8
click at [716, 227] on link "Ver detalhes" at bounding box center [730, 232] width 78 height 11
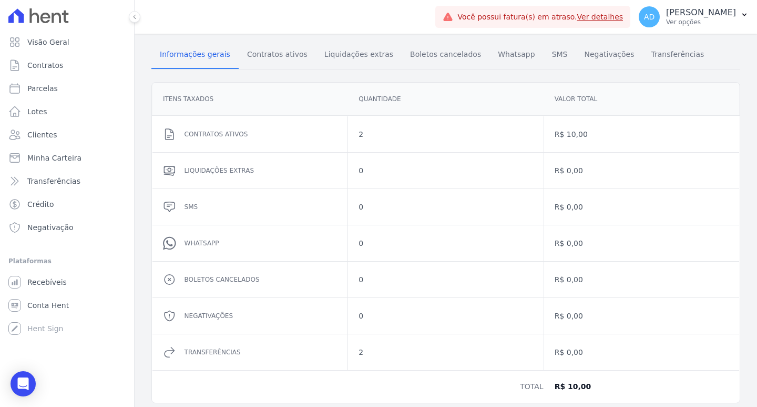
scroll to position [137, 0]
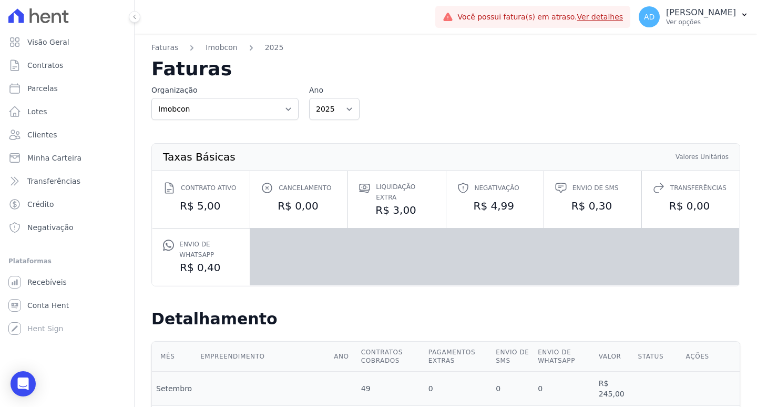
click at [610, 21] on link "Ver detalhes" at bounding box center [600, 17] width 46 height 8
click at [546, 105] on div "Organização Imobcon Ano 2025 2024" at bounding box center [445, 102] width 589 height 35
click at [45, 69] on span "Contratos" at bounding box center [45, 65] width 36 height 11
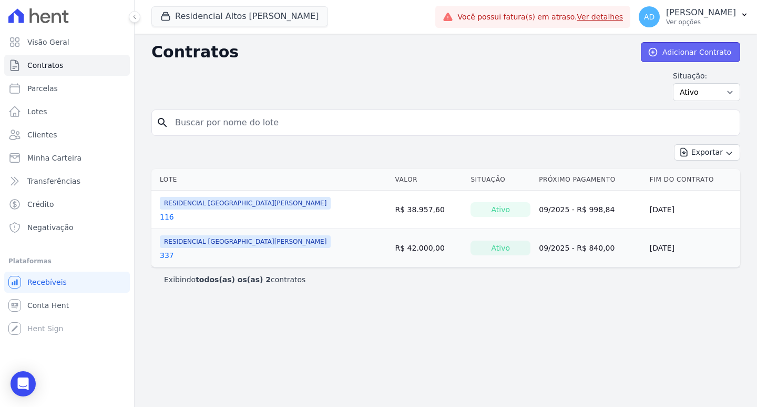
click at [687, 53] on link "Adicionar Contrato" at bounding box center [690, 52] width 99 height 20
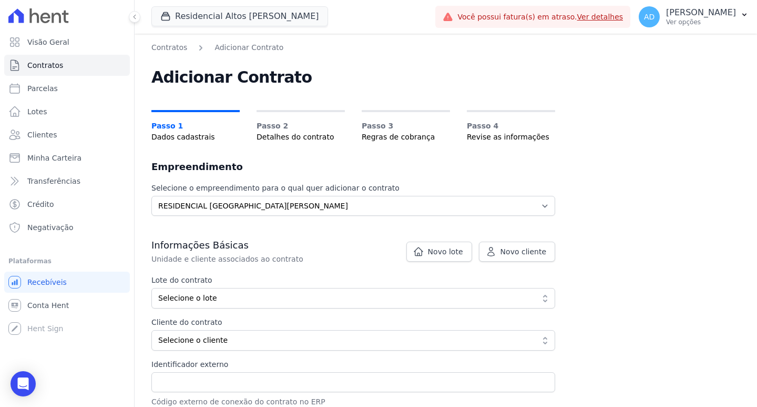
scroll to position [53, 0]
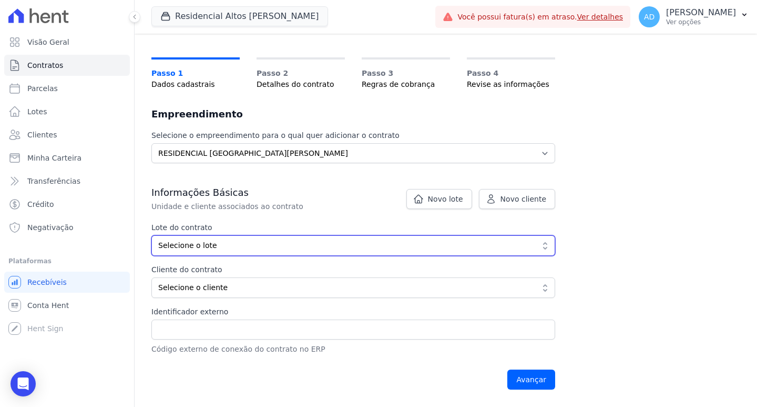
click at [225, 246] on span "Selecione o lote" at bounding box center [345, 245] width 375 height 11
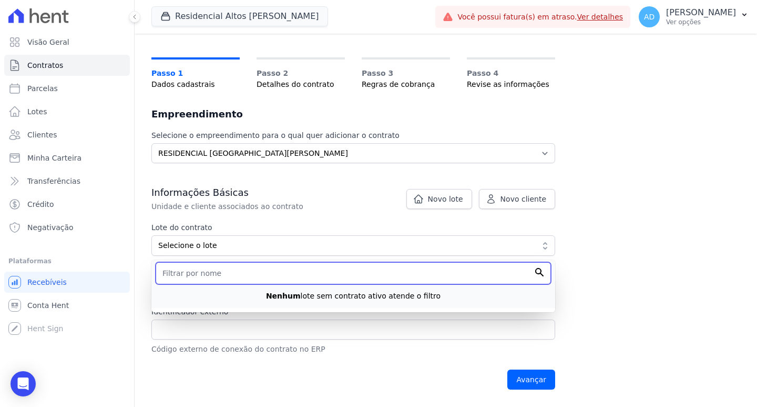
click at [210, 274] on input "text" at bounding box center [353, 273] width 395 height 22
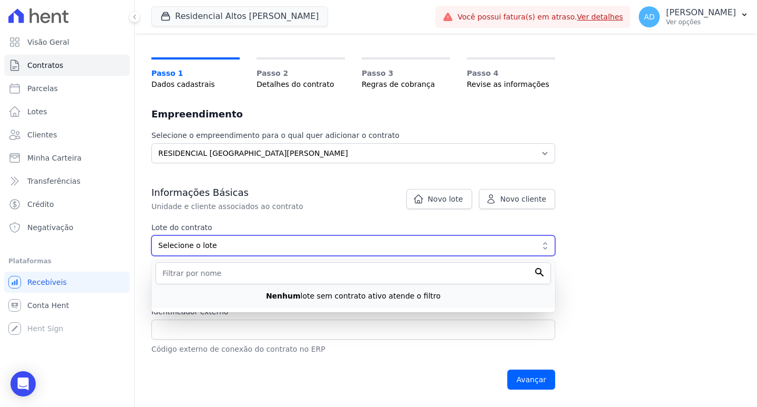
click at [212, 251] on button "Selecione o lote" at bounding box center [353, 245] width 404 height 21
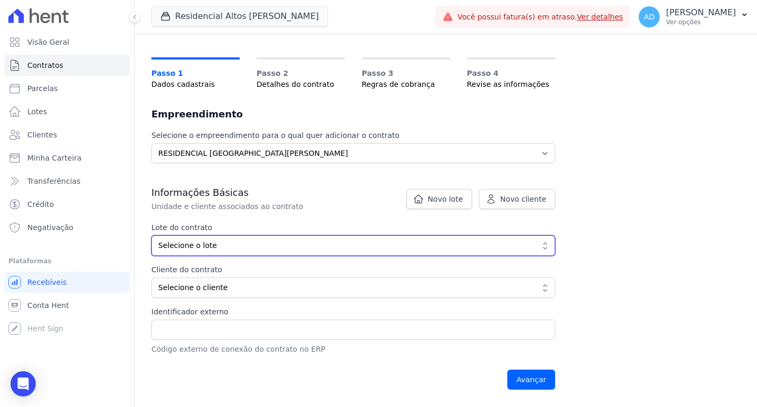
click at [205, 247] on span "Selecione o lote" at bounding box center [345, 245] width 375 height 11
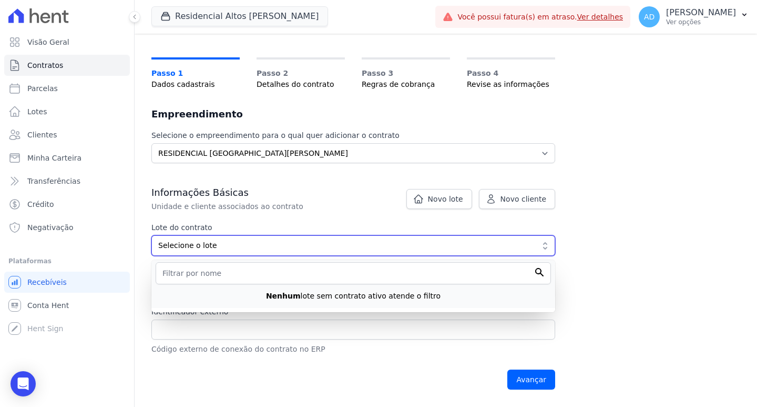
click at [205, 247] on span "Selecione o lote" at bounding box center [345, 245] width 375 height 11
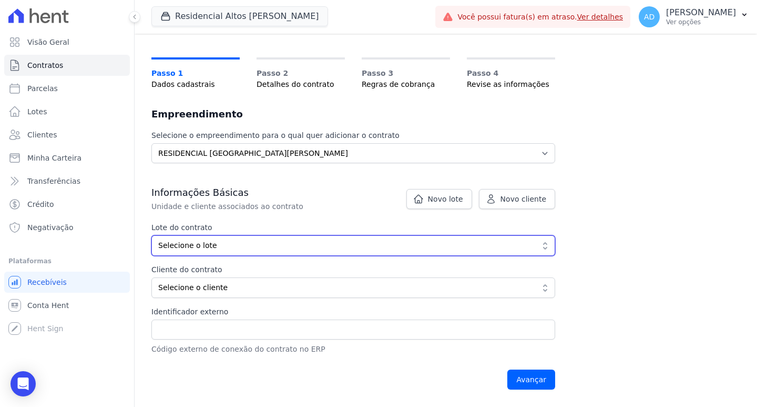
click at [205, 247] on span "Selecione o lote" at bounding box center [345, 245] width 375 height 11
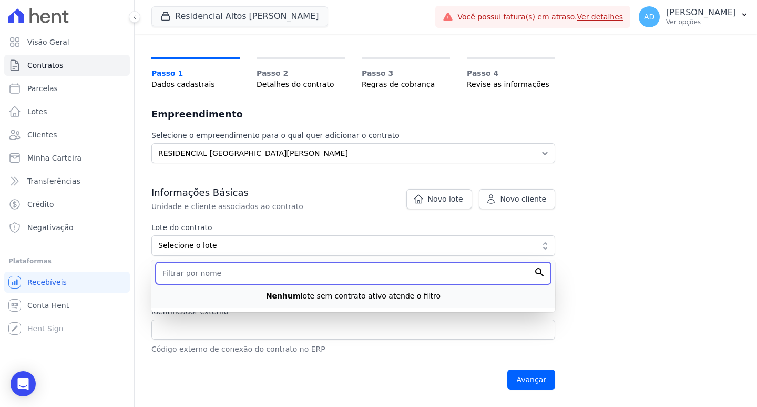
click at [206, 270] on input "text" at bounding box center [353, 273] width 395 height 22
type input "185"
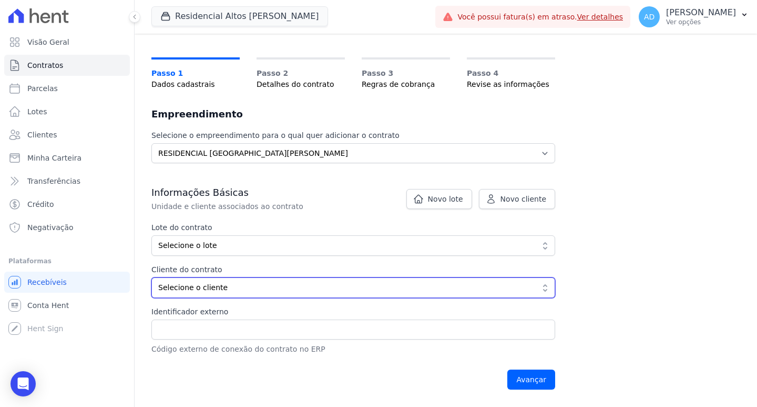
click at [200, 286] on span "Selecione o cliente" at bounding box center [345, 287] width 375 height 11
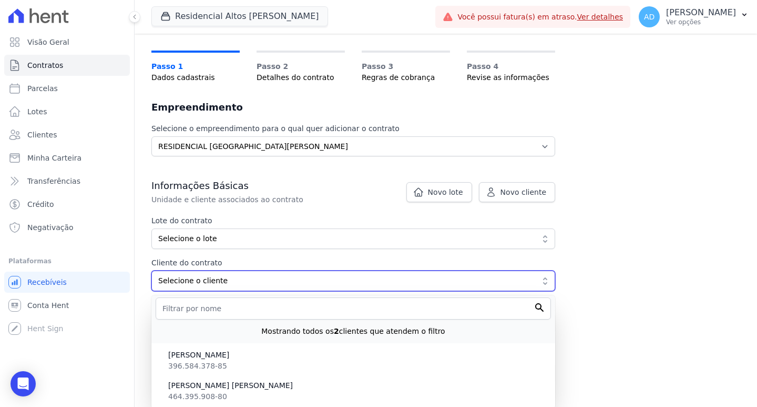
scroll to position [61, 0]
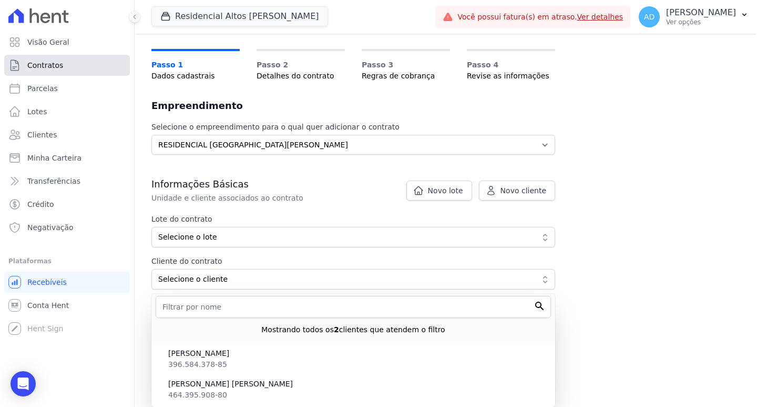
click at [64, 68] on link "Contratos" at bounding box center [67, 65] width 126 height 21
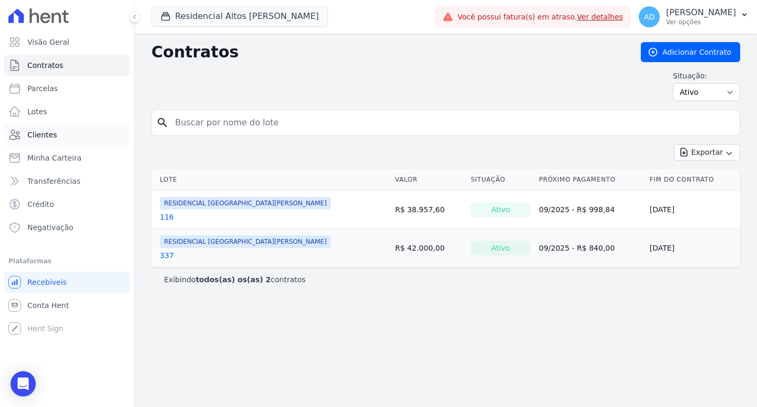
click at [65, 137] on link "Clientes" at bounding box center [67, 134] width 126 height 21
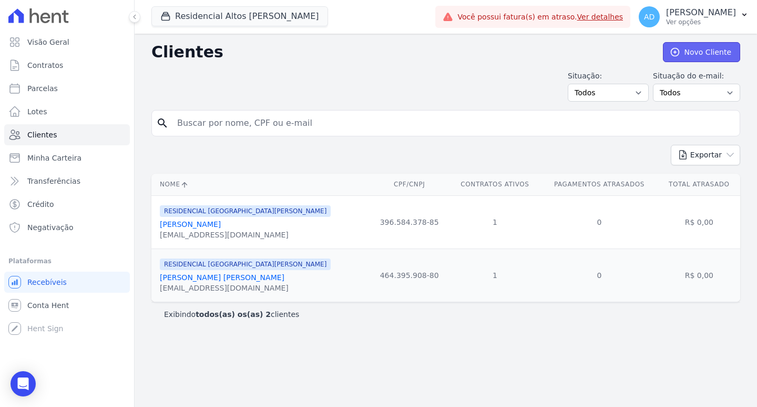
click at [692, 54] on link "Novo Cliente" at bounding box center [701, 52] width 77 height 20
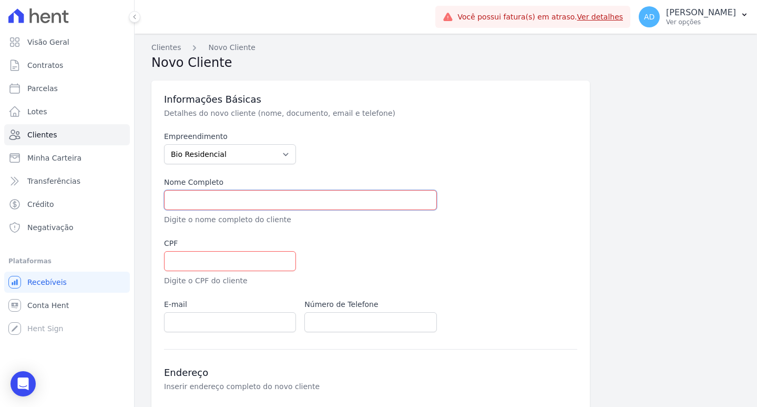
click at [224, 204] on input "text" at bounding box center [300, 200] width 273 height 20
click at [244, 201] on input "text" at bounding box center [300, 200] width 273 height 20
paste input "ISABELLY [PERSON_NAME] [PERSON_NAME]"
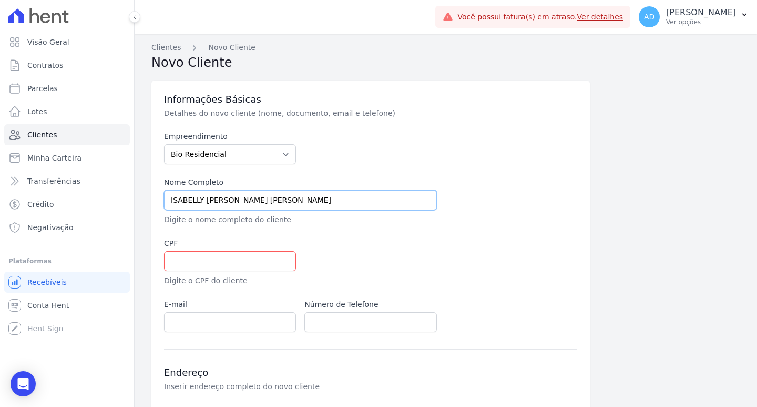
type input "ISABELLY [PERSON_NAME] [PERSON_NAME]"
click at [238, 257] on input "text" at bounding box center [230, 261] width 132 height 20
paste input "459.973.358-01"
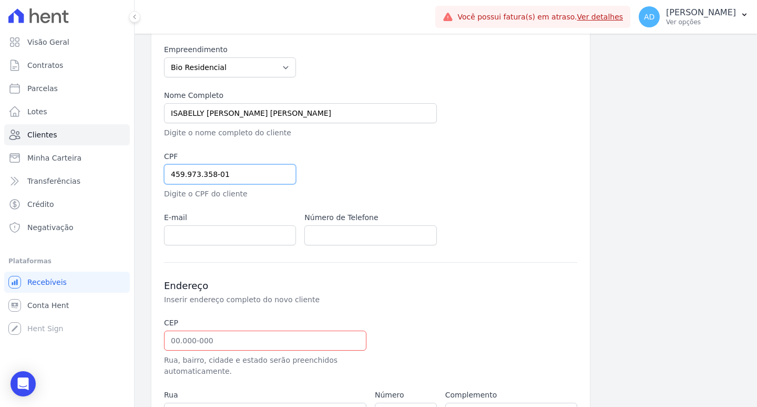
scroll to position [105, 0]
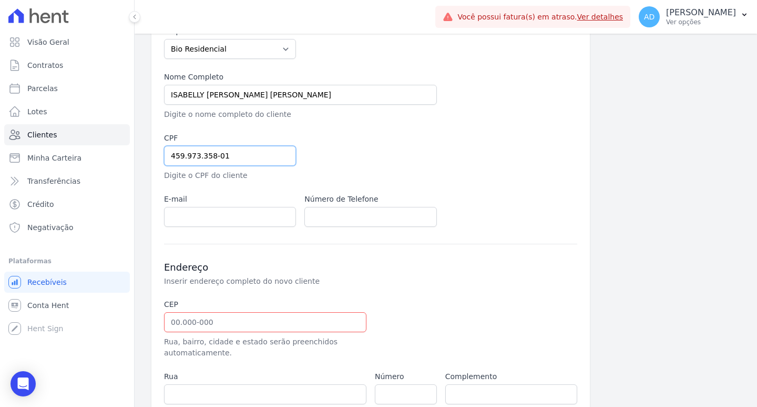
type input "459.973.358-01"
drag, startPoint x: 252, startPoint y: 217, endPoint x: 248, endPoint y: 214, distance: 5.4
click at [252, 217] on input "email" at bounding box center [230, 217] width 132 height 20
click at [259, 209] on input "email" at bounding box center [230, 217] width 132 height 20
paste input "[EMAIL_ADDRESS][DOMAIN_NAME]"
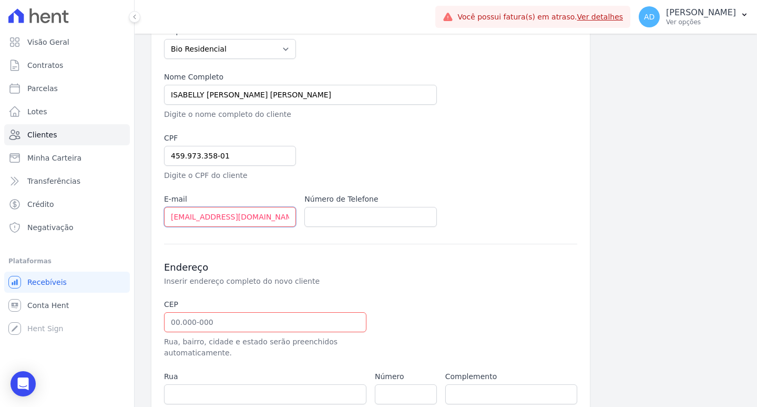
type input "[EMAIL_ADDRESS][DOMAIN_NAME]"
click at [352, 212] on input "text" at bounding box center [370, 217] width 132 height 20
click at [360, 216] on input "text" at bounding box center [370, 217] width 132 height 20
paste input "14 99857-3162"
type input "14 99857-3162"
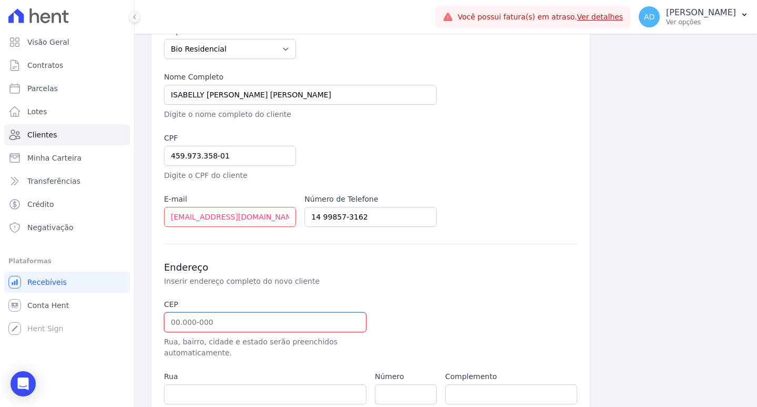
click at [173, 327] on input "text" at bounding box center [265, 322] width 202 height 20
click at [202, 319] on input "text" at bounding box center [265, 322] width 202 height 20
paste input "18.606-293"
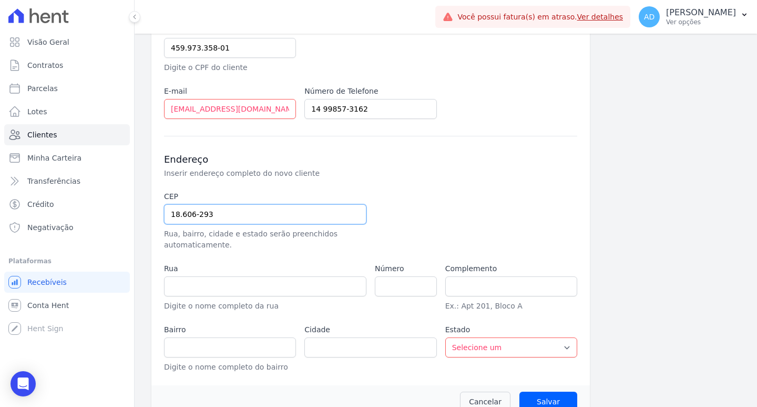
scroll to position [232, 0]
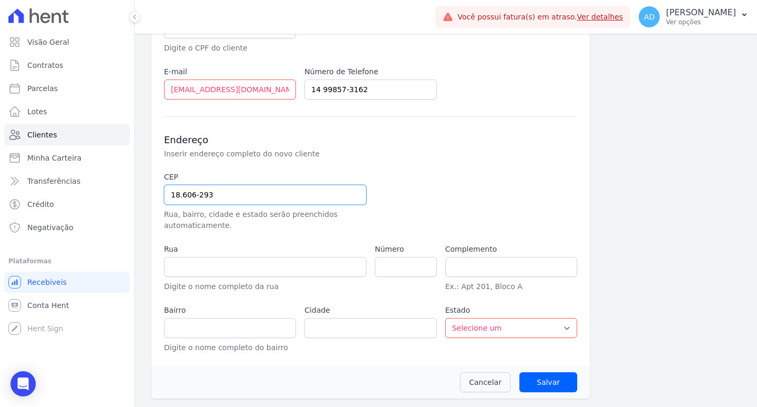
type input "18.606-293"
type input "Rua Hernani dos Reis"
type input "Vila Real"
type input "Botucatu"
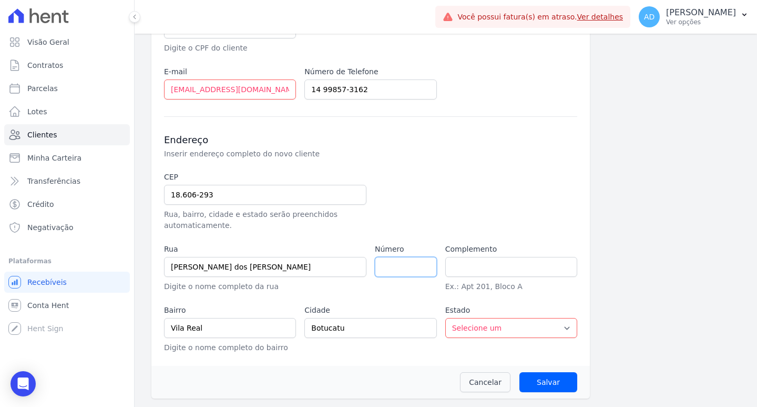
select select "SP"
type input "250"
click at [543, 377] on input "Salvar" at bounding box center [549, 382] width 58 height 20
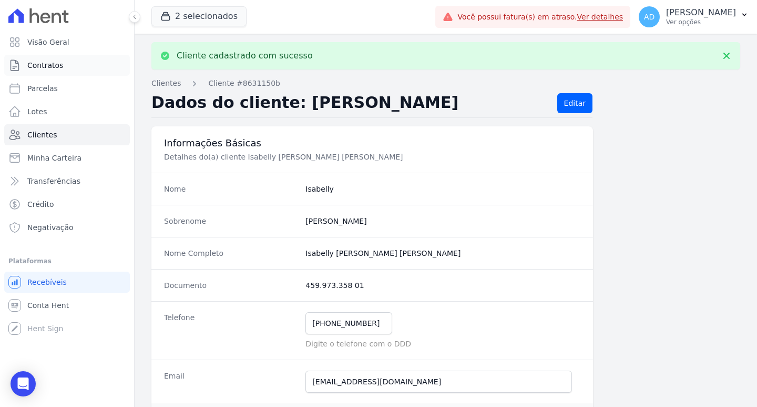
click at [52, 65] on span "Contratos" at bounding box center [45, 65] width 36 height 11
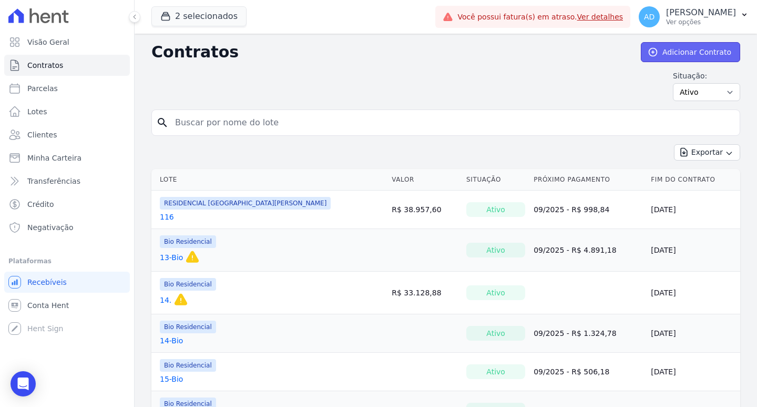
click at [708, 50] on link "Adicionar Contrato" at bounding box center [690, 52] width 99 height 20
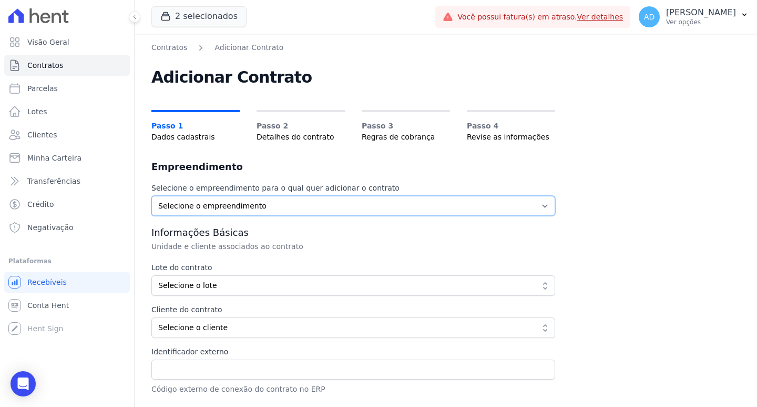
click at [235, 206] on select "Selecione o empreendimento Bio Residencial RESIDENCIAL ALTOS DA COLINA" at bounding box center [353, 206] width 404 height 20
select select "e3bd3923-d76b-47dd-b74a-430a23c6a4d1"
click at [151, 196] on select "Selecione o empreendimento Bio Residencial RESIDENCIAL ALTOS DA COLINA" at bounding box center [353, 206] width 404 height 20
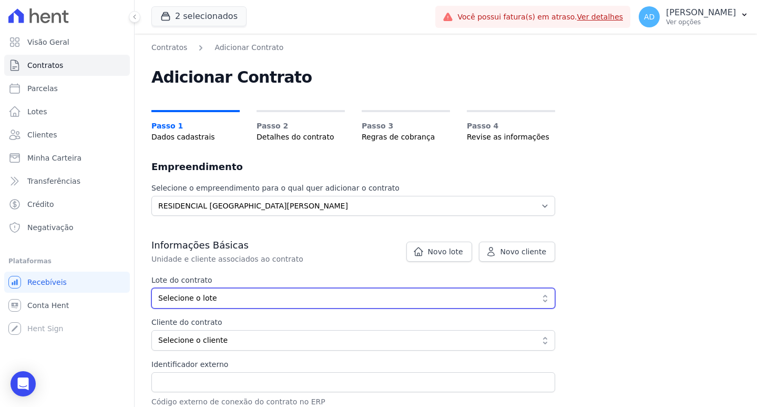
click at [212, 288] on button "Selecione o lote" at bounding box center [353, 298] width 404 height 21
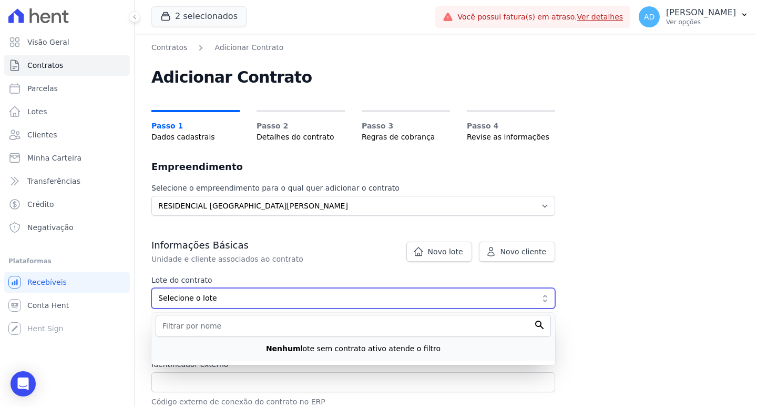
click at [219, 299] on span "Selecione o lote" at bounding box center [345, 297] width 375 height 11
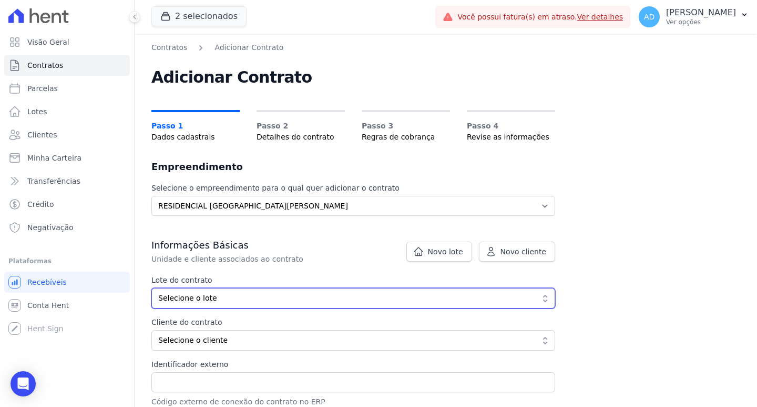
click at [219, 299] on span "Selecione o lote" at bounding box center [345, 297] width 375 height 11
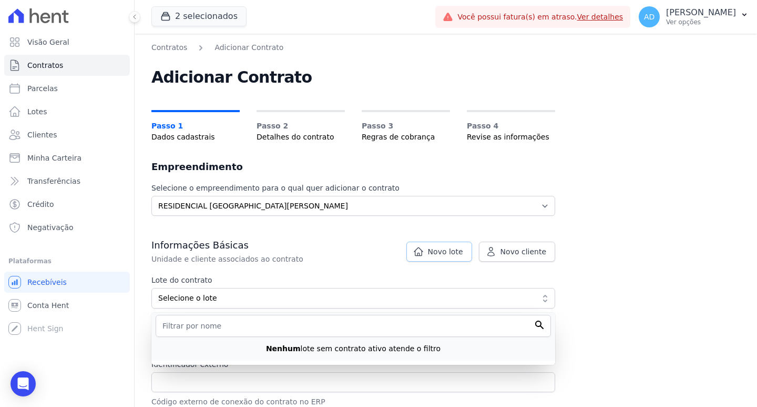
click at [440, 258] on link "Novo lote" at bounding box center [440, 251] width 66 height 20
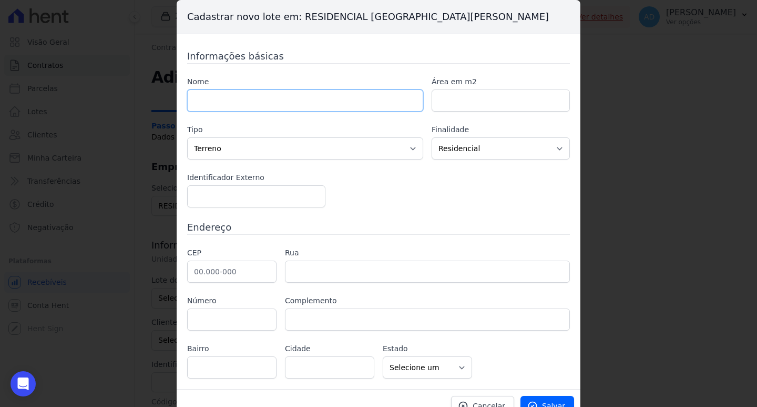
click at [270, 98] on input "text" at bounding box center [305, 100] width 236 height 22
type input "185"
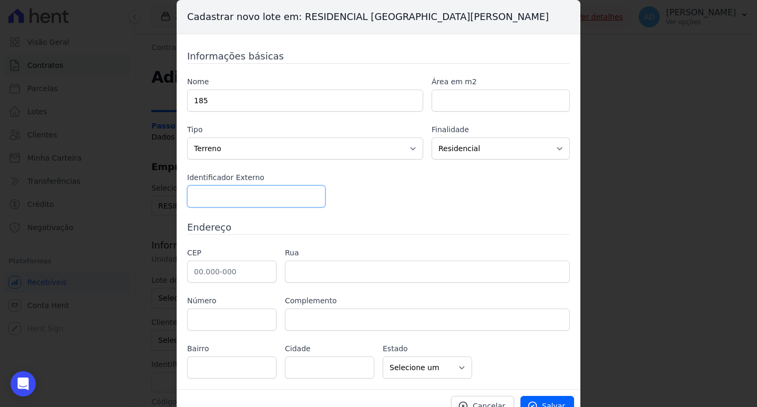
click at [220, 197] on input "number" at bounding box center [256, 196] width 138 height 22
type input "14198"
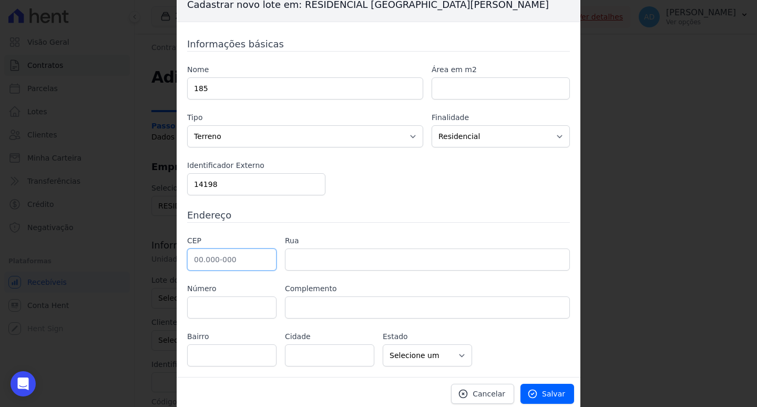
scroll to position [15, 0]
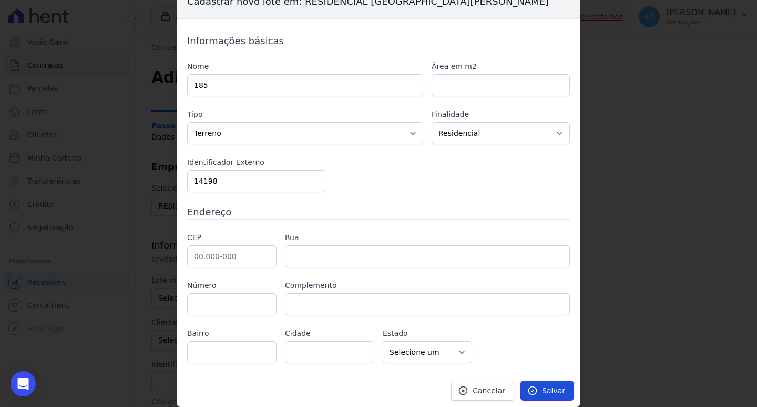
click at [535, 385] on icon at bounding box center [532, 390] width 11 height 11
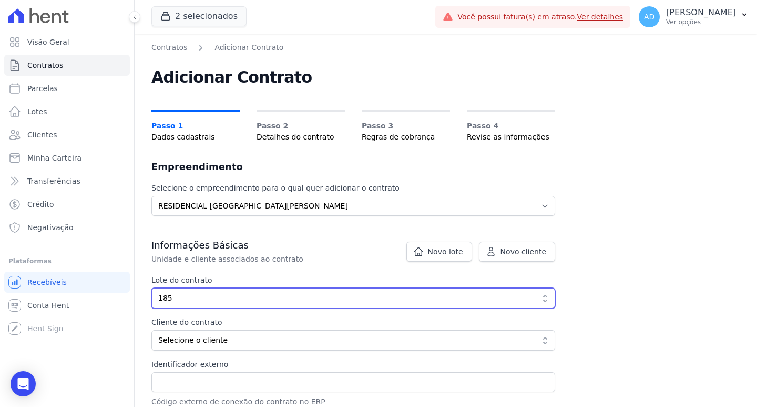
click at [236, 299] on span "185" at bounding box center [345, 297] width 375 height 11
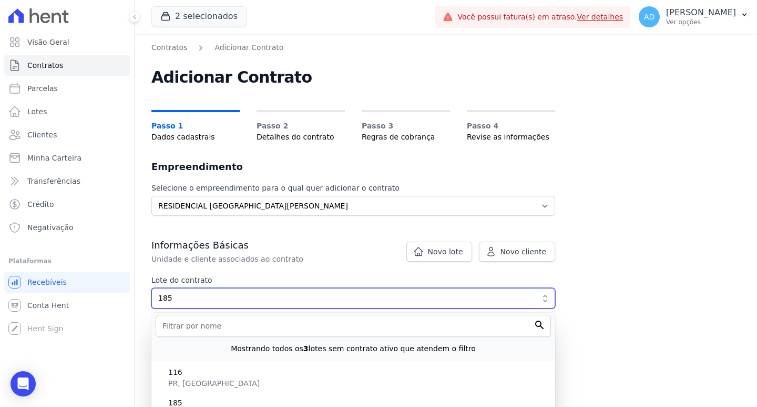
click at [237, 303] on span "185" at bounding box center [345, 297] width 375 height 11
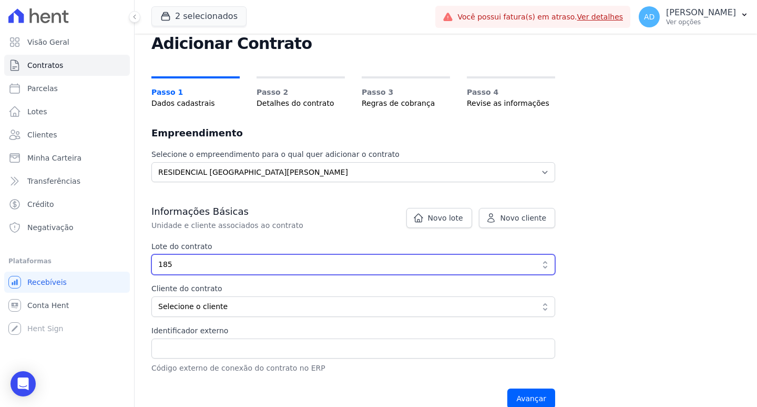
scroll to position [53, 0]
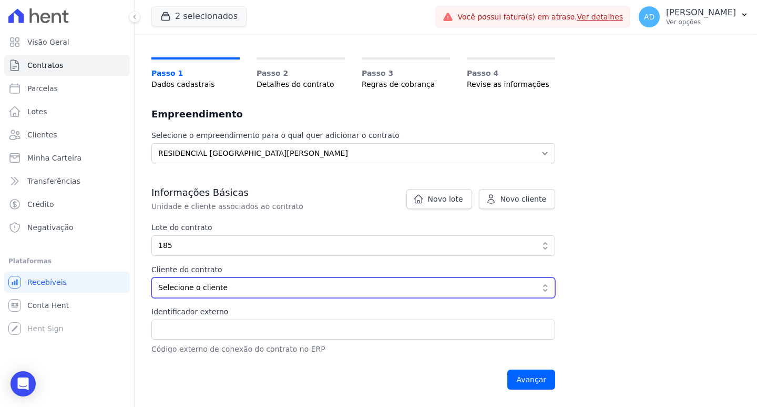
click at [229, 290] on span "Selecione o cliente" at bounding box center [345, 287] width 375 height 11
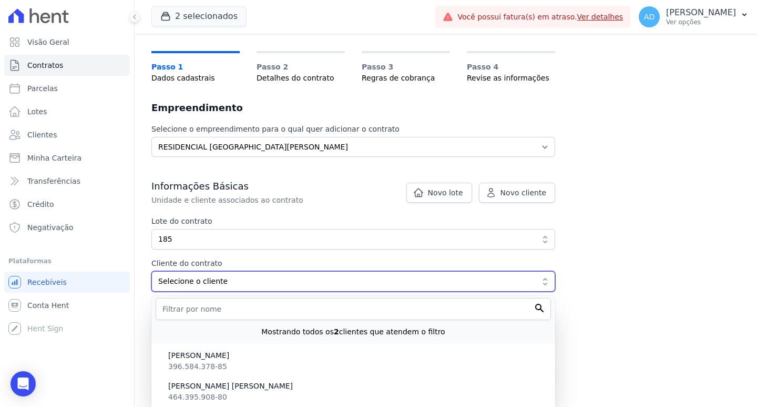
scroll to position [61, 0]
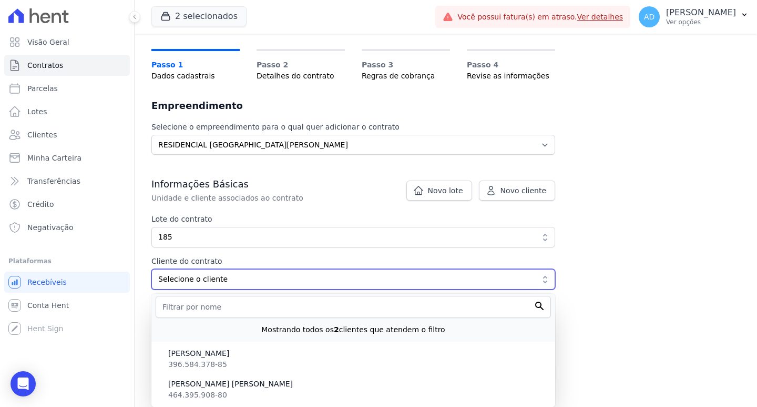
click at [188, 279] on span "Selecione o cliente" at bounding box center [345, 278] width 375 height 11
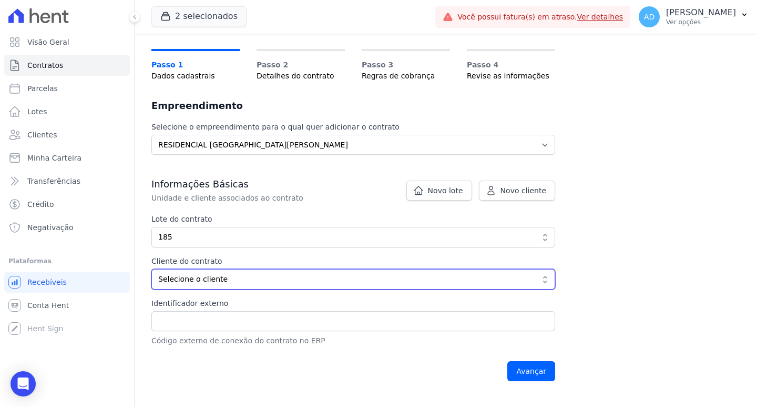
click at [189, 280] on span "Selecione o cliente" at bounding box center [345, 278] width 375 height 11
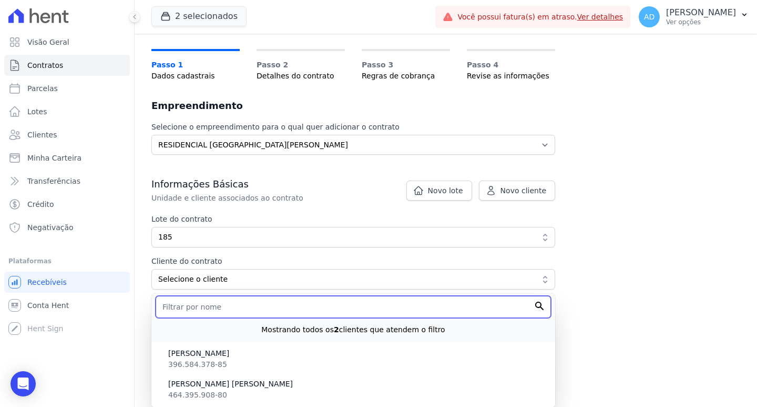
click at [195, 304] on input "text" at bounding box center [353, 307] width 395 height 22
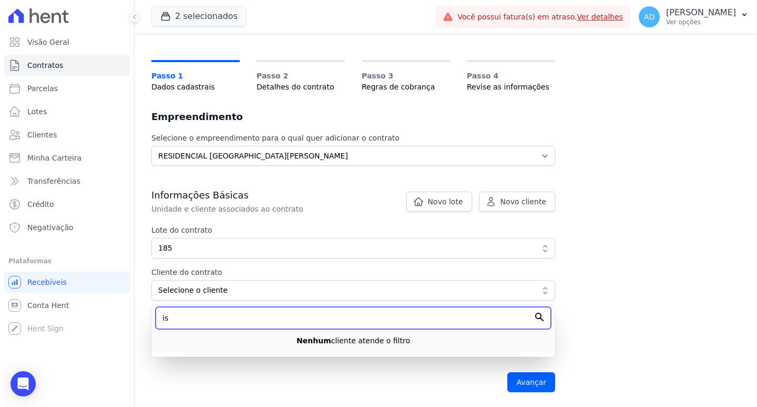
type input "i"
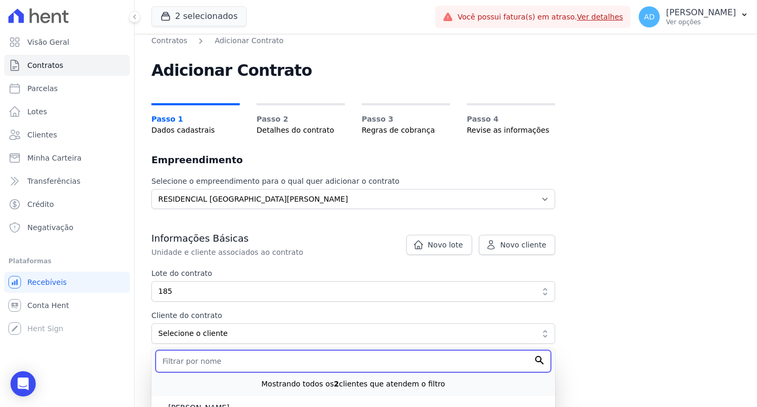
scroll to position [0, 0]
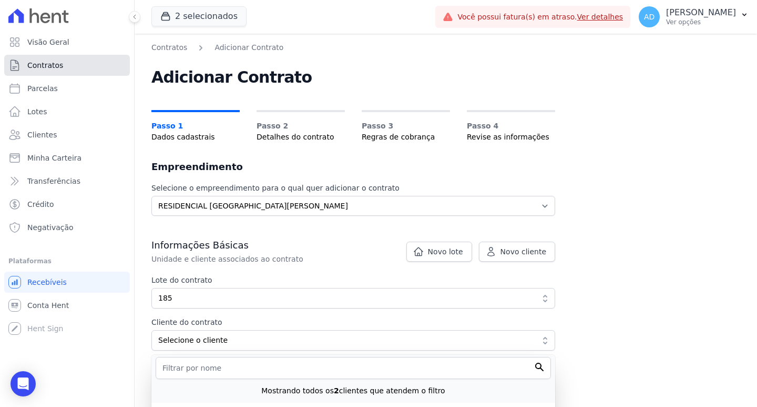
click at [60, 60] on link "Contratos" at bounding box center [67, 65] width 126 height 21
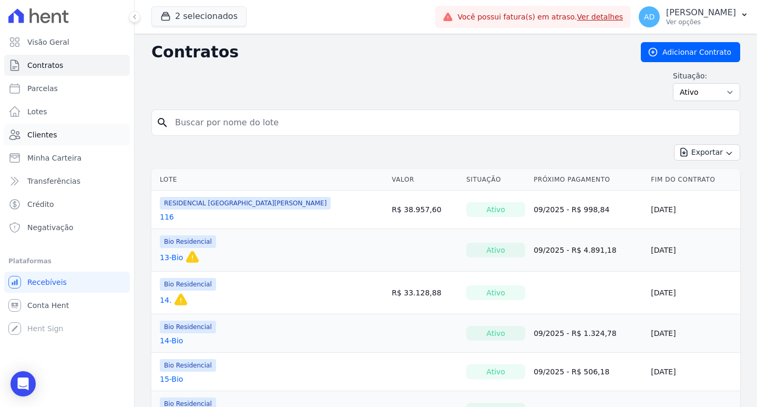
click at [54, 135] on span "Clientes" at bounding box center [41, 134] width 29 height 11
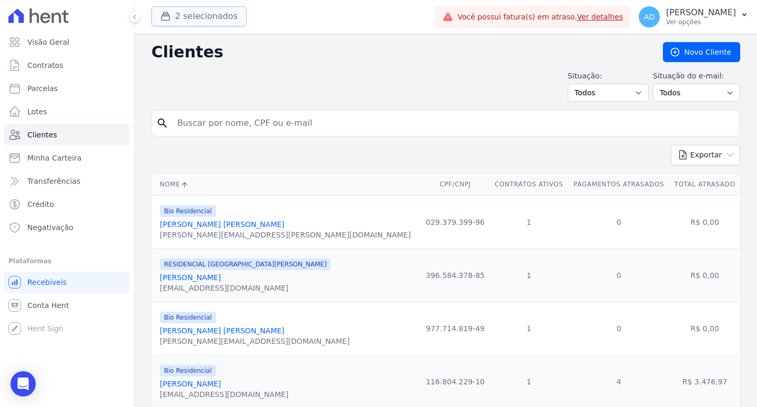
click at [205, 19] on button "2 selecionados" at bounding box center [198, 16] width 95 height 20
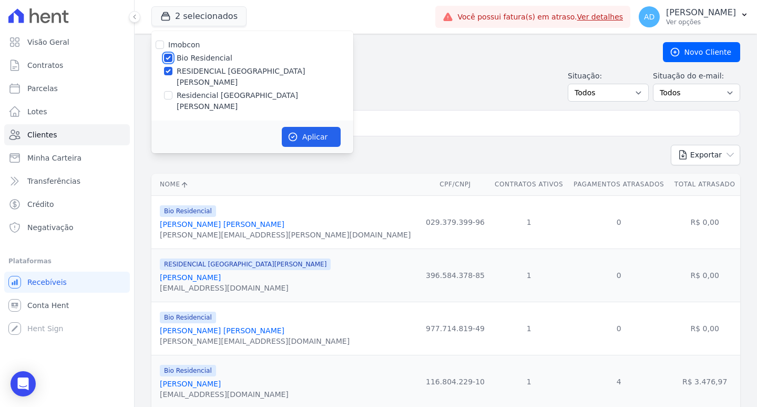
click at [168, 56] on input "Bio Residencial" at bounding box center [168, 58] width 8 height 8
checkbox input "false"
click at [309, 127] on button "Aplicar" at bounding box center [311, 137] width 59 height 20
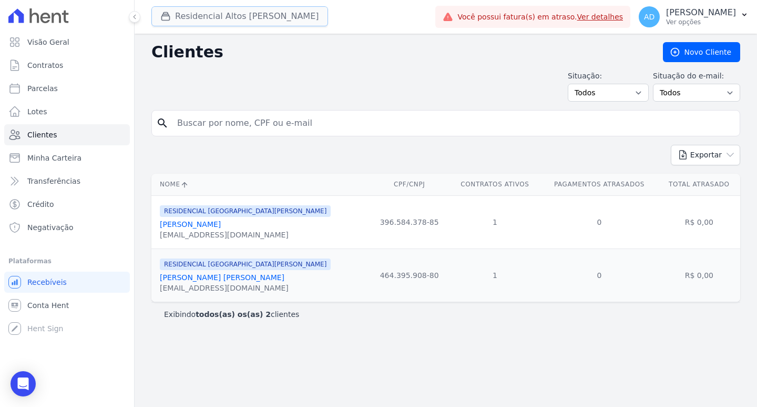
click at [181, 14] on button "Residencial Altos Da Colina" at bounding box center [239, 16] width 177 height 20
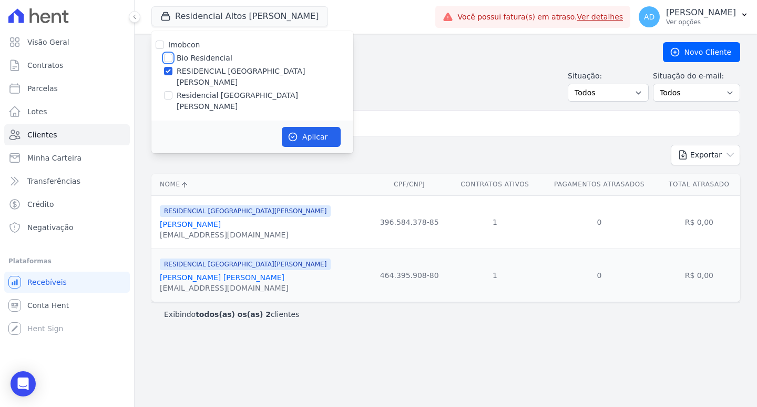
click at [167, 55] on input "Bio Residencial" at bounding box center [168, 58] width 8 height 8
checkbox input "true"
click at [168, 68] on input "RESIDENCIAL [GEOGRAPHIC_DATA]" at bounding box center [168, 71] width 8 height 8
checkbox input "false"
click at [307, 127] on button "Aplicar" at bounding box center [311, 137] width 59 height 20
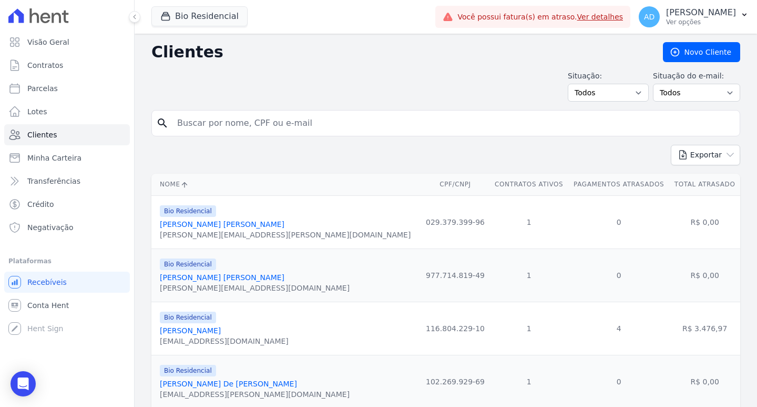
click at [254, 127] on input "search" at bounding box center [453, 123] width 565 height 21
type input "isabel"
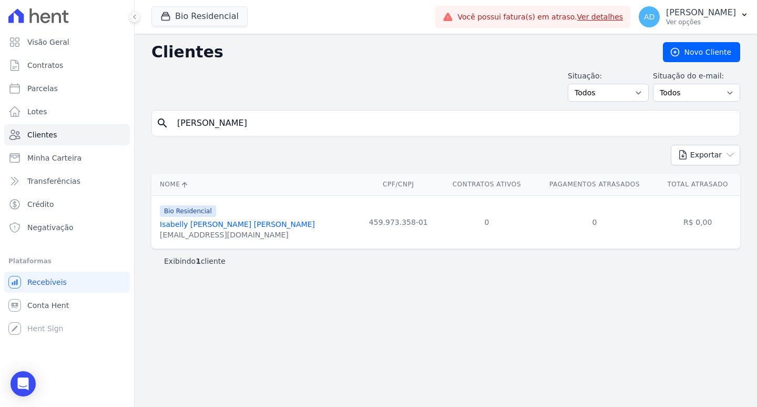
click at [224, 226] on link "Isabelly Pereira Rodrigues" at bounding box center [237, 224] width 155 height 8
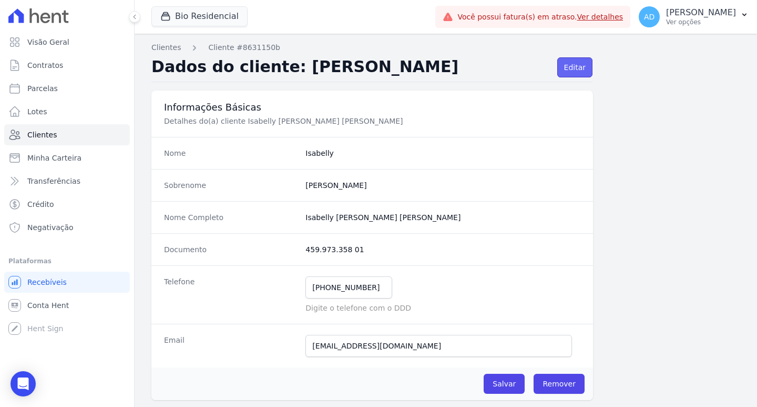
click at [572, 69] on link "Editar" at bounding box center [574, 67] width 35 height 20
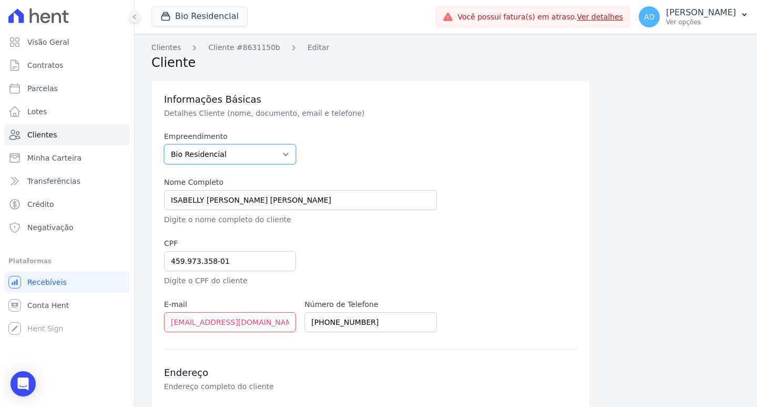
drag, startPoint x: 229, startPoint y: 151, endPoint x: 229, endPoint y: 163, distance: 11.6
click at [229, 151] on select "Bio Residencial RESIDENCIAL ALTOS DA COLINA Residencial Serra da Canastra" at bounding box center [230, 154] width 132 height 20
select select "e3bd3923-d76b-47dd-b74a-430a23c6a4d1"
click at [164, 144] on select "Bio Residencial RESIDENCIAL ALTOS DA COLINA Residencial Serra da Canastra" at bounding box center [230, 154] width 132 height 20
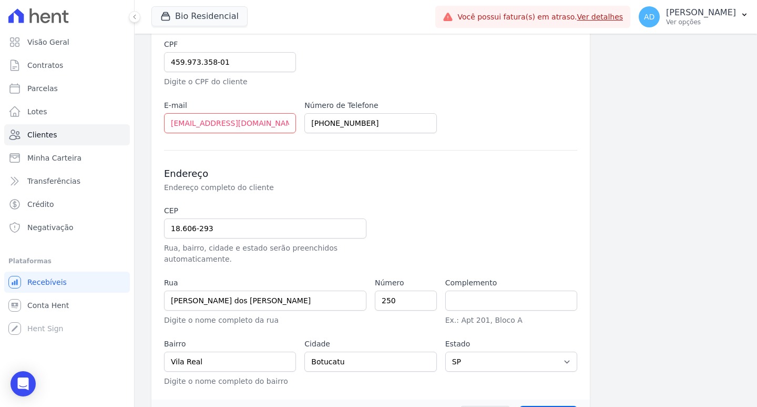
scroll to position [232, 0]
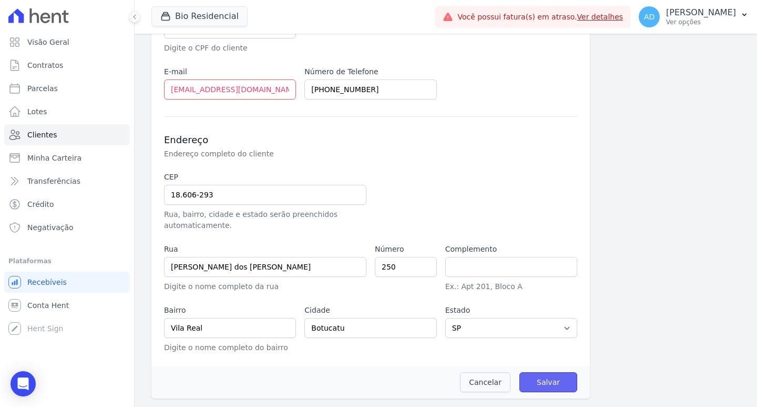
click at [526, 381] on input "Salvar" at bounding box center [549, 382] width 58 height 20
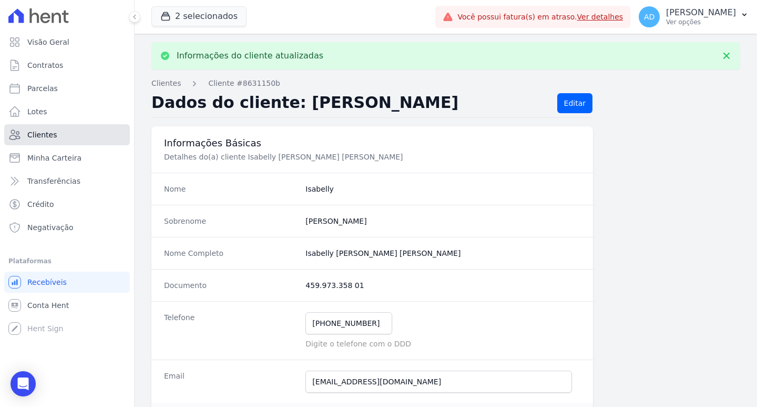
click at [57, 135] on link "Clientes" at bounding box center [67, 134] width 126 height 21
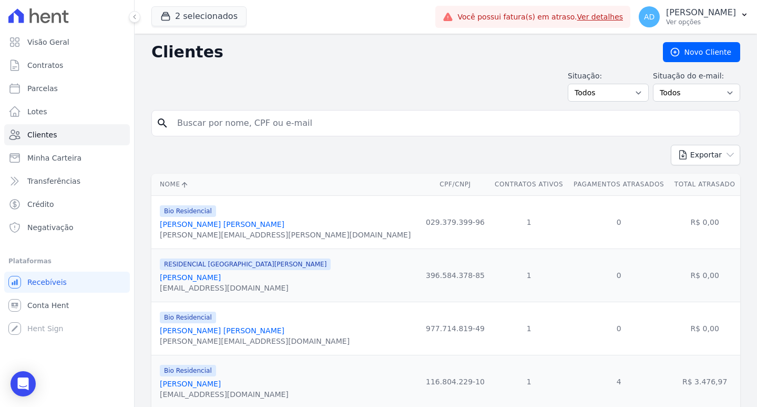
click at [198, 123] on input "search" at bounding box center [453, 123] width 565 height 21
click at [176, 161] on div "Exportar PDF CSV Dimob 2024" at bounding box center [445, 159] width 589 height 29
click at [195, 13] on button "2 selecionados" at bounding box center [198, 16] width 95 height 20
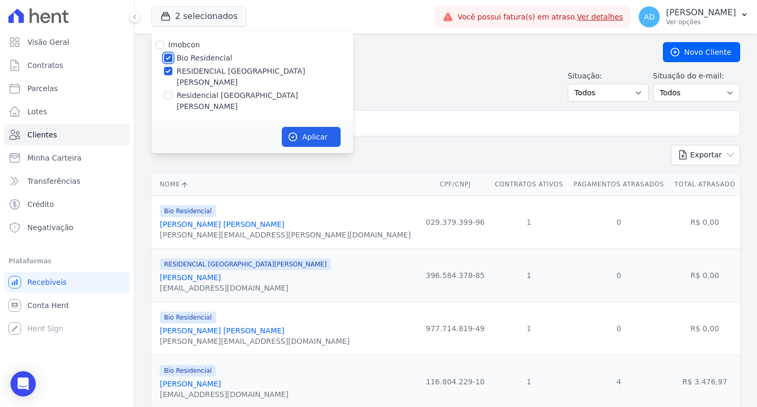
click at [169, 55] on input "Bio Residencial" at bounding box center [168, 58] width 8 height 8
checkbox input "false"
click at [308, 127] on button "Aplicar" at bounding box center [311, 137] width 59 height 20
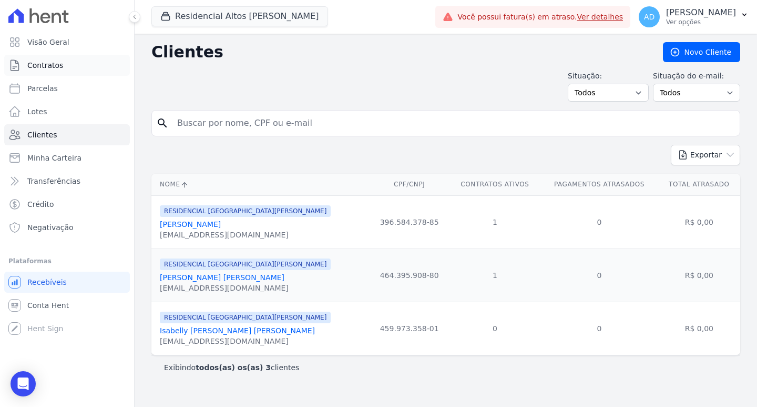
click at [60, 65] on link "Contratos" at bounding box center [67, 65] width 126 height 21
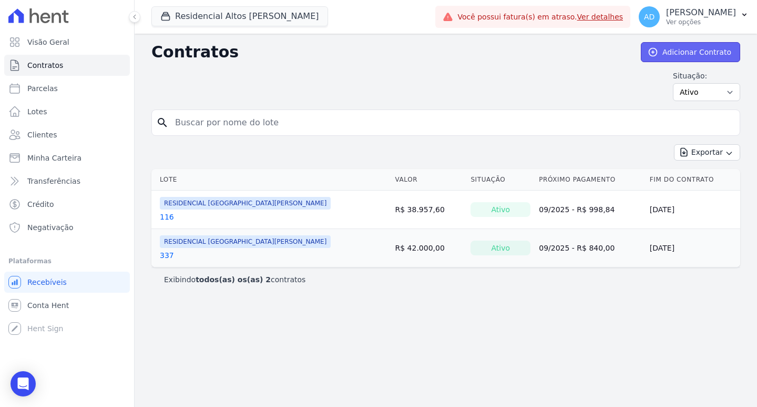
click at [657, 52] on icon at bounding box center [653, 52] width 8 height 8
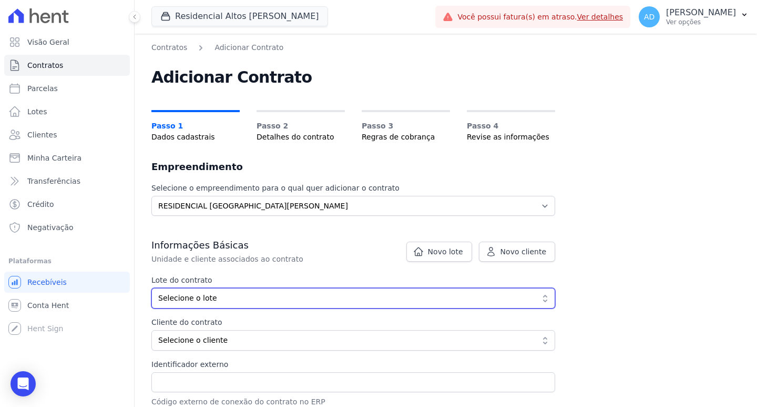
click at [221, 303] on button "Selecione o lote" at bounding box center [353, 298] width 404 height 21
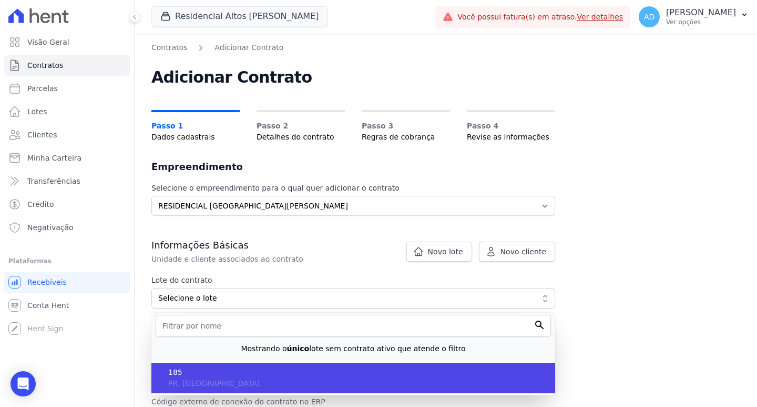
click at [201, 376] on span "185" at bounding box center [357, 372] width 379 height 11
type input "2c046875-19cc-4bef-9c06-3e992d755718"
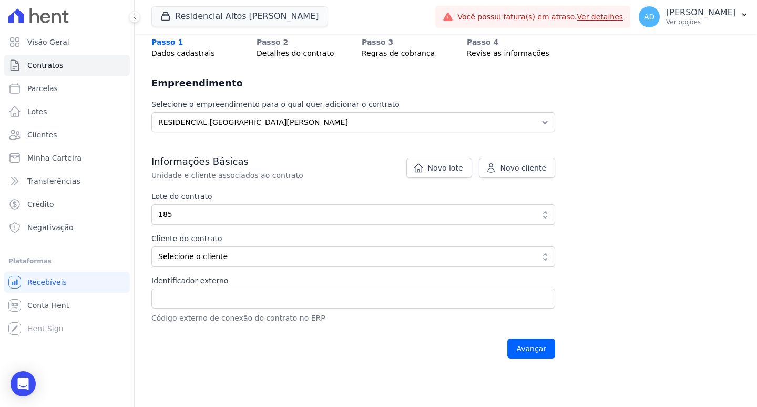
scroll to position [92, 0]
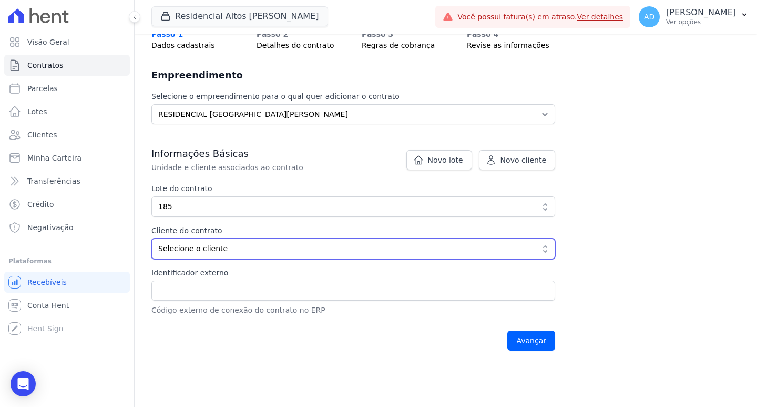
click at [231, 252] on span "Selecione o cliente" at bounding box center [345, 248] width 375 height 11
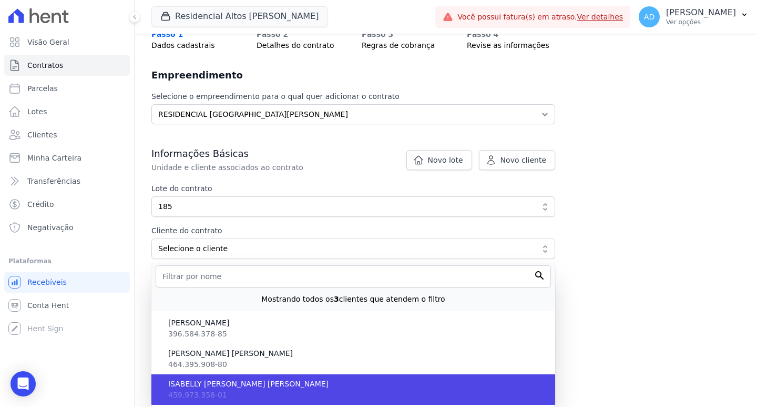
click at [245, 381] on span "ISABELLY PEREIRA RODRIGUES" at bounding box center [357, 383] width 379 height 11
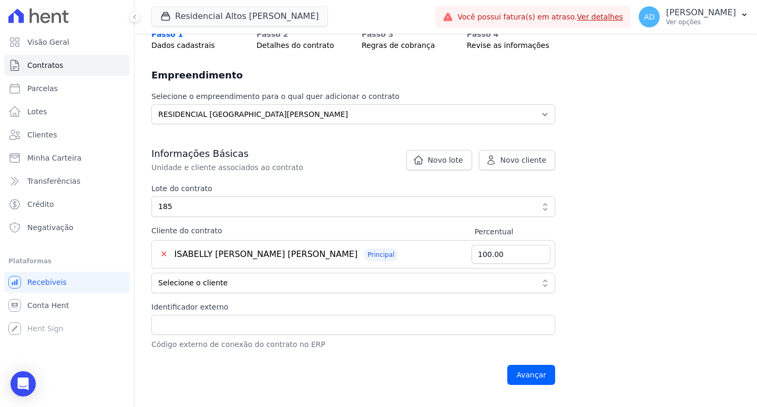
scroll to position [126, 0]
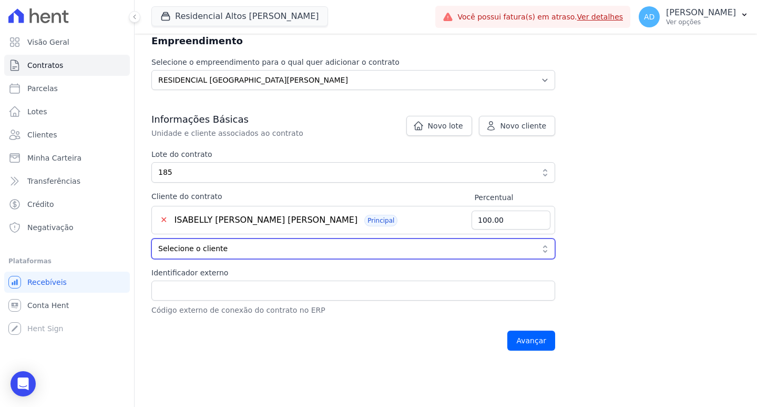
click at [229, 251] on span "Selecione o cliente" at bounding box center [345, 248] width 375 height 11
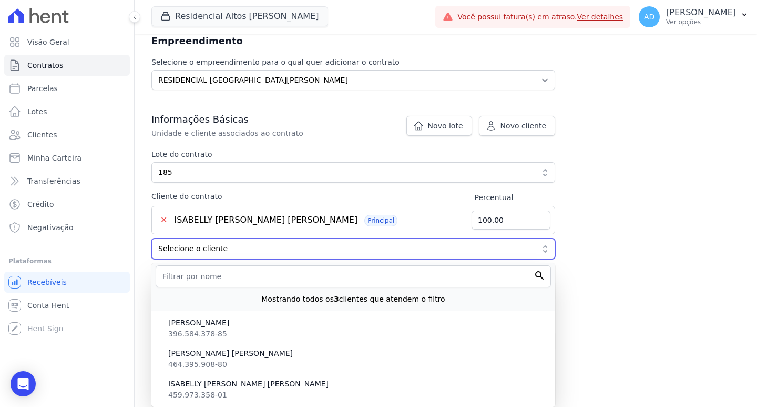
click at [229, 251] on span "Selecione o cliente" at bounding box center [345, 248] width 375 height 11
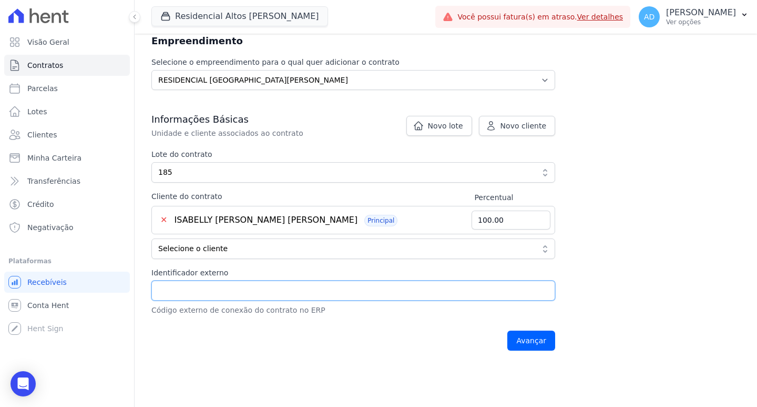
click at [243, 298] on input "Identificador externo" at bounding box center [353, 290] width 404 height 20
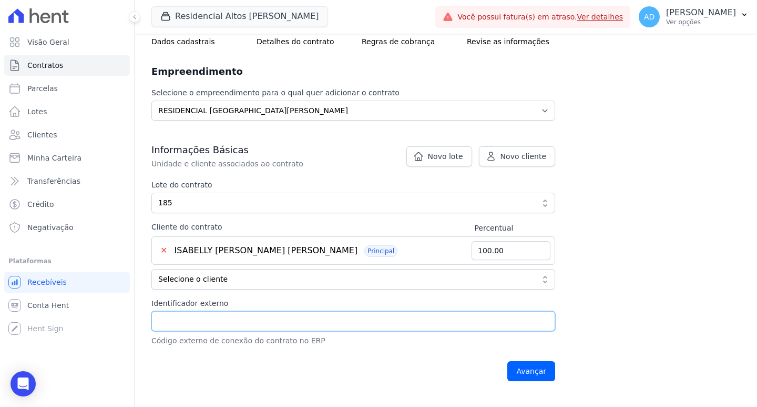
scroll to position [95, 0]
type input "14198"
click at [534, 370] on input "Avançar" at bounding box center [531, 371] width 48 height 20
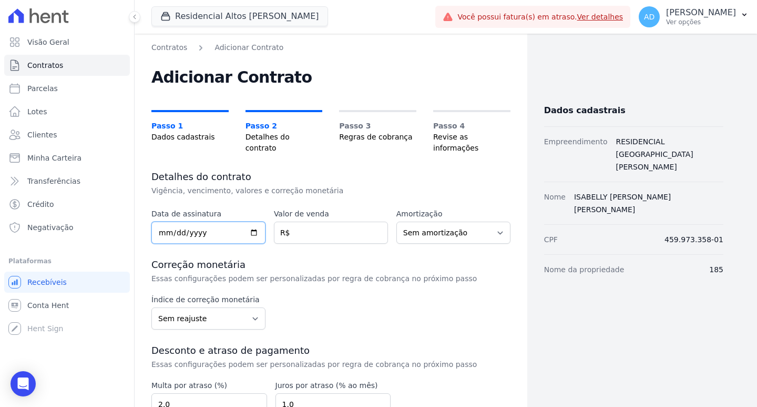
click at [158, 224] on input "date" at bounding box center [208, 232] width 114 height 22
click at [163, 223] on input "date" at bounding box center [208, 232] width 114 height 22
type input "2025-09-10"
click at [308, 223] on input "number" at bounding box center [331, 232] width 114 height 22
type input "49506.90"
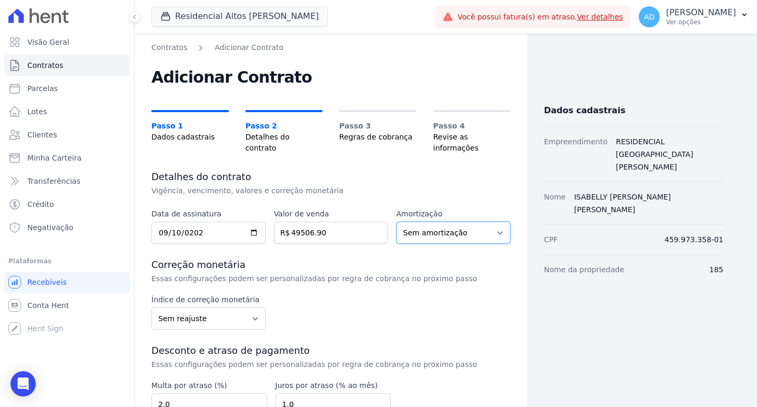
click at [446, 228] on select "Sem amortização Price Sac" at bounding box center [454, 232] width 114 height 22
click at [397, 221] on select "Sem amortização Price Sac" at bounding box center [454, 232] width 114 height 22
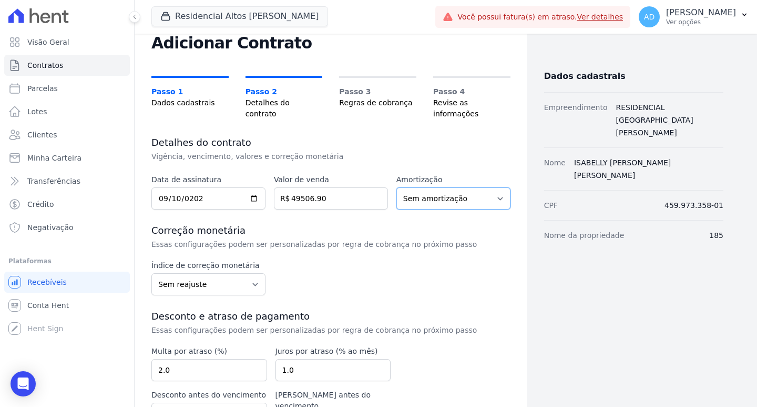
scroll to position [53, 0]
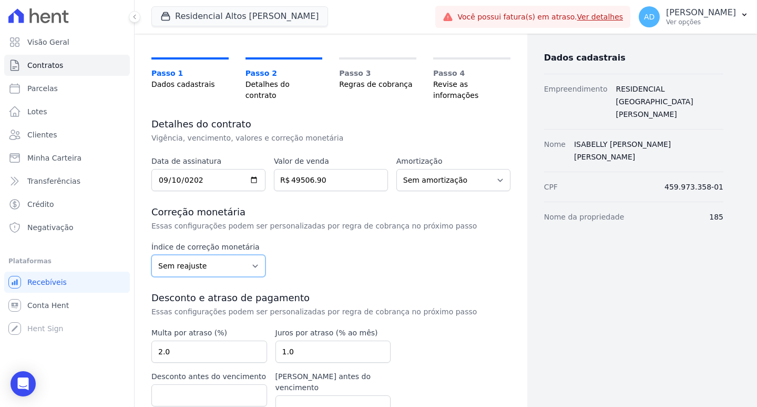
click at [221, 261] on select "Sem reajuste Média dos últimos 12 meses acumulado de INCCM Média dos últimos 12…" at bounding box center [208, 266] width 114 height 22
select select "fixed_fee"
click at [151, 255] on select "Sem reajuste Média dos últimos 12 meses acumulado de INCCM Média dos últimos 12…" at bounding box center [208, 266] width 114 height 22
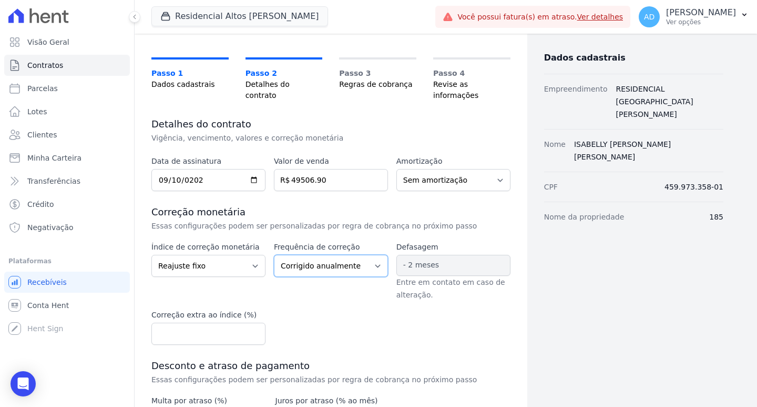
click at [306, 258] on select "Corrigido semestralmente Corrigido mensalmente Corrigido anualmente" at bounding box center [331, 266] width 114 height 22
select select "monthly"
click at [274, 255] on select "Corrigido semestralmente Corrigido mensalmente Corrigido anualmente" at bounding box center [331, 266] width 114 height 22
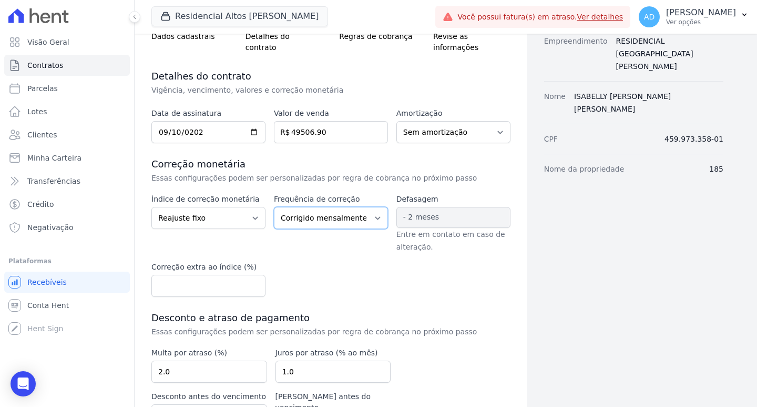
scroll to position [158, 0]
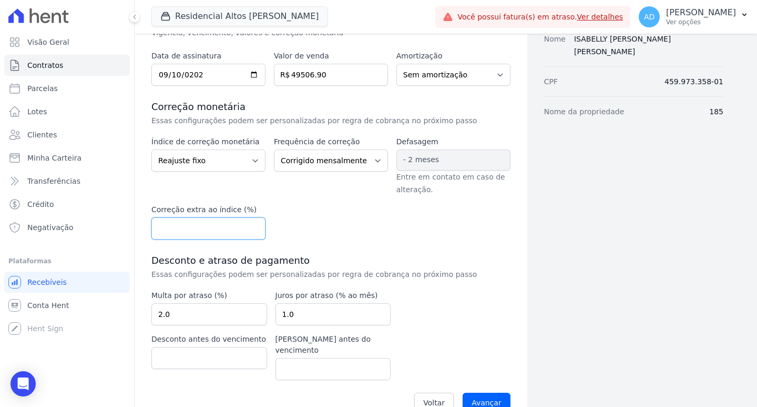
click at [222, 218] on input "number" at bounding box center [208, 228] width 114 height 22
click at [252, 221] on input "0" at bounding box center [208, 228] width 114 height 22
click at [253, 217] on input "0.01" at bounding box center [208, 228] width 114 height 22
click at [252, 217] on input "0.02" at bounding box center [208, 228] width 114 height 22
click at [252, 217] on input "0.03" at bounding box center [208, 228] width 114 height 22
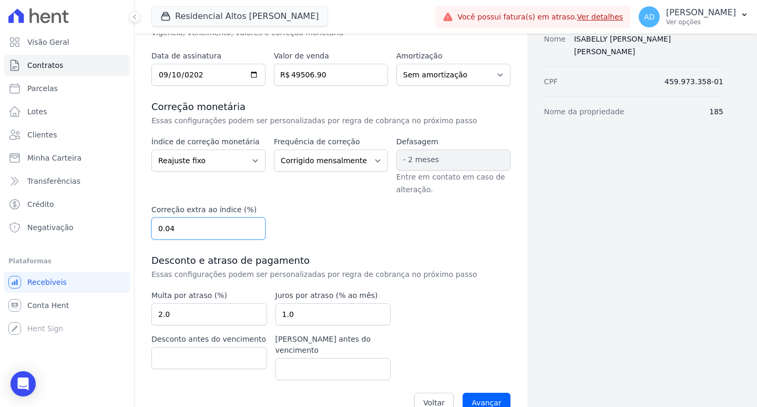
click at [252, 217] on input "0.04" at bounding box center [208, 228] width 114 height 22
click at [252, 217] on input "0.05" at bounding box center [208, 228] width 114 height 22
click at [207, 218] on input "0.05" at bounding box center [208, 228] width 114 height 22
type input "0"
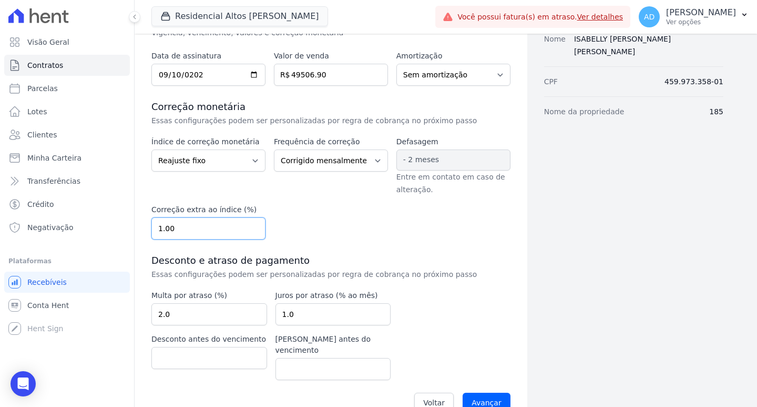
type input "1.00"
click at [249, 149] on select "Sem reajuste Média dos últimos 12 meses acumulado de INCCM Média dos últimos 12…" at bounding box center [208, 160] width 114 height 22
select select "inccm"
click at [151, 149] on select "Sem reajuste Média dos últimos 12 meses acumulado de INCCM Média dos últimos 12…" at bounding box center [208, 160] width 114 height 22
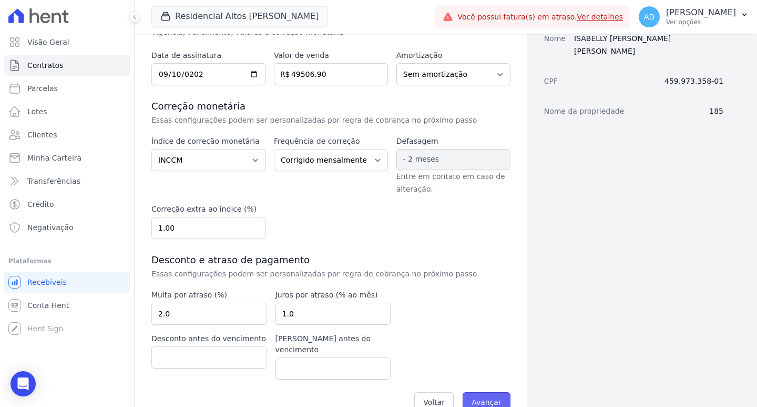
click at [484, 392] on input "Avançar" at bounding box center [487, 402] width 48 height 20
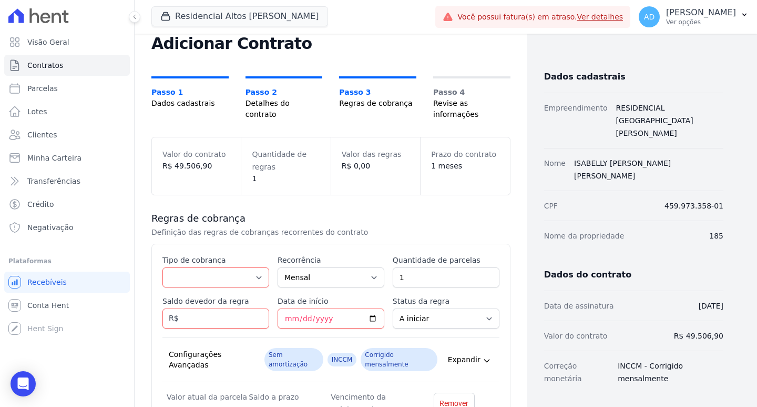
scroll to position [53, 0]
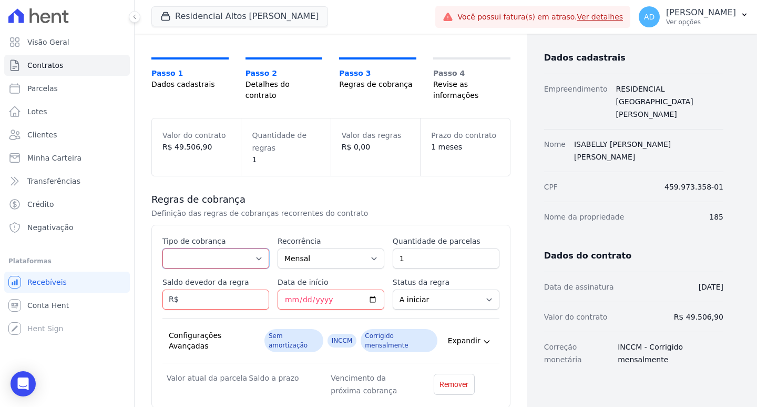
click at [225, 248] on select "Parcela Normal Entrada Sinal Intercalada Chaves Pré-chaves Pós-chaves Impostos …" at bounding box center [216, 258] width 107 height 20
select select "standard"
click at [163, 248] on select "Parcela Normal Entrada Sinal Intercalada Chaves Pré-chaves Pós-chaves Impostos …" at bounding box center [216, 258] width 107 height 20
click at [412, 249] on input "1" at bounding box center [446, 258] width 107 height 20
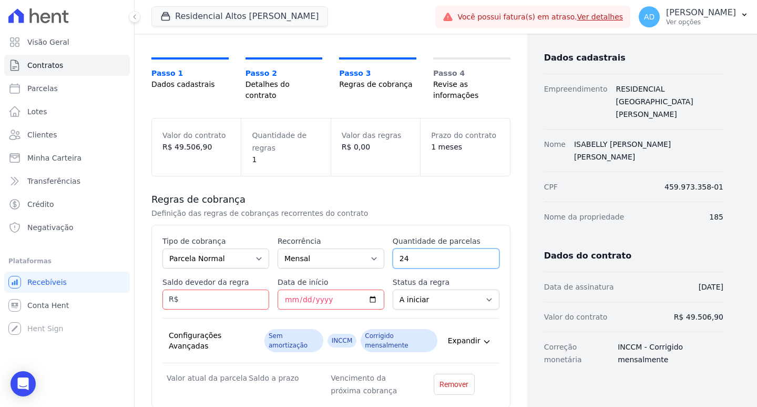
type input "24"
click at [227, 289] on input "Saldo devedor da regra" at bounding box center [216, 299] width 107 height 20
type input "1650.323"
type input "[DATE]"
click at [404, 294] on select "A iniciar Em aberto" at bounding box center [446, 299] width 107 height 20
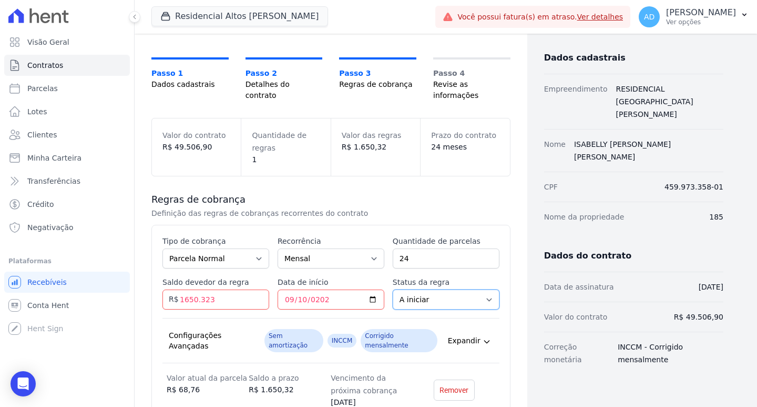
select select
click at [393, 289] on select "A iniciar Em aberto" at bounding box center [446, 299] width 107 height 20
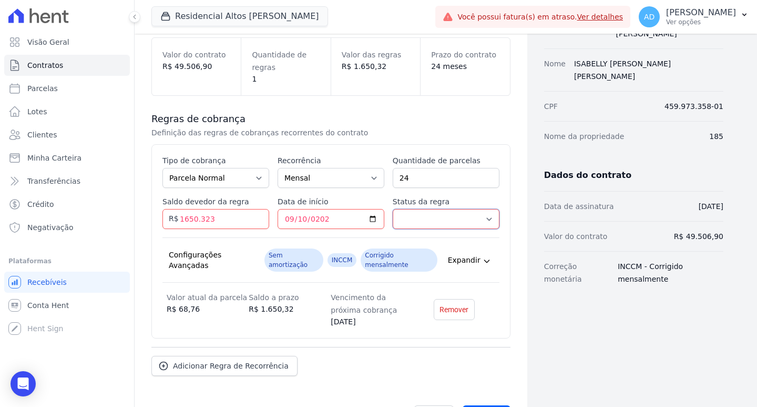
scroll to position [148, 0]
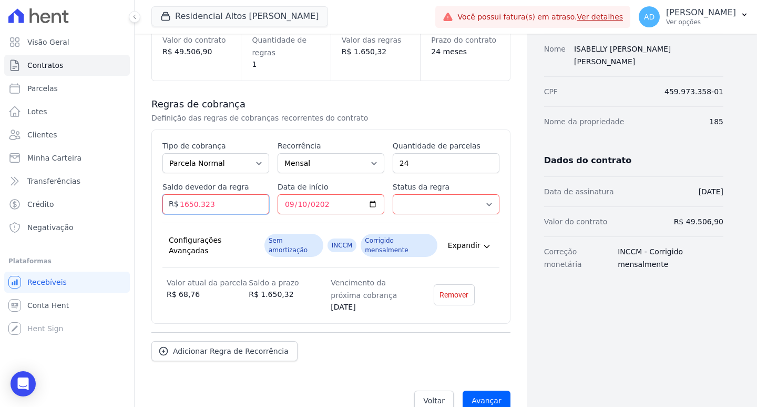
click at [186, 197] on input "1650.323" at bounding box center [216, 204] width 107 height 20
drag, startPoint x: 219, startPoint y: 192, endPoint x: 170, endPoint y: 185, distance: 49.5
click at [170, 185] on div "Saldo devedor da regra 1650.323 R$" at bounding box center [216, 197] width 107 height 33
click at [228, 196] on input "39605.52" at bounding box center [216, 204] width 107 height 20
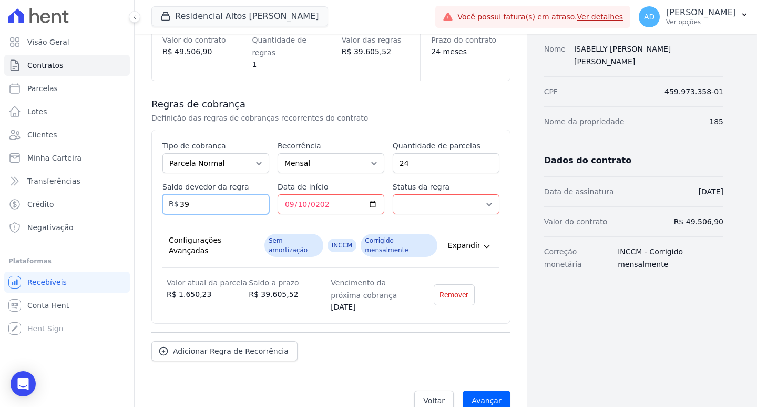
type input "3"
type input "49506.90"
click at [225, 195] on input "49506.90" at bounding box center [216, 204] width 107 height 20
drag, startPoint x: 412, startPoint y: 151, endPoint x: 384, endPoint y: 151, distance: 27.9
click at [384, 151] on div "Esse tipo de parcela não entra no saldo devedor do contrato. Tipo de cobrança P…" at bounding box center [331, 226] width 337 height 172
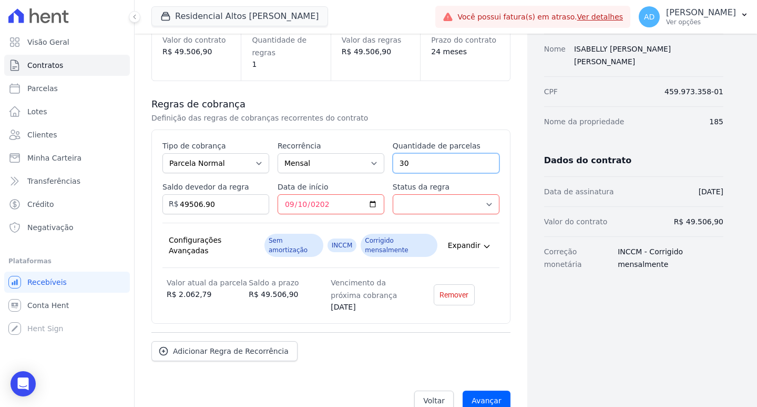
type input "30"
click at [482, 390] on input "Avançar" at bounding box center [487, 400] width 48 height 20
drag, startPoint x: 416, startPoint y: 195, endPoint x: 417, endPoint y: 201, distance: 6.4
click at [416, 195] on select "A iniciar Em aberto" at bounding box center [446, 204] width 107 height 20
click at [393, 194] on select "A iniciar Em aberto" at bounding box center [446, 204] width 107 height 20
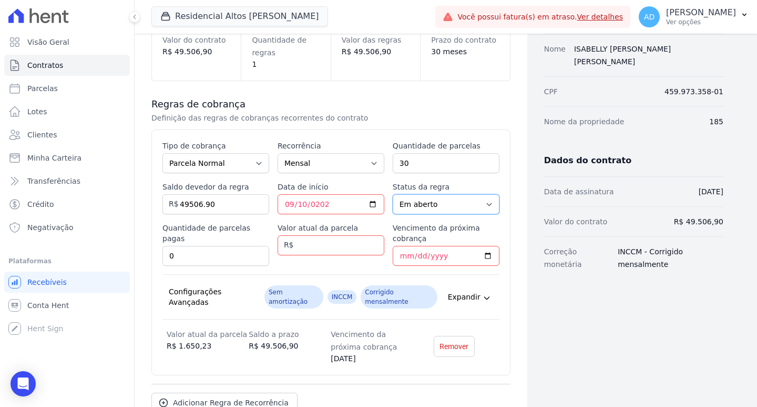
click at [406, 198] on select "A iniciar Em aberto" at bounding box center [446, 204] width 107 height 20
select select "not_started"
click at [393, 194] on select "A iniciar Em aberto" at bounding box center [446, 204] width 107 height 20
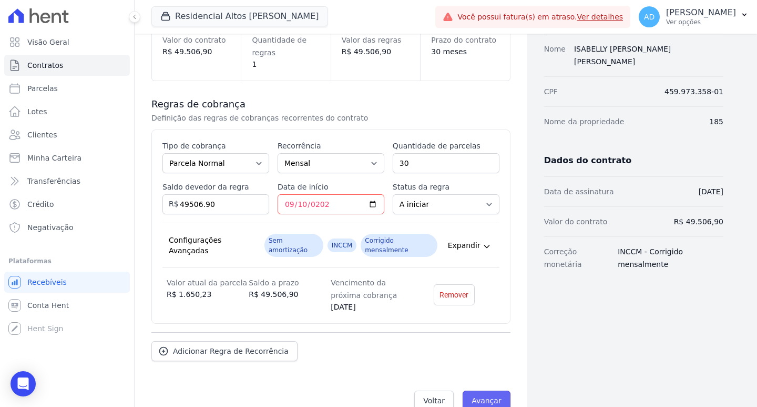
click at [484, 390] on input "Avançar" at bounding box center [487, 400] width 48 height 20
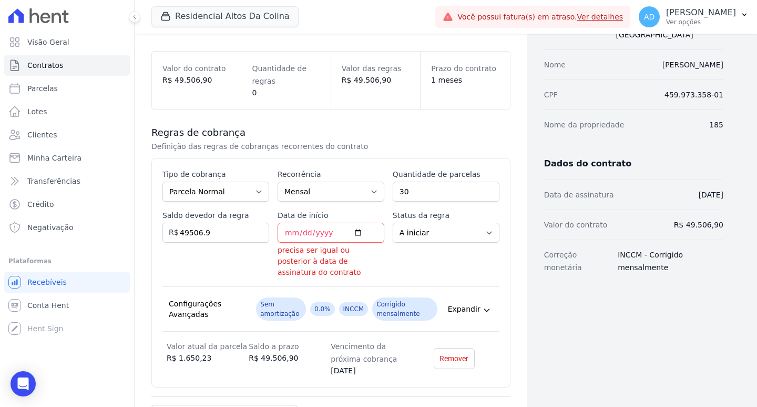
scroll to position [158, 0]
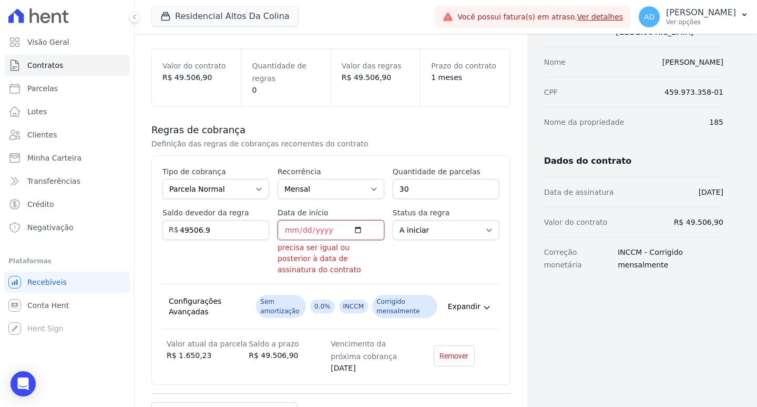
click at [323, 220] on input "[DATE]" at bounding box center [331, 230] width 107 height 20
type input "[DATE]"
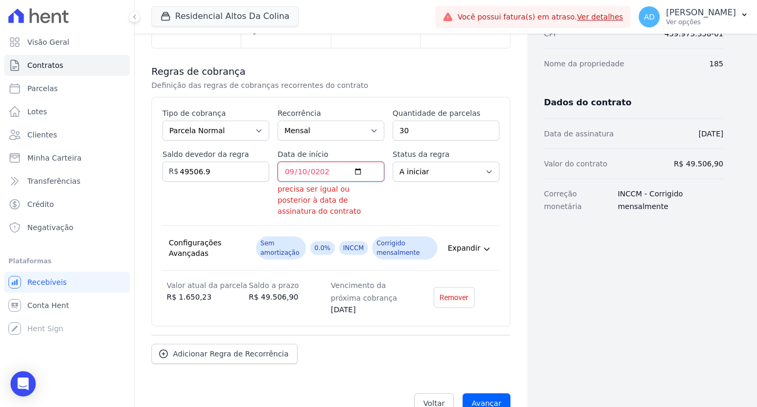
scroll to position [217, 0]
drag, startPoint x: 478, startPoint y: 378, endPoint x: 458, endPoint y: 368, distance: 22.6
click at [477, 392] on input "Avançar" at bounding box center [487, 402] width 48 height 20
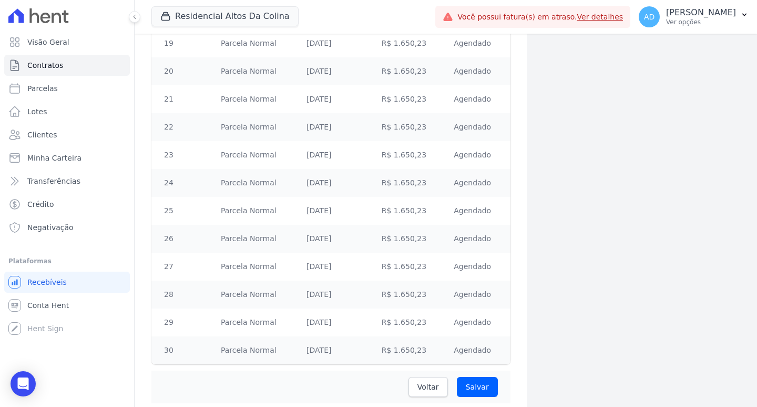
scroll to position [736, 0]
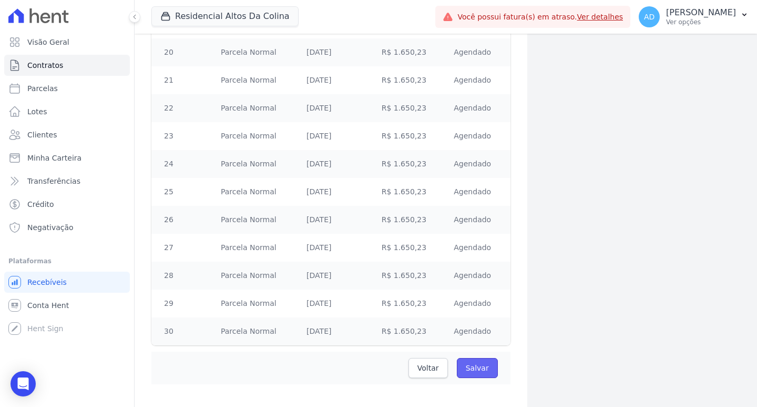
click at [469, 358] on input "Salvar" at bounding box center [477, 368] width 41 height 20
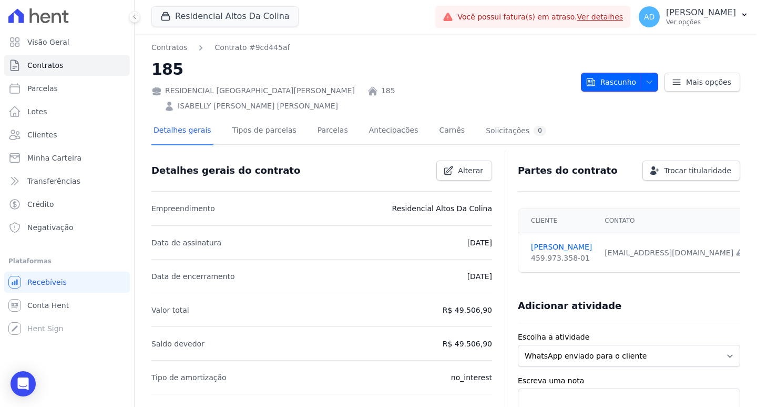
click at [645, 78] on icon "button" at bounding box center [649, 82] width 8 height 8
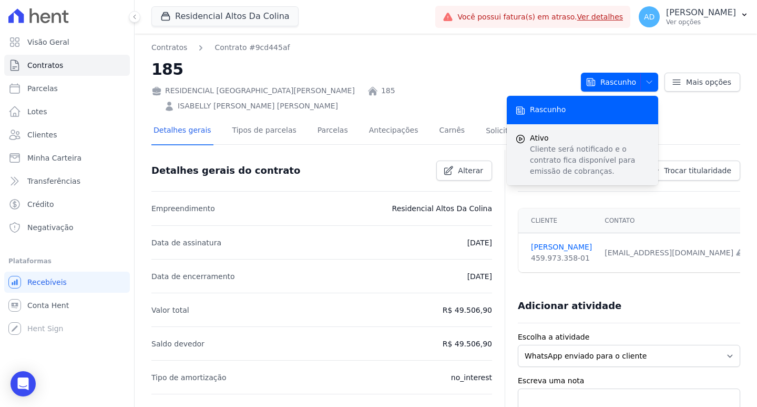
click at [560, 134] on span "Ativo" at bounding box center [590, 138] width 120 height 11
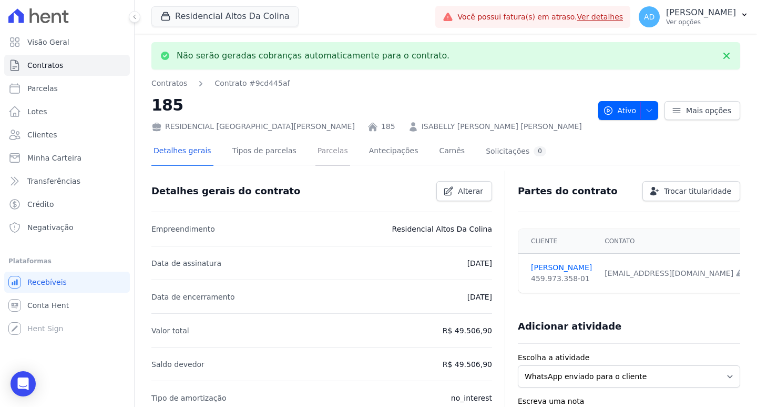
click at [316, 154] on link "Parcelas" at bounding box center [333, 152] width 35 height 28
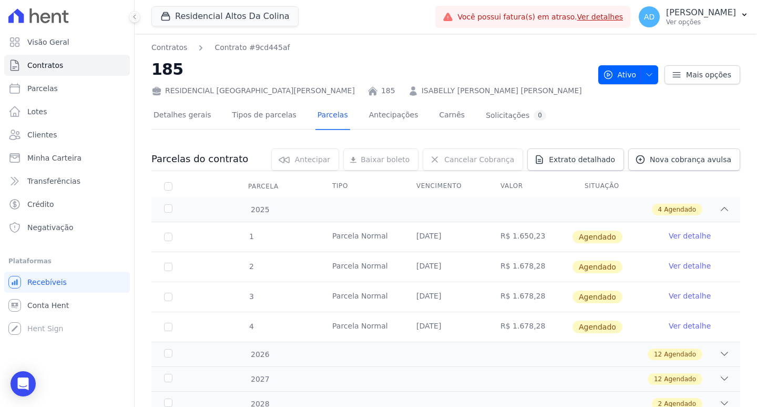
click at [691, 238] on link "Ver detalhe" at bounding box center [690, 235] width 42 height 11
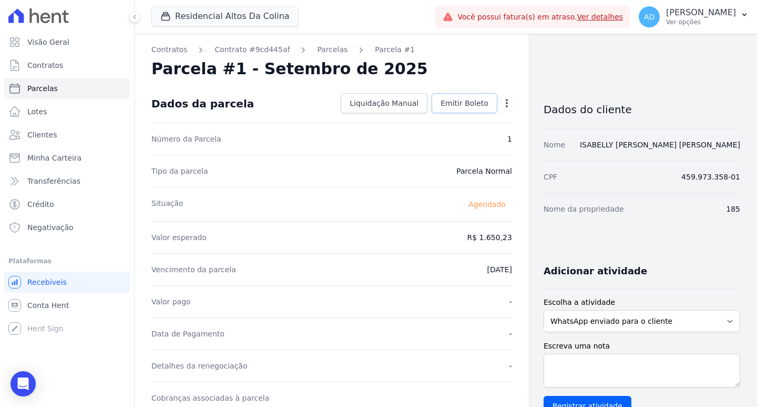
click at [463, 103] on span "Emitir Boleto" at bounding box center [465, 103] width 48 height 11
click at [0, 0] on div "Gerar Boleto da Parcela Você tem certeza que deseja gerar o boleto [PERSON_NAME…" at bounding box center [0, 0] width 0 height 0
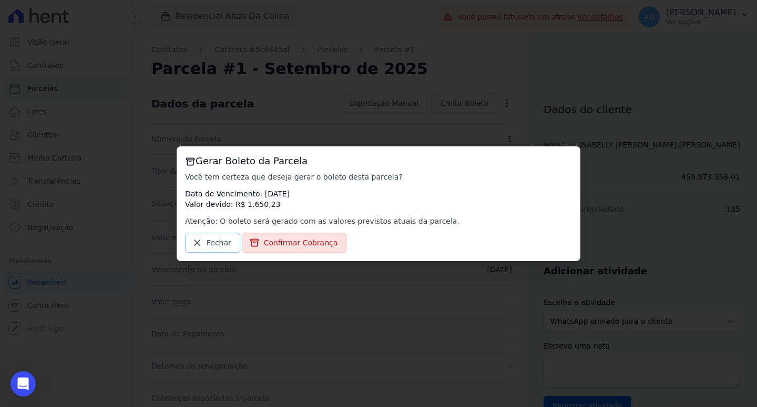
click at [221, 243] on span "Fechar" at bounding box center [219, 242] width 25 height 11
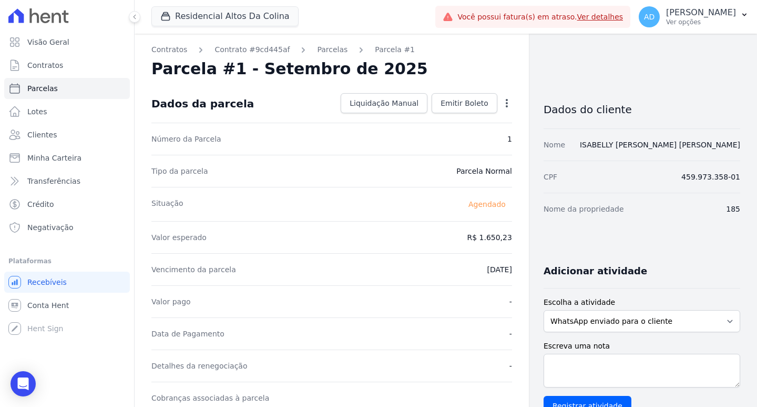
click at [506, 105] on icon "button" at bounding box center [507, 103] width 2 height 8
click at [449, 121] on link "Alterar" at bounding box center [461, 117] width 93 height 19
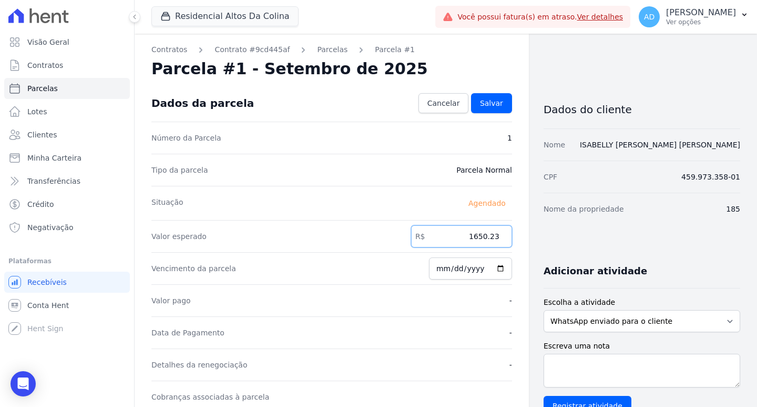
click at [454, 241] on input "1650.23" at bounding box center [461, 236] width 101 height 22
type input "3"
type input "1676.90"
click at [487, 105] on span "Salvar" at bounding box center [491, 103] width 23 height 11
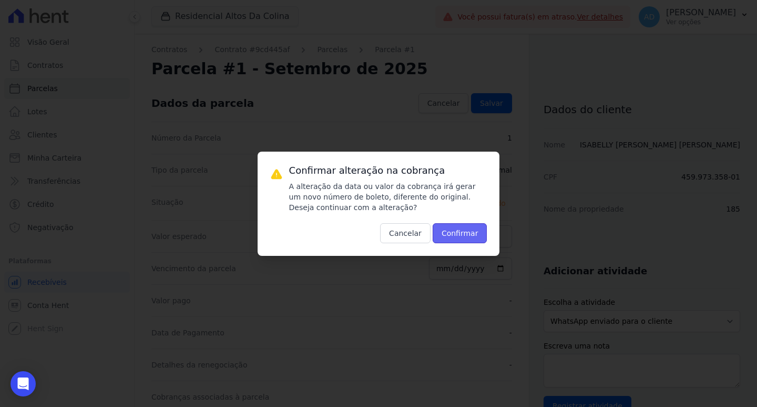
click at [444, 231] on button "Confirmar" at bounding box center [460, 233] width 55 height 20
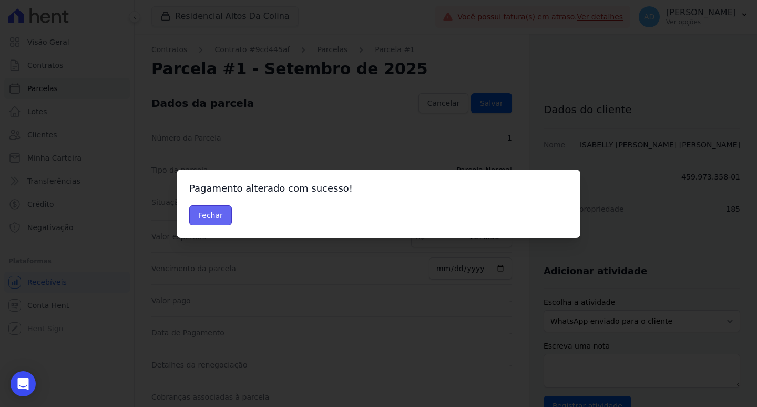
click at [208, 212] on button "Fechar" at bounding box center [210, 215] width 43 height 20
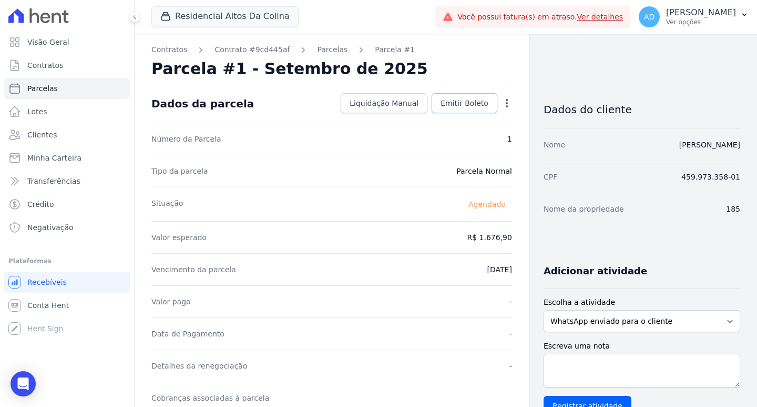
click at [464, 101] on span "Emitir Boleto" at bounding box center [465, 103] width 48 height 11
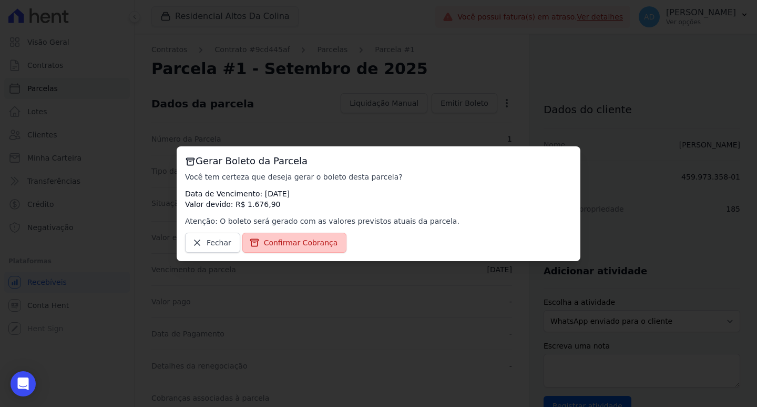
click at [300, 239] on span "Confirmar Cobrança" at bounding box center [301, 242] width 74 height 11
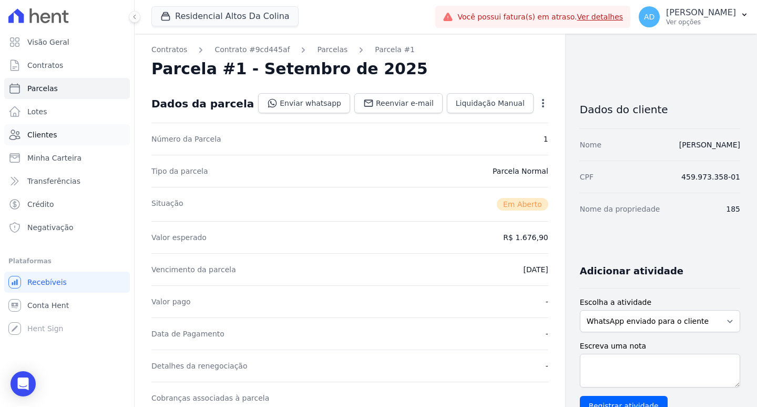
click at [61, 134] on link "Clientes" at bounding box center [67, 134] width 126 height 21
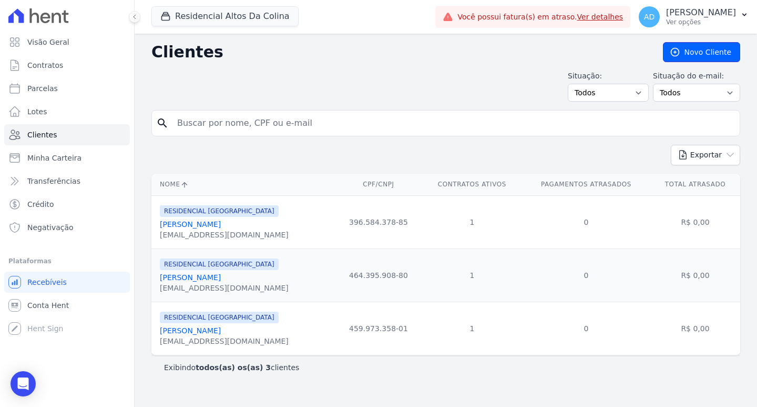
drag, startPoint x: 693, startPoint y: 56, endPoint x: 679, endPoint y: 63, distance: 15.1
click at [693, 56] on link "Novo Cliente" at bounding box center [701, 52] width 77 height 20
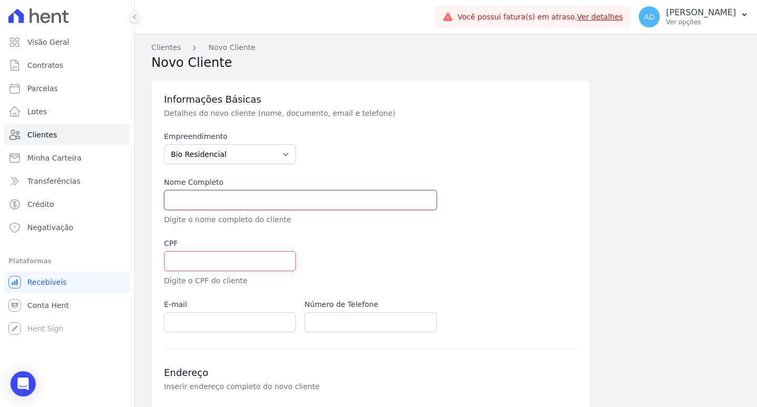
click at [215, 196] on input "text" at bounding box center [300, 200] width 273 height 20
click at [210, 201] on input "text" at bounding box center [300, 200] width 273 height 20
paste input "[PERSON_NAME]"
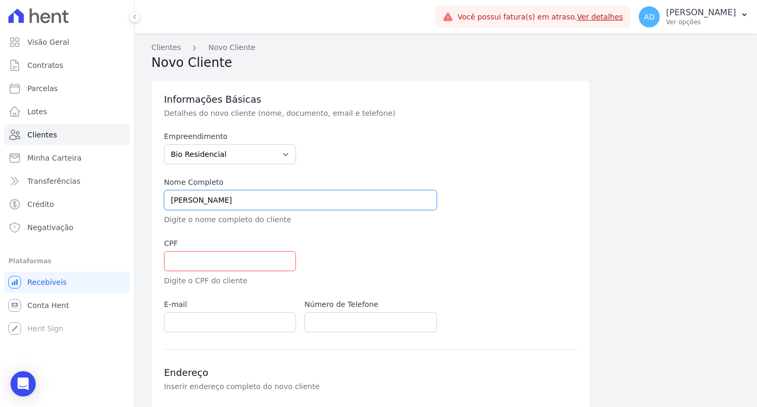
type input "[PERSON_NAME]"
click at [240, 261] on input "text" at bounding box center [230, 261] width 132 height 20
paste input "469.988.448-24"
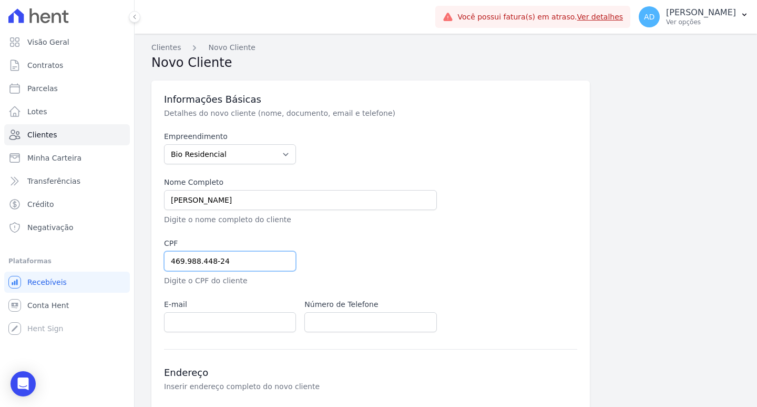
type input "469.988.448-24"
click at [209, 322] on input "email" at bounding box center [230, 322] width 132 height 20
click at [191, 316] on input "email" at bounding box center [230, 322] width 132 height 20
paste input "rogani.014@outlook.com"
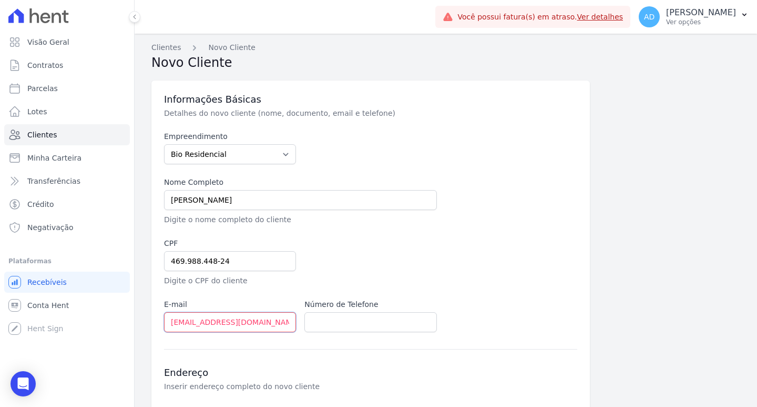
type input "rogani.014@outlook.com"
click at [379, 325] on input "text" at bounding box center [370, 322] width 132 height 20
paste input "(14)99876-2805"
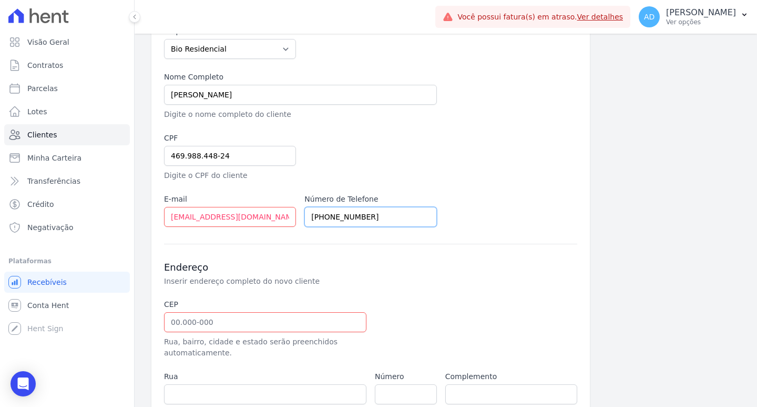
type input "(14)99876-2805"
click at [279, 316] on input "text" at bounding box center [265, 322] width 202 height 20
click at [198, 323] on input "text" at bounding box center [265, 322] width 202 height 20
paste input "18.611-580"
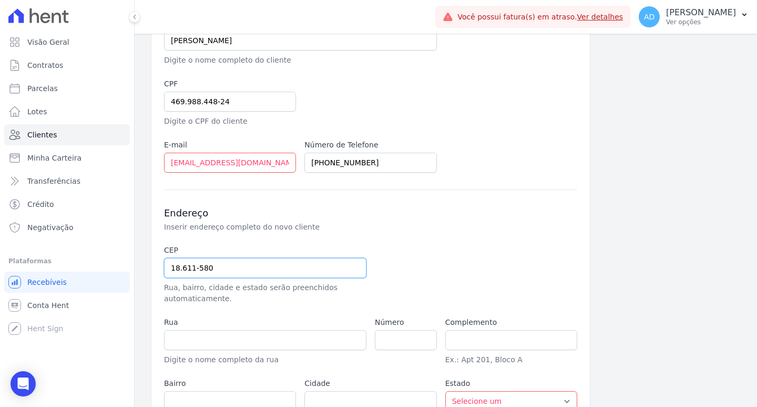
scroll to position [210, 0]
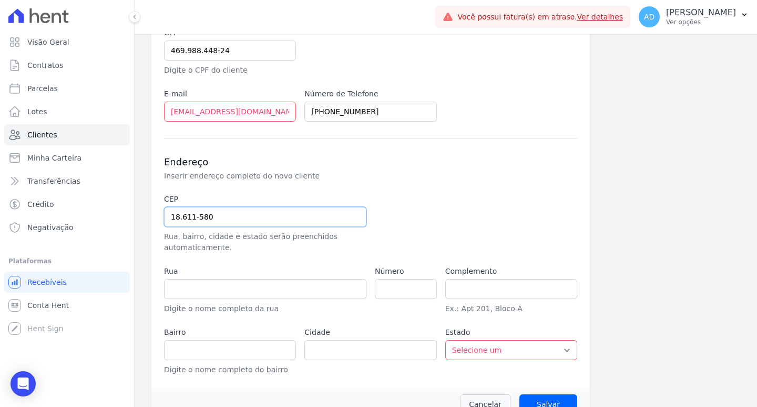
type input "18.611-580"
type input "Avenida Maria Nazareth Roseiro"
type input "Parque Residencial Nazaré"
type input "Botucatu"
select select "SP"
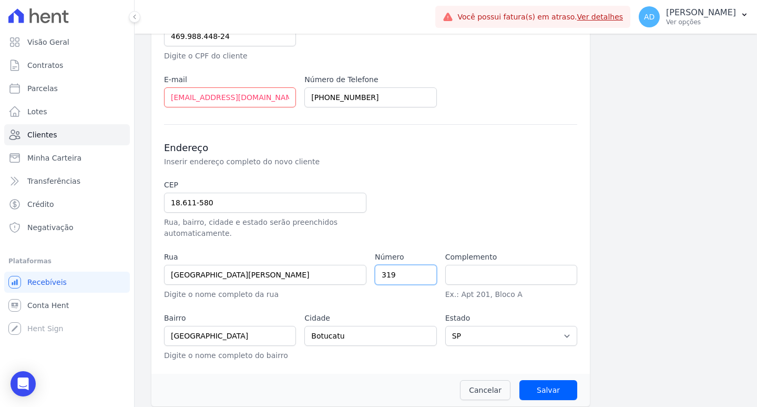
scroll to position [232, 0]
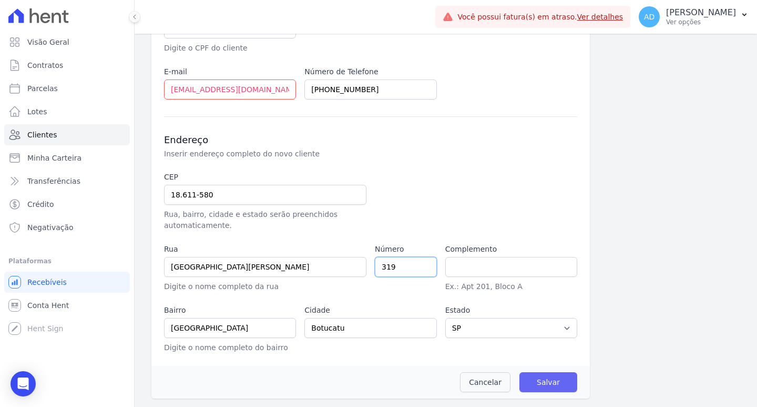
type input "319"
click at [542, 379] on input "Salvar" at bounding box center [549, 382] width 58 height 20
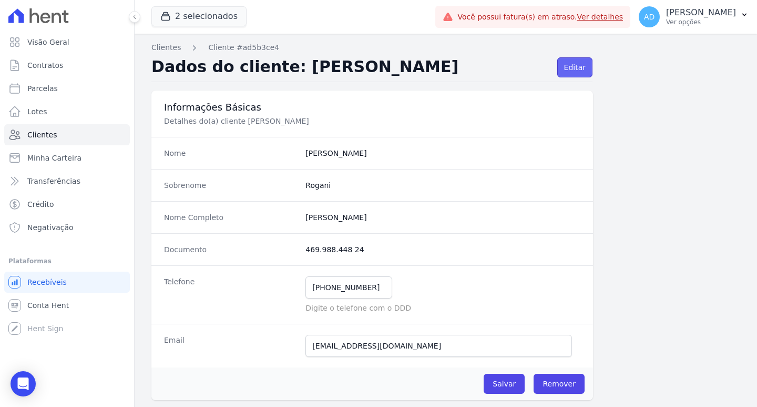
click at [580, 73] on link "Editar" at bounding box center [574, 67] width 35 height 20
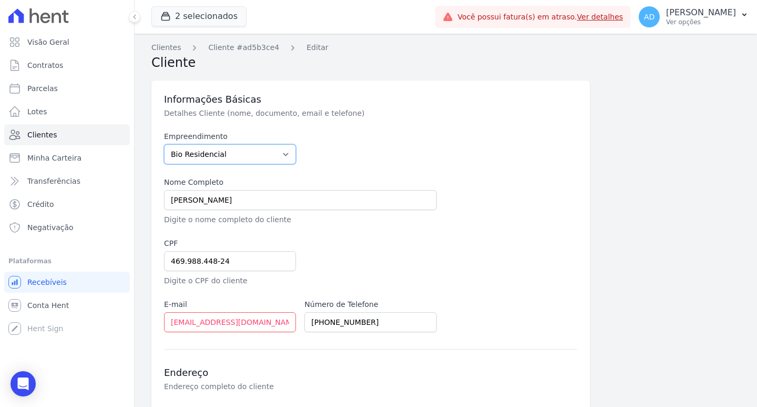
drag, startPoint x: 211, startPoint y: 157, endPoint x: 208, endPoint y: 163, distance: 6.4
click at [211, 157] on select "Bio Residencial RESIDENCIAL ALTOS DA COLINA Residencial Serra da Canastra" at bounding box center [230, 154] width 132 height 20
select select "e3bd3923-d76b-47dd-b74a-430a23c6a4d1"
click at [164, 144] on select "Bio Residencial RESIDENCIAL ALTOS DA COLINA Residencial Serra da Canastra" at bounding box center [230, 154] width 132 height 20
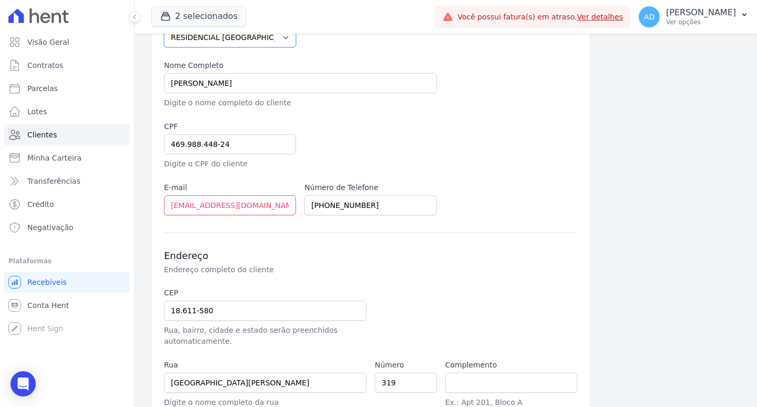
scroll to position [232, 0]
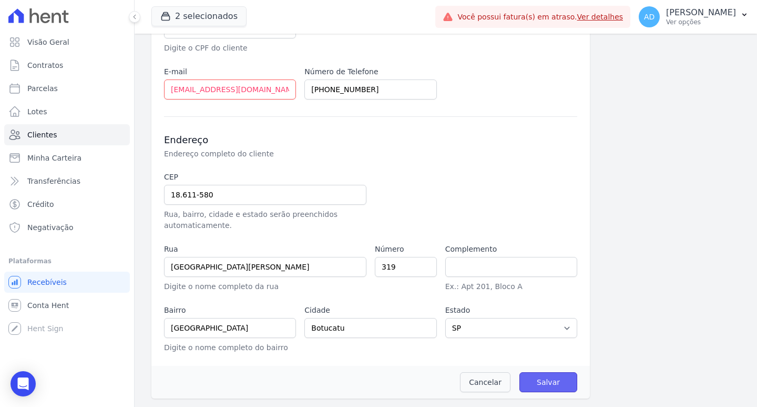
click at [550, 384] on input "Salvar" at bounding box center [549, 382] width 58 height 20
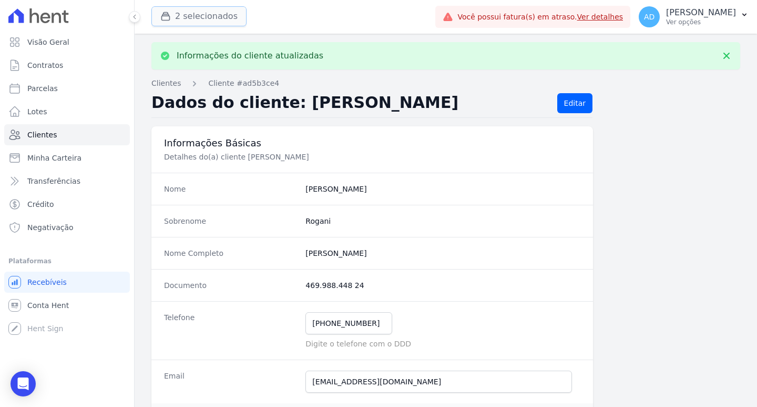
click at [192, 15] on button "2 selecionados" at bounding box center [198, 16] width 95 height 20
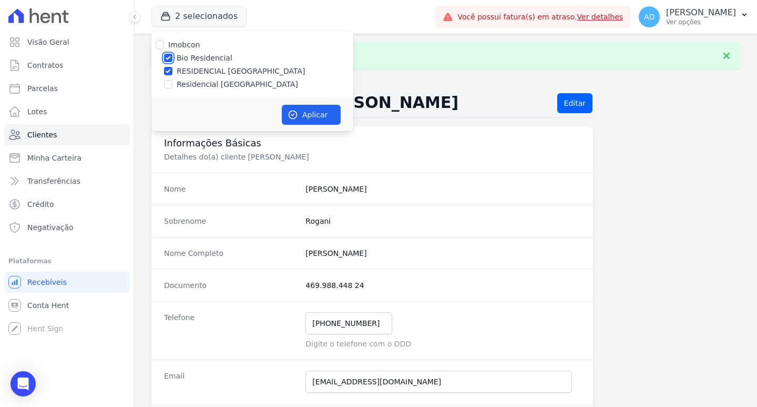
click at [170, 57] on input "Bio Residencial" at bounding box center [168, 58] width 8 height 8
checkbox input "false"
click at [296, 110] on icon "button" at bounding box center [293, 114] width 11 height 11
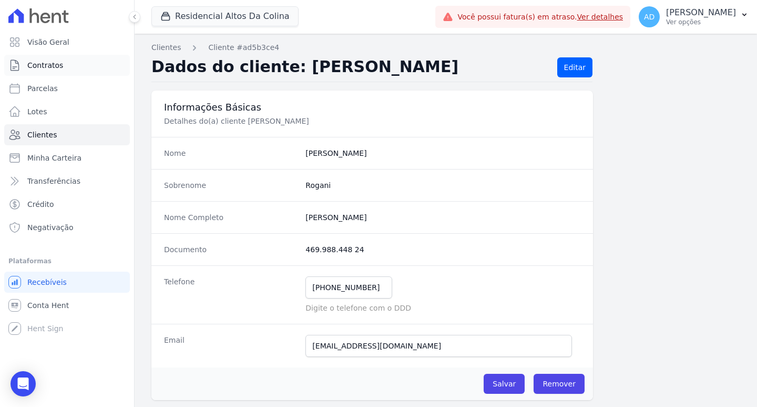
click at [63, 66] on link "Contratos" at bounding box center [67, 65] width 126 height 21
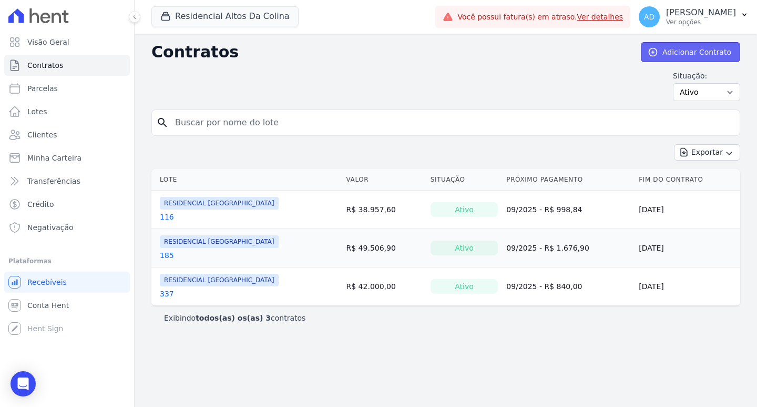
click at [682, 53] on link "Adicionar Contrato" at bounding box center [690, 52] width 99 height 20
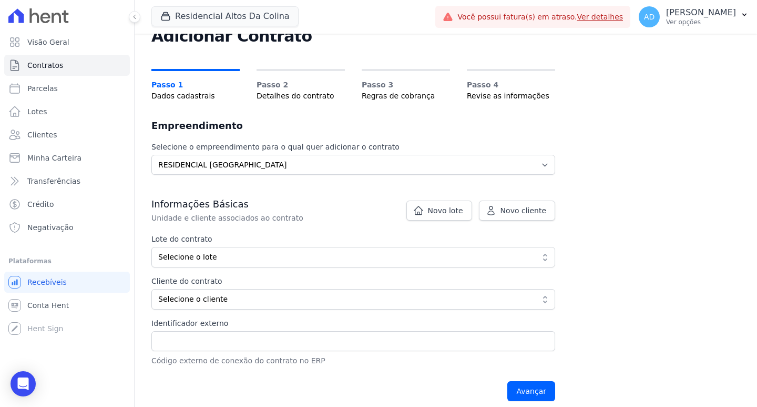
scroll to position [105, 0]
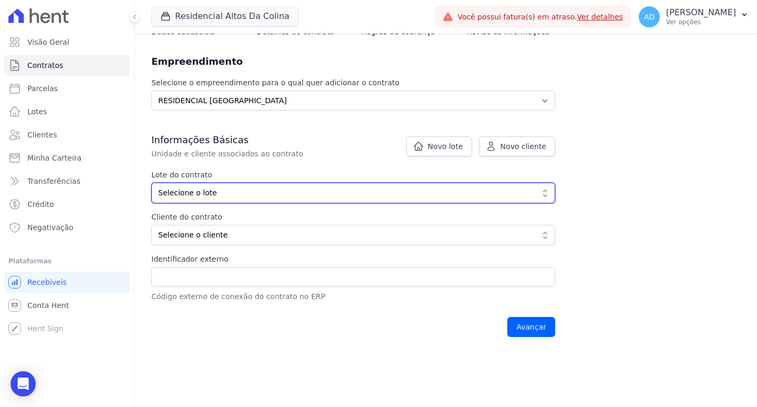
click at [236, 189] on span "Selecione o lote" at bounding box center [345, 192] width 375 height 11
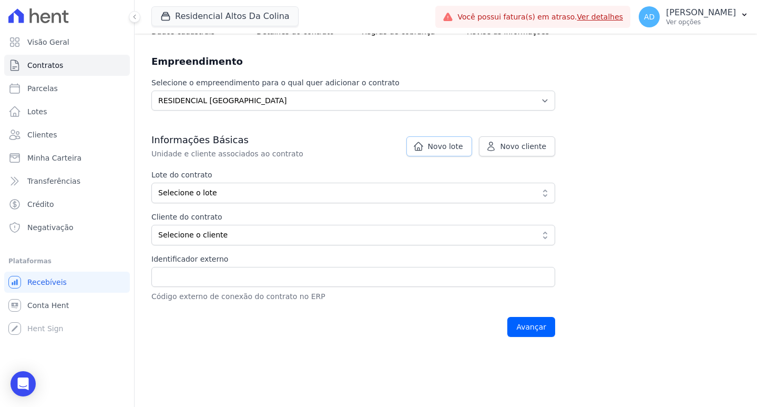
click at [449, 145] on span "Novo lote" at bounding box center [445, 146] width 35 height 11
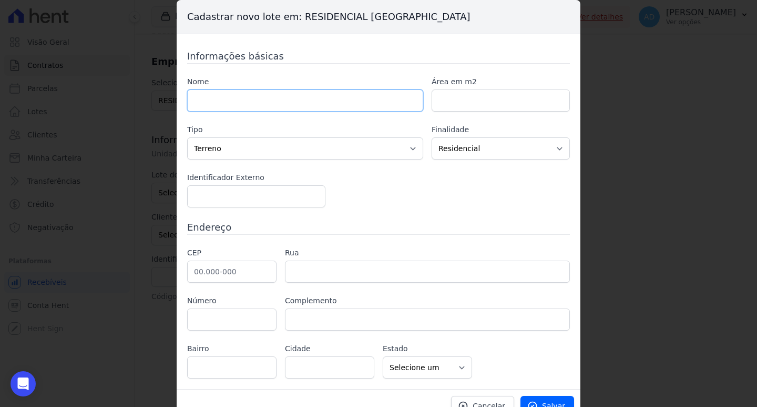
click at [228, 107] on input "text" at bounding box center [305, 100] width 236 height 22
type input "176"
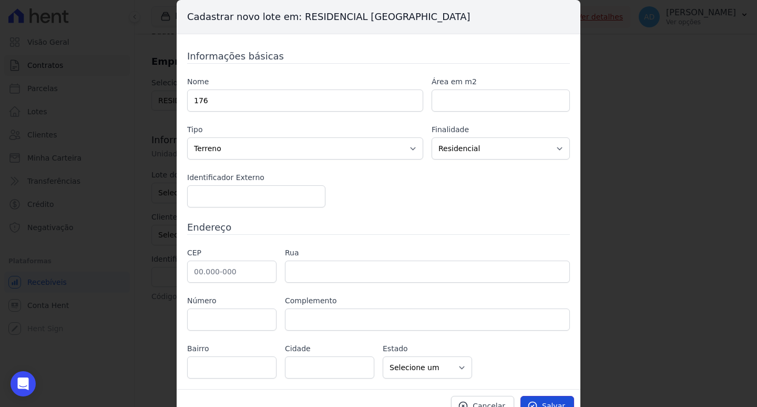
click at [540, 400] on link "Salvar" at bounding box center [548, 405] width 54 height 20
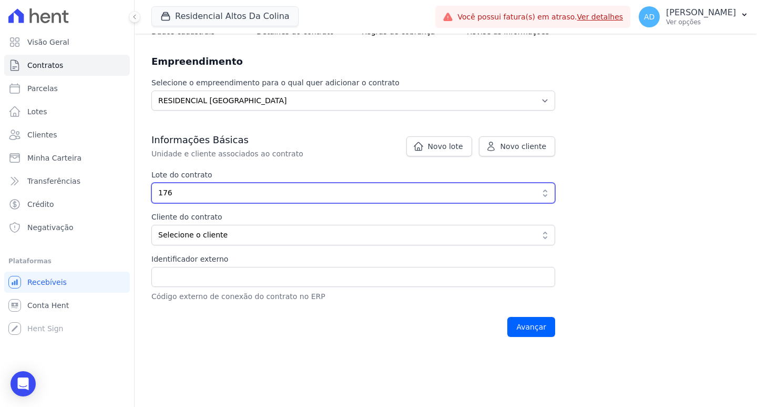
click at [212, 199] on button "176" at bounding box center [353, 192] width 404 height 21
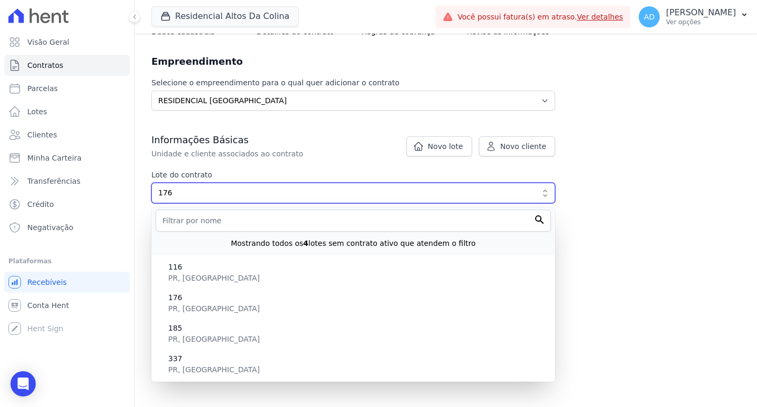
click at [224, 200] on button "176" at bounding box center [353, 192] width 404 height 21
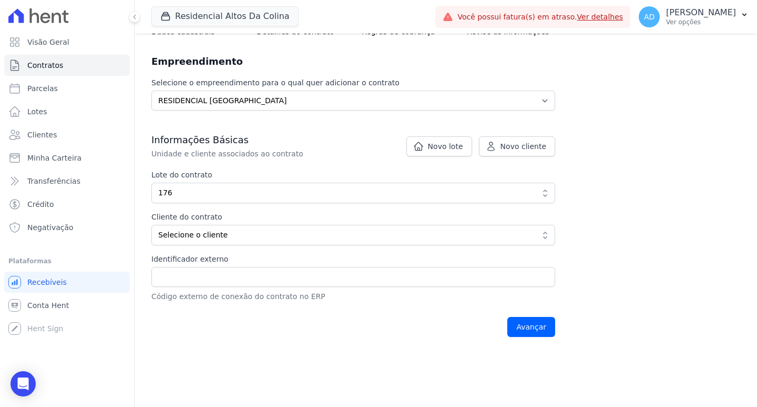
click at [251, 172] on label "Lote do contrato" at bounding box center [353, 174] width 404 height 11
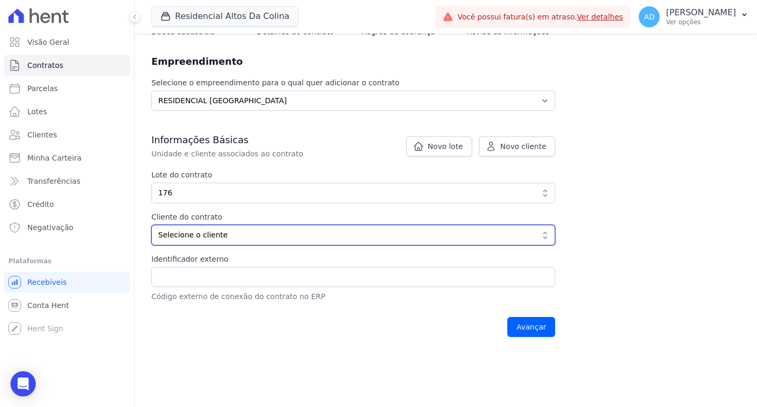
click at [224, 235] on span "Selecione o cliente" at bounding box center [345, 234] width 375 height 11
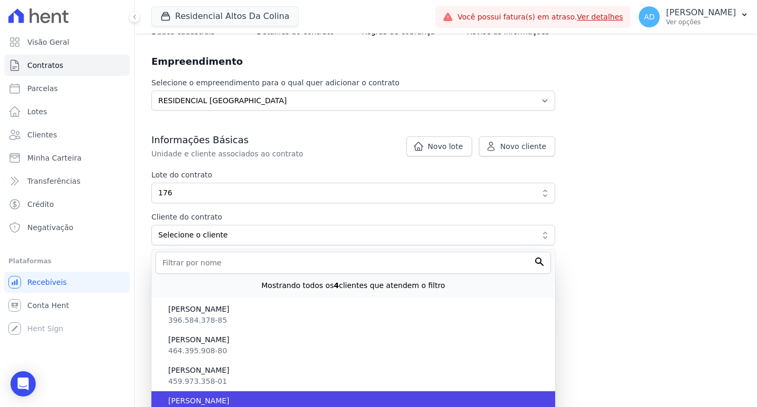
click at [249, 395] on span "[PERSON_NAME]" at bounding box center [357, 400] width 379 height 11
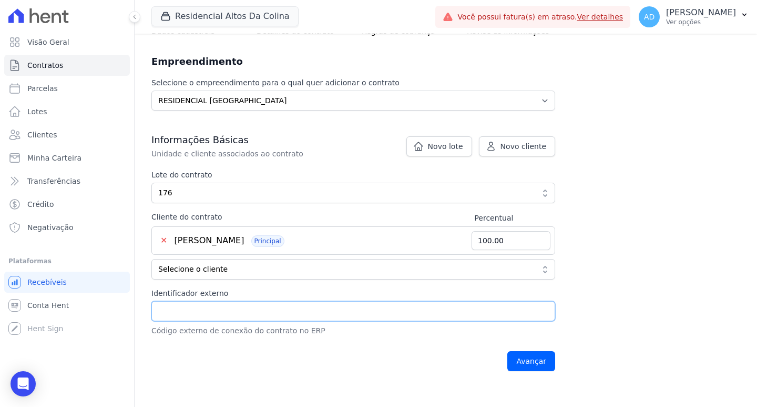
click at [320, 313] on input "Identificador externo" at bounding box center [353, 311] width 404 height 20
click at [185, 310] on input "Identificador externo" at bounding box center [353, 311] width 404 height 20
type input "14242"
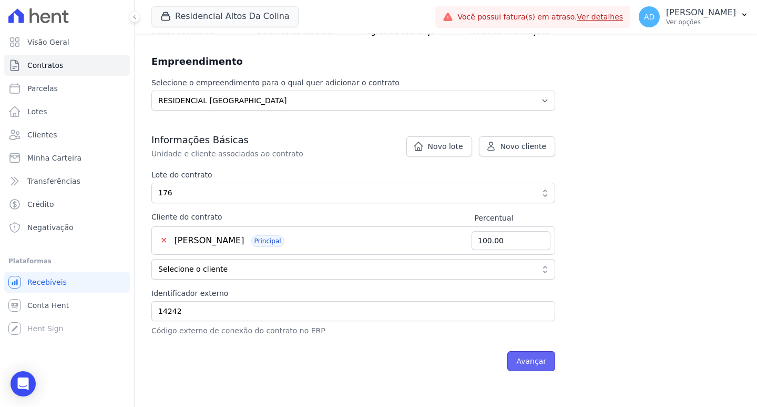
click at [532, 359] on input "Avançar" at bounding box center [531, 361] width 48 height 20
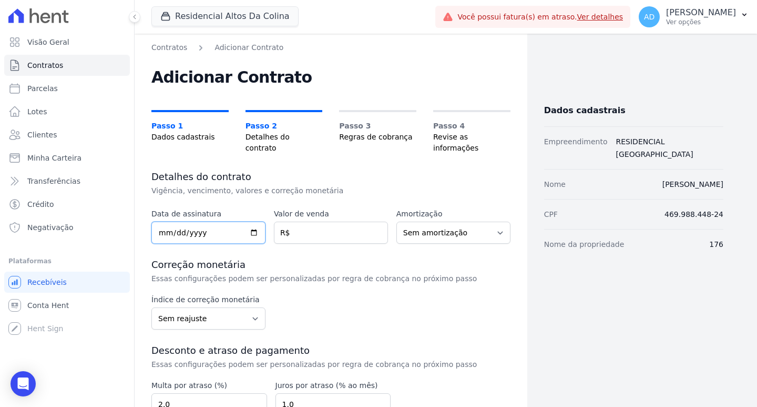
drag, startPoint x: 160, startPoint y: 223, endPoint x: 167, endPoint y: 236, distance: 14.6
click at [160, 223] on input "date" at bounding box center [208, 232] width 114 height 22
click at [162, 221] on input "date" at bounding box center [208, 232] width 114 height 22
type input "[DATE]"
click at [304, 221] on input "number" at bounding box center [331, 232] width 114 height 22
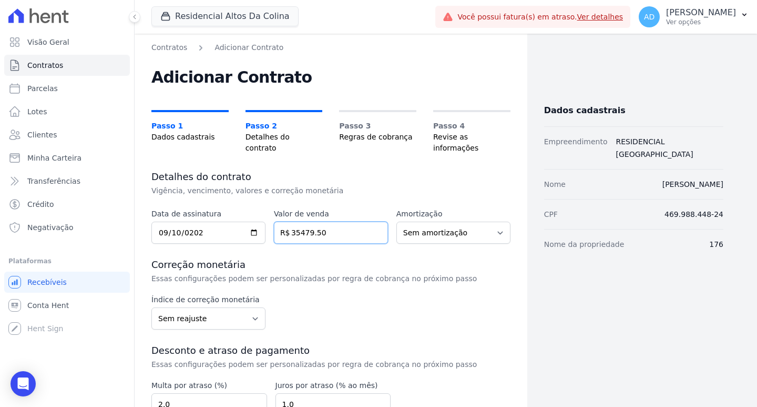
type input "35479.50"
click at [457, 221] on select "Sem amortização Price Sac" at bounding box center [454, 232] width 114 height 22
click at [455, 221] on select "Sem amortização Price Sac" at bounding box center [454, 232] width 114 height 22
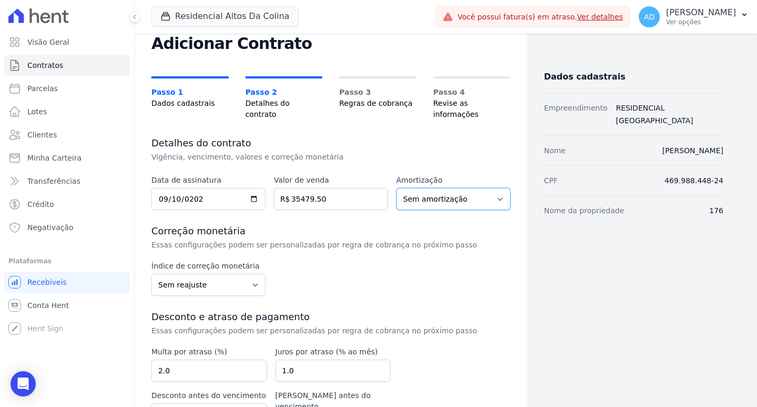
scroll to position [53, 0]
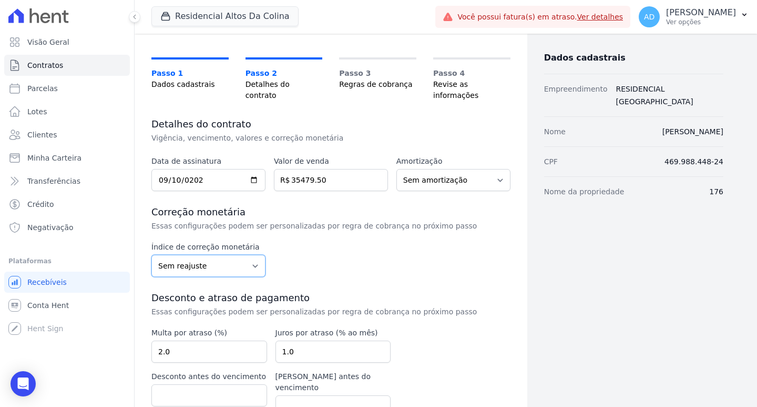
click at [232, 256] on select "Sem reajuste Média dos últimos 12 meses acumulado de INCCM Média dos últimos 12…" at bounding box center [208, 266] width 114 height 22
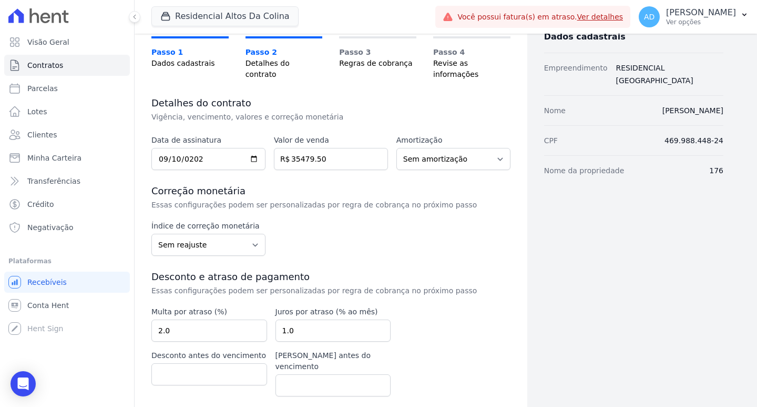
scroll to position [90, 0]
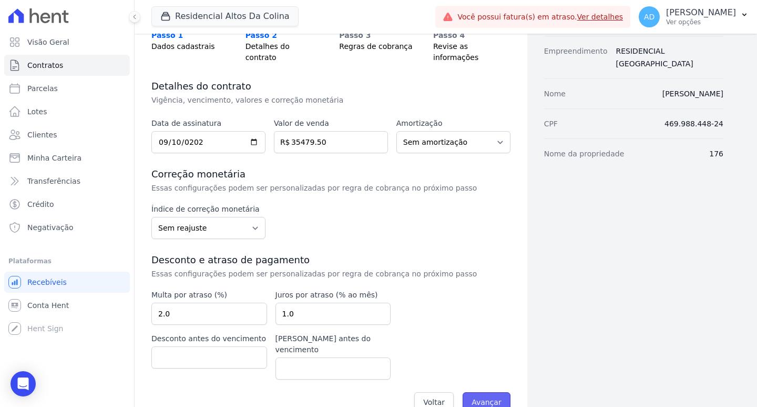
drag, startPoint x: 473, startPoint y: 378, endPoint x: 468, endPoint y: 376, distance: 5.5
click at [473, 392] on input "Avançar" at bounding box center [487, 402] width 48 height 20
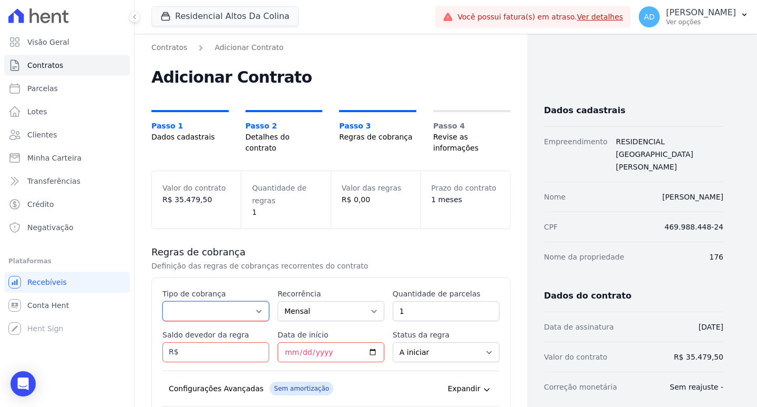
click at [229, 301] on select "Parcela Normal Entrada Sinal Intercalada Chaves Pré-chaves Pós-chaves Impostos …" at bounding box center [216, 311] width 107 height 20
select select "standard"
click at [163, 301] on select "Parcela Normal Entrada Sinal Intercalada Chaves Pré-chaves Pós-chaves Impostos …" at bounding box center [216, 311] width 107 height 20
click at [417, 302] on input "1" at bounding box center [446, 311] width 107 height 20
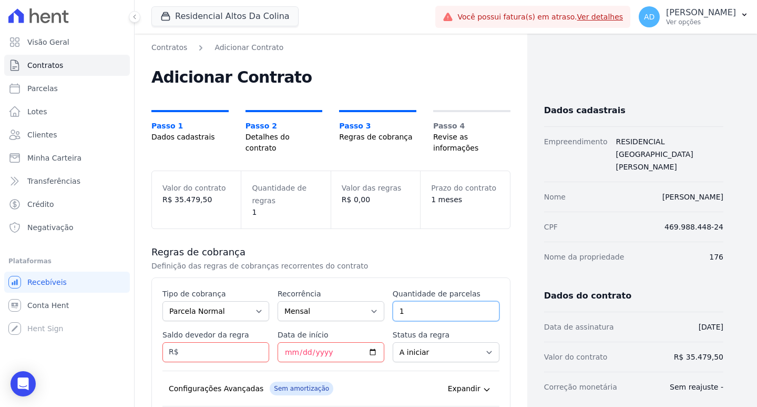
drag, startPoint x: 411, startPoint y: 296, endPoint x: 385, endPoint y: 295, distance: 26.3
click at [385, 295] on div "Esse tipo de parcela não entra no saldo devedor do contrato. Tipo de cobrança P…" at bounding box center [331, 363] width 337 height 151
type input "50"
click at [197, 342] on input "Saldo devedor da regra" at bounding box center [216, 352] width 107 height 20
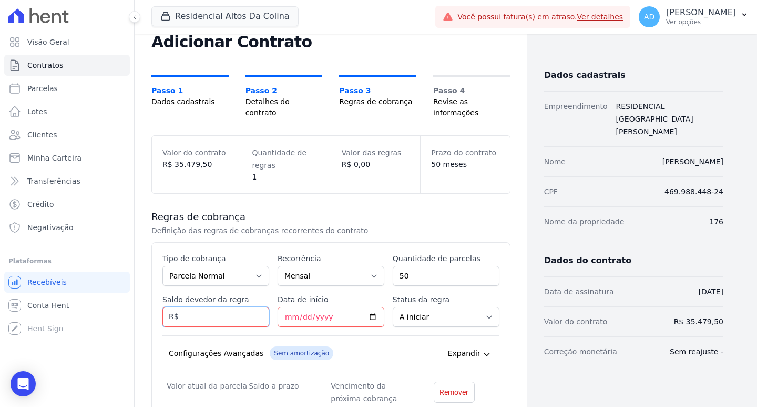
scroll to position [53, 0]
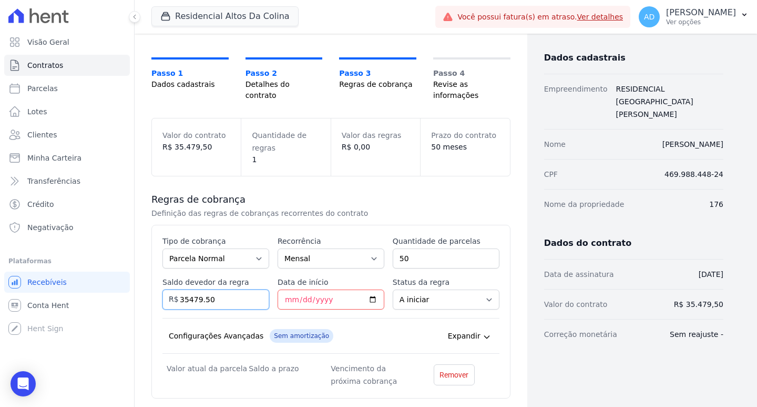
type input "35479.50"
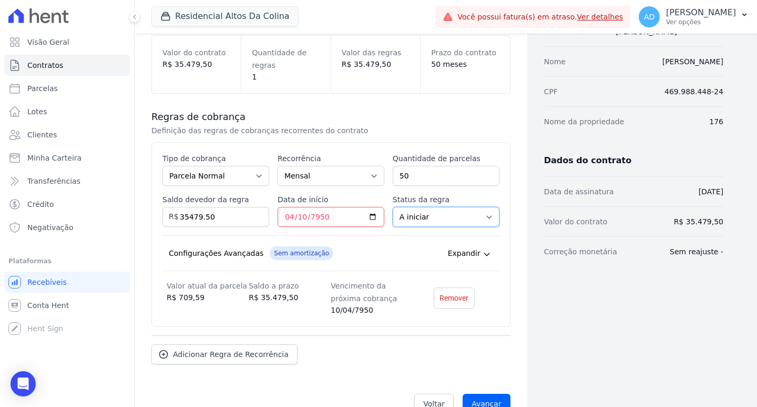
scroll to position [148, 0]
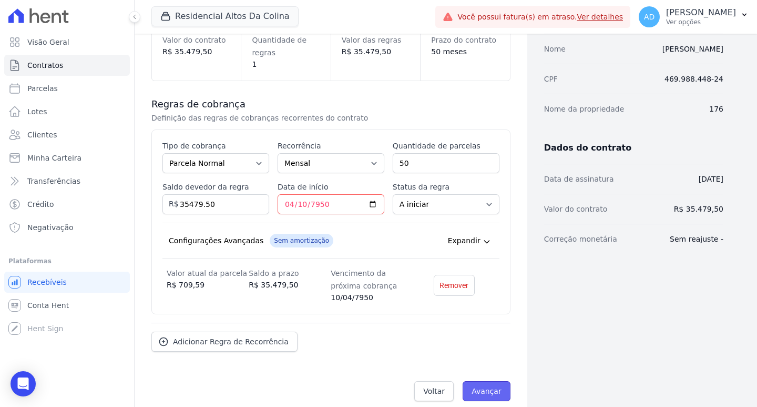
click at [482, 381] on input "Avançar" at bounding box center [487, 391] width 48 height 20
click at [333, 195] on input "7950-04-10" at bounding box center [331, 204] width 107 height 20
click at [311, 194] on input "7950-04-10" at bounding box center [331, 204] width 107 height 20
click at [289, 194] on input "7950-04-10" at bounding box center [331, 204] width 107 height 20
type input "7950-04-10"
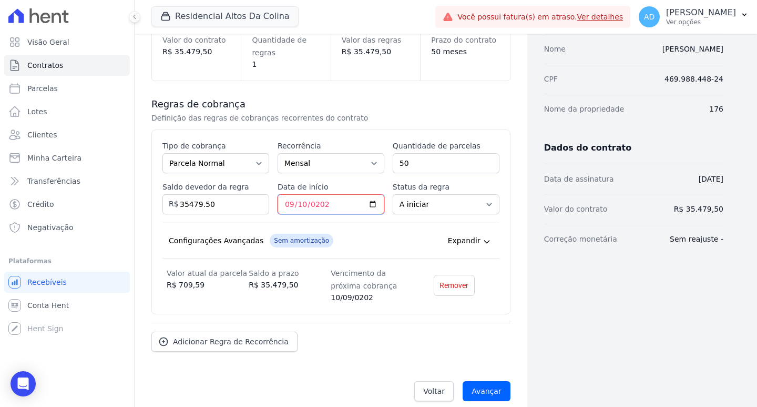
type input "2025-09-10"
click at [488, 381] on input "Avançar" at bounding box center [487, 391] width 48 height 20
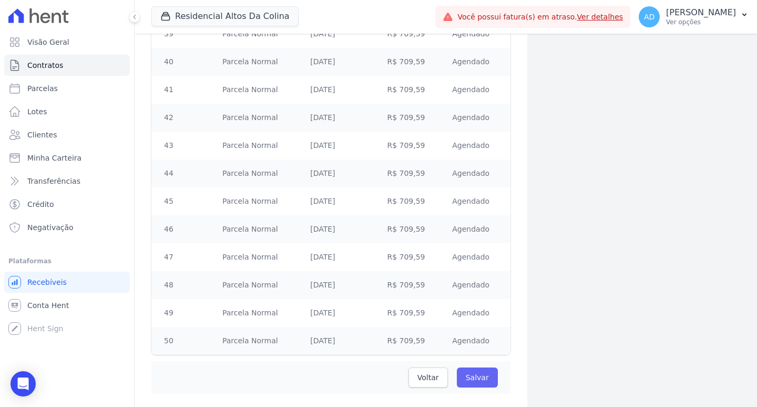
scroll to position [1293, 0]
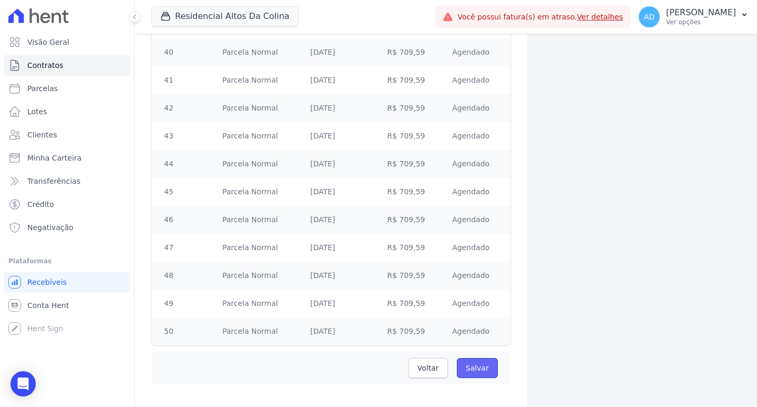
click at [483, 358] on input "Salvar" at bounding box center [477, 368] width 41 height 20
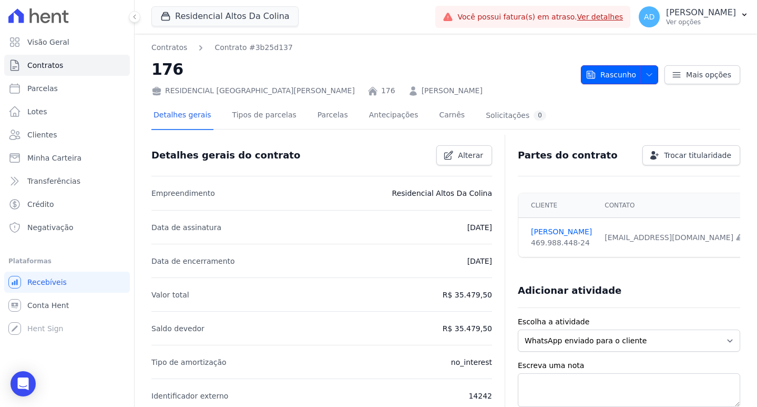
click at [645, 73] on icon "button" at bounding box center [649, 74] width 8 height 8
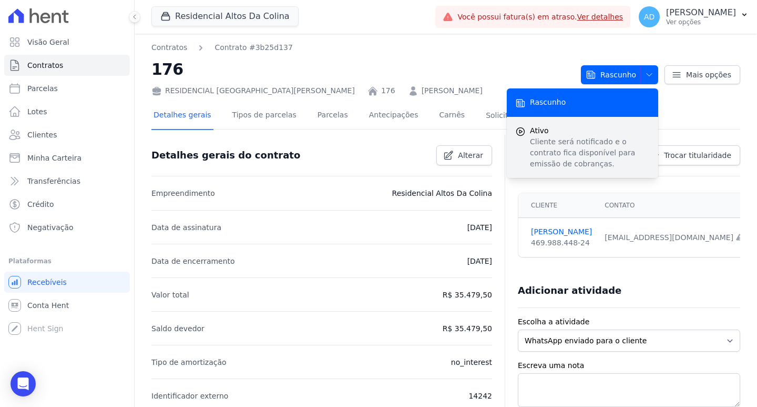
click at [552, 130] on span "Ativo" at bounding box center [590, 130] width 120 height 11
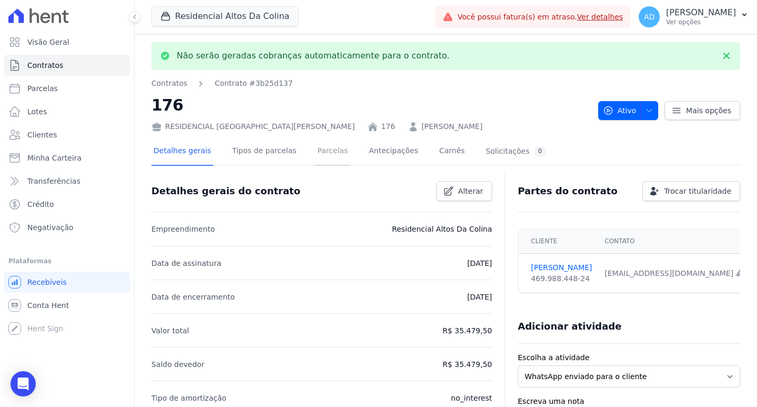
click at [316, 151] on link "Parcelas" at bounding box center [333, 152] width 35 height 28
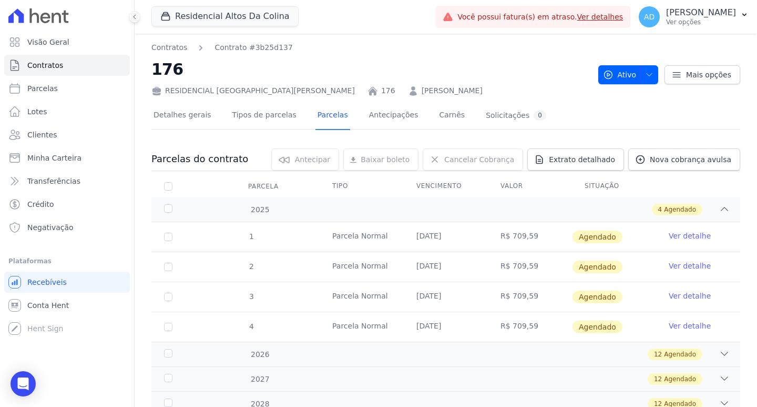
click at [681, 236] on link "Ver detalhe" at bounding box center [690, 235] width 42 height 11
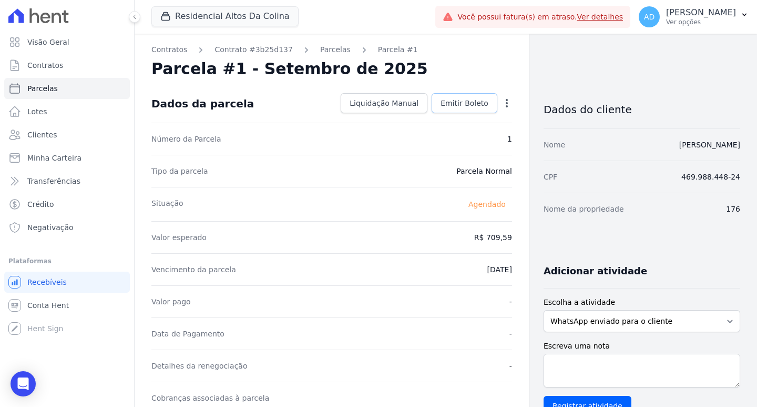
click at [459, 103] on span "Emitir Boleto" at bounding box center [465, 103] width 48 height 11
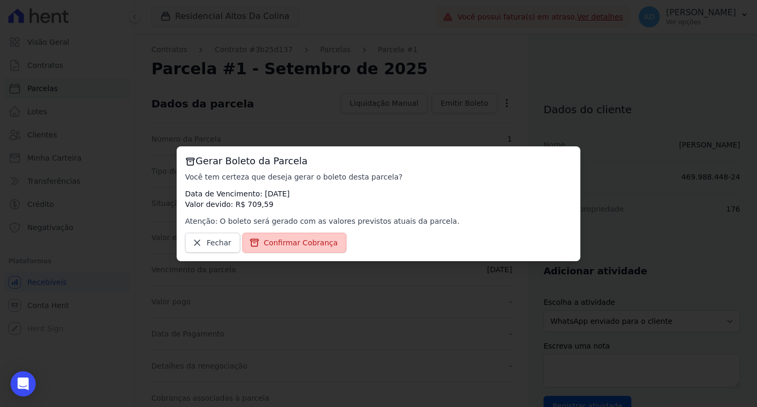
click at [280, 236] on link "Confirmar Cobrança" at bounding box center [294, 242] width 105 height 20
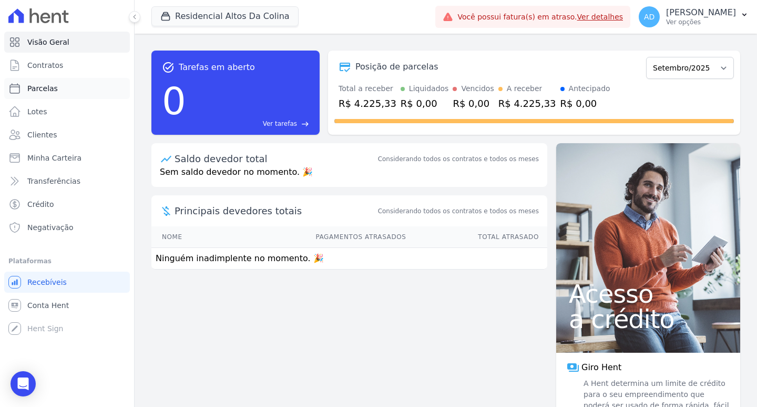
click at [68, 88] on link "Parcelas" at bounding box center [67, 88] width 126 height 21
select select
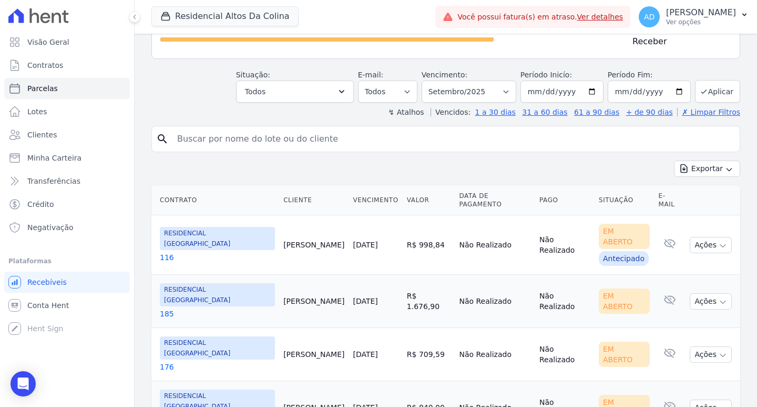
scroll to position [119, 0]
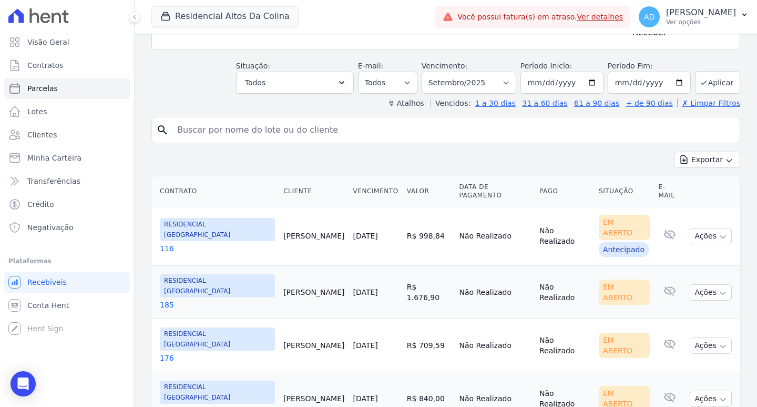
click at [355, 341] on link "[DATE]" at bounding box center [365, 345] width 25 height 8
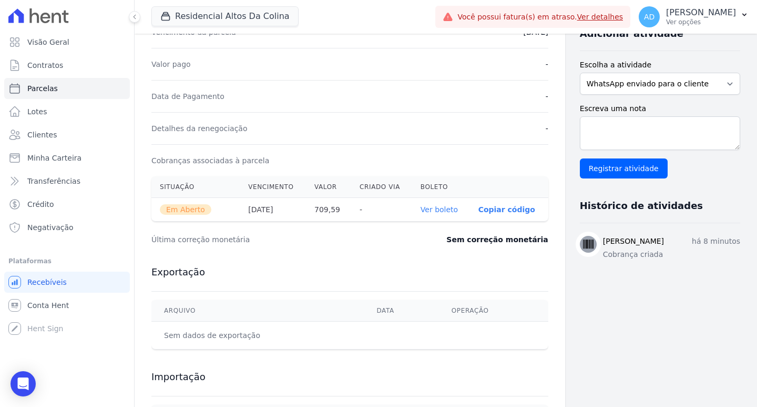
scroll to position [263, 0]
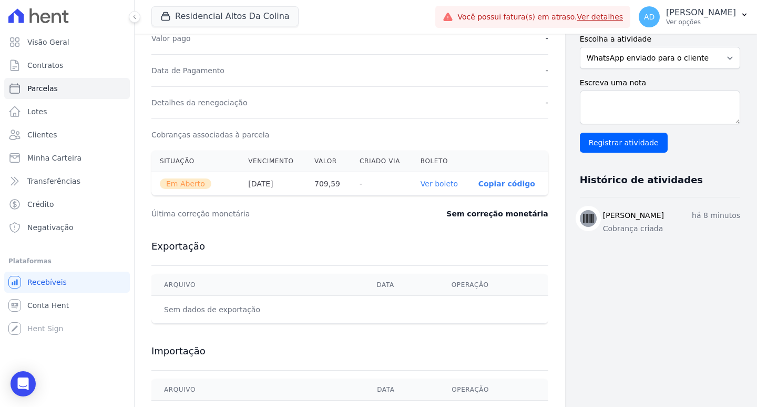
click at [479, 181] on p "Copiar código" at bounding box center [507, 183] width 57 height 8
